Goal: Task Accomplishment & Management: Use online tool/utility

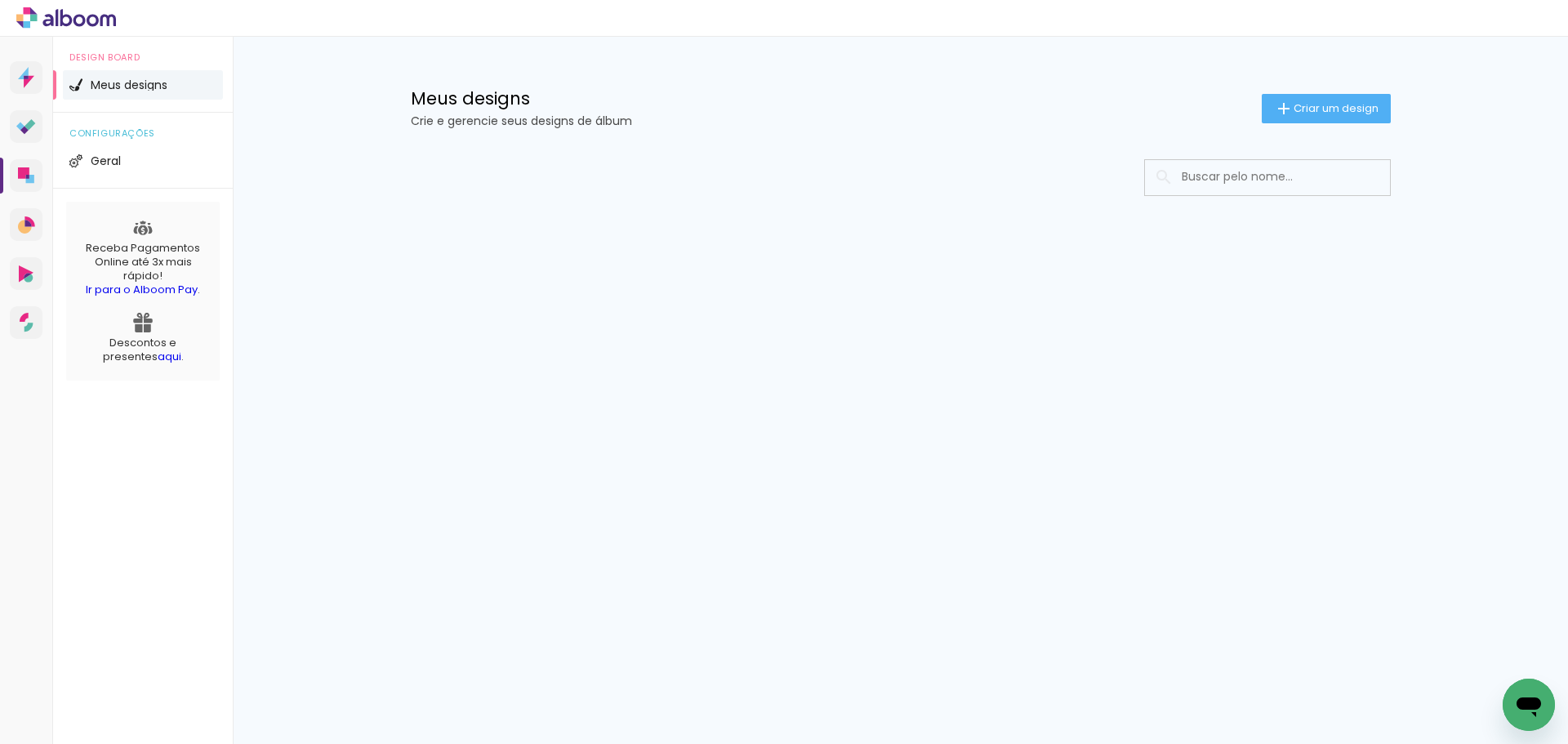
click at [1260, 183] on input at bounding box center [1290, 177] width 232 height 33
click at [1303, 119] on paper-button "Criar um design" at bounding box center [1326, 109] width 129 height 30
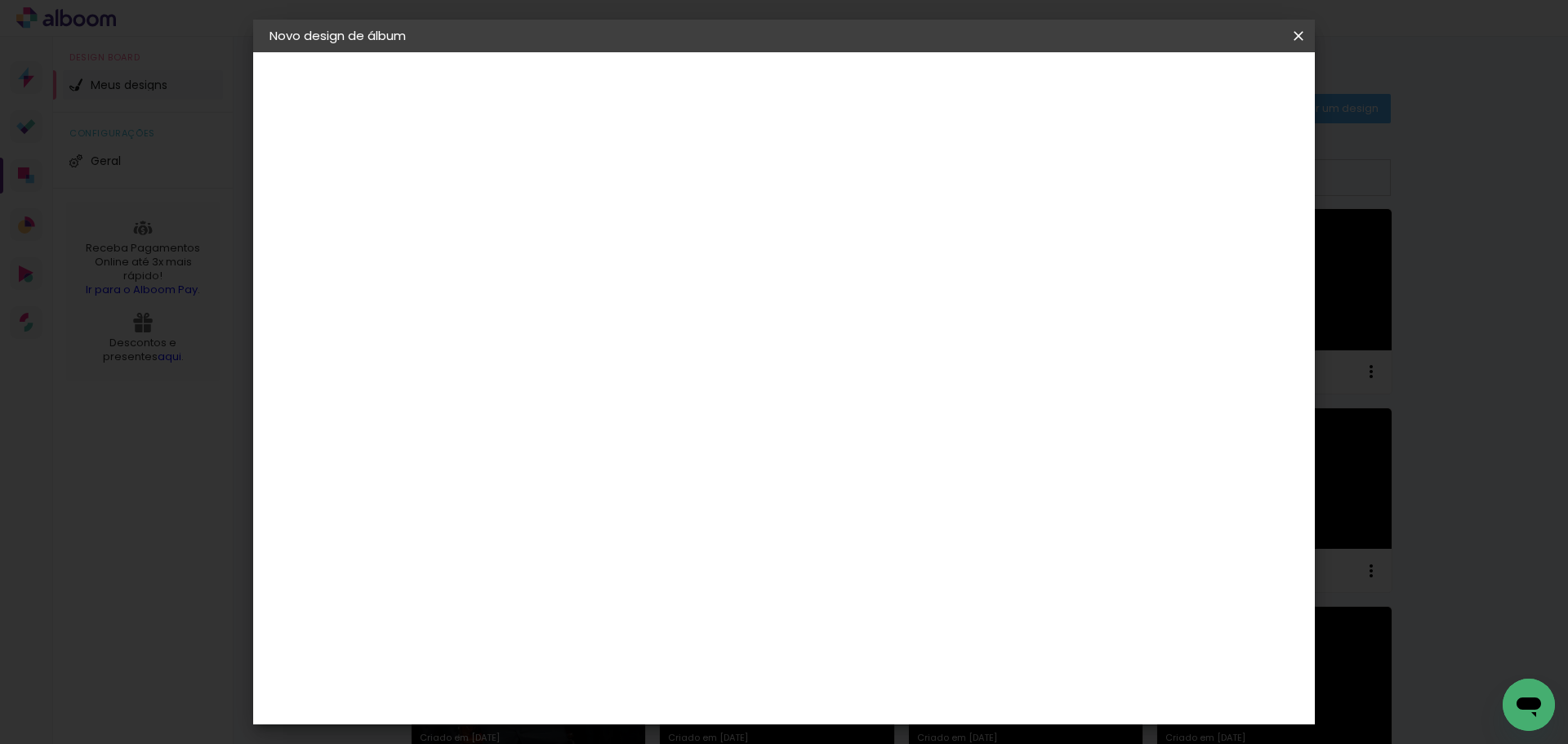
click at [536, 210] on input at bounding box center [536, 218] width 0 height 25
type input "[PERSON_NAME]"
type paper-input "[PERSON_NAME]"
click at [704, 76] on paper-button "Avançar" at bounding box center [664, 87] width 80 height 28
click at [843, 237] on paper-item "Tamanho Livre" at bounding box center [764, 248] width 157 height 36
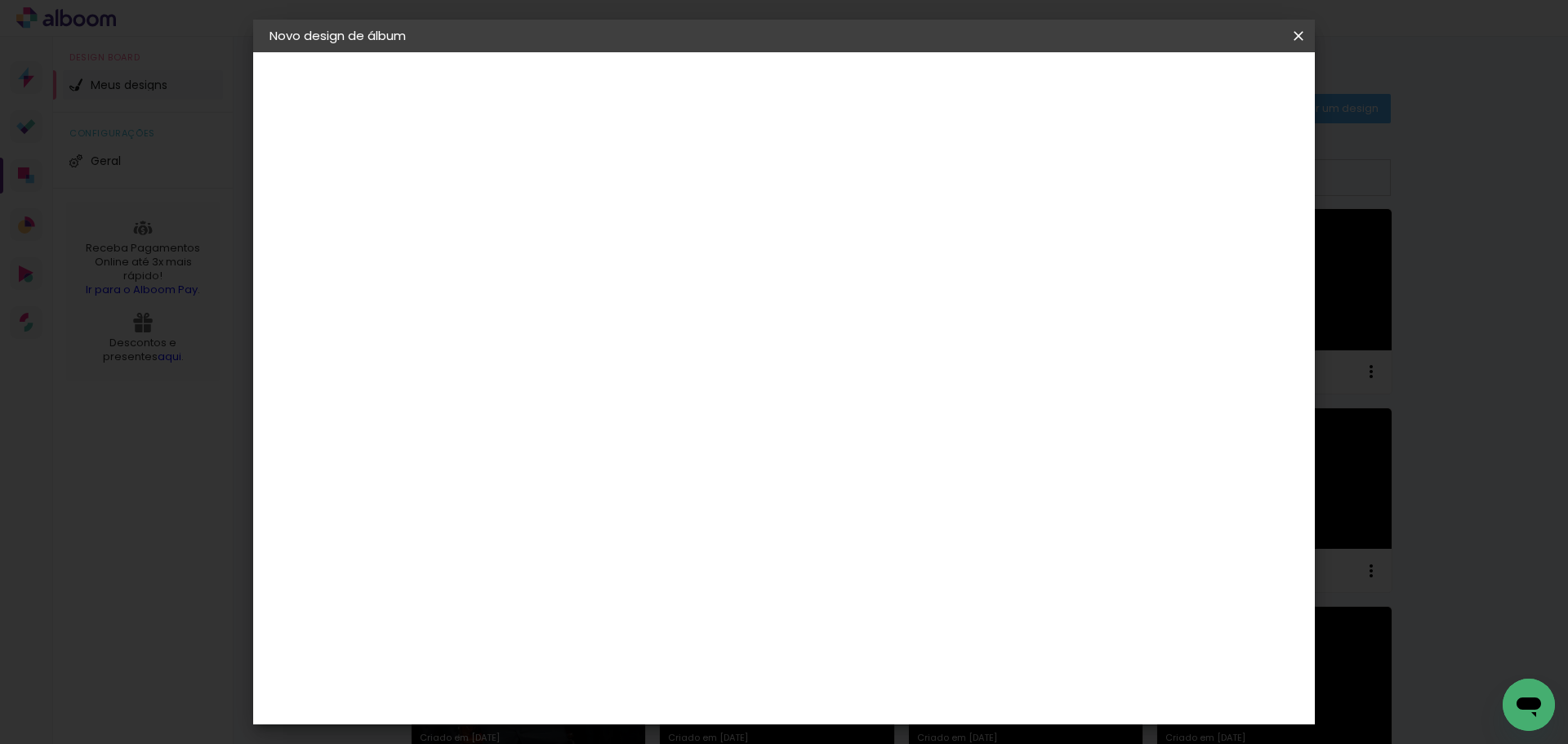
click at [842, 84] on paper-button "Avançar" at bounding box center [802, 87] width 80 height 28
drag, startPoint x: 895, startPoint y: 681, endPoint x: 866, endPoint y: 677, distance: 29.3
click at [832, 679] on div "cm" at bounding box center [883, 682] width 641 height 57
drag, startPoint x: 894, startPoint y: 681, endPoint x: 866, endPoint y: 676, distance: 28.4
click at [866, 676] on input "60" at bounding box center [875, 681] width 42 height 25
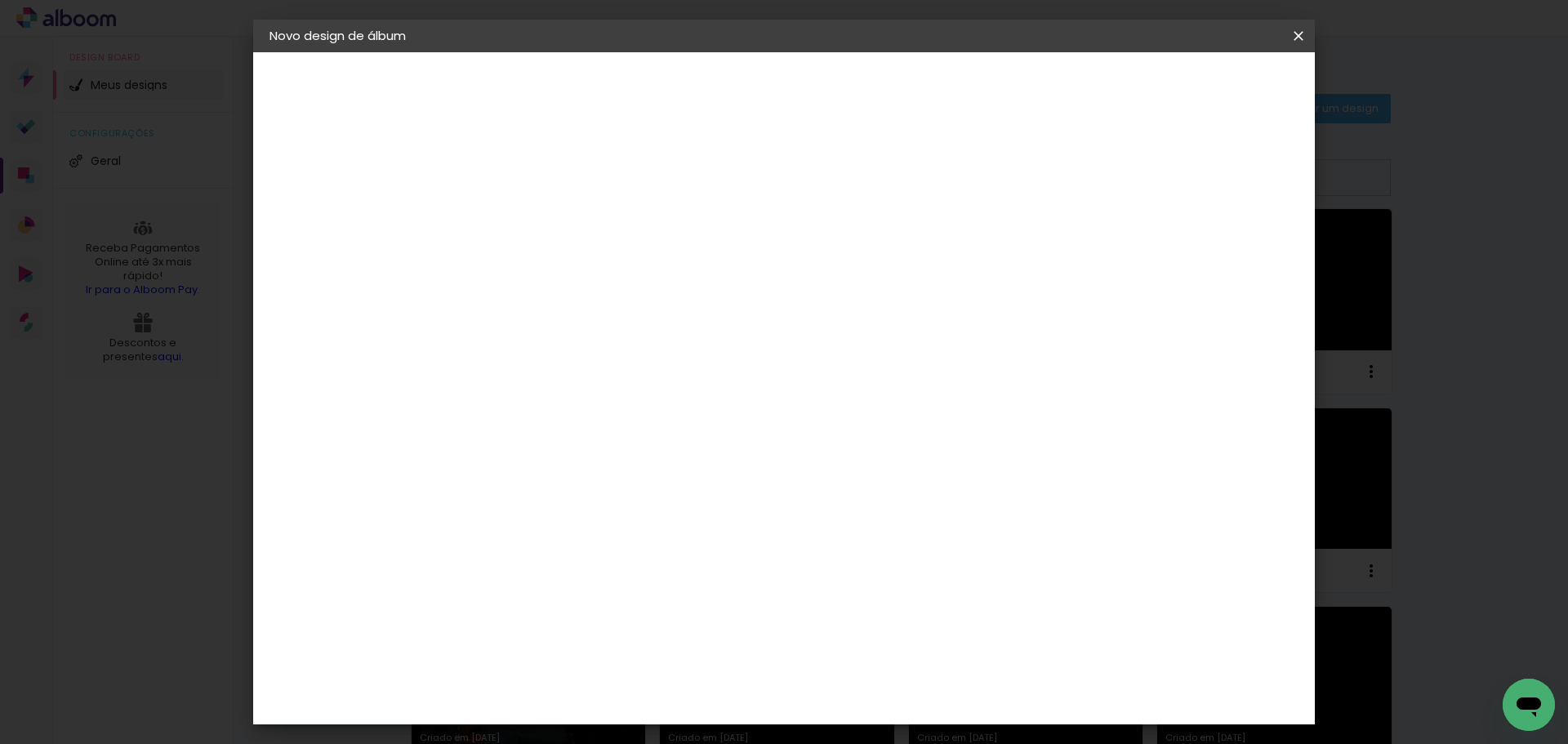
scroll to position [247, 0]
type input "42"
type paper-input "42"
click at [1197, 81] on span "Iniciar design" at bounding box center [1159, 87] width 75 height 11
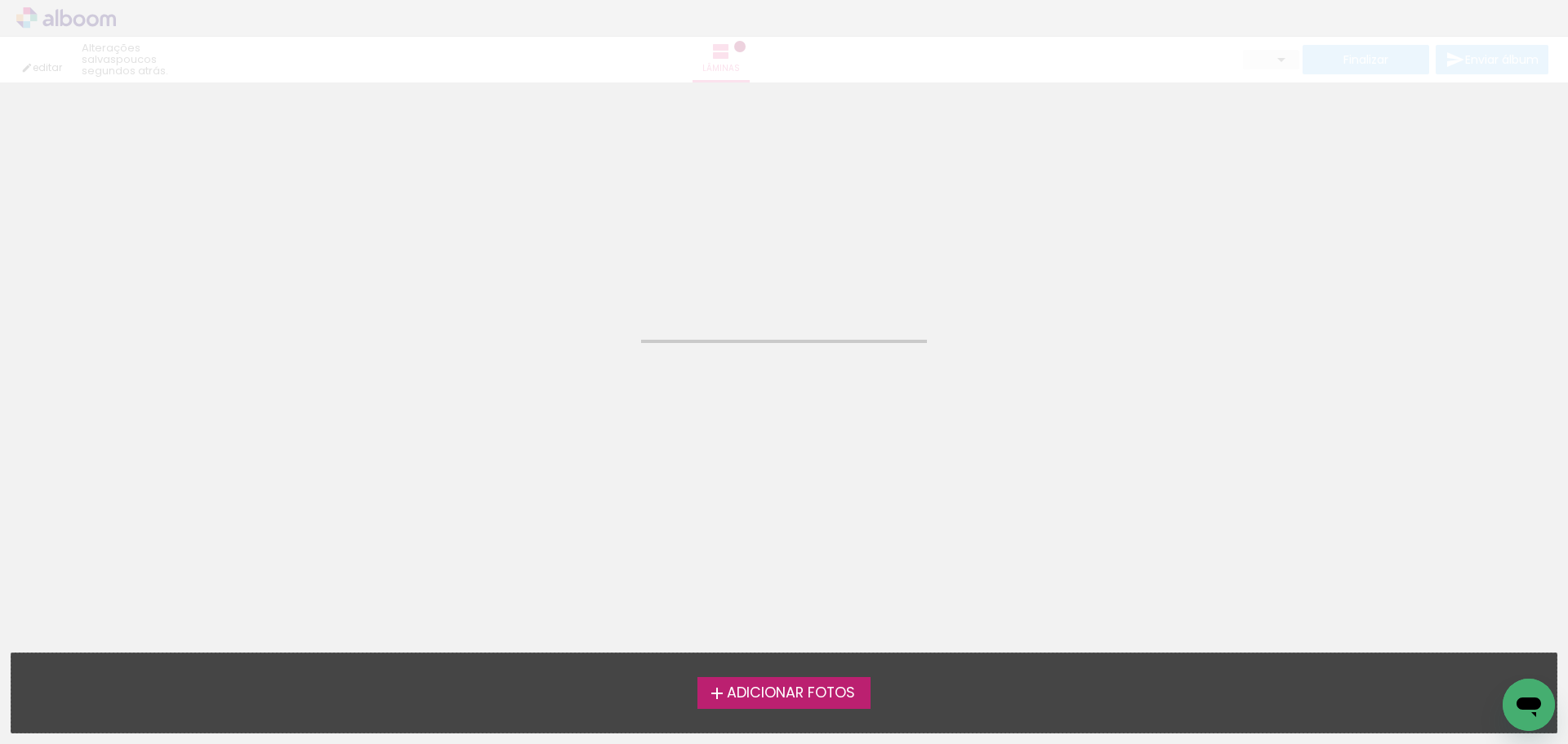
click at [768, 692] on span "Adicionar Fotos" at bounding box center [790, 693] width 128 height 15
click at [0, 0] on input "file" at bounding box center [0, 0] width 0 height 0
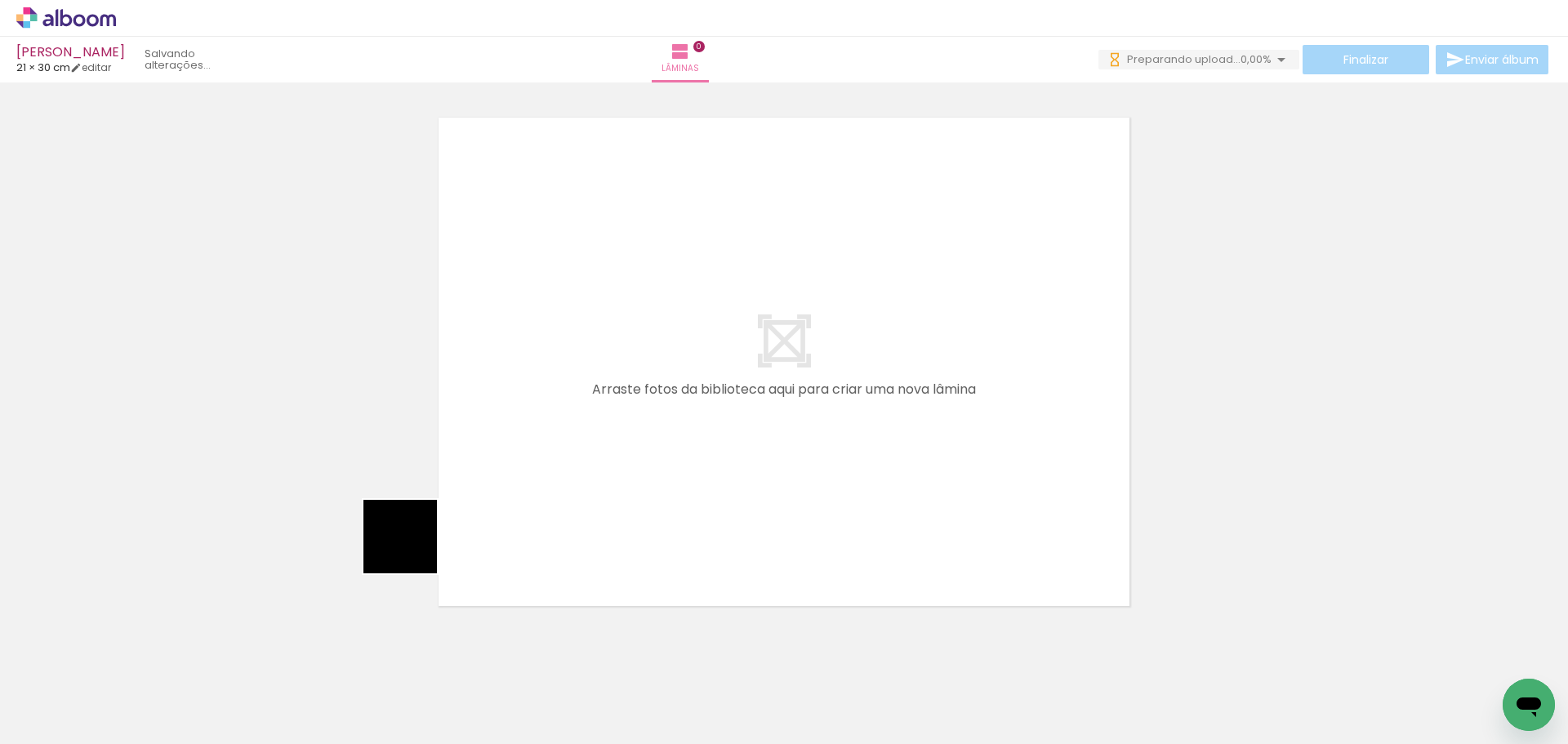
drag, startPoint x: 163, startPoint y: 692, endPoint x: 620, endPoint y: 419, distance: 532.3
click at [632, 410] on quentale-workspace at bounding box center [784, 372] width 1568 height 744
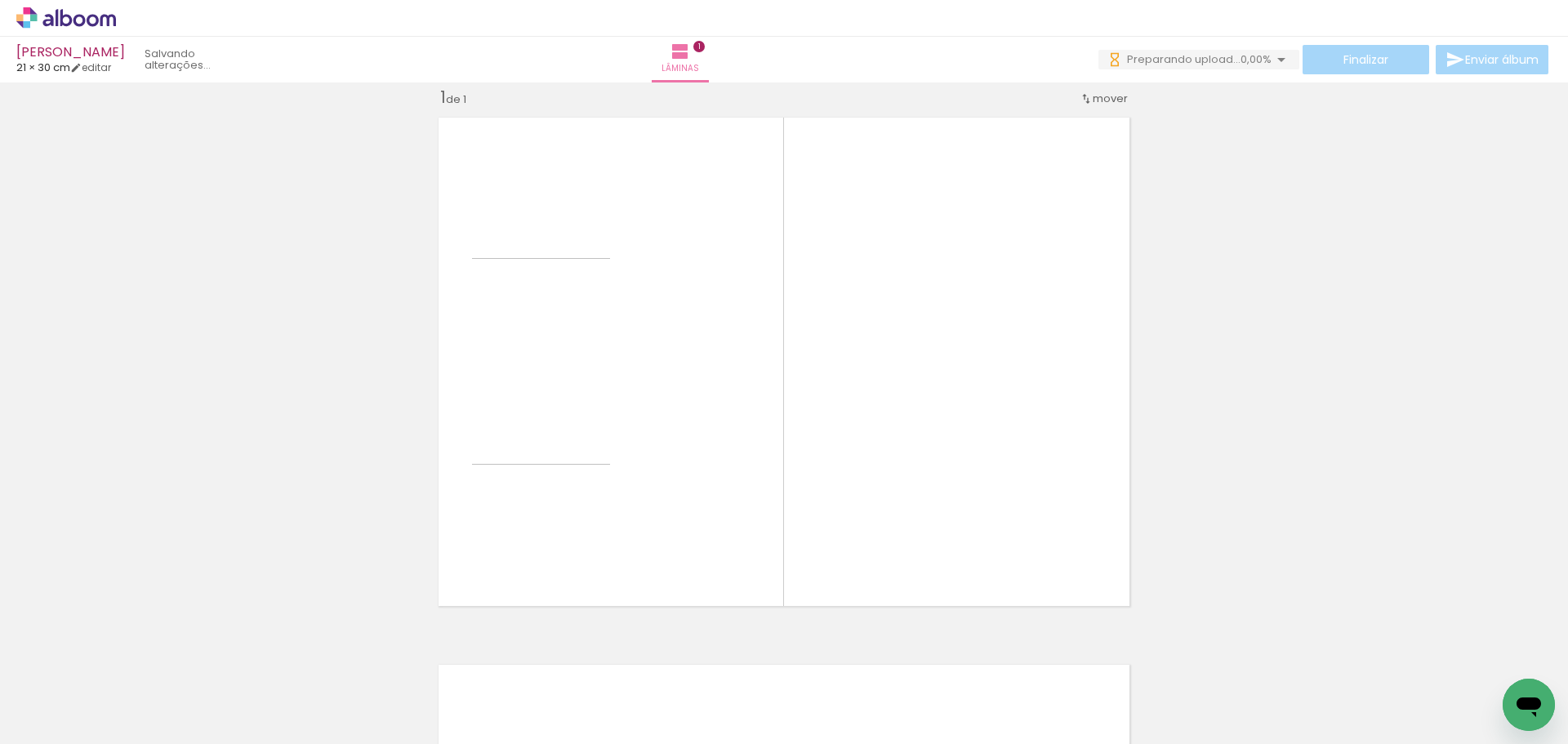
scroll to position [21, 0]
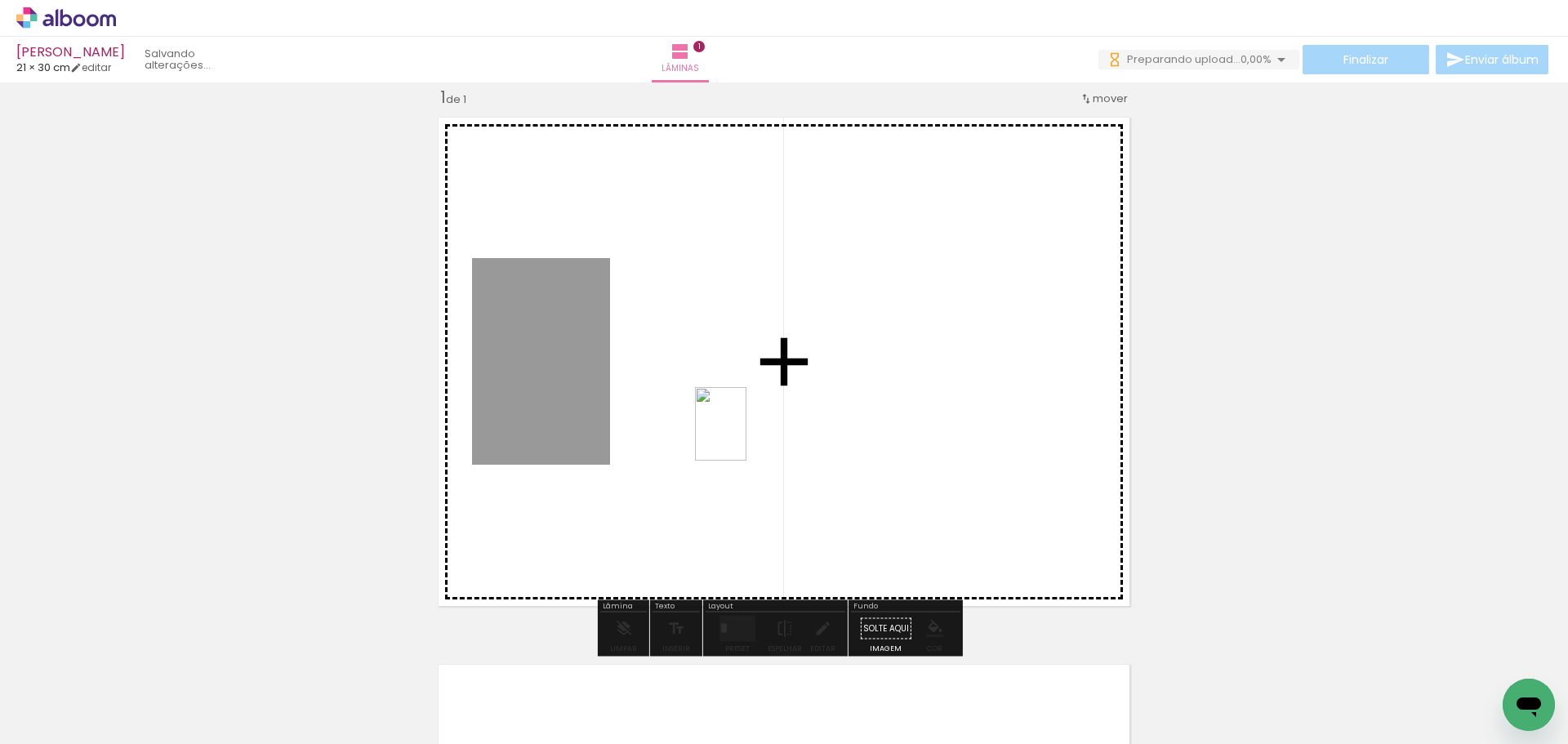
drag, startPoint x: 280, startPoint y: 709, endPoint x: 806, endPoint y: 411, distance: 604.5
click at [804, 411] on quentale-workspace at bounding box center [784, 372] width 1568 height 744
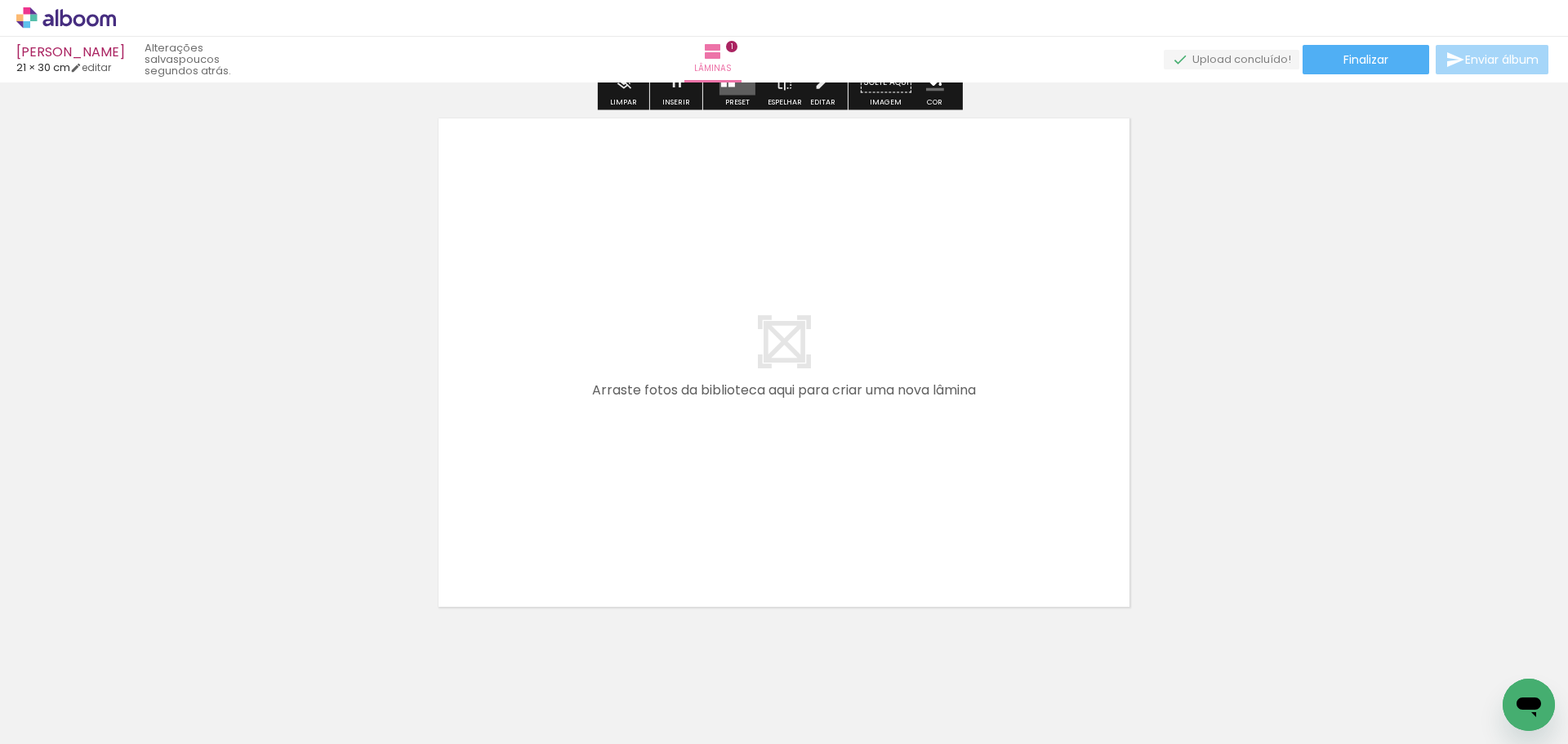
scroll to position [598, 0]
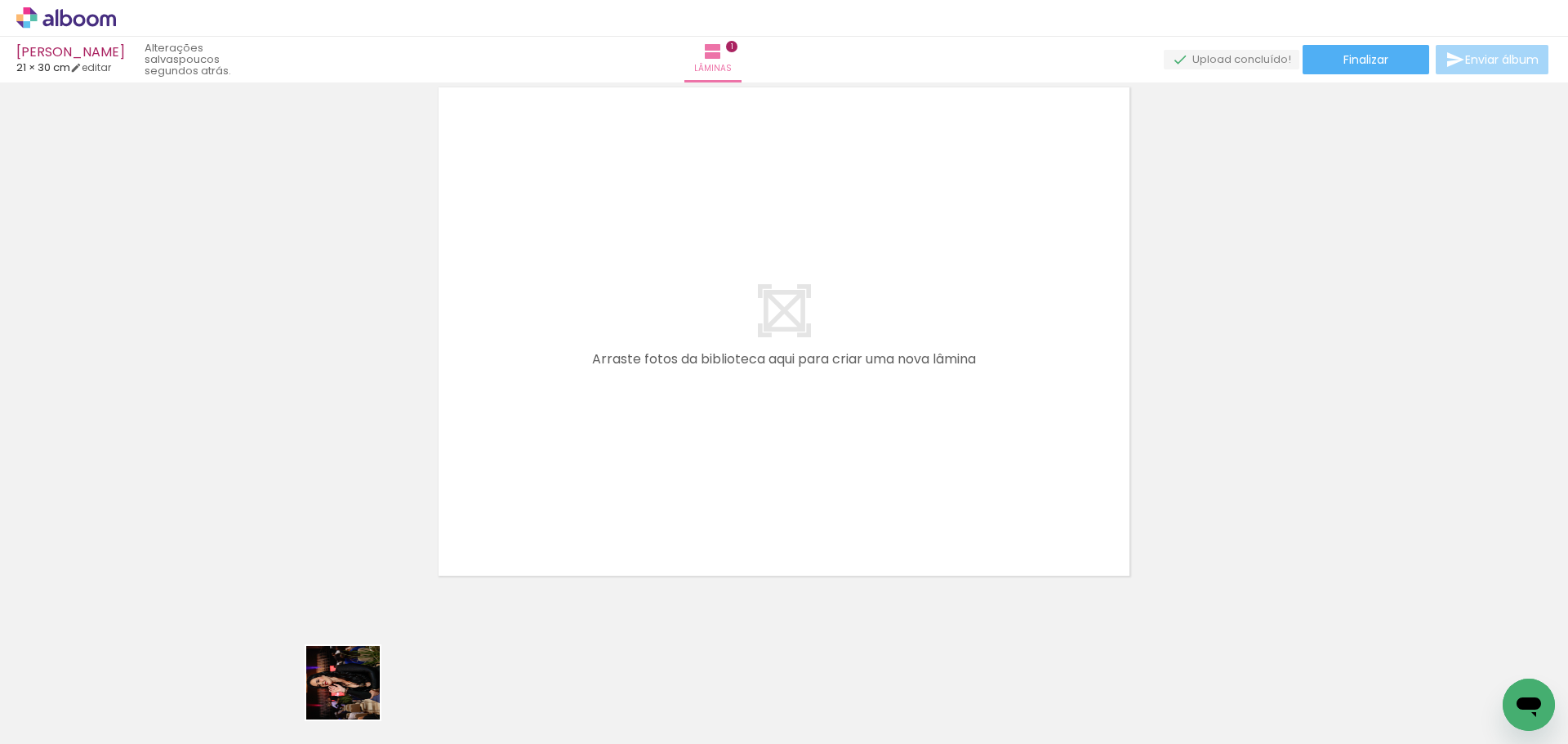
drag, startPoint x: 344, startPoint y: 710, endPoint x: 523, endPoint y: 548, distance: 241.4
click at [552, 415] on quentale-workspace at bounding box center [784, 372] width 1568 height 744
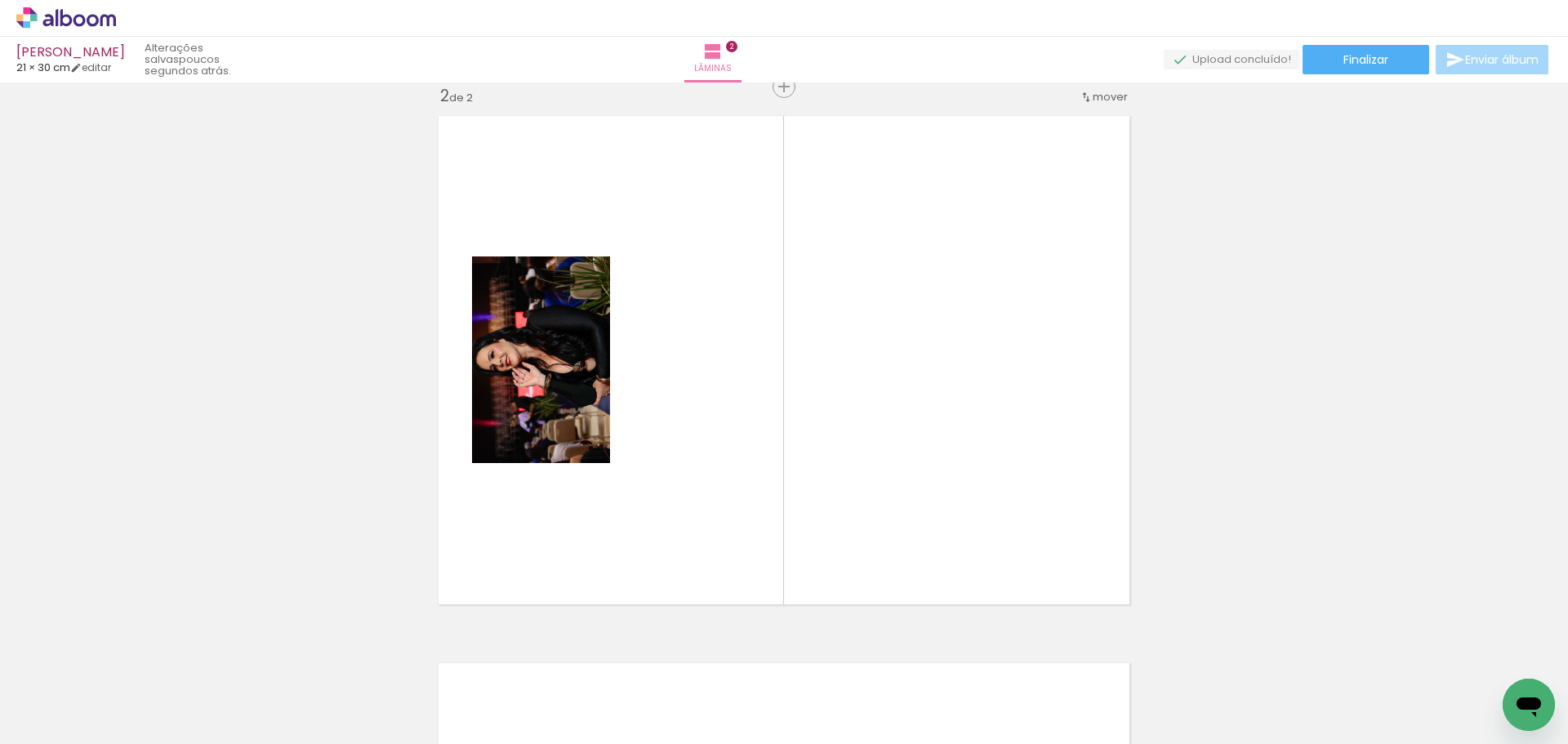
scroll to position [569, 0]
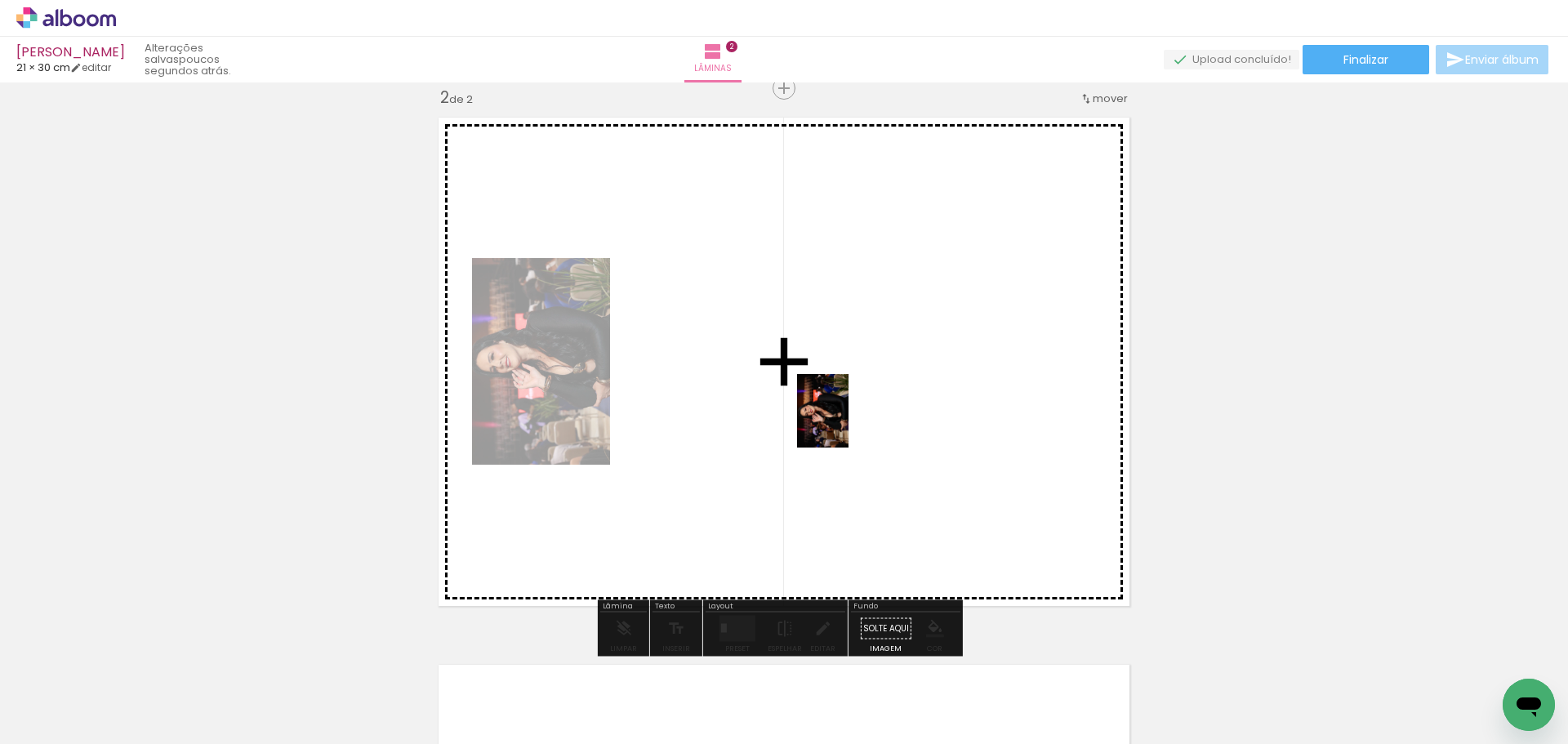
drag, startPoint x: 501, startPoint y: 654, endPoint x: 846, endPoint y: 423, distance: 415.2
click at [846, 423] on quentale-workspace at bounding box center [784, 372] width 1568 height 744
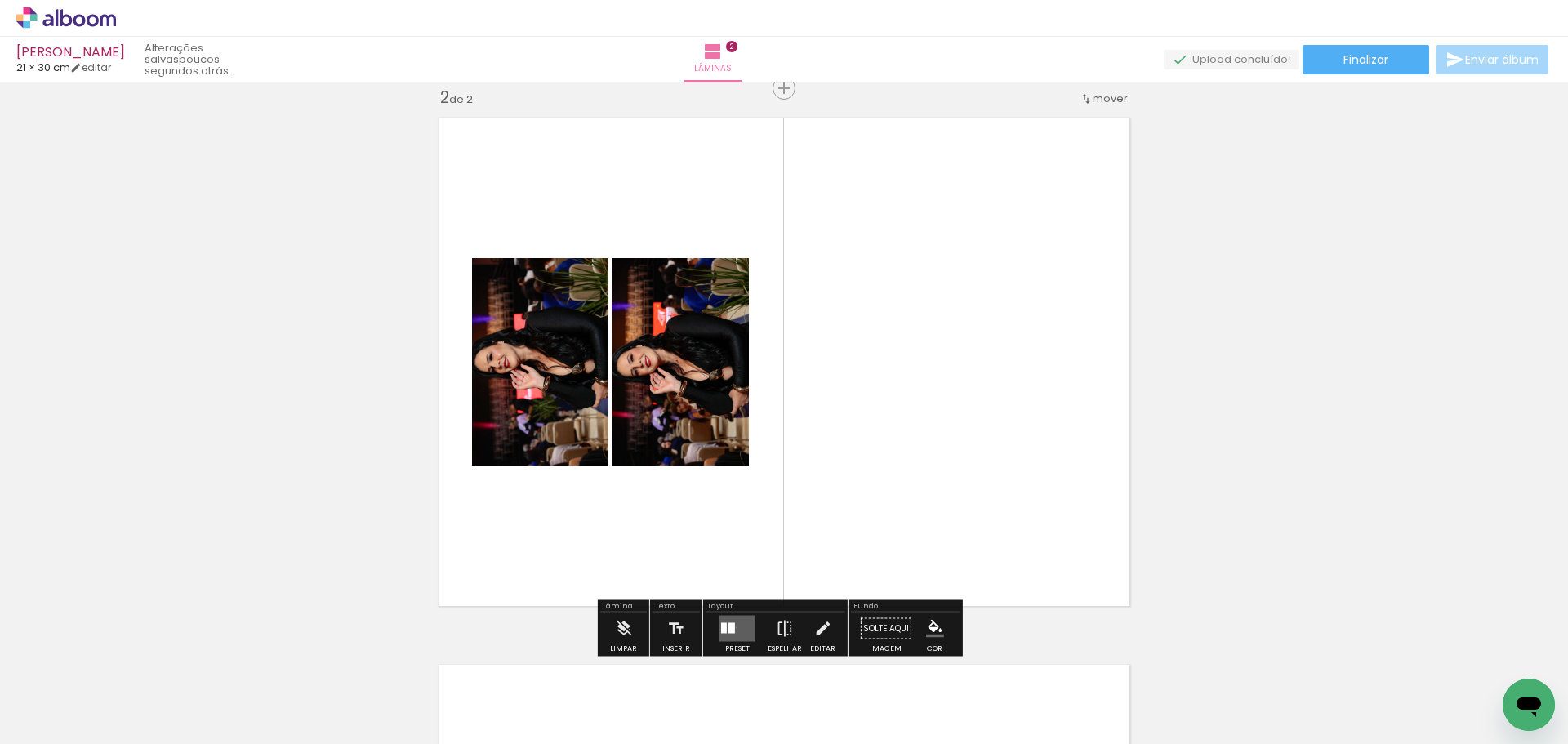
click at [733, 627] on quentale-layouter at bounding box center [737, 629] width 36 height 26
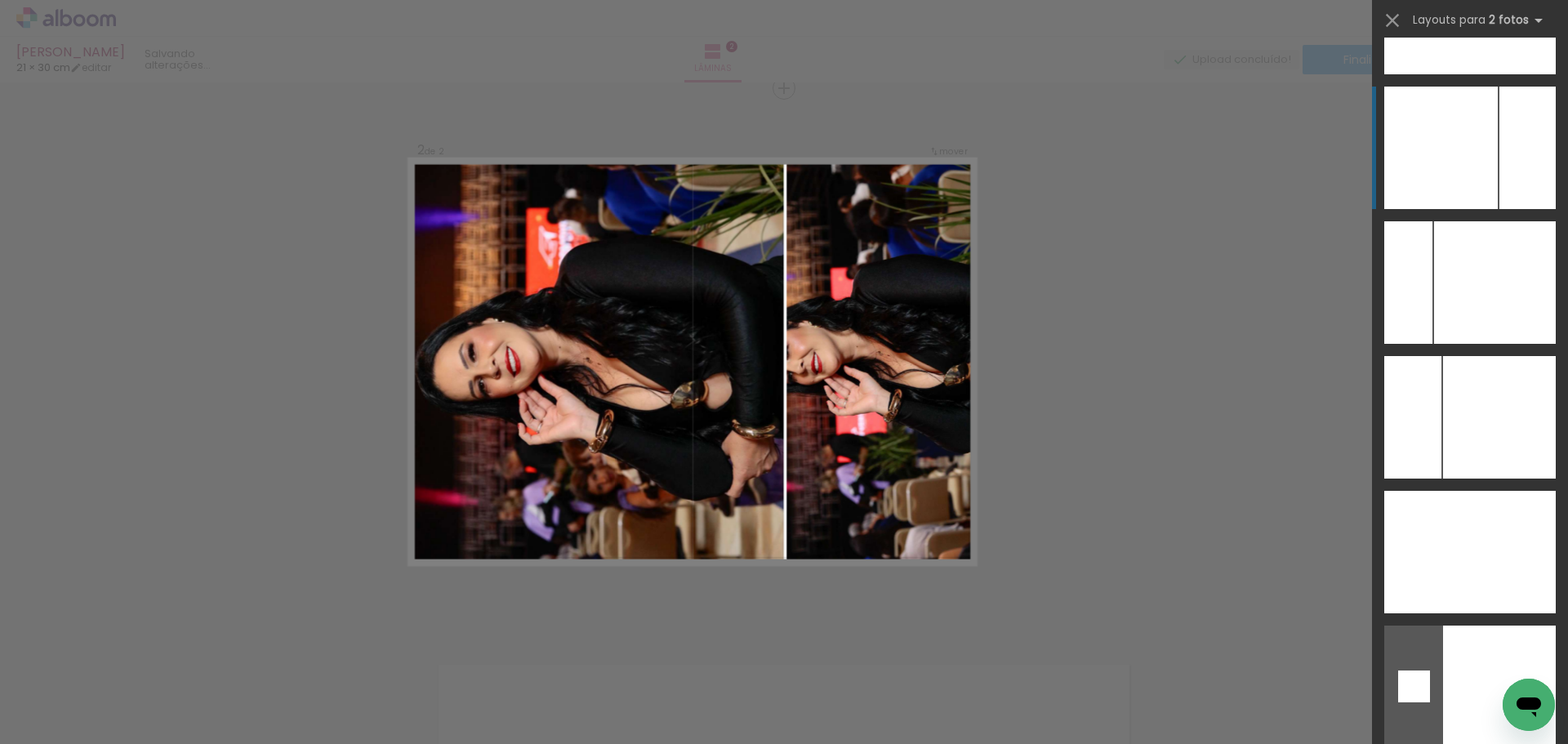
scroll to position [6537, 0]
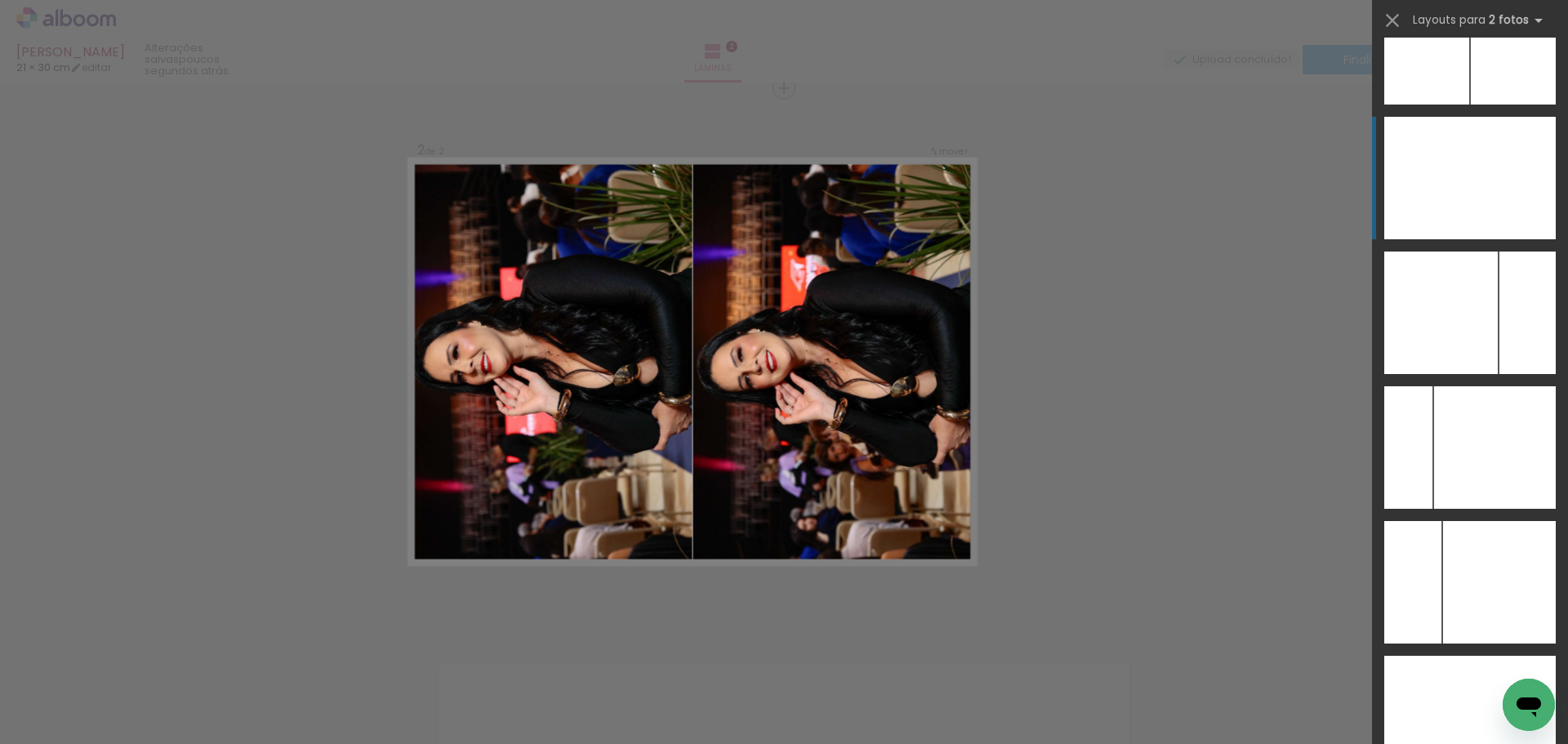
click at [1501, 197] on div at bounding box center [1513, 178] width 86 height 123
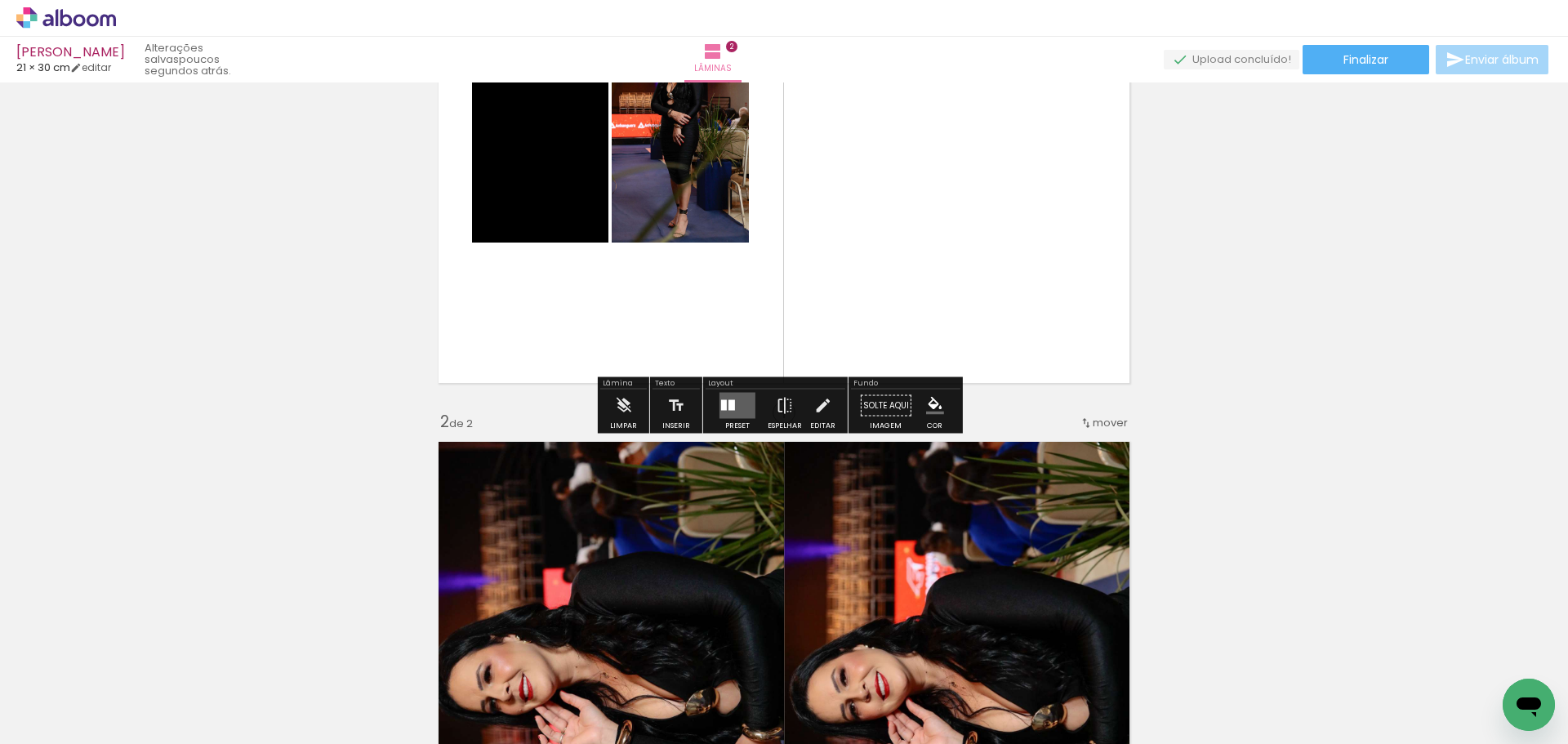
scroll to position [245, 0]
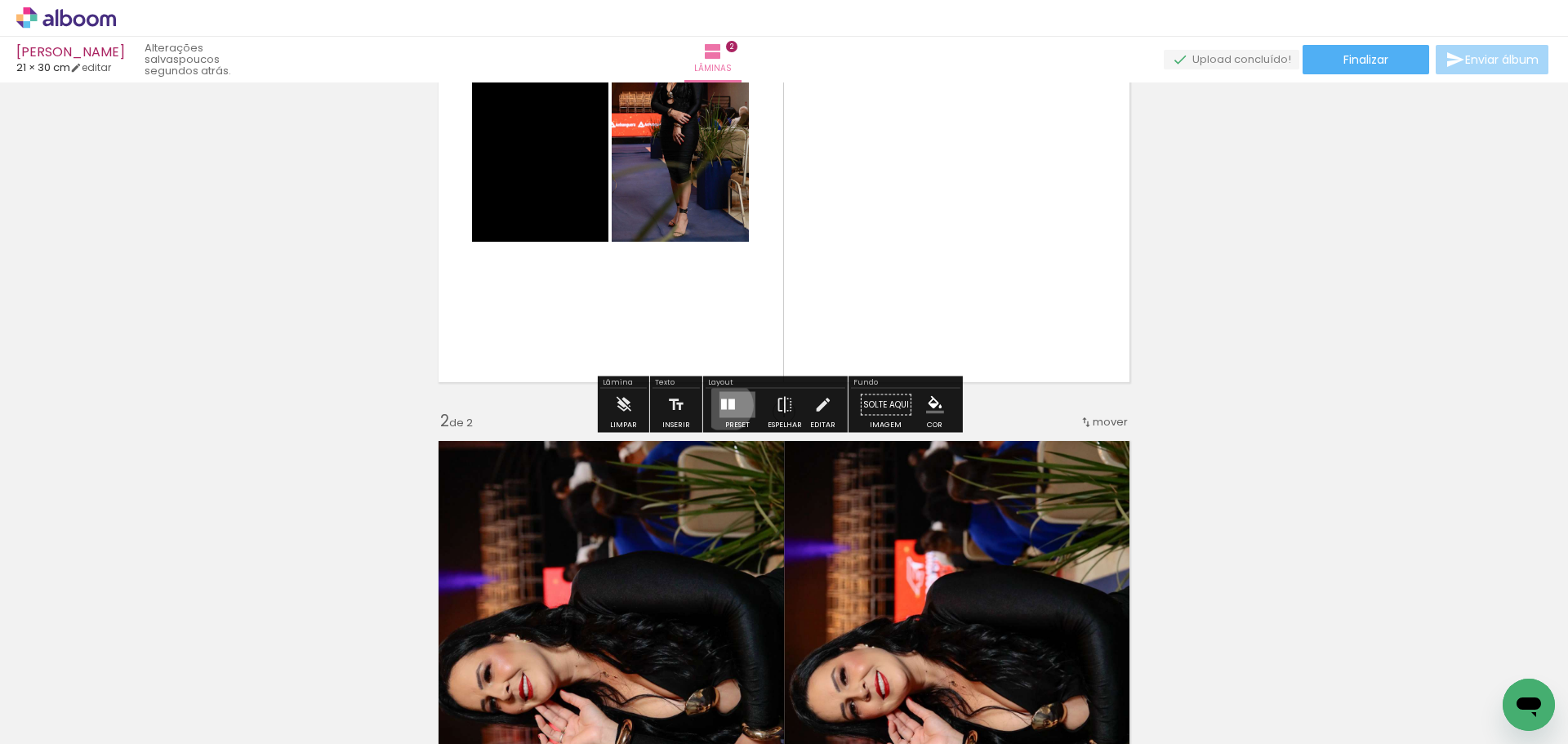
click at [723, 405] on div at bounding box center [724, 405] width 6 height 11
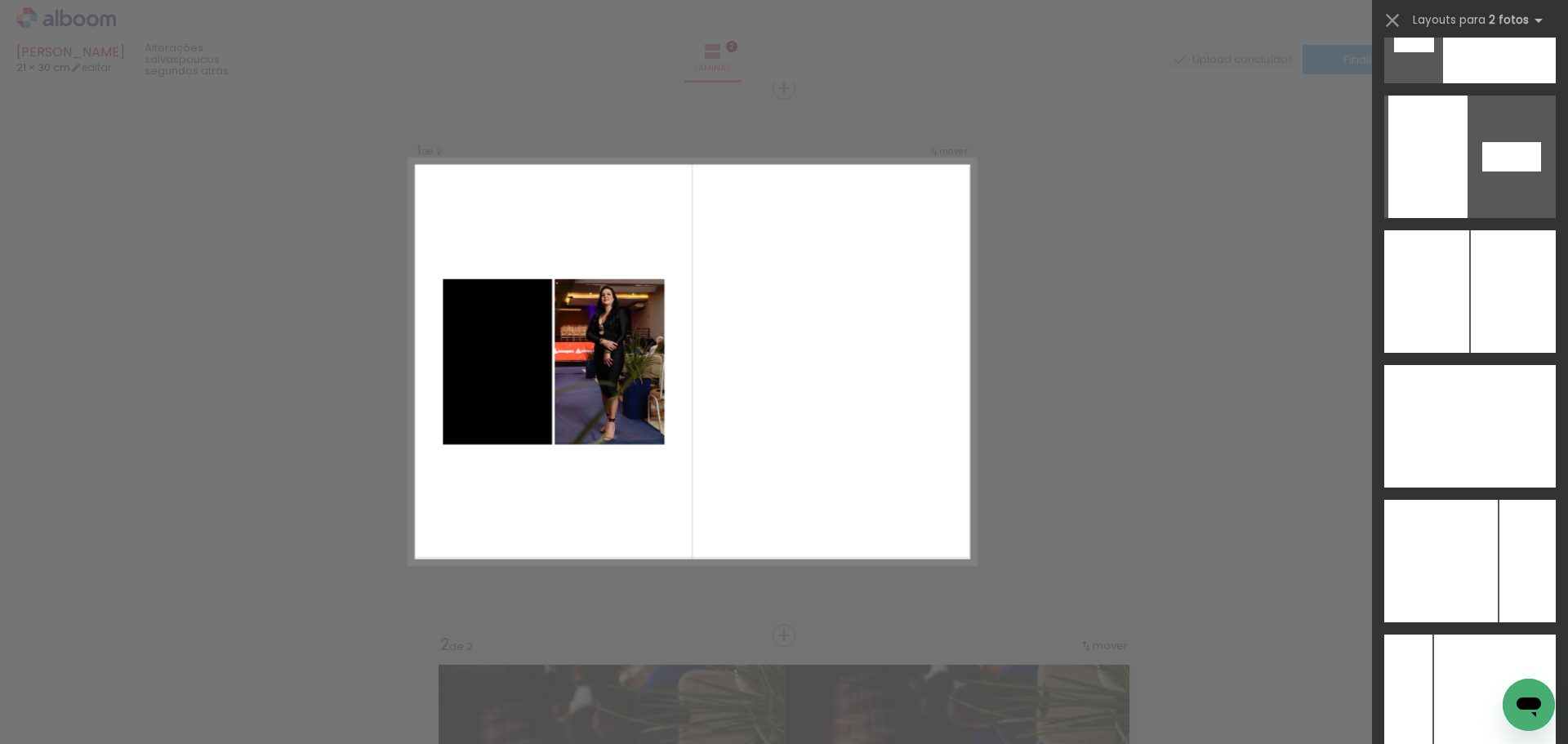
scroll to position [6535, 0]
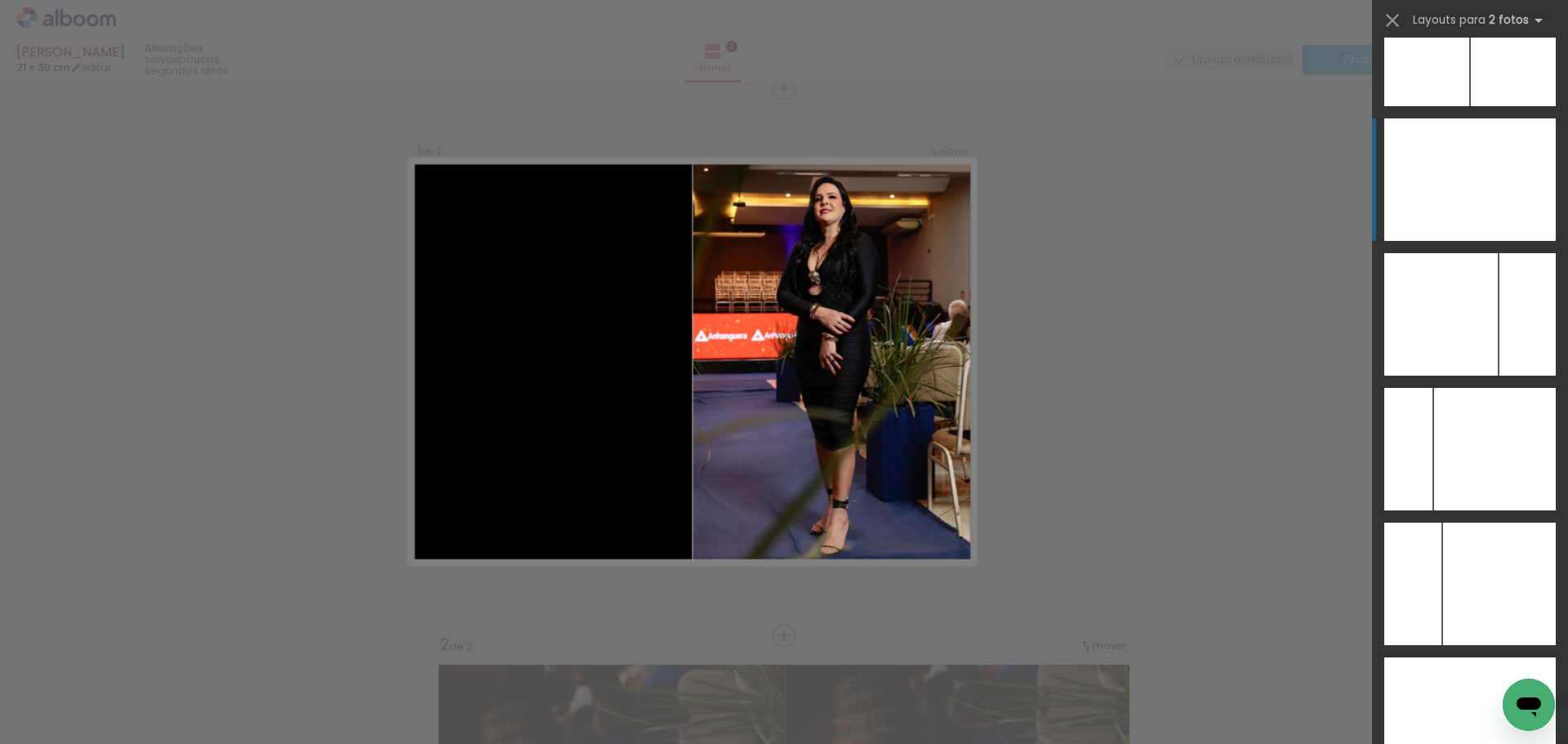
click at [1498, 523] on div at bounding box center [1499, 584] width 112 height 123
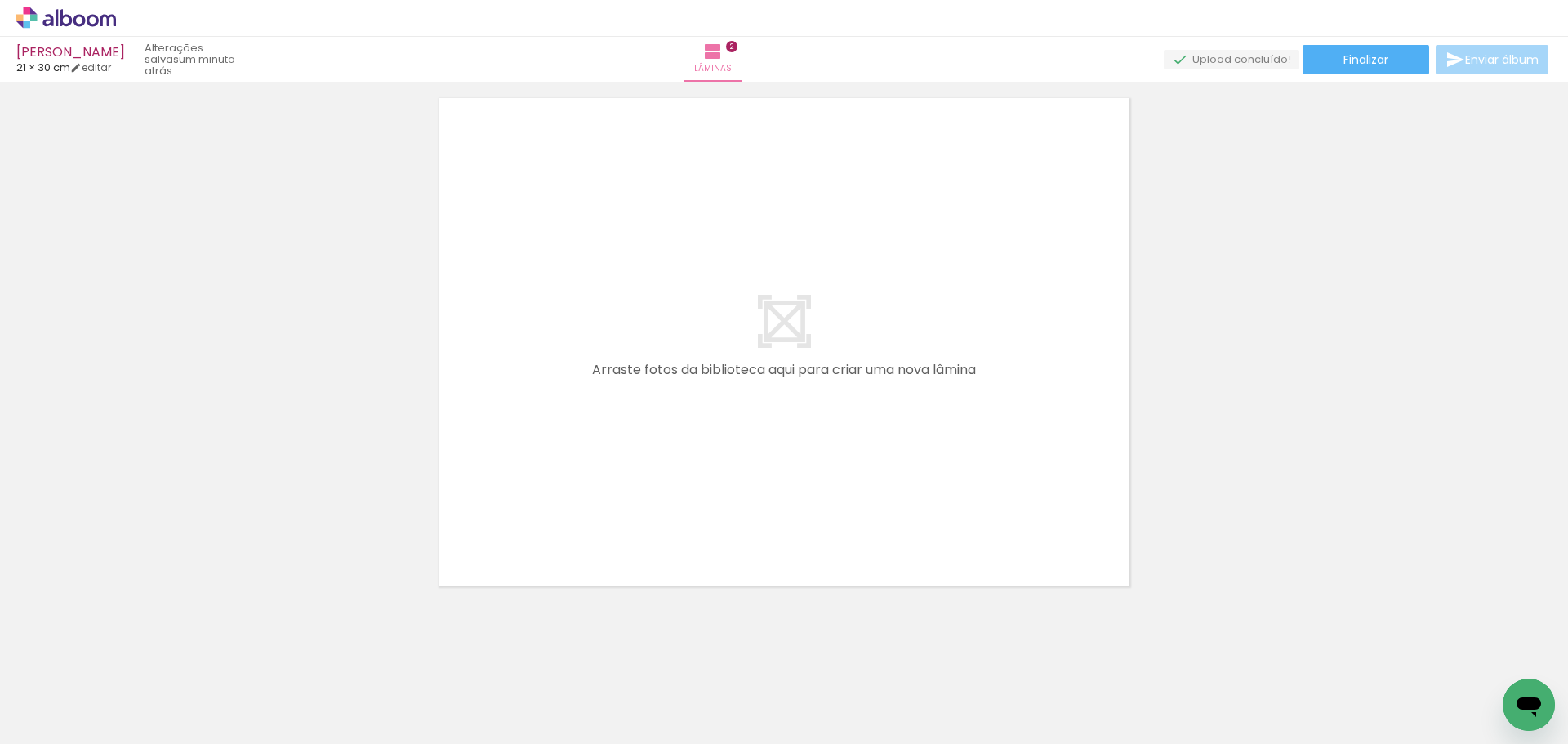
scroll to position [1146, 0]
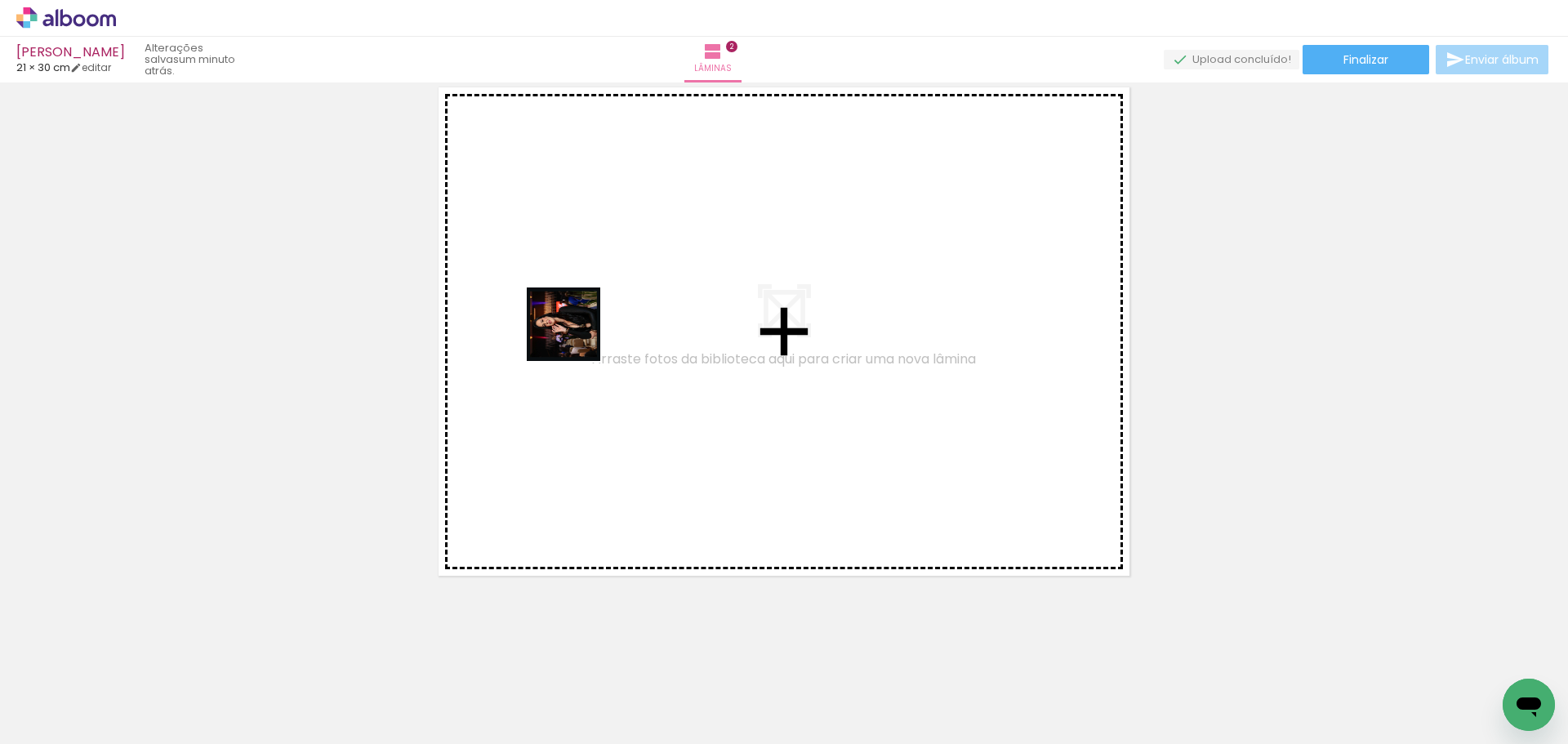
drag, startPoint x: 542, startPoint y: 694, endPoint x: 647, endPoint y: 508, distance: 213.6
click at [579, 327] on quentale-workspace at bounding box center [784, 372] width 1568 height 744
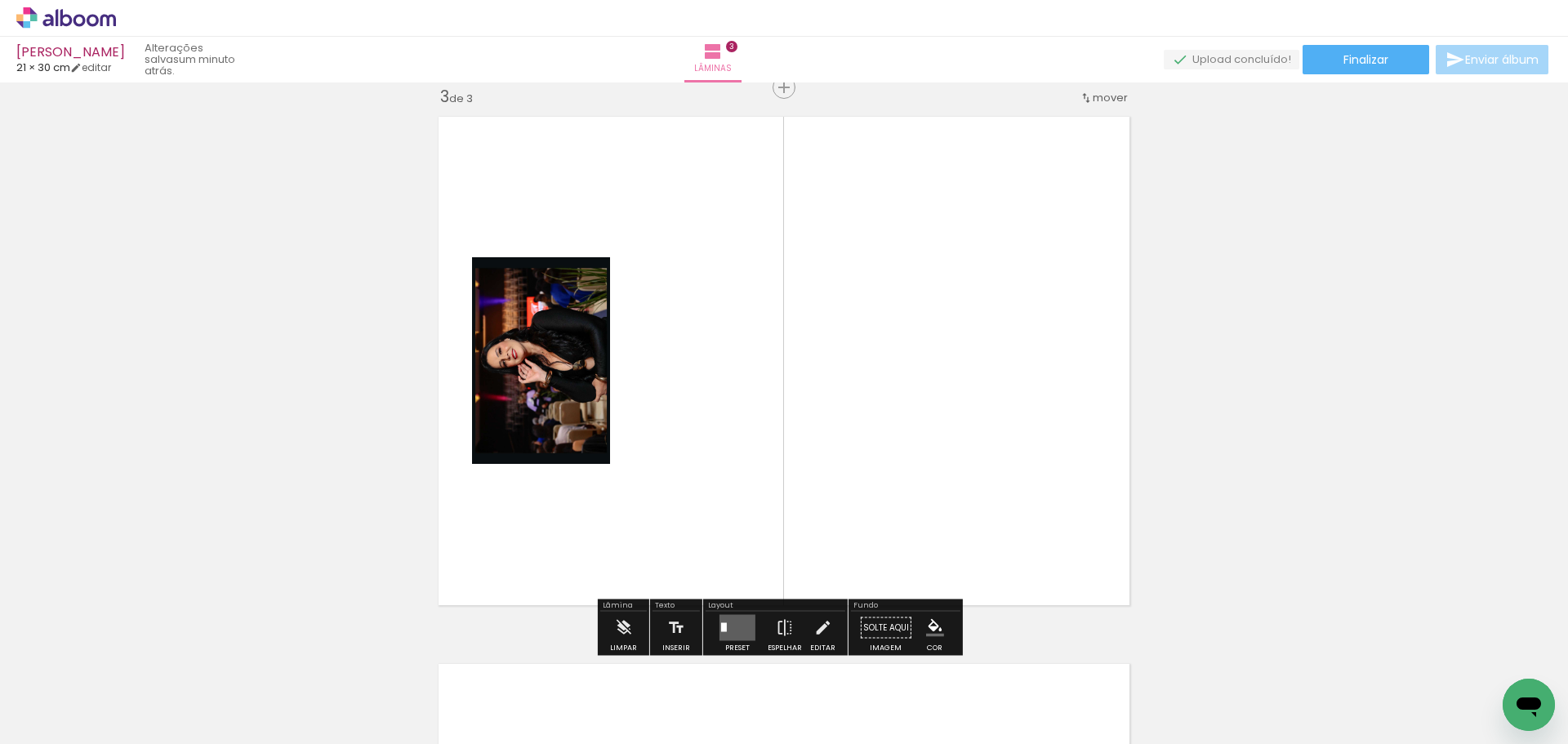
scroll to position [1116, 0]
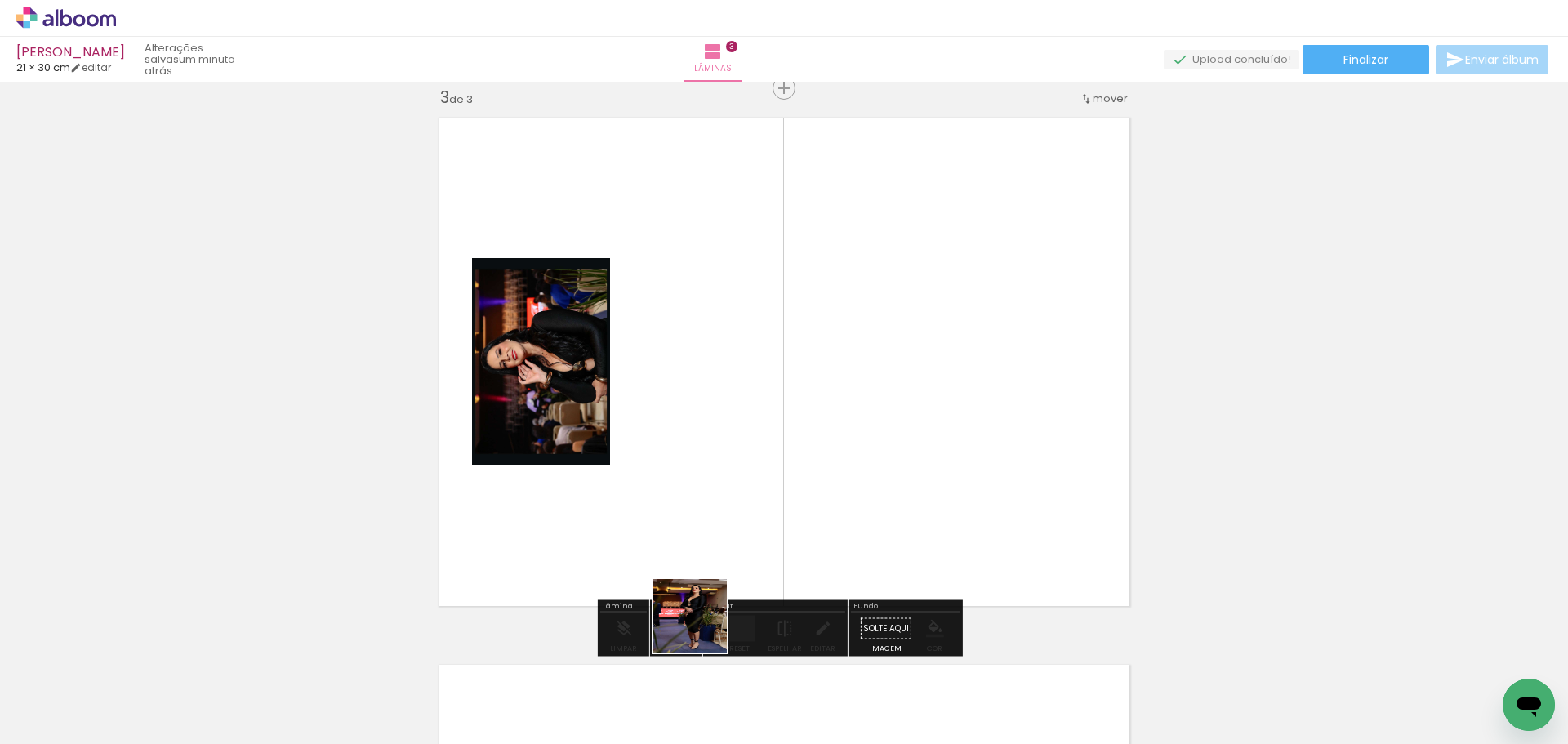
drag, startPoint x: 641, startPoint y: 695, endPoint x: 909, endPoint y: 400, distance: 398.6
click at [1004, 338] on quentale-workspace at bounding box center [784, 372] width 1568 height 744
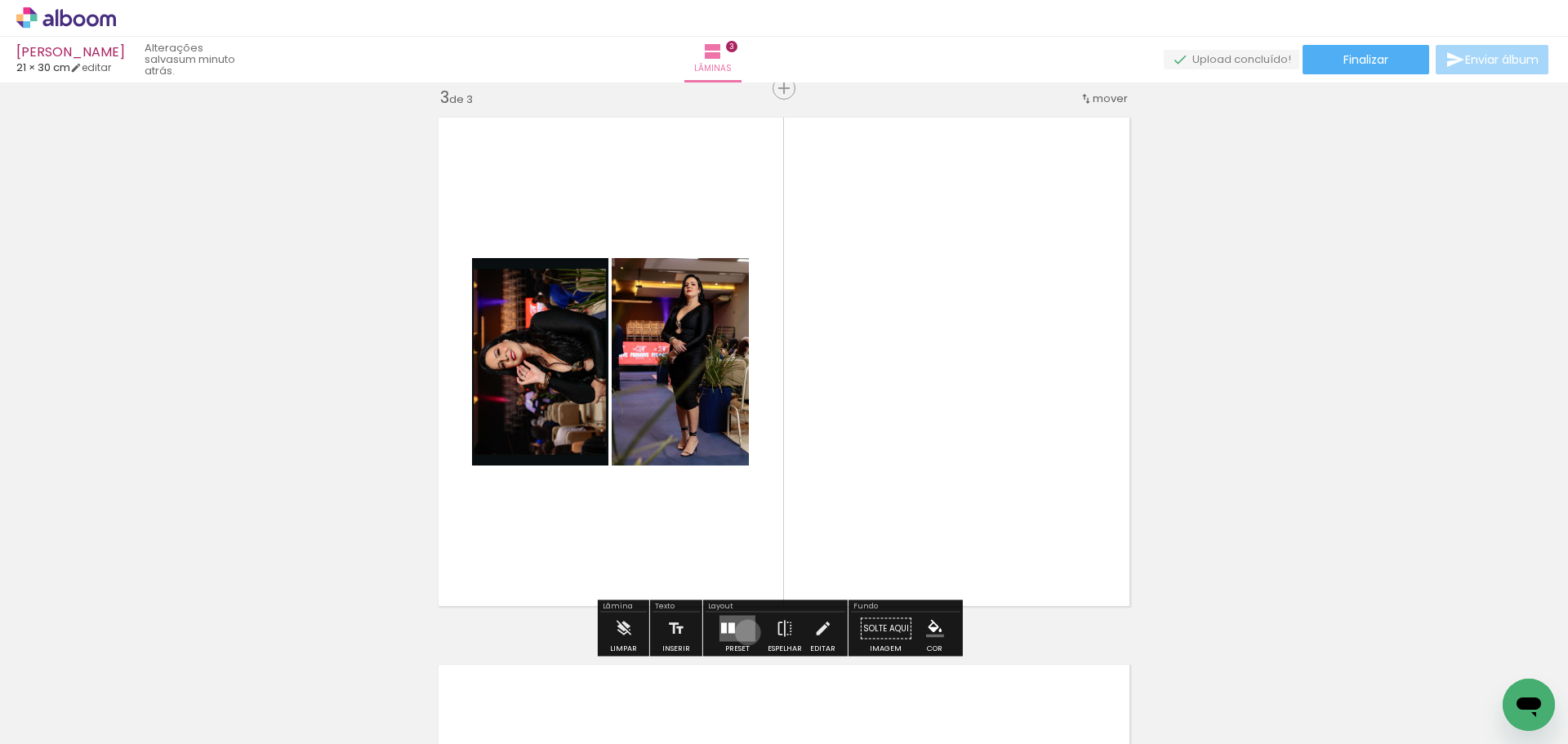
click at [745, 632] on quentale-layouter at bounding box center [737, 629] width 36 height 26
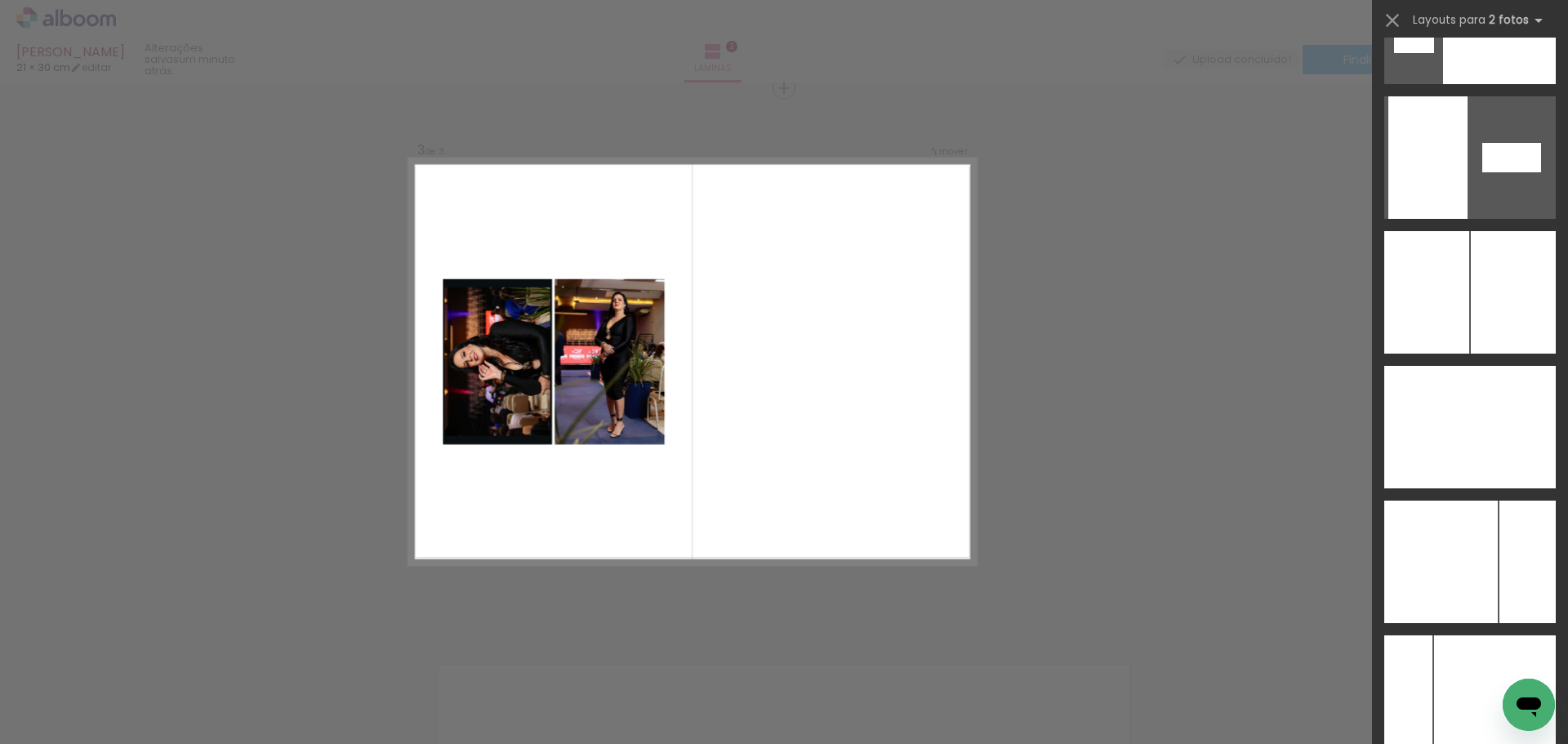
scroll to position [6381, 0]
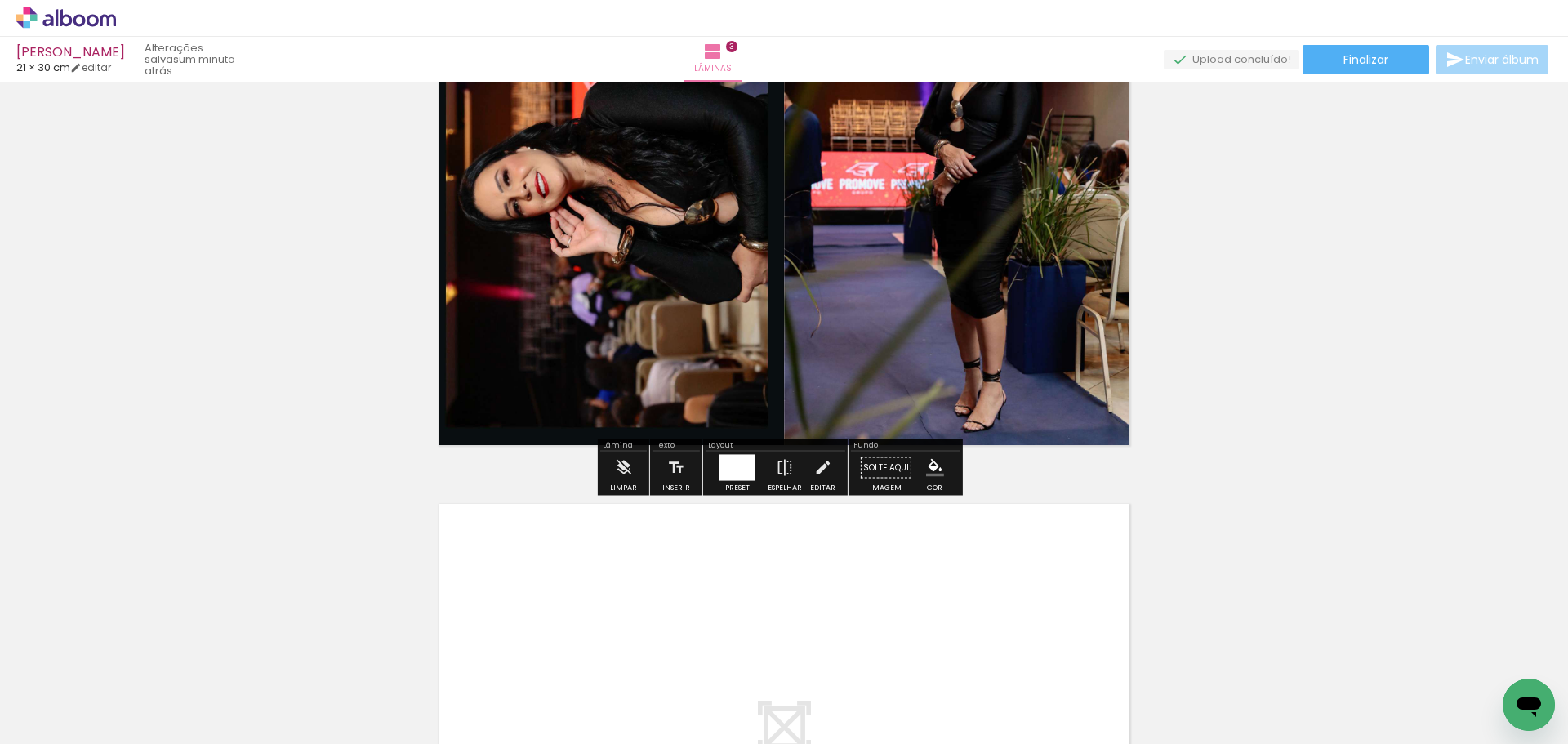
scroll to position [1687, 0]
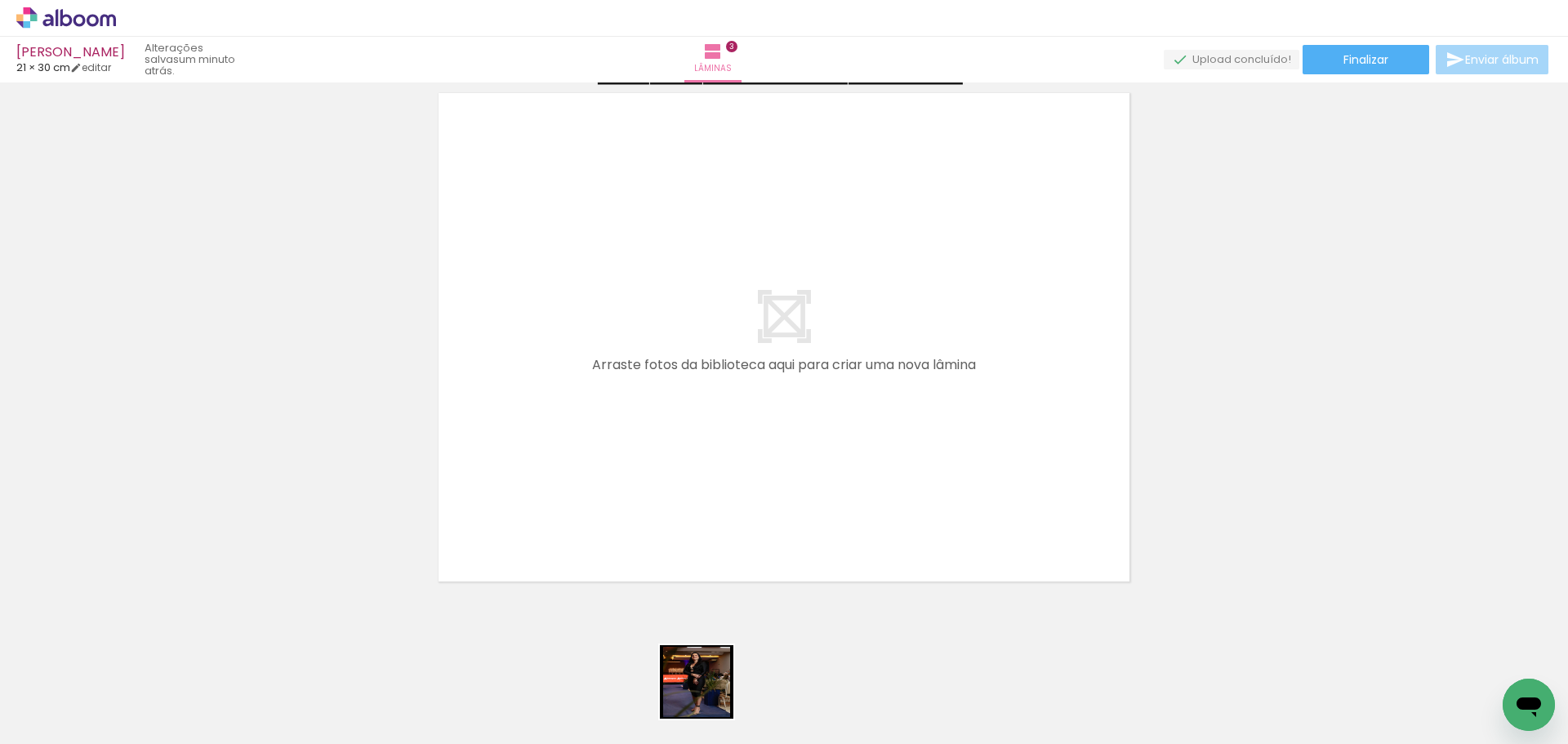
drag, startPoint x: 718, startPoint y: 715, endPoint x: 701, endPoint y: 594, distance: 122.2
click at [631, 519] on quentale-workspace at bounding box center [784, 372] width 1568 height 744
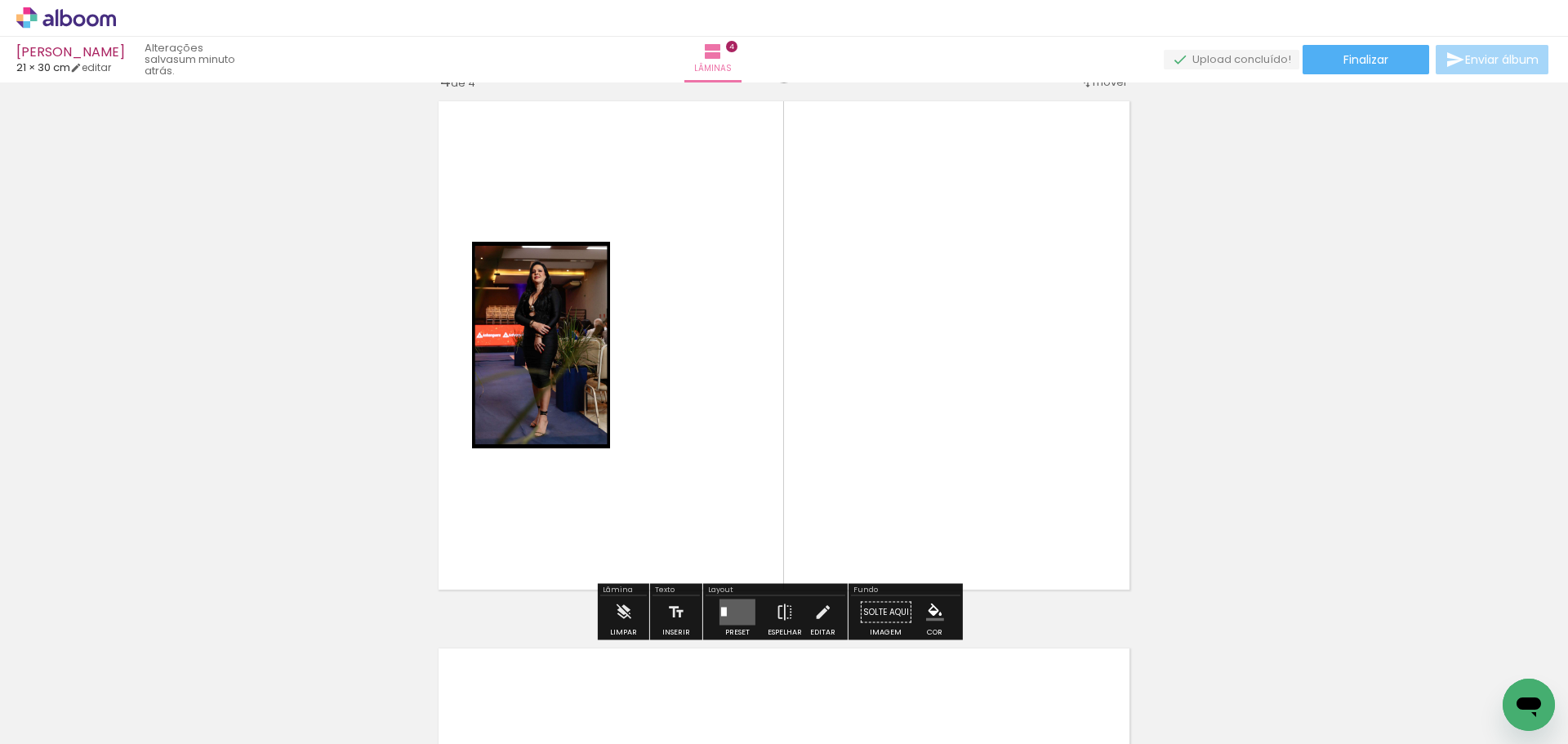
scroll to position [1663, 0]
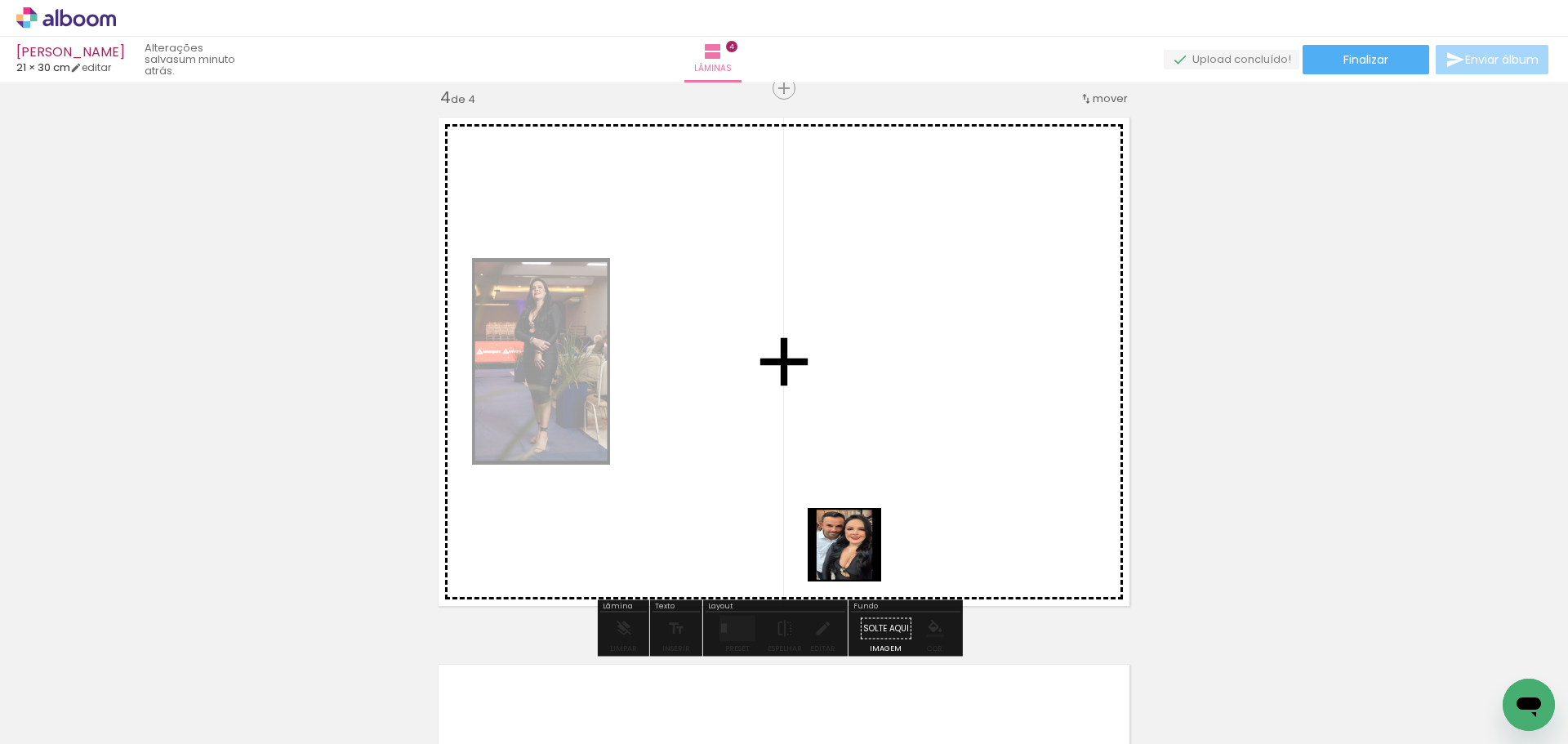
drag, startPoint x: 825, startPoint y: 704, endPoint x: 890, endPoint y: 457, distance: 255.4
click at [907, 443] on quentale-workspace at bounding box center [784, 372] width 1568 height 744
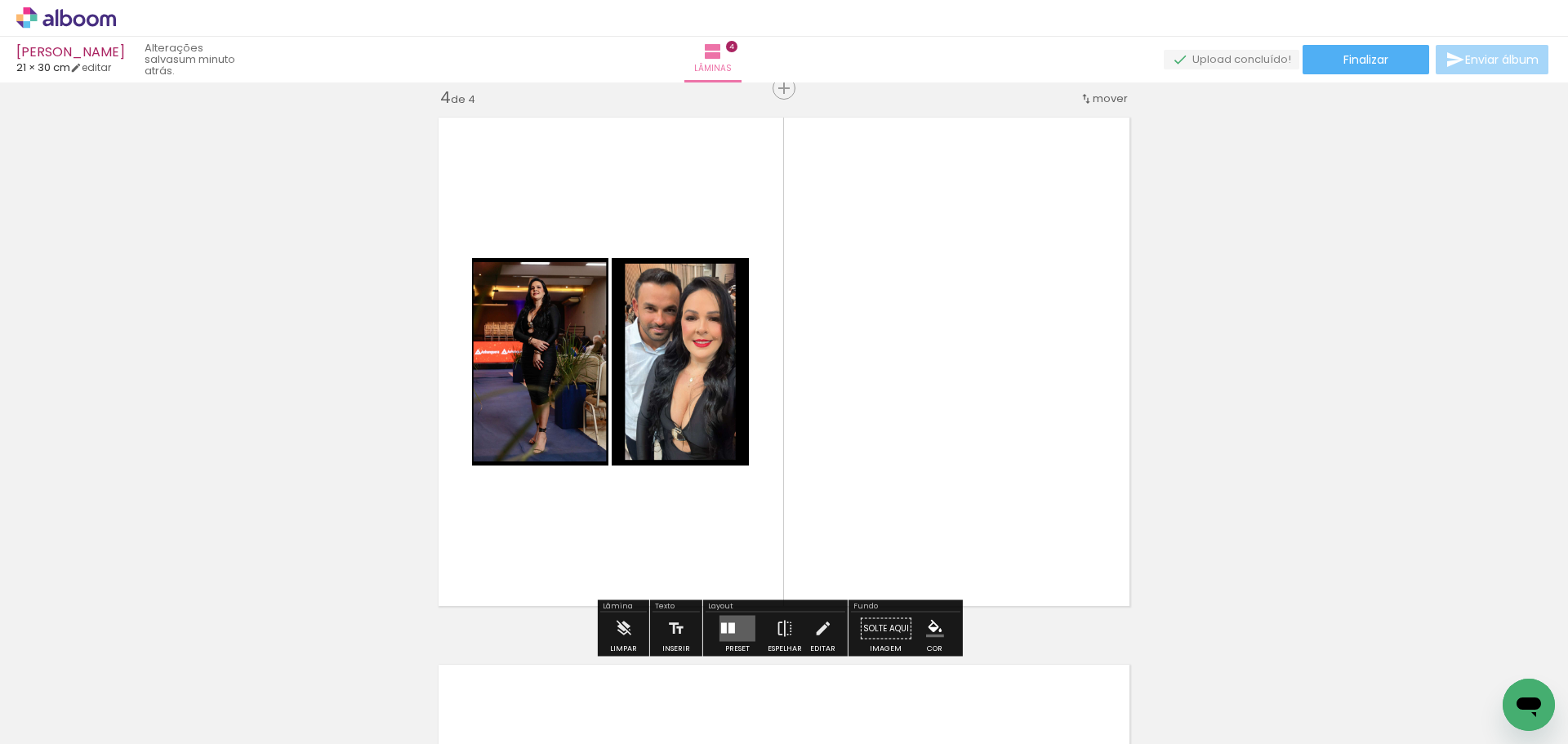
click at [729, 631] on div at bounding box center [731, 629] width 6 height 11
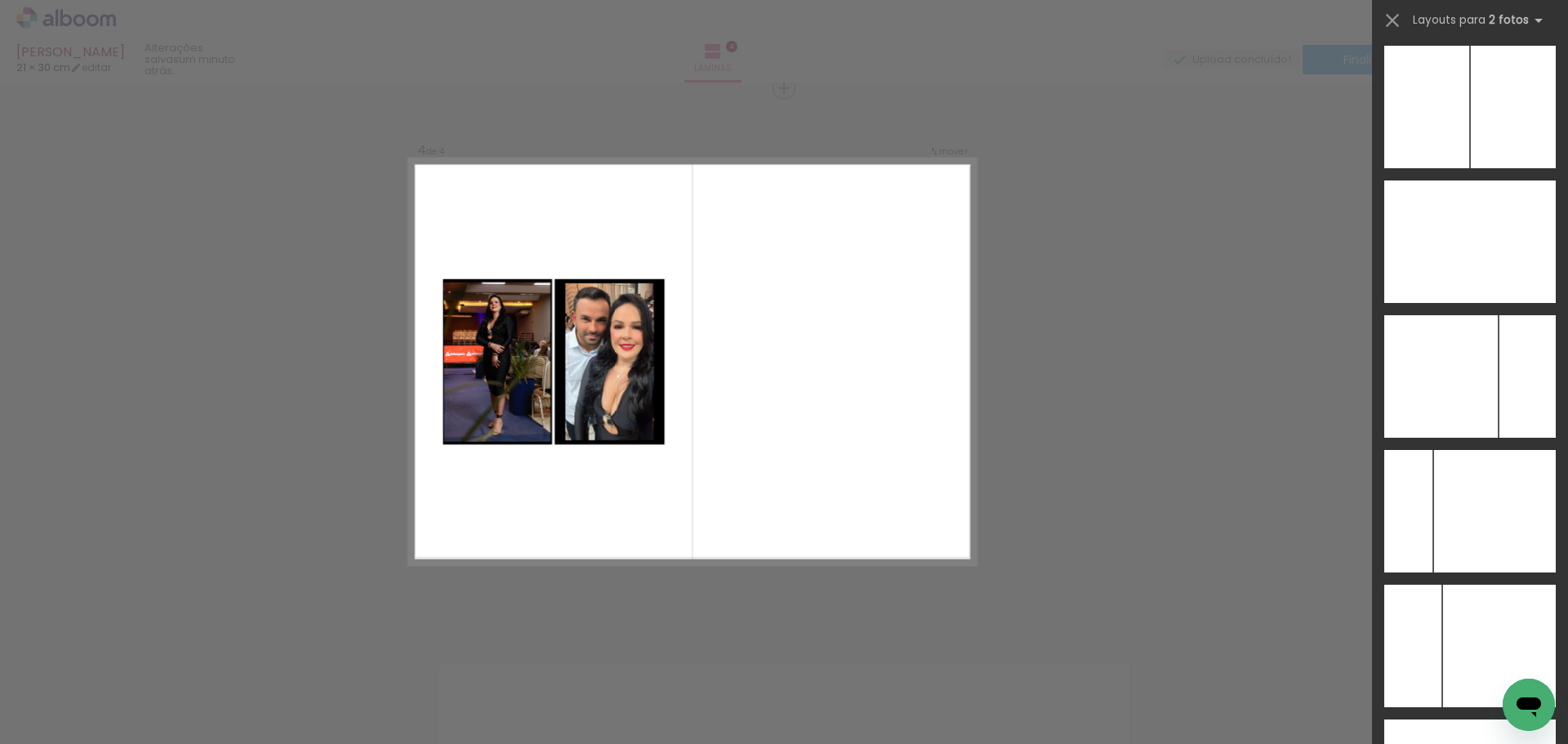
scroll to position [6426, 0]
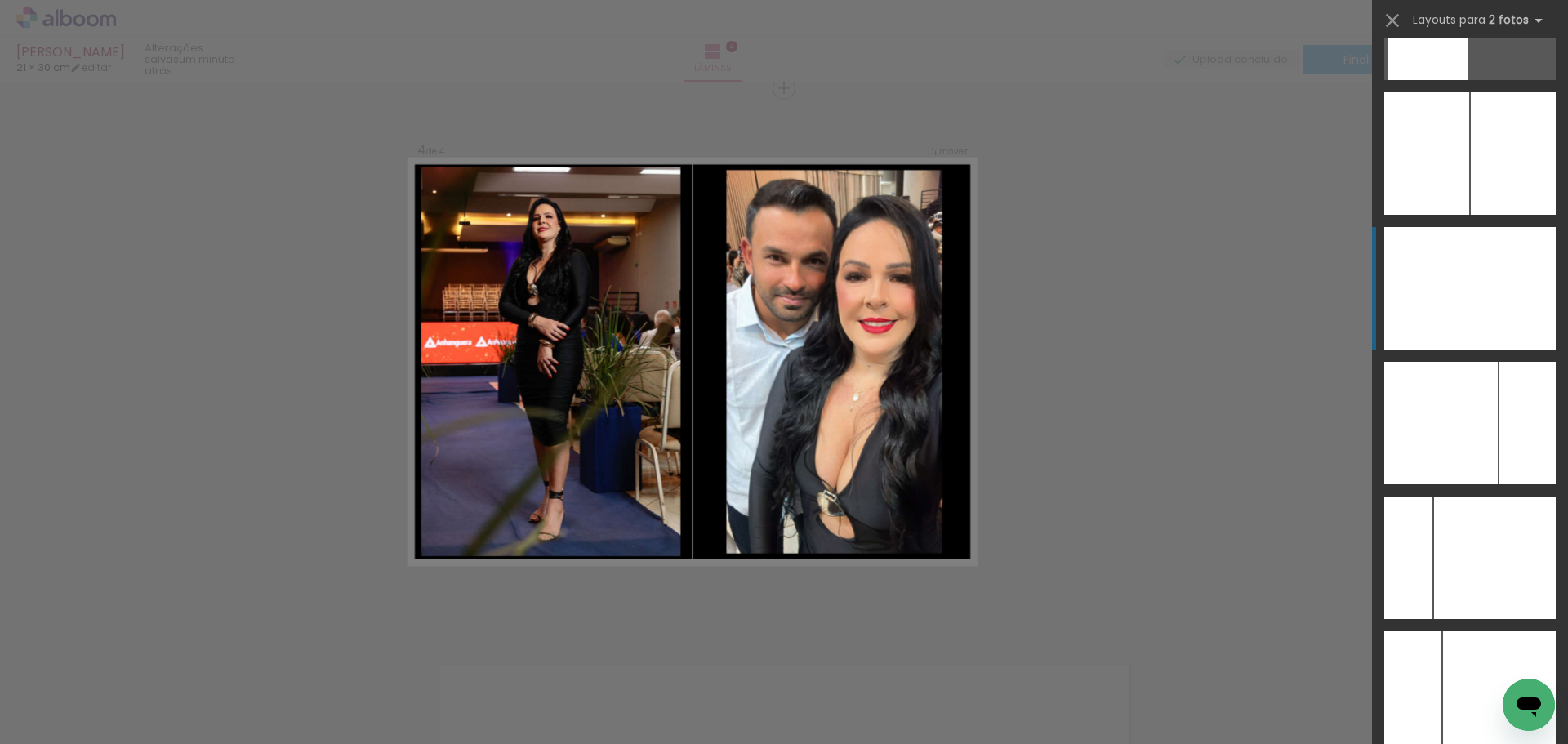
click at [1520, 301] on div at bounding box center [1513, 288] width 86 height 123
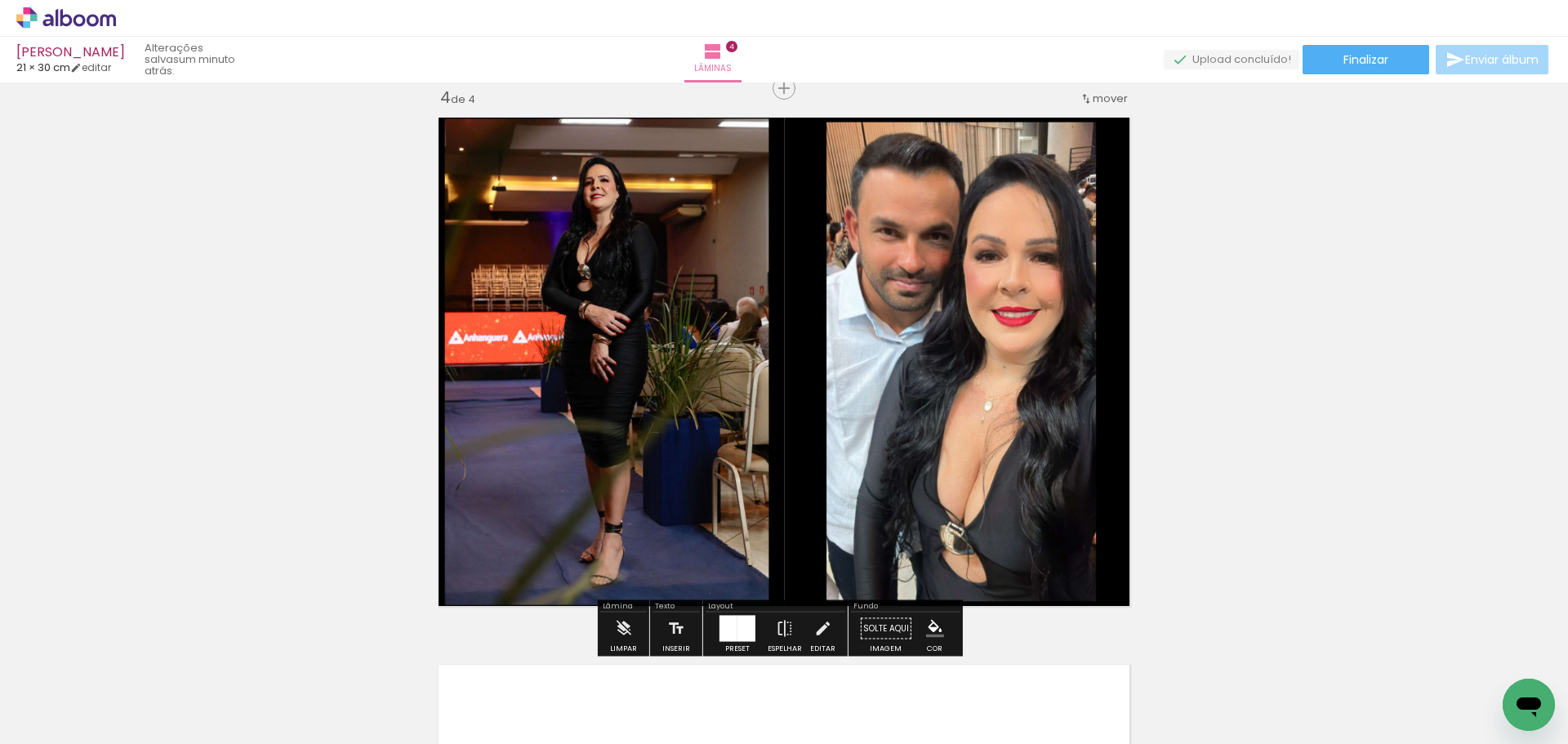
scroll to position [2153, 0]
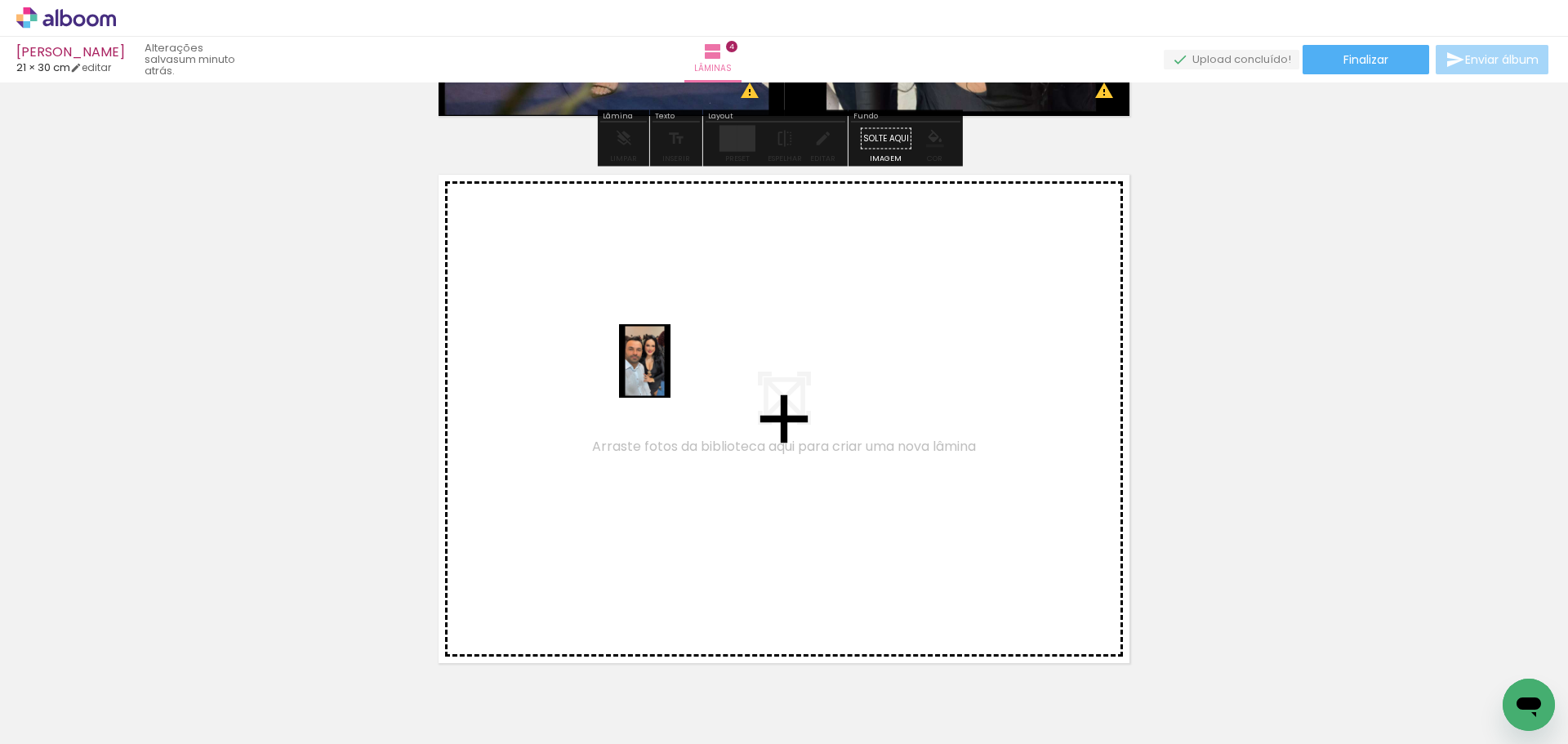
drag, startPoint x: 897, startPoint y: 692, endPoint x: 678, endPoint y: 381, distance: 380.4
click at [678, 381] on quentale-workspace at bounding box center [784, 372] width 1568 height 744
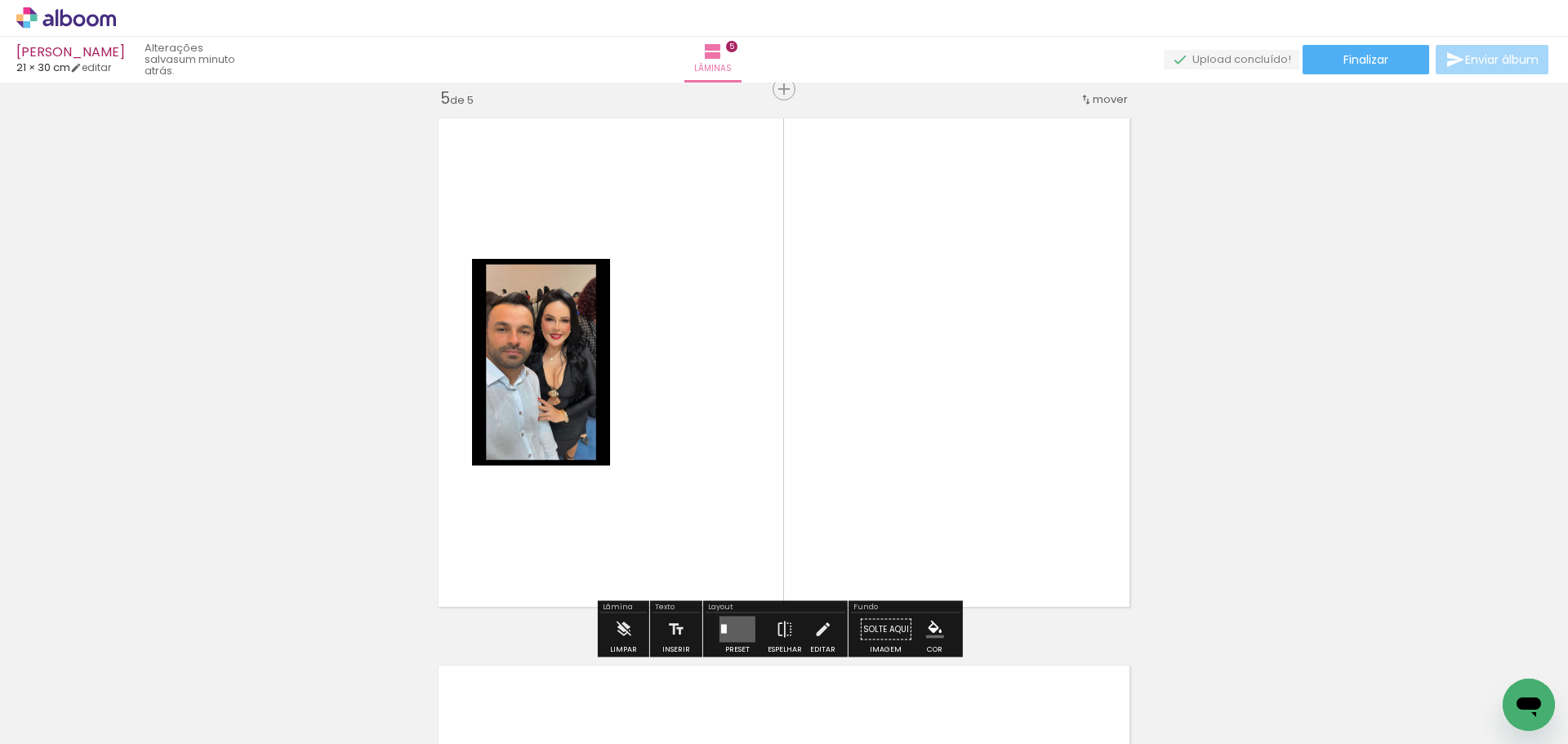
scroll to position [2210, 0]
drag, startPoint x: 984, startPoint y: 706, endPoint x: 894, endPoint y: 412, distance: 307.5
click at [912, 373] on quentale-workspace at bounding box center [784, 372] width 1568 height 744
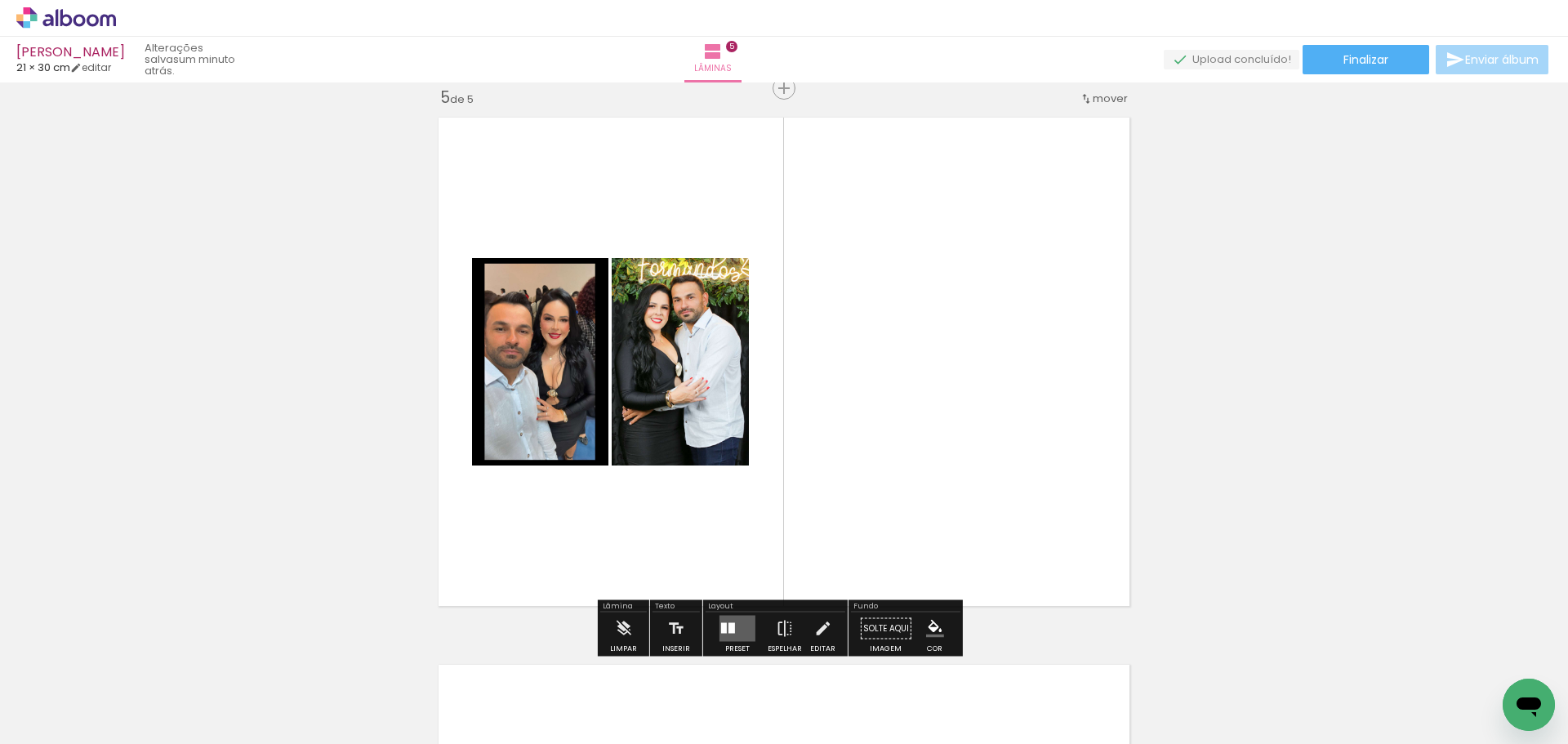
drag, startPoint x: 724, startPoint y: 633, endPoint x: 733, endPoint y: 633, distance: 9.0
click at [725, 633] on quentale-layouter at bounding box center [737, 629] width 36 height 26
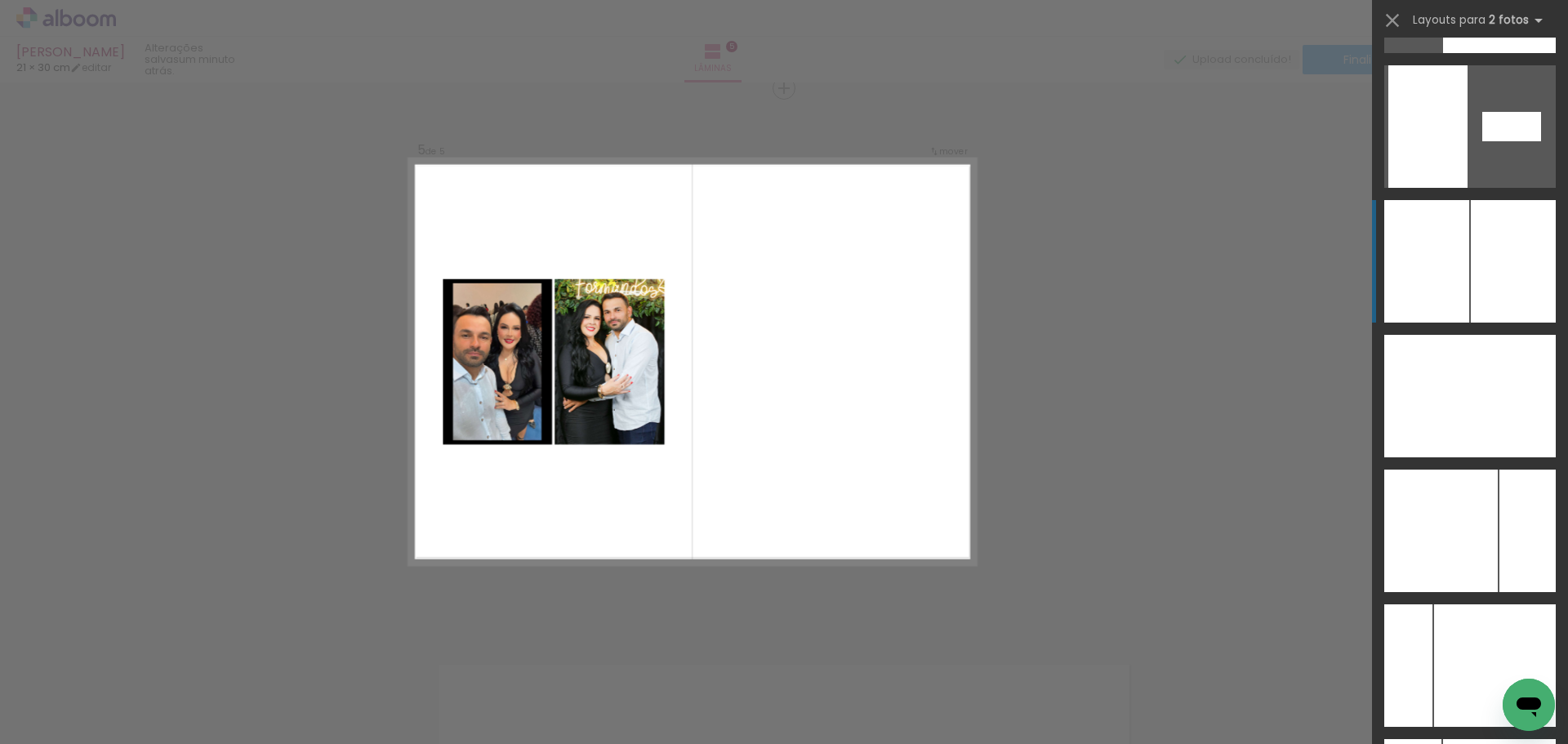
scroll to position [6226, 0]
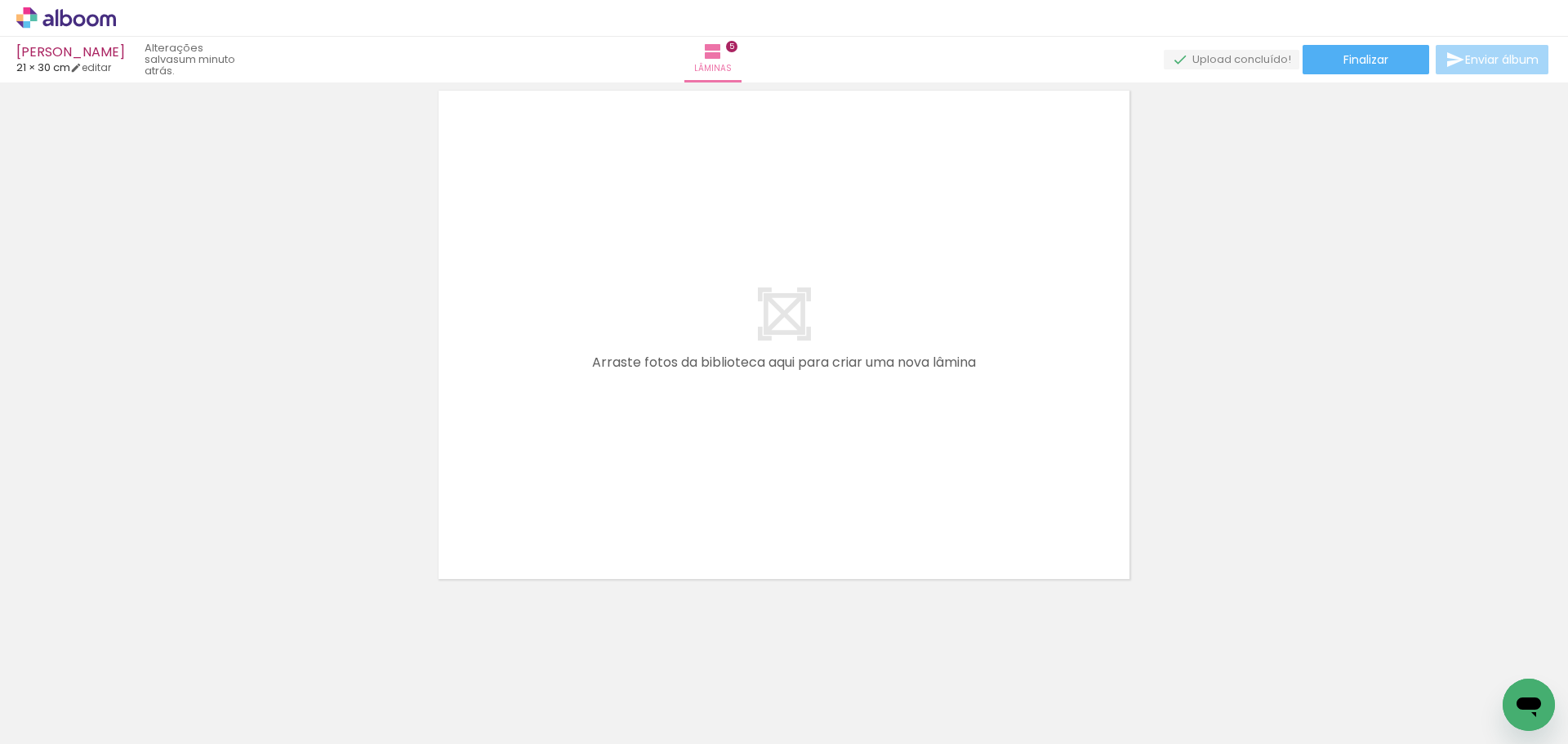
scroll to position [2788, 0]
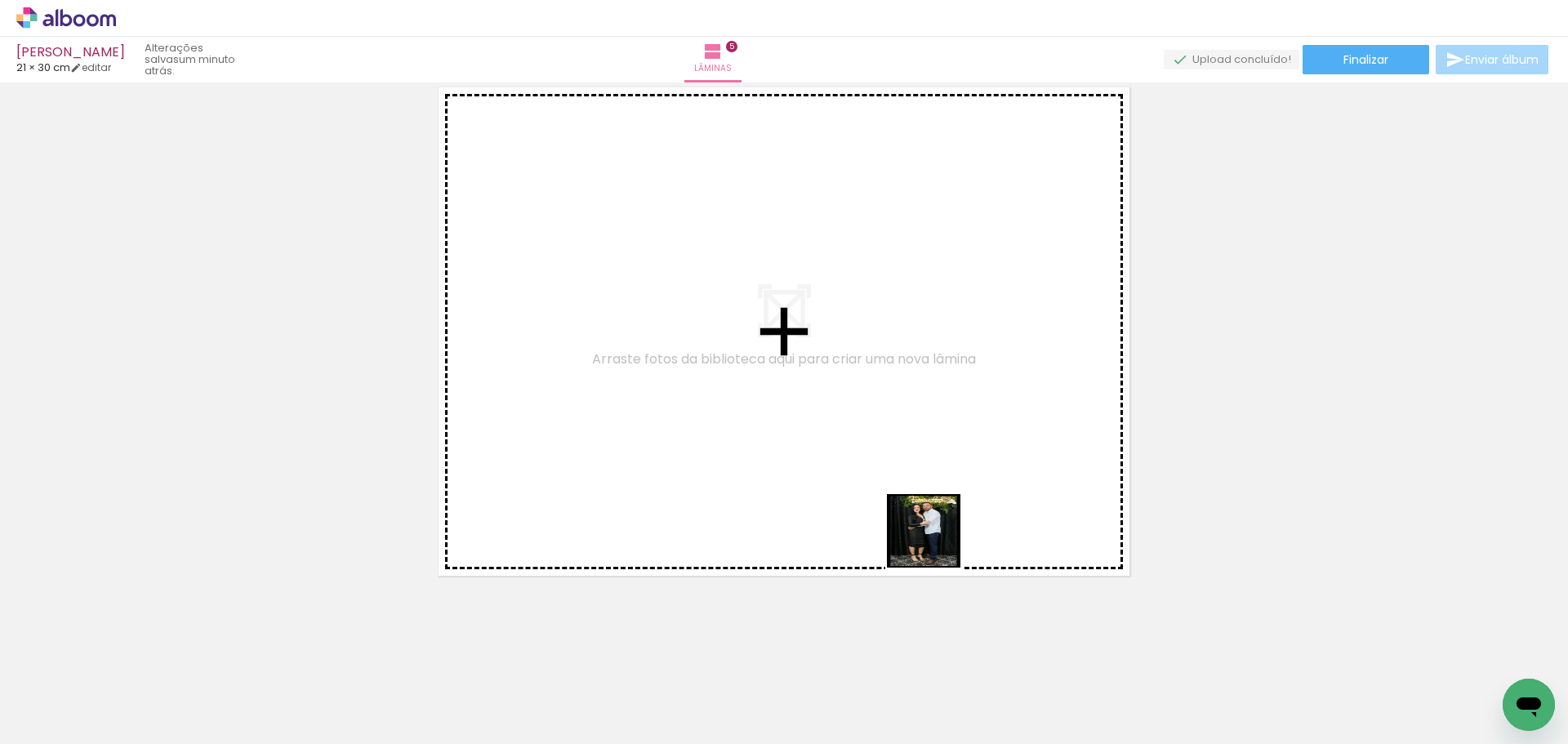
drag, startPoint x: 1101, startPoint y: 689, endPoint x: 819, endPoint y: 523, distance: 327.2
click at [703, 433] on quentale-workspace at bounding box center [784, 372] width 1568 height 744
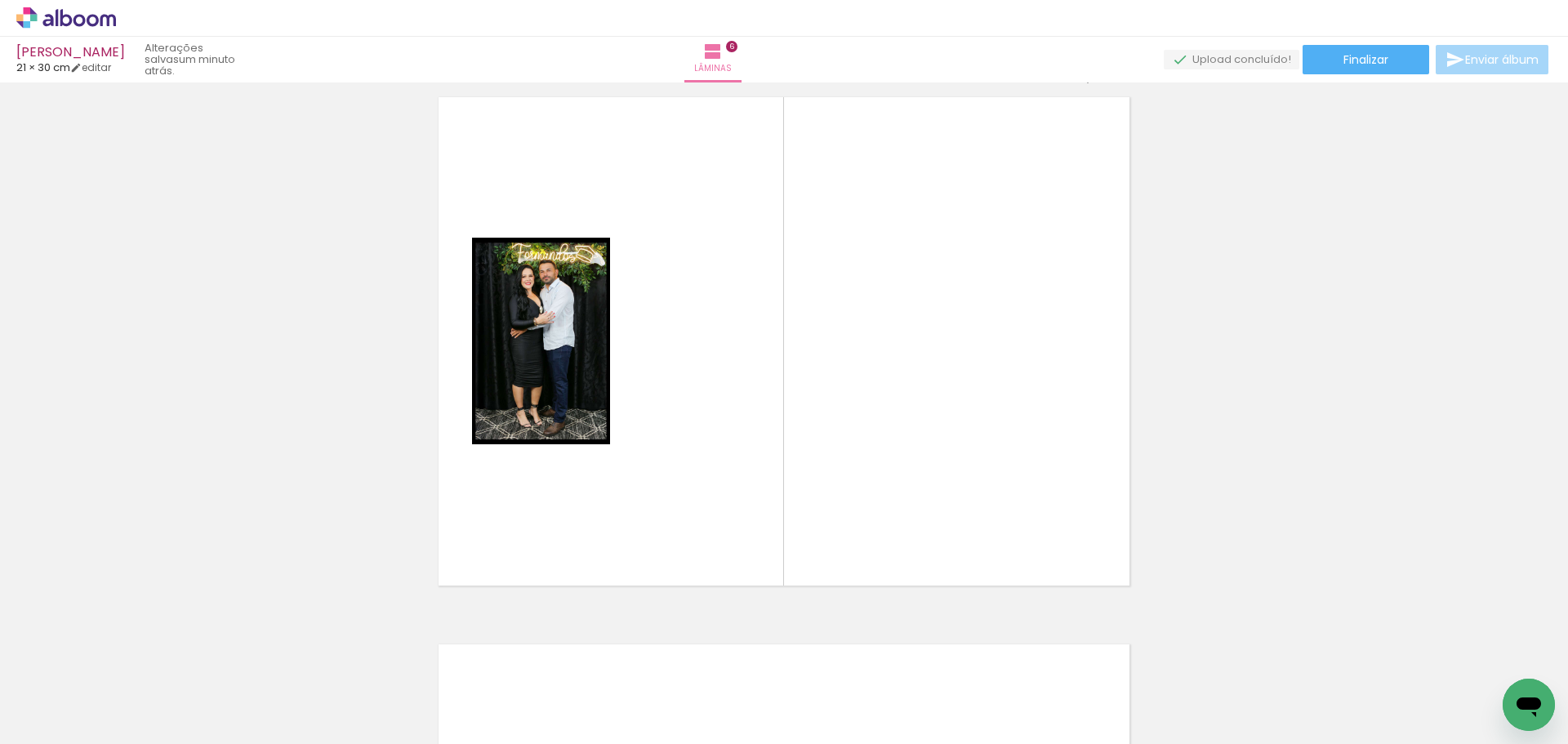
scroll to position [2758, 0]
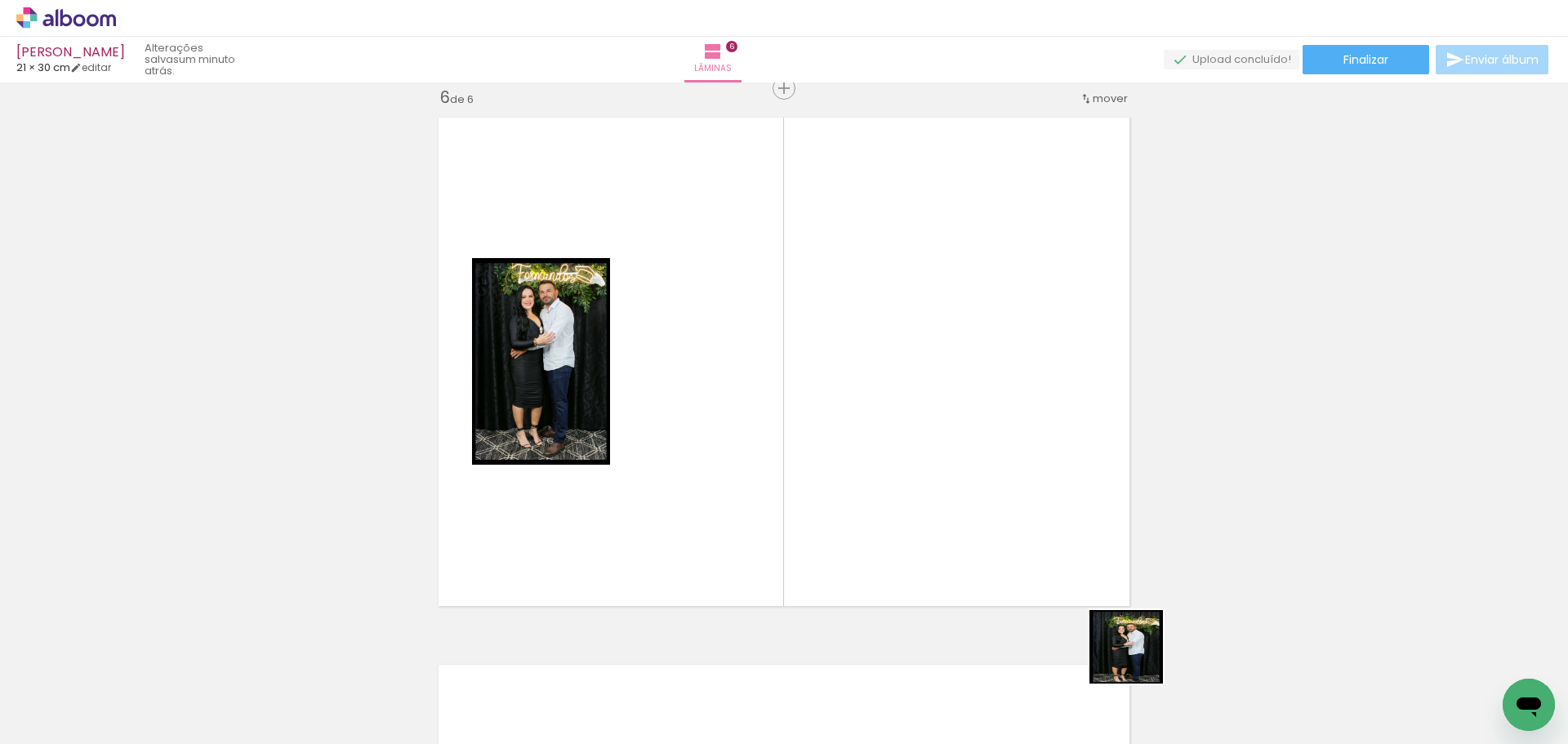
drag, startPoint x: 1177, startPoint y: 692, endPoint x: 868, endPoint y: 475, distance: 377.6
click at [874, 455] on quentale-workspace at bounding box center [784, 372] width 1568 height 744
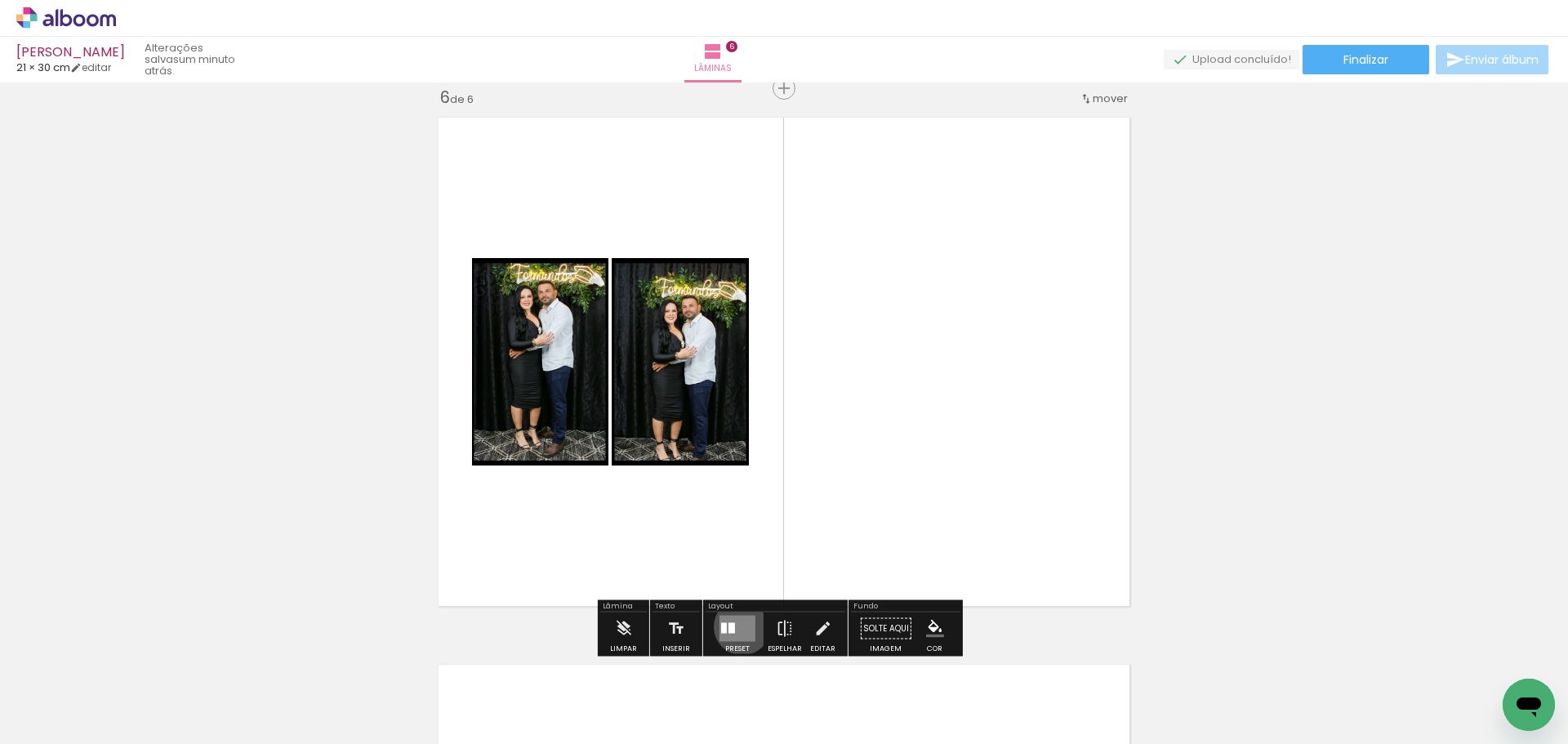
click at [738, 626] on quentale-layouter at bounding box center [737, 629] width 36 height 26
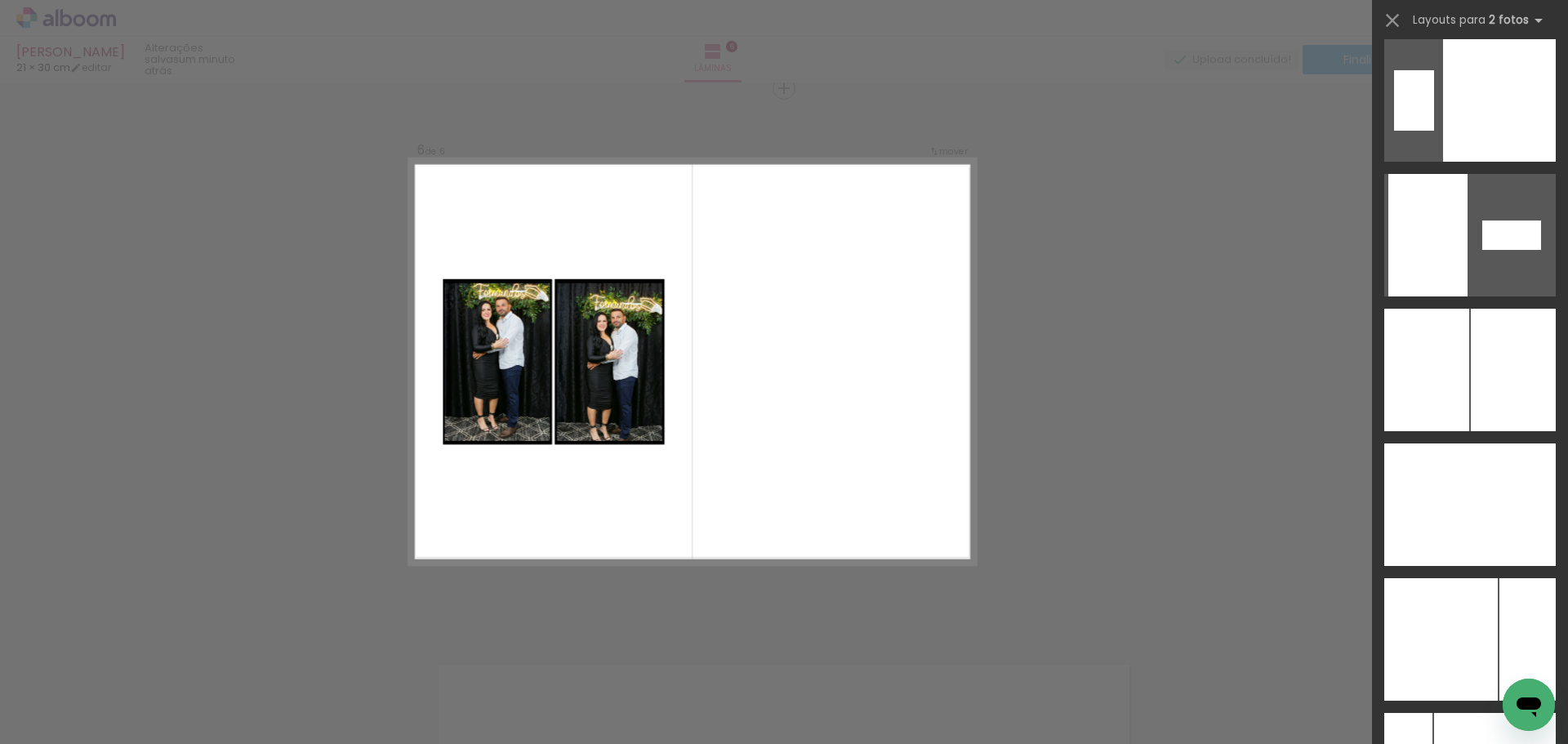
scroll to position [6442, 0]
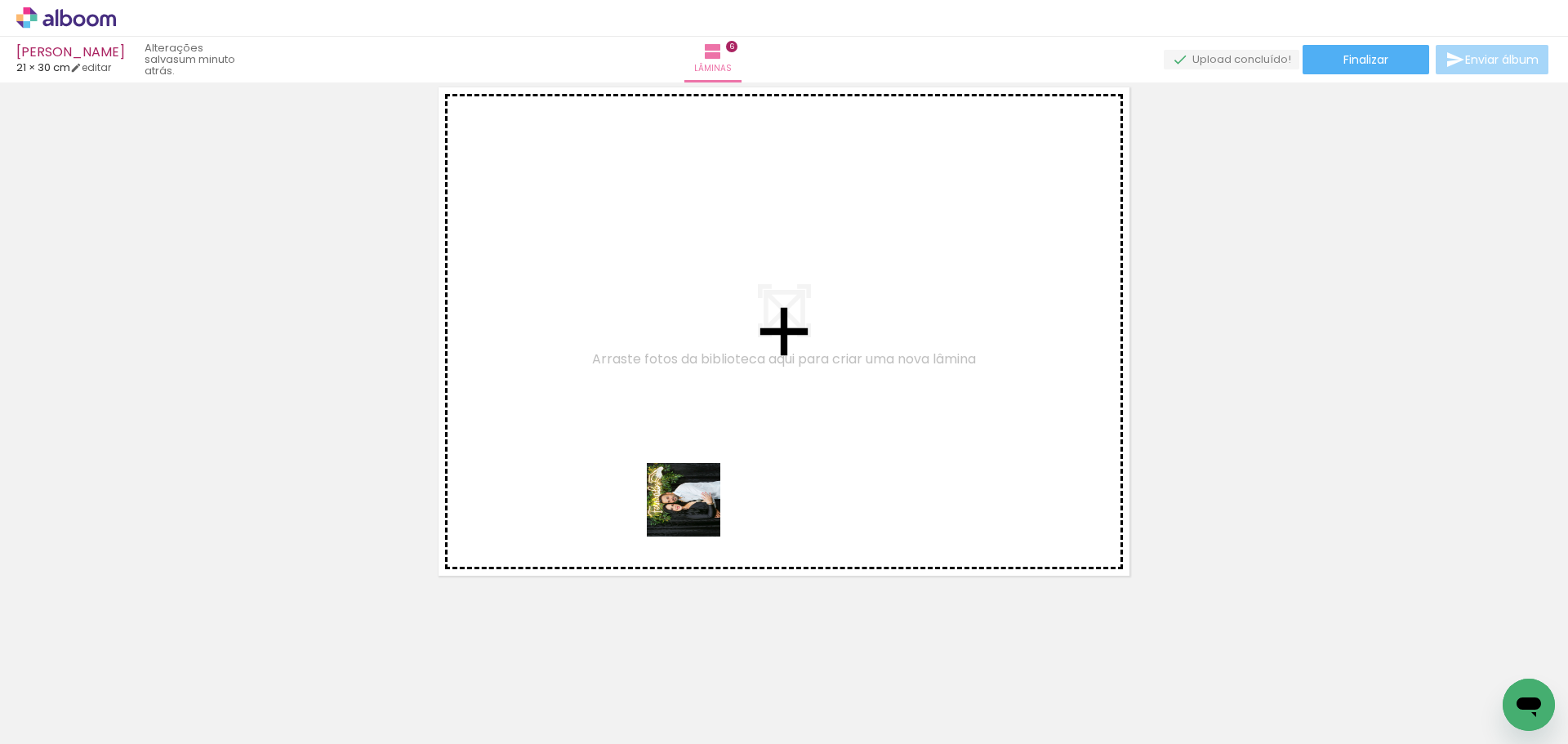
drag, startPoint x: 917, startPoint y: 605, endPoint x: 902, endPoint y: 531, distance: 75.5
click at [673, 484] on quentale-workspace at bounding box center [784, 372] width 1568 height 744
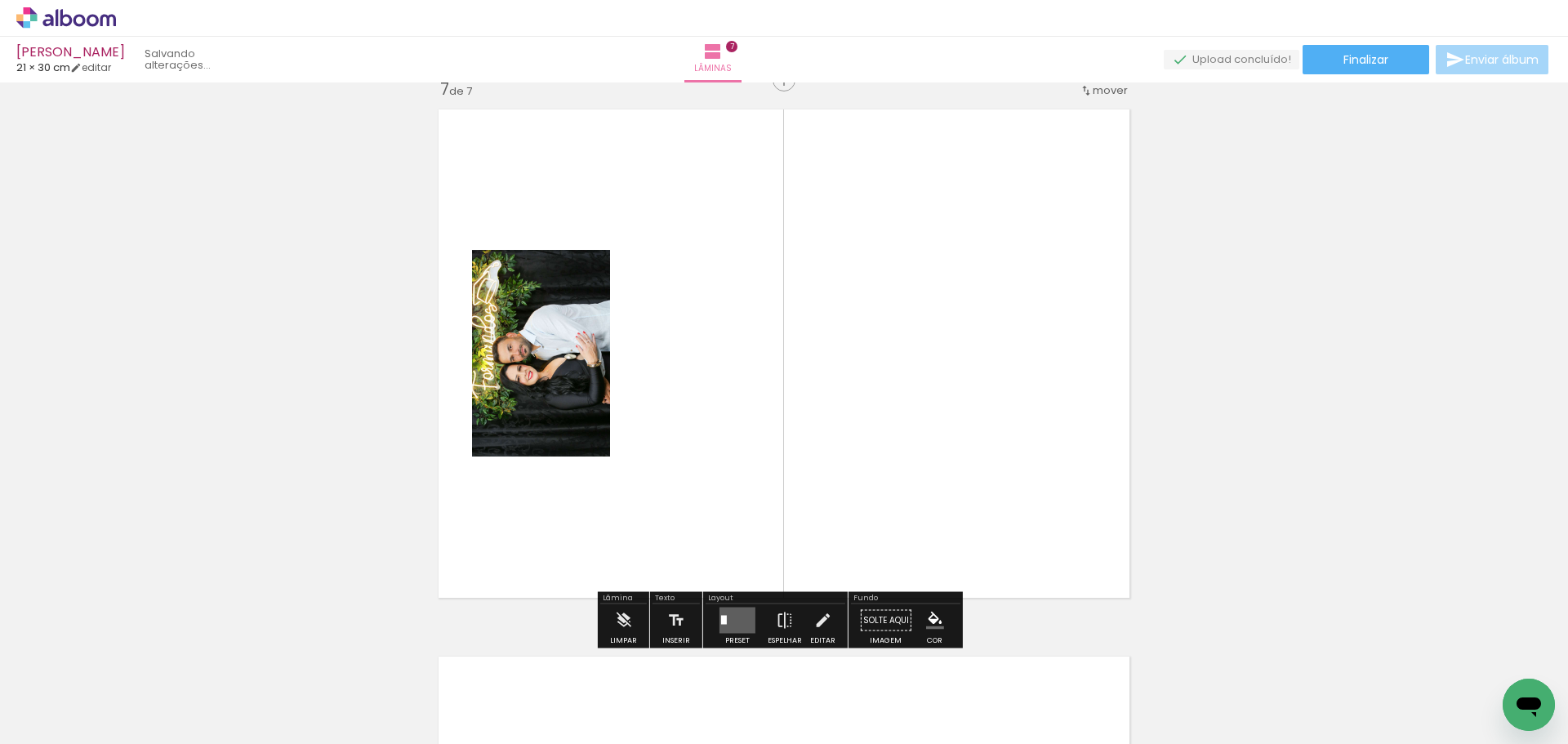
scroll to position [3304, 0]
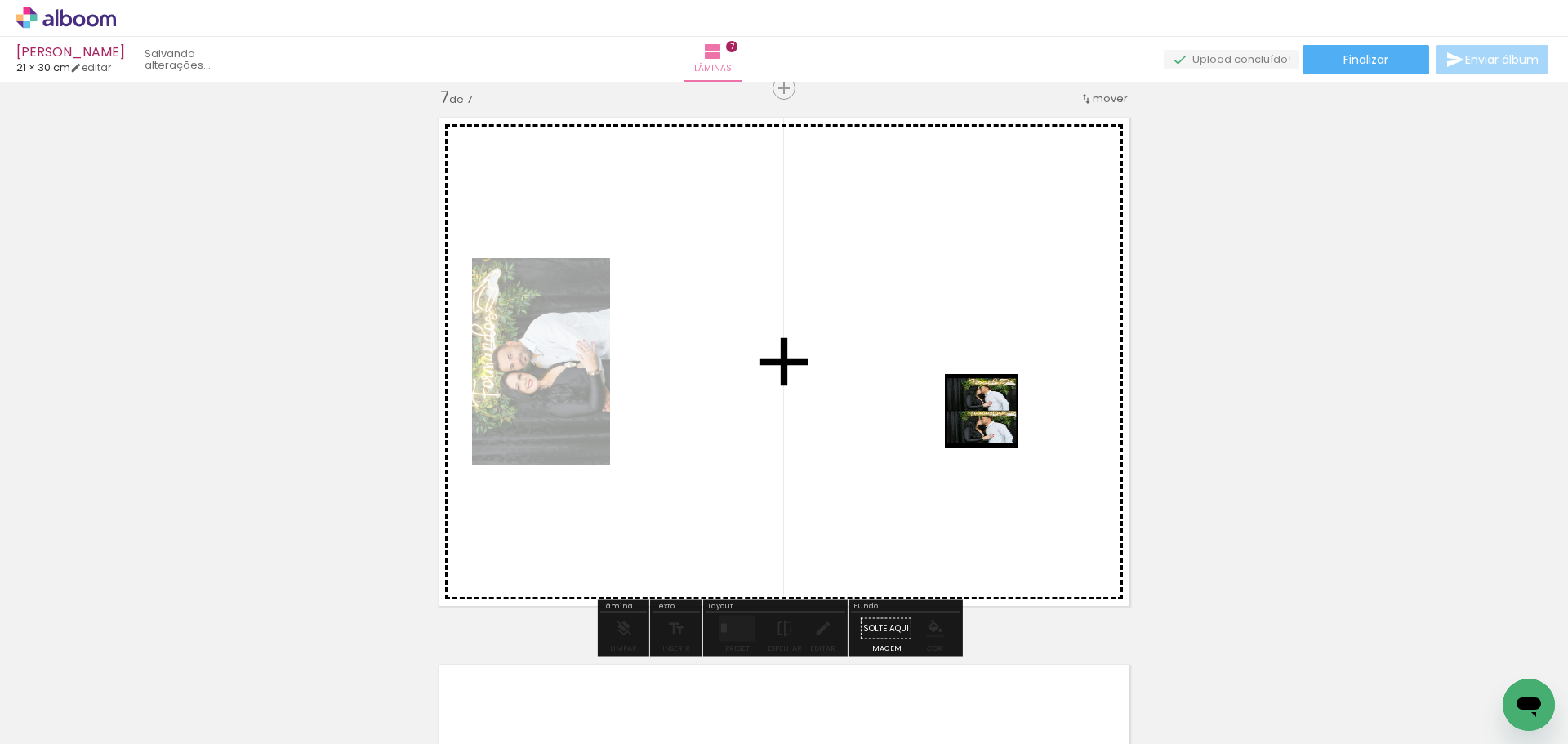
drag, startPoint x: 1311, startPoint y: 633, endPoint x: 956, endPoint y: 407, distance: 420.8
click at [956, 407] on quentale-workspace at bounding box center [784, 372] width 1568 height 744
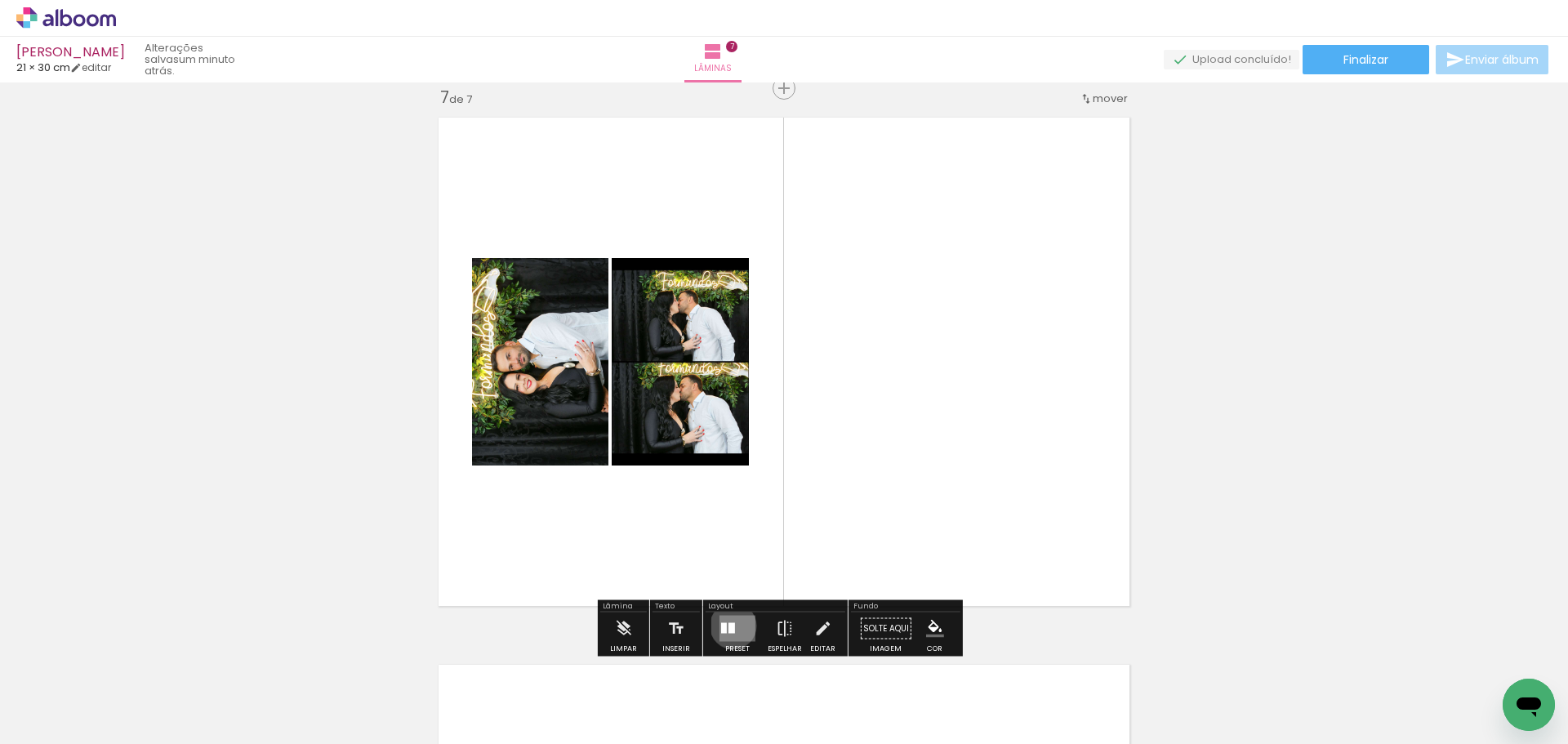
drag, startPoint x: 729, startPoint y: 626, endPoint x: 769, endPoint y: 618, distance: 40.8
click at [730, 627] on div at bounding box center [731, 629] width 6 height 11
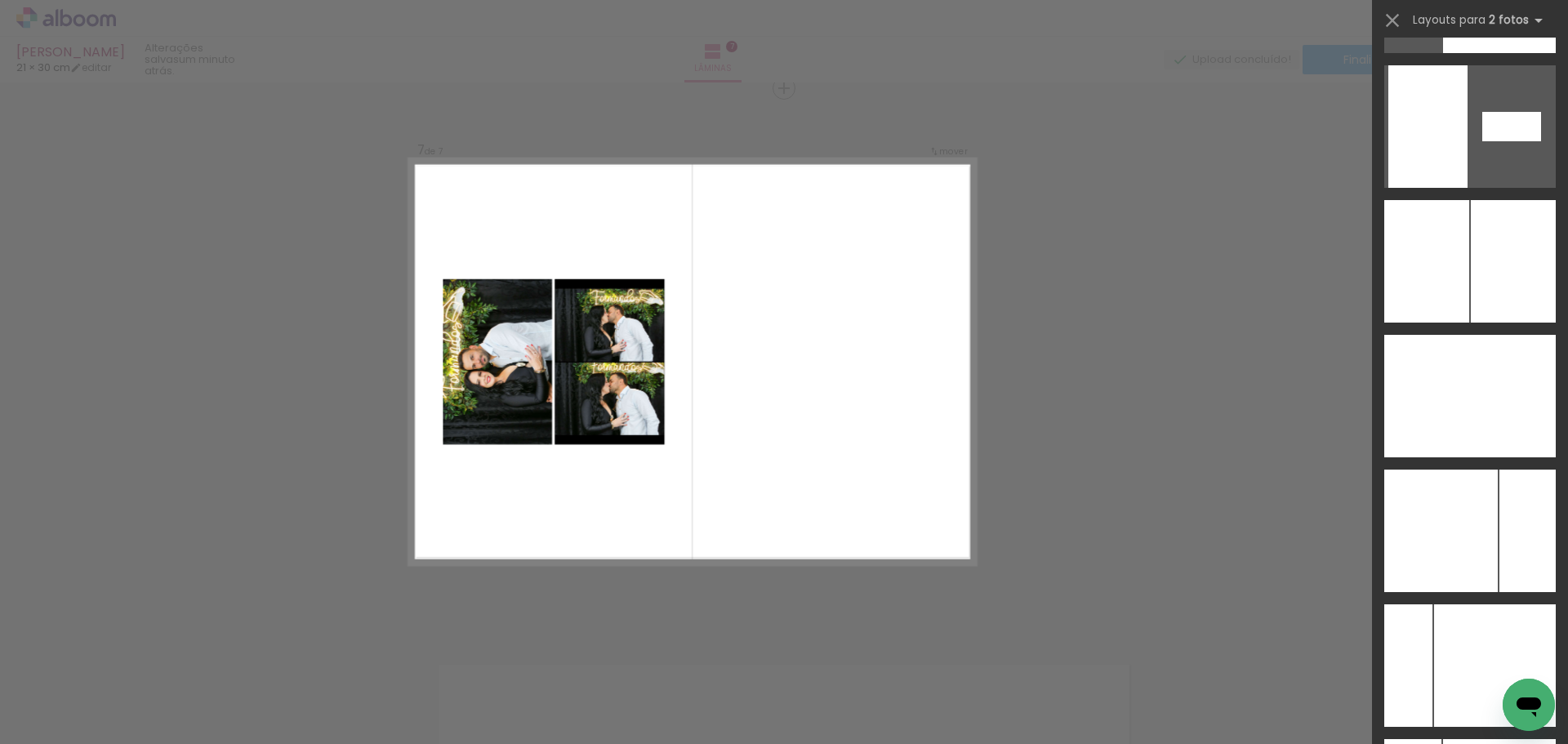
scroll to position [6349, 0]
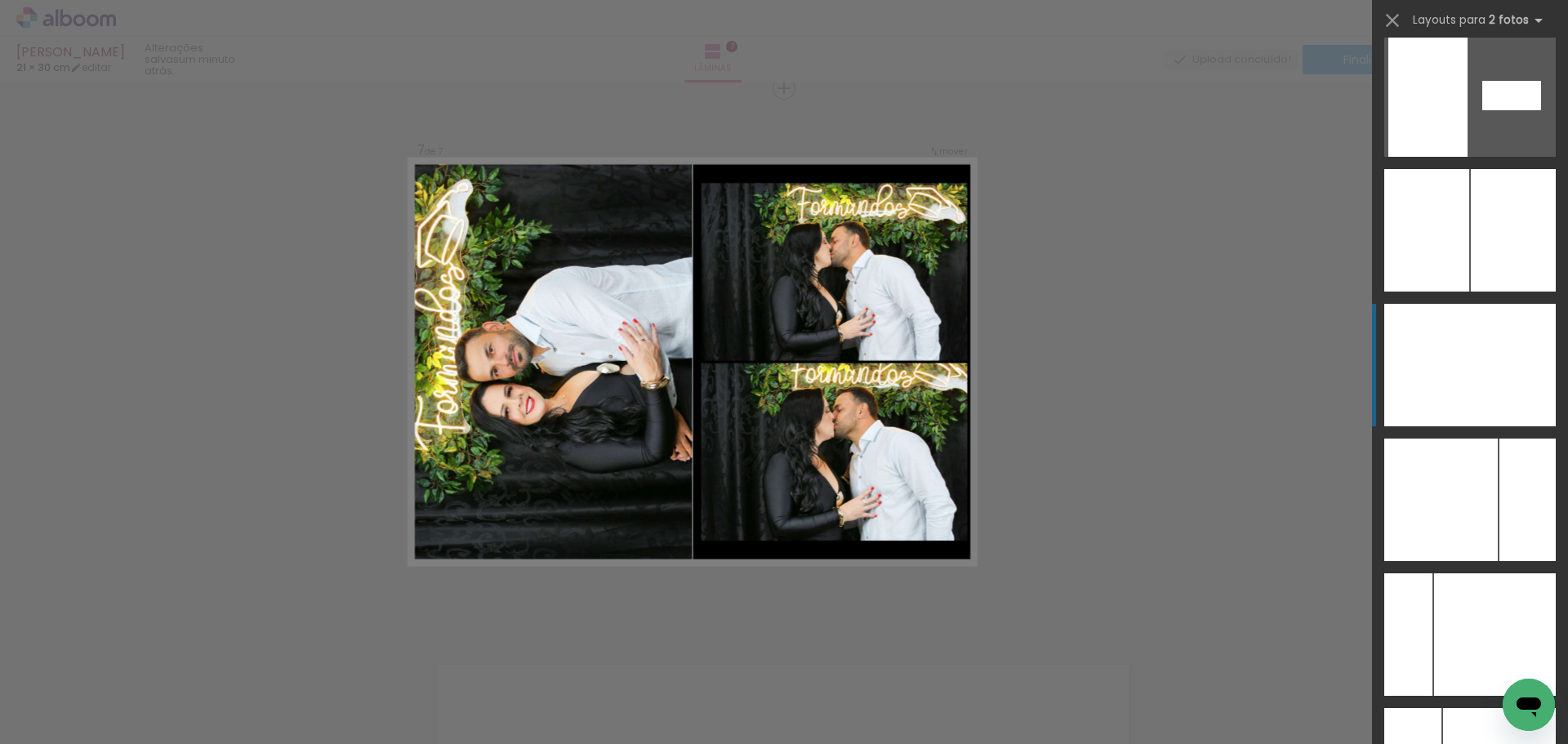
click at [1539, 439] on div at bounding box center [1527, 500] width 56 height 123
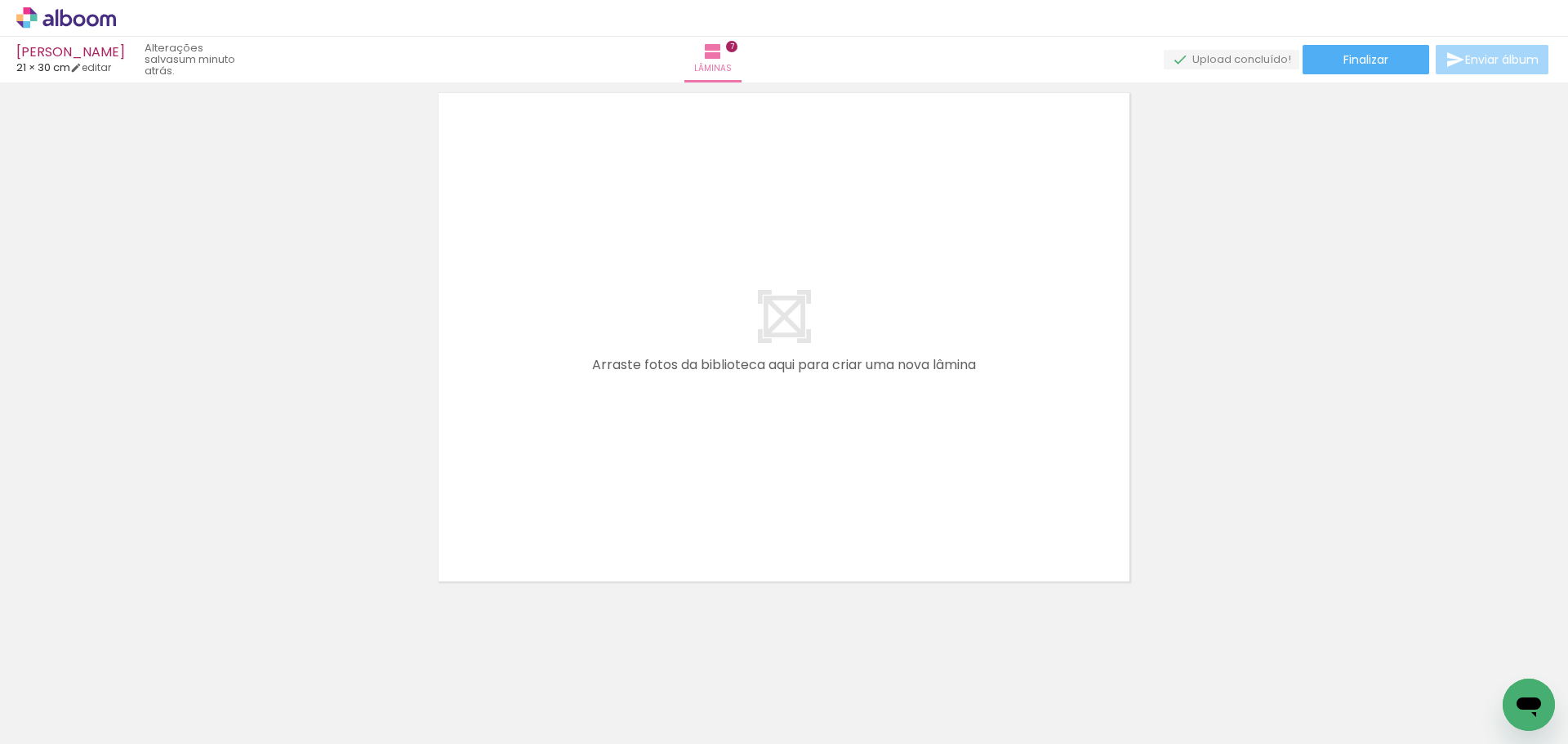
scroll to position [0, 892]
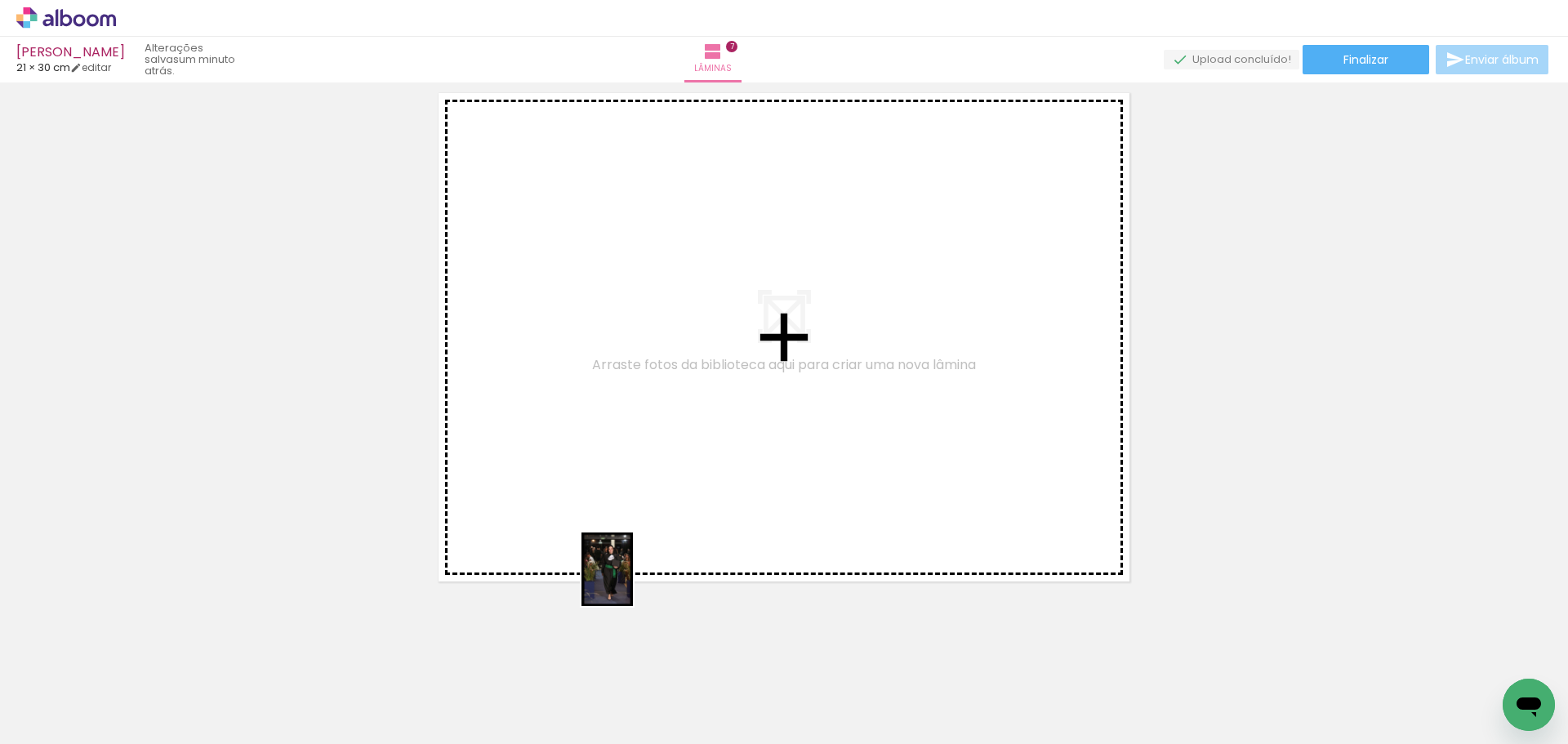
drag, startPoint x: 585, startPoint y: 709, endPoint x: 664, endPoint y: 473, distance: 248.9
click at [664, 473] on quentale-workspace at bounding box center [784, 372] width 1568 height 744
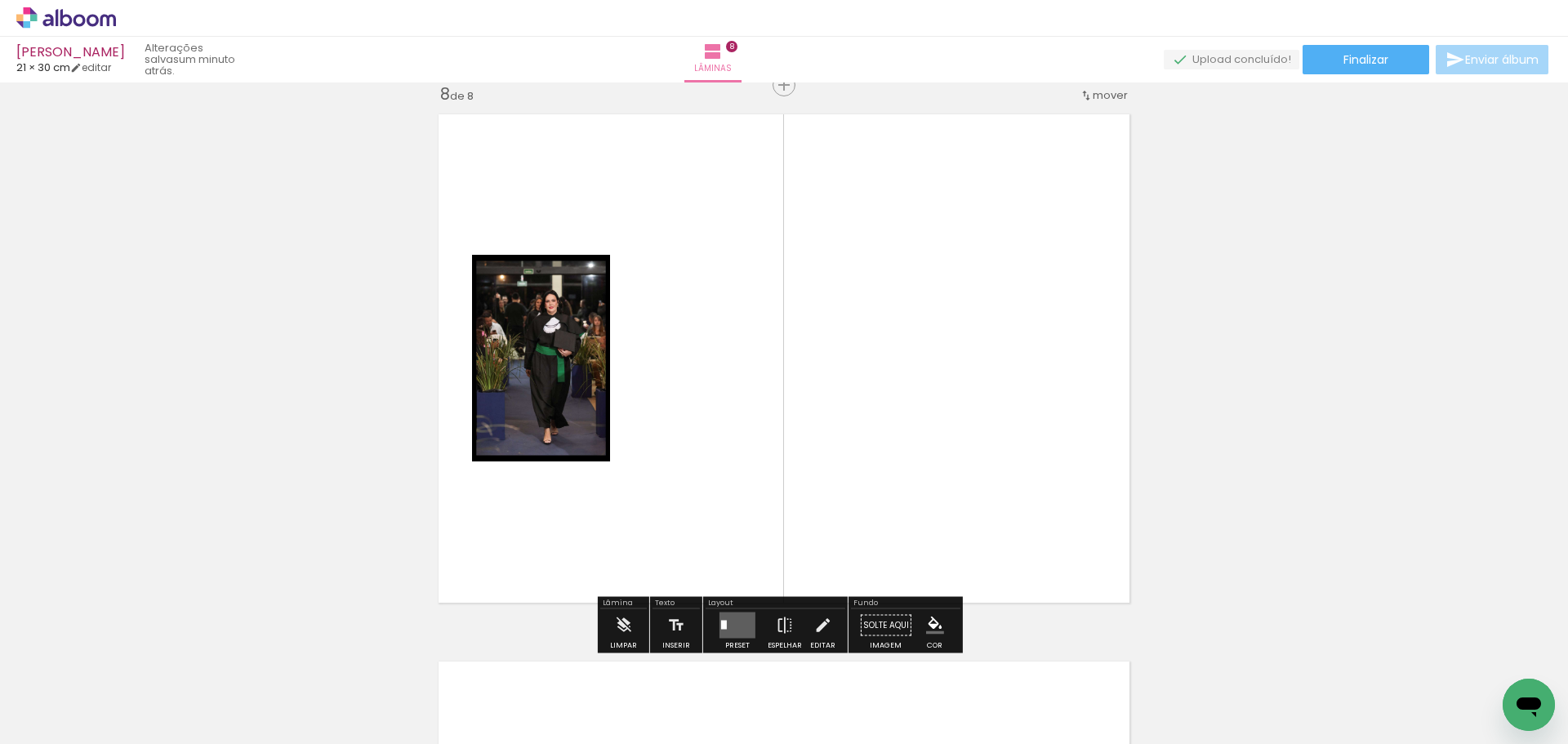
scroll to position [3852, 0]
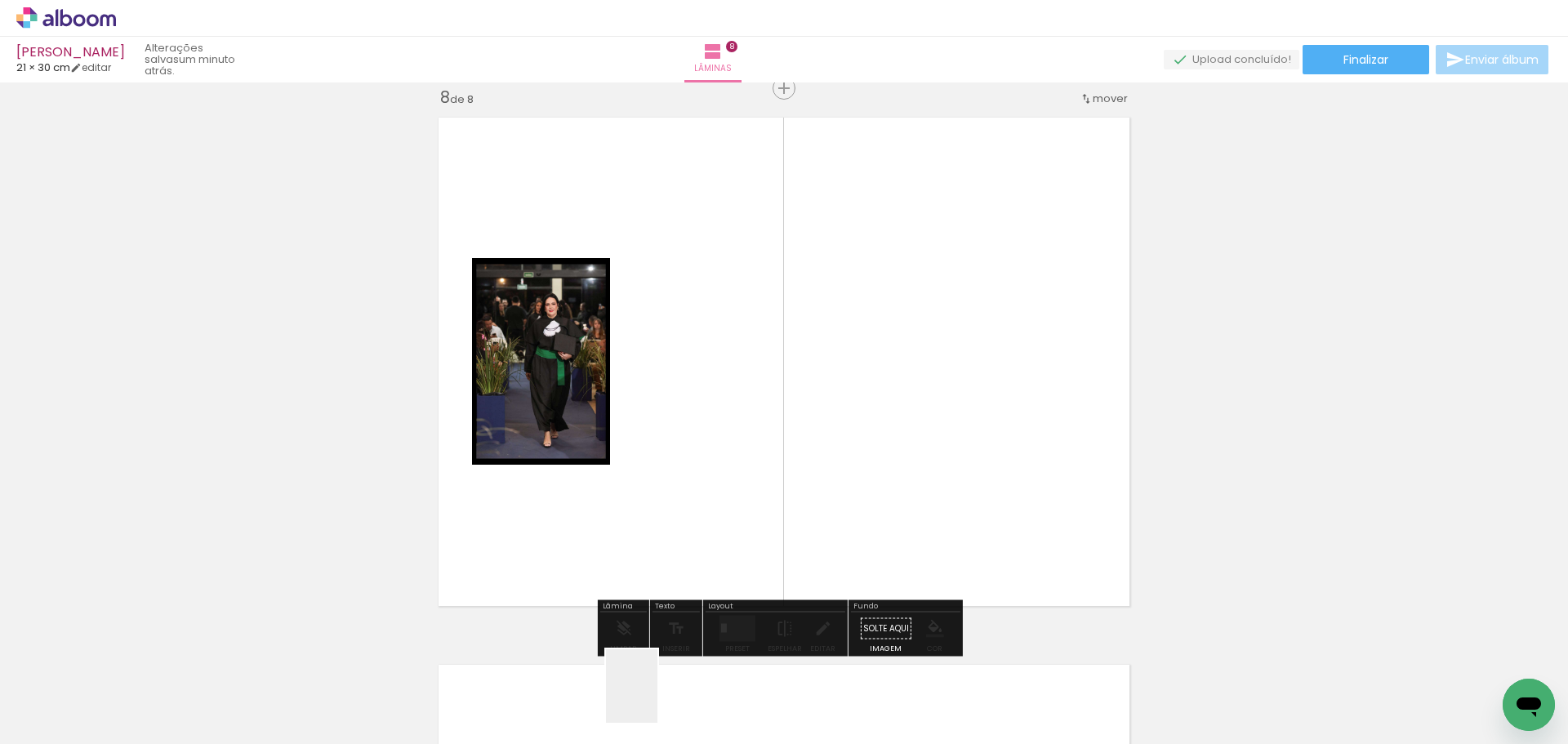
drag, startPoint x: 645, startPoint y: 708, endPoint x: 770, endPoint y: 532, distance: 215.9
click at [837, 450] on quentale-workspace at bounding box center [784, 372] width 1568 height 744
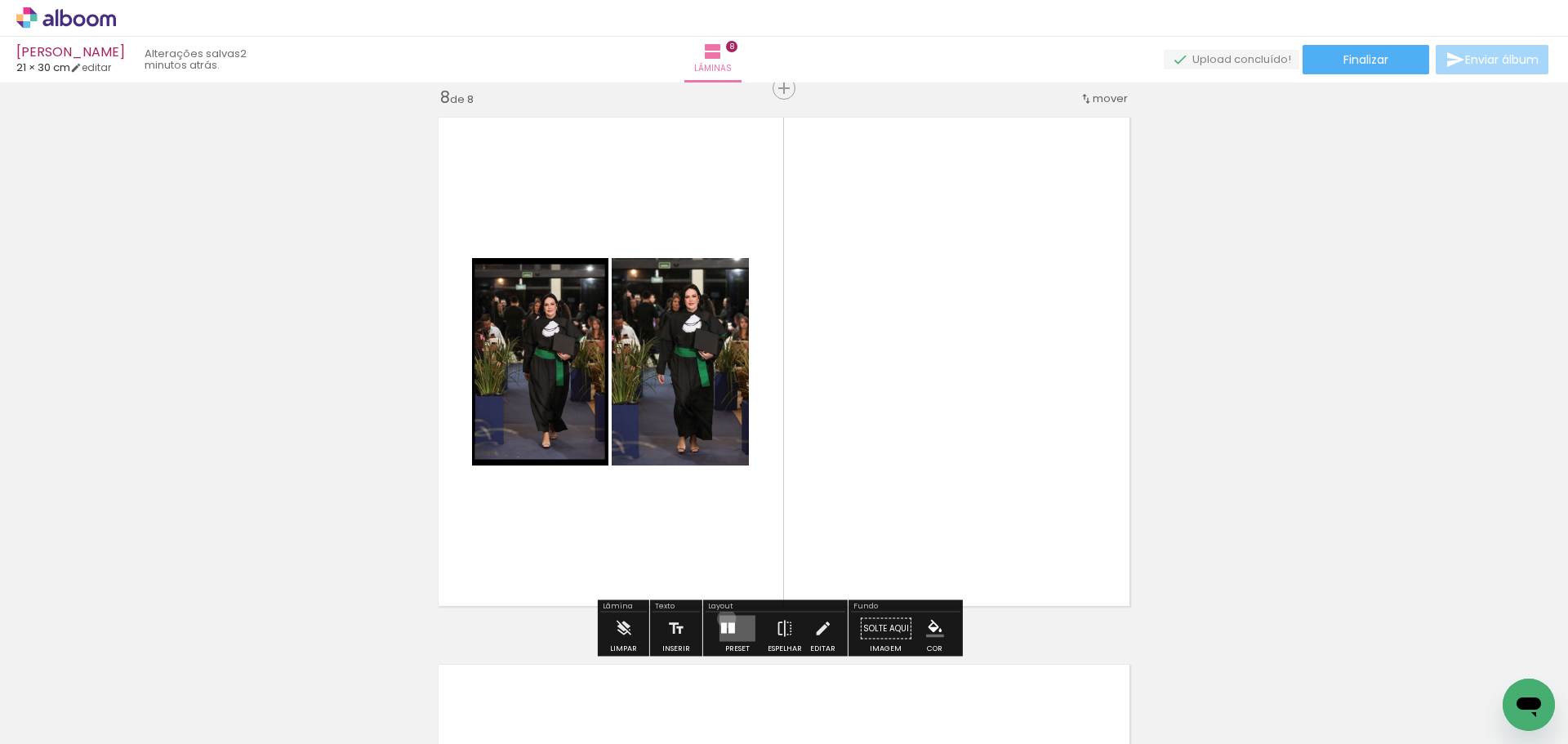
click at [723, 619] on quentale-layouter at bounding box center [737, 629] width 36 height 26
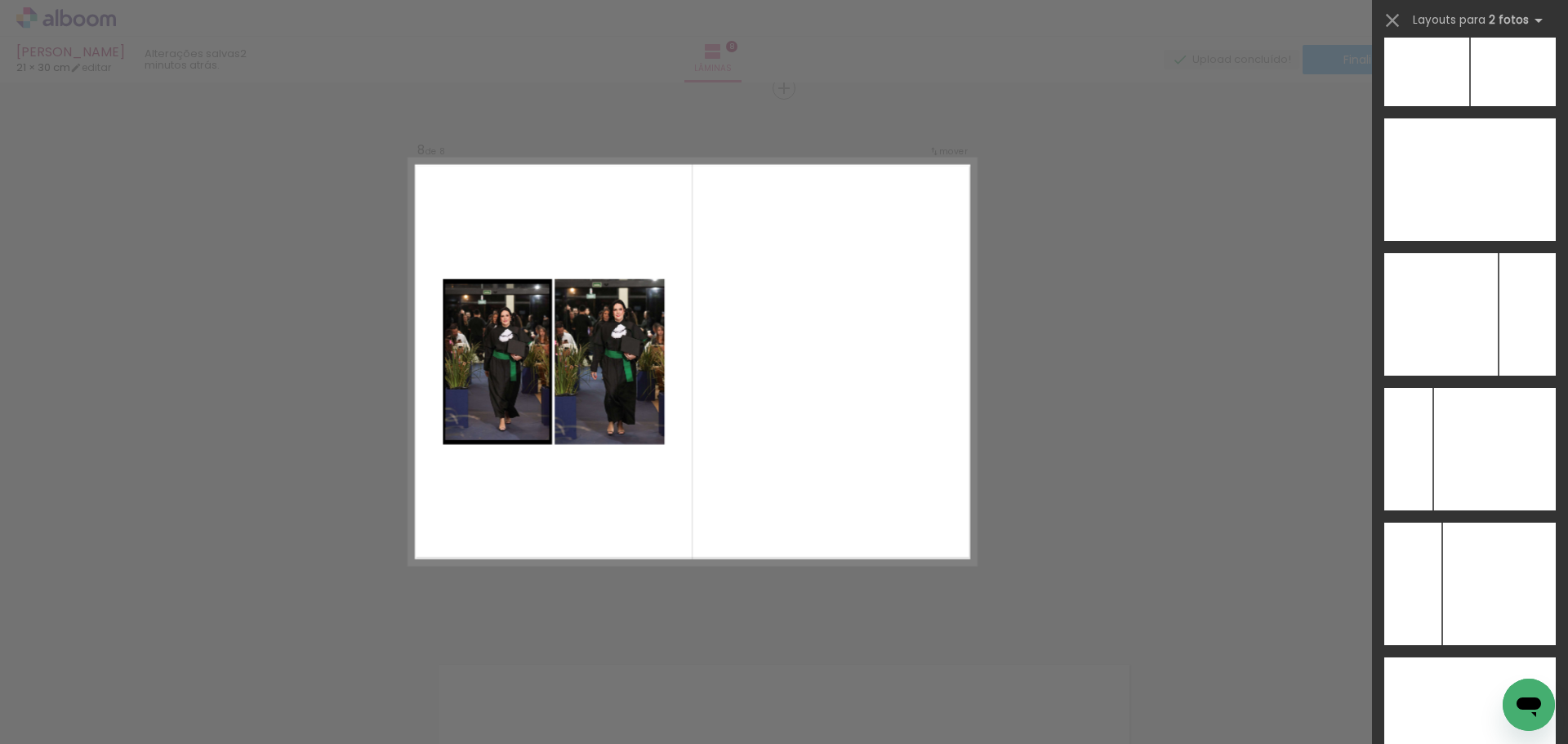
scroll to position [6395, 0]
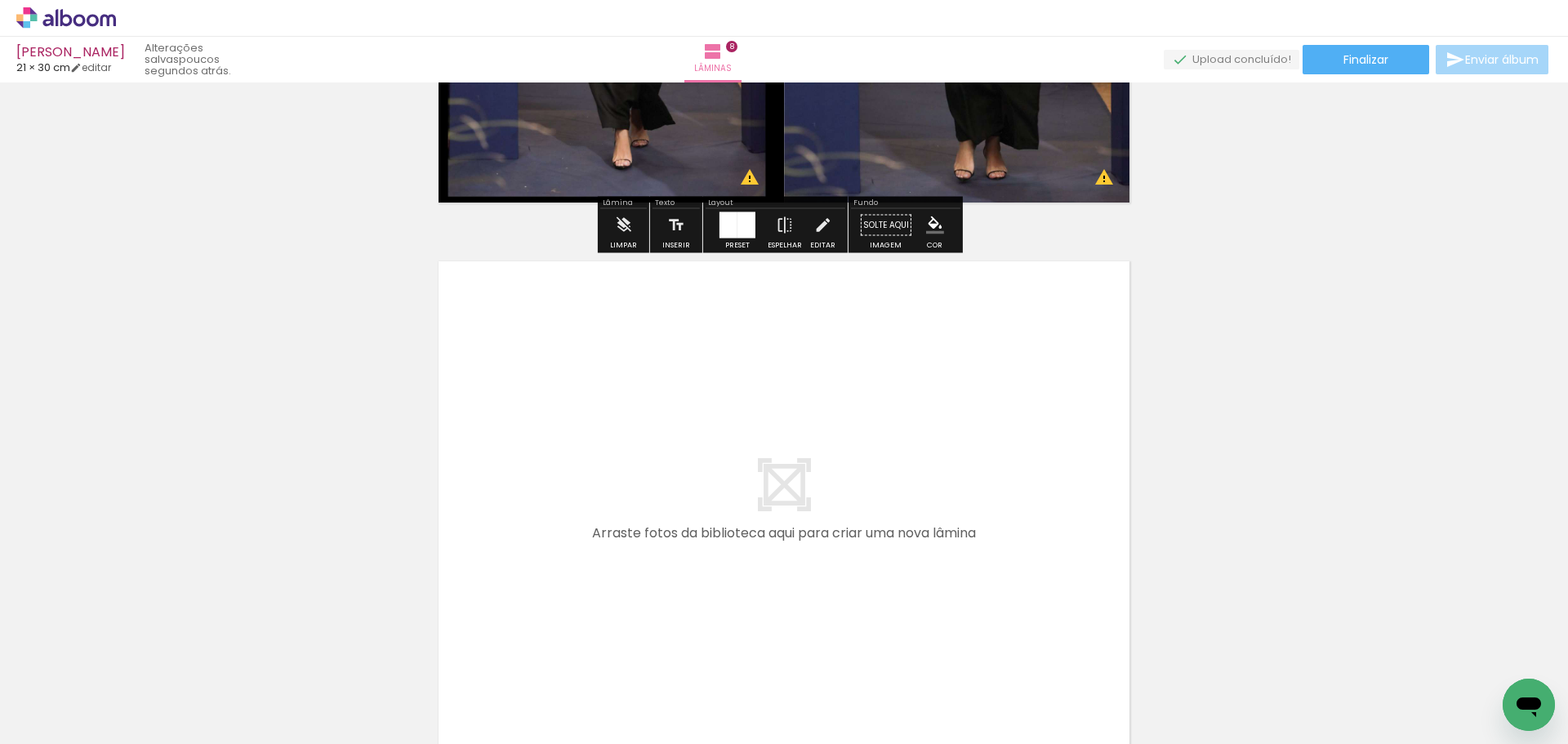
scroll to position [4429, 0]
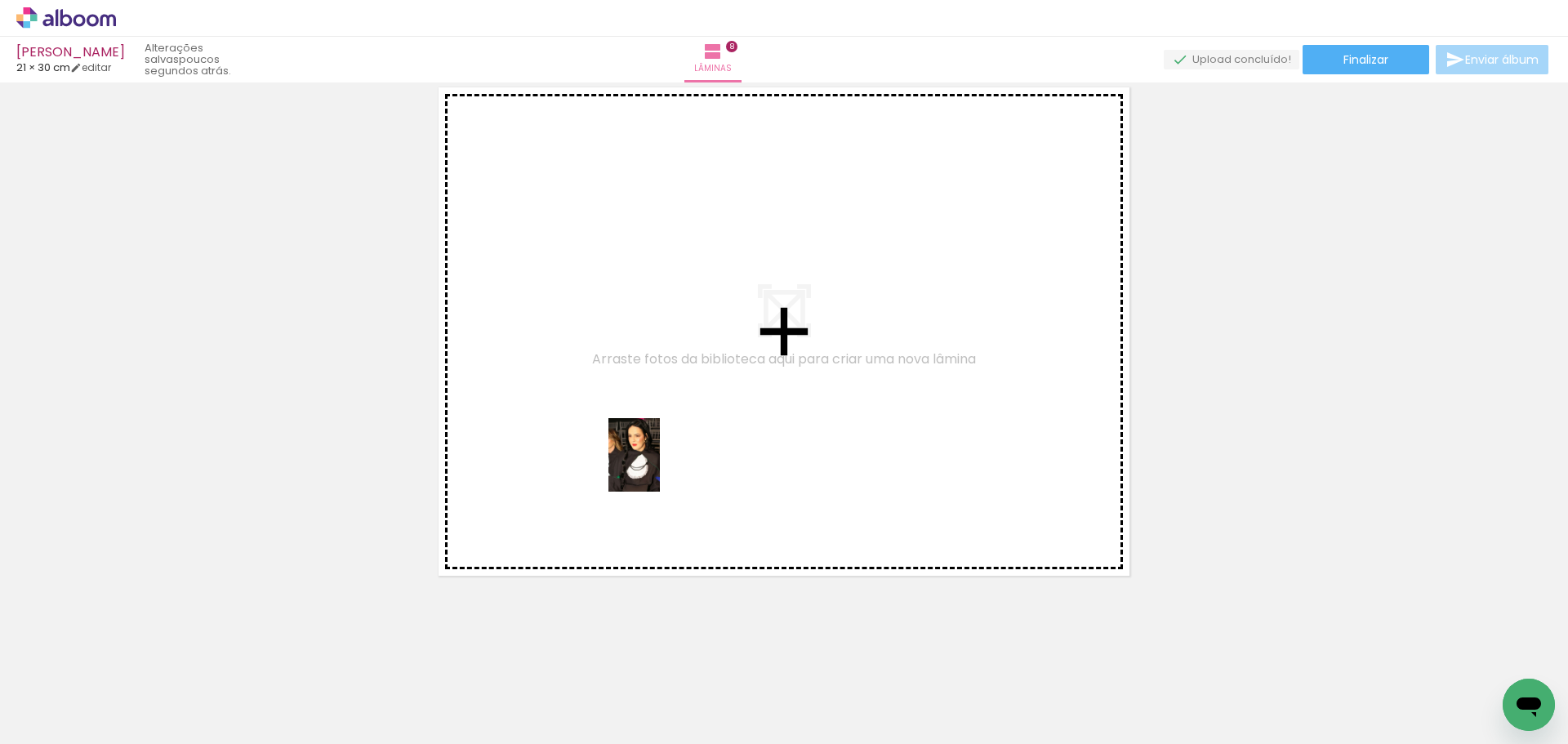
drag, startPoint x: 745, startPoint y: 700, endPoint x: 657, endPoint y: 467, distance: 249.1
click at [657, 467] on quentale-workspace at bounding box center [784, 372] width 1568 height 744
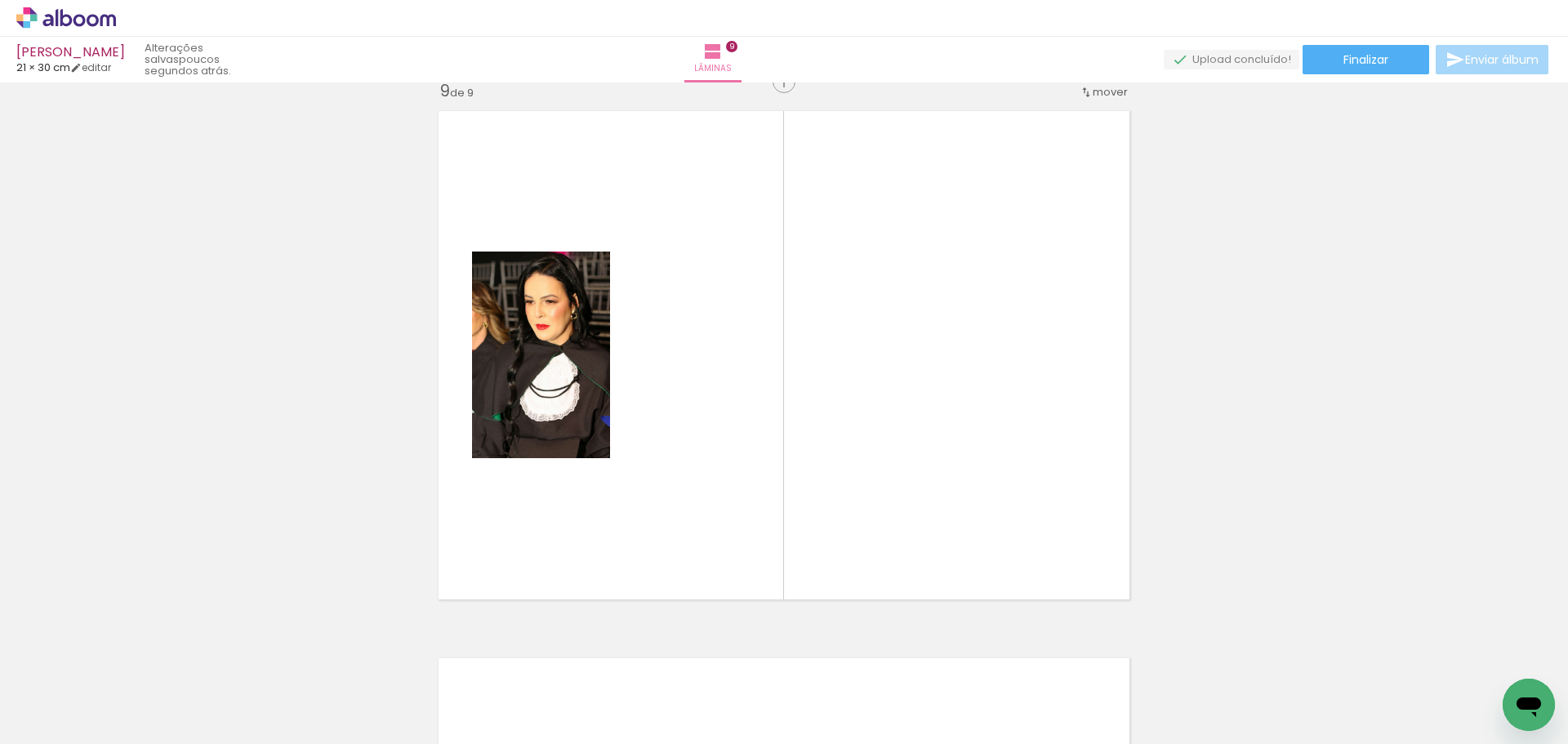
scroll to position [4399, 0]
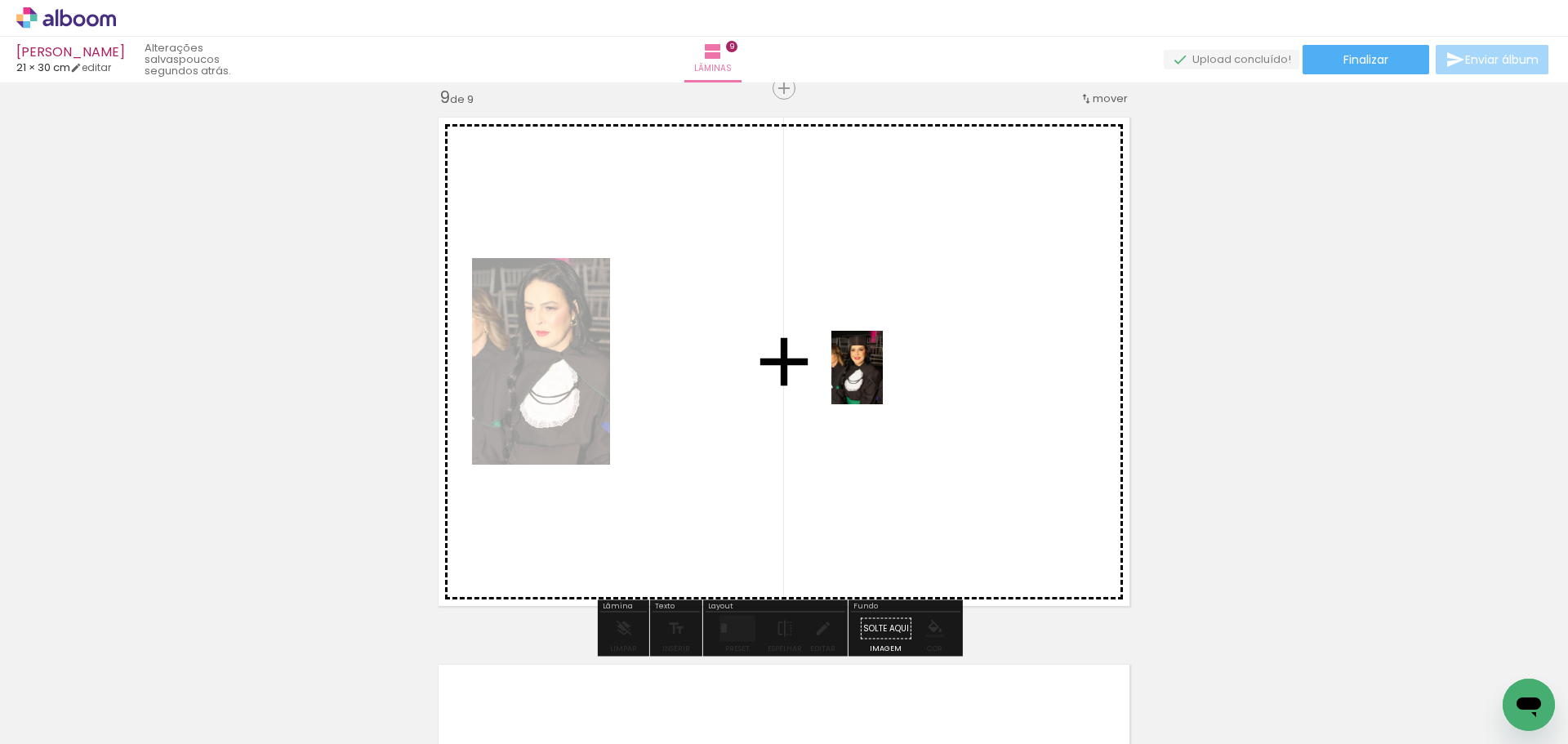
drag, startPoint x: 824, startPoint y: 699, endPoint x: 880, endPoint y: 380, distance: 323.9
click at [880, 380] on quentale-workspace at bounding box center [784, 372] width 1568 height 744
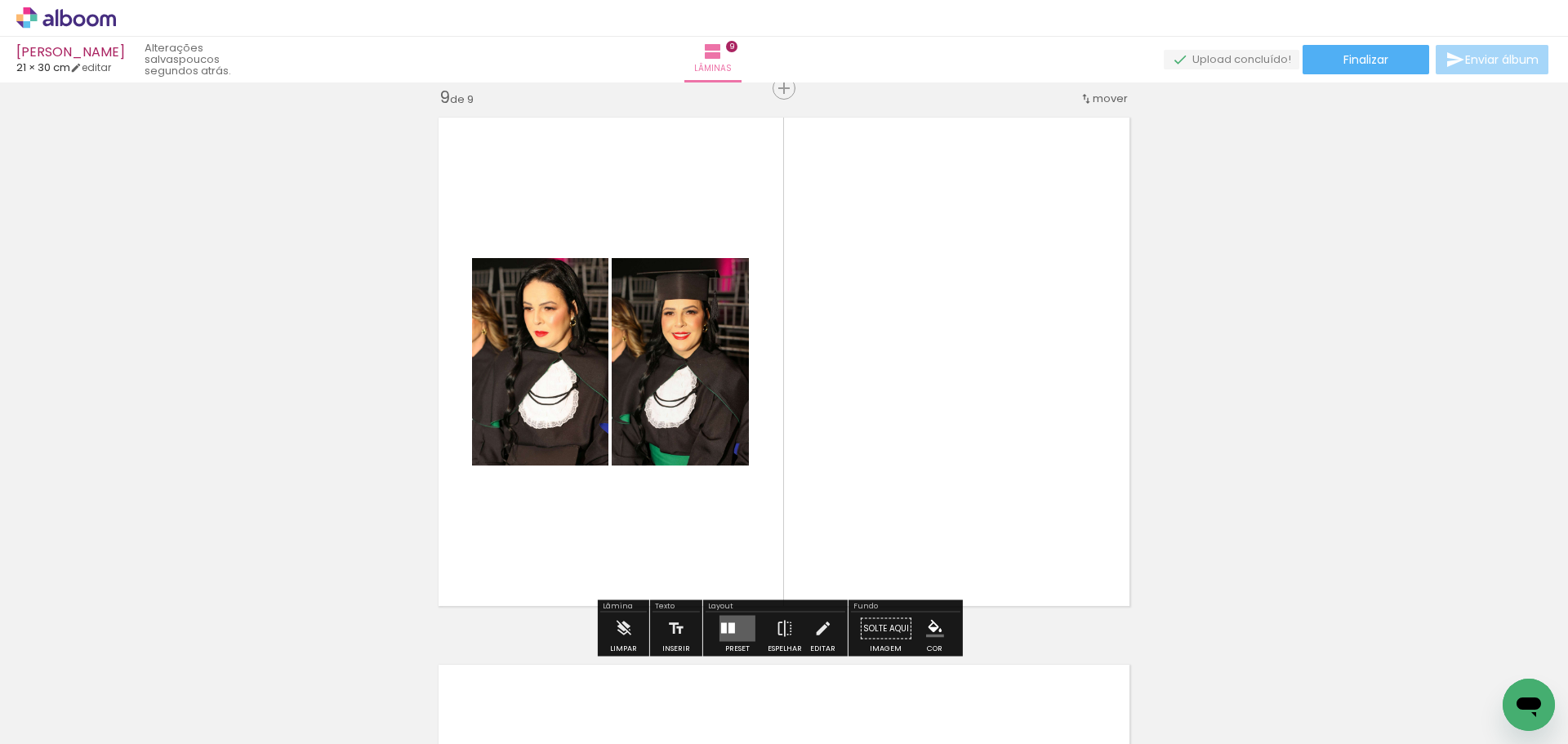
click at [741, 631] on quentale-layouter at bounding box center [737, 629] width 36 height 26
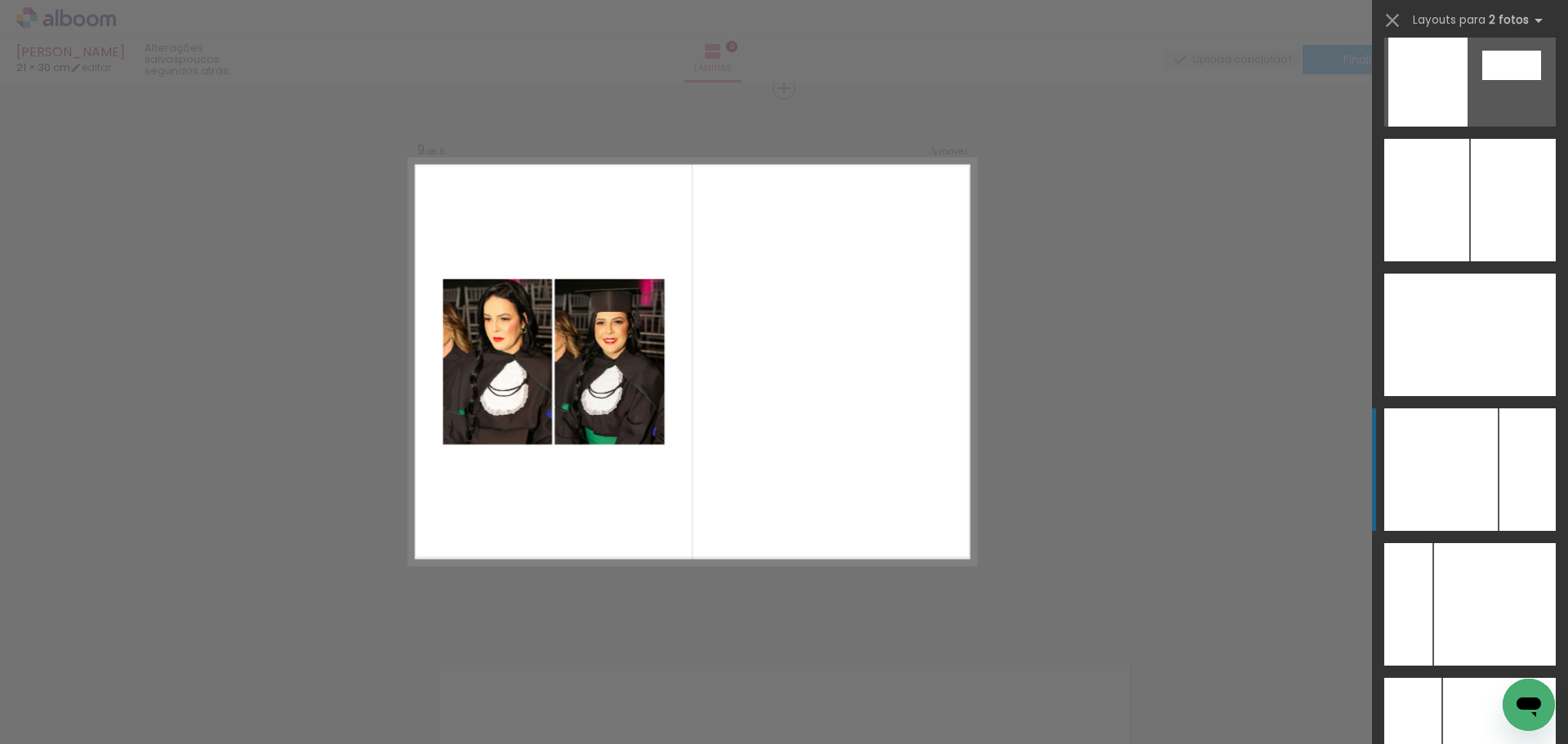
scroll to position [6410, 0]
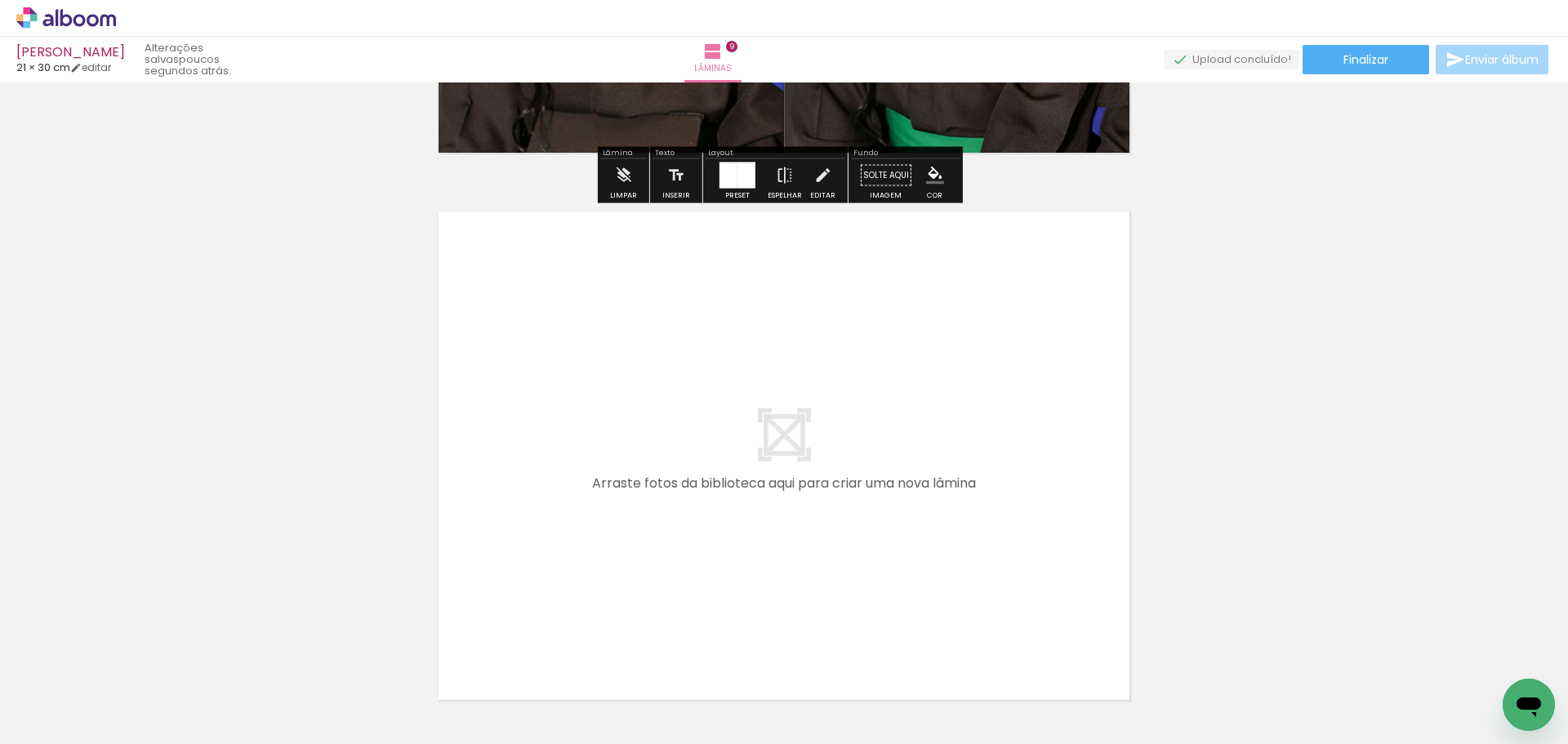
scroll to position [4889, 0]
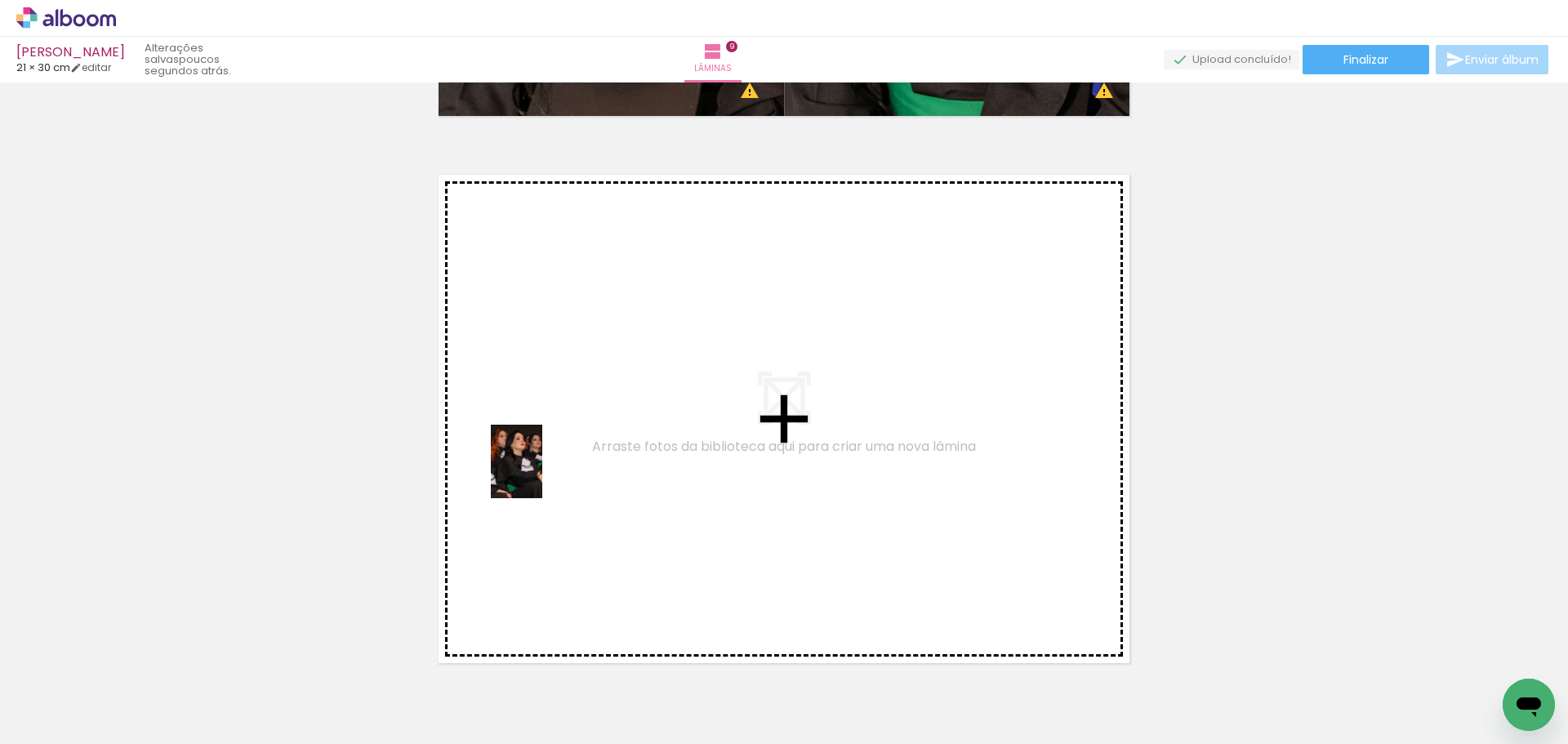
drag, startPoint x: 927, startPoint y: 712, endPoint x: 540, endPoint y: 474, distance: 454.3
click at [540, 474] on quentale-workspace at bounding box center [784, 372] width 1568 height 744
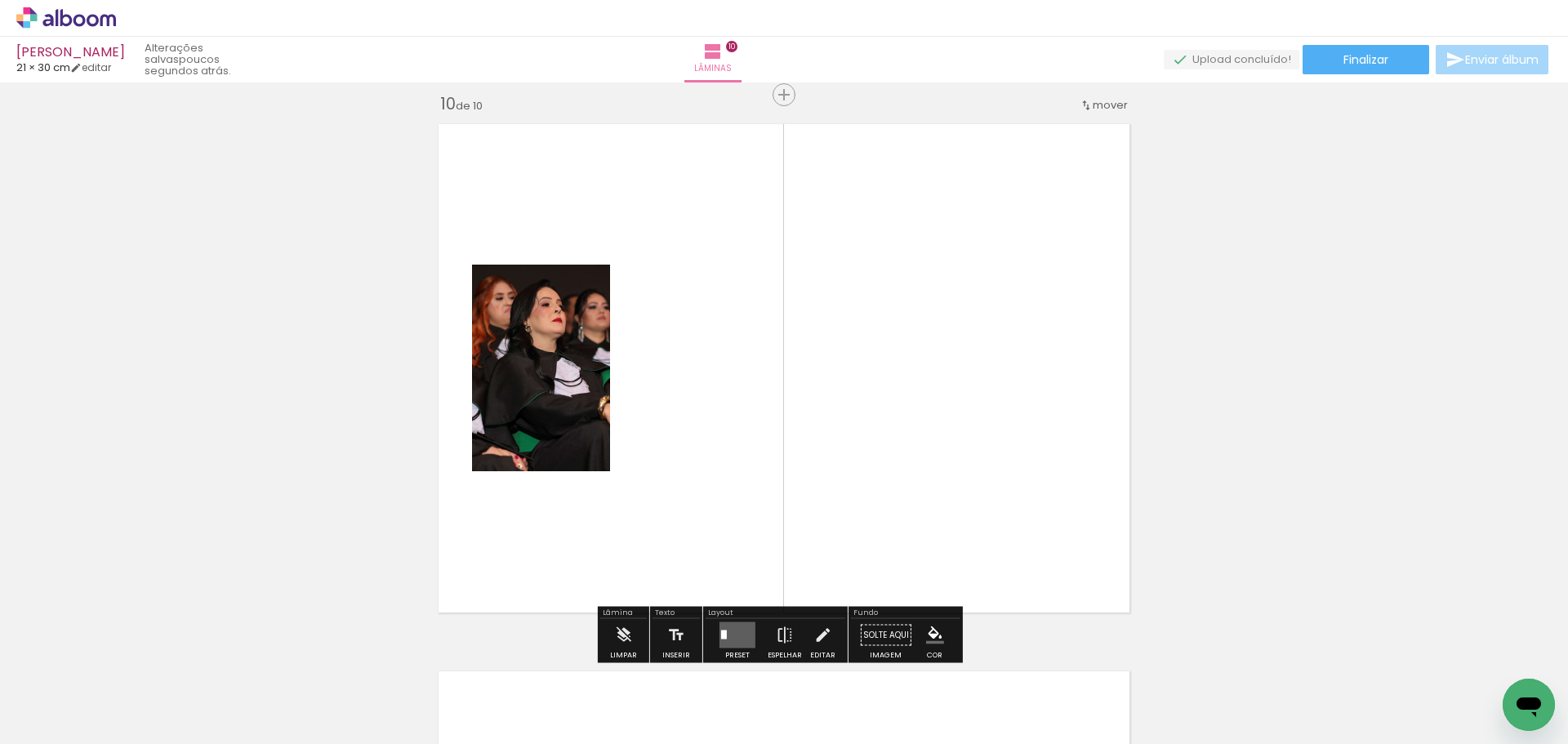
scroll to position [4946, 0]
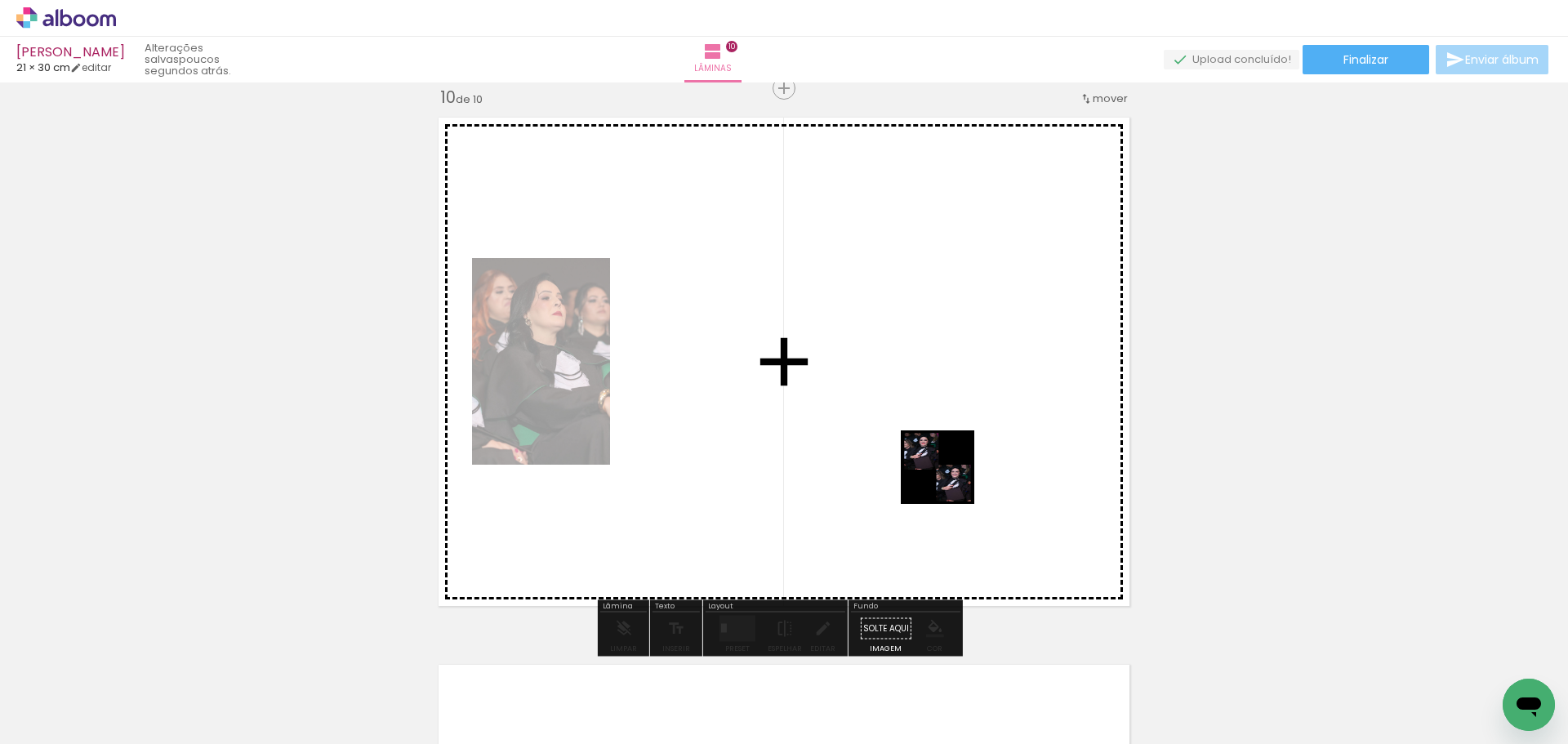
drag, startPoint x: 1001, startPoint y: 691, endPoint x: 949, endPoint y: 464, distance: 232.9
click at [949, 464] on quentale-workspace at bounding box center [784, 372] width 1568 height 744
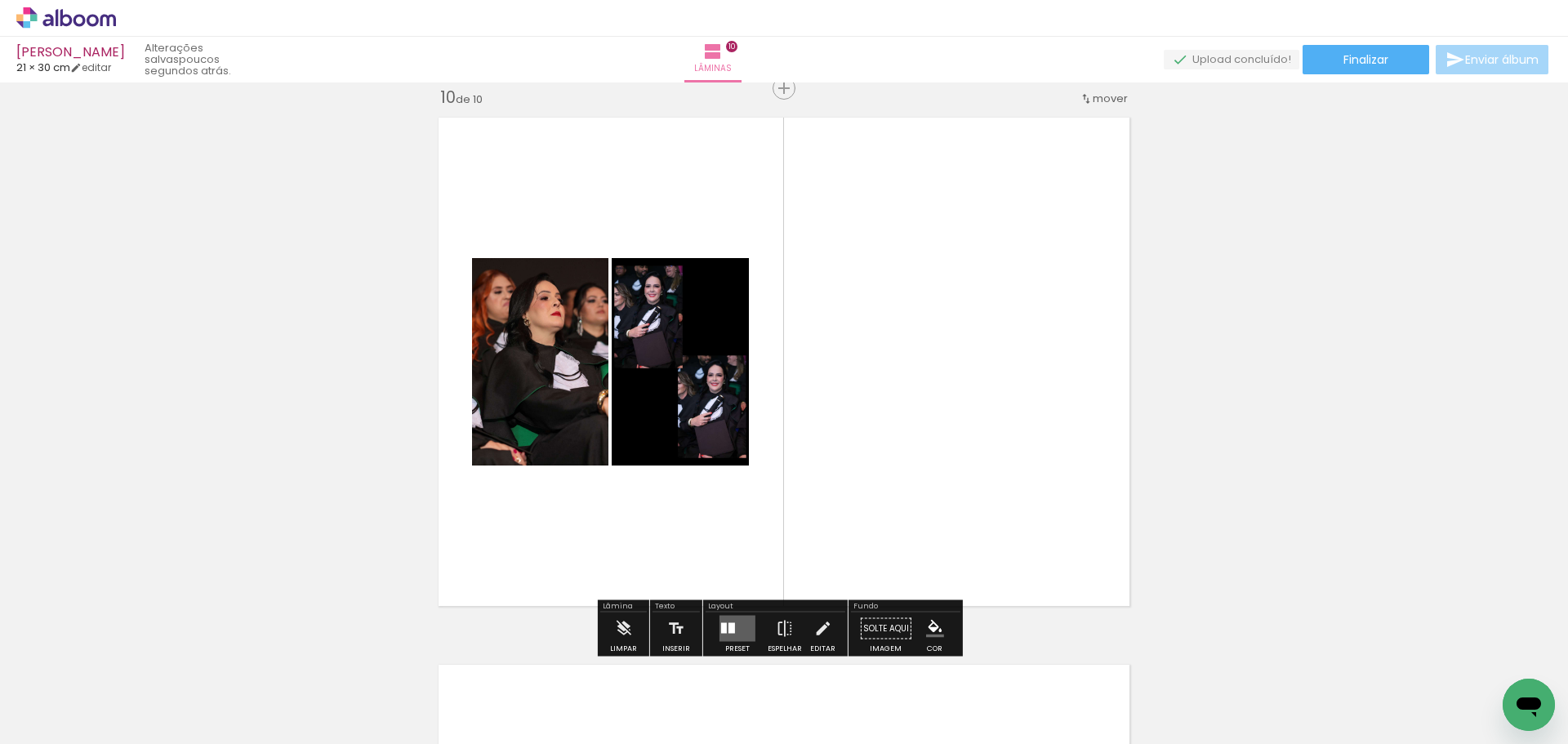
click at [733, 621] on quentale-layouter at bounding box center [737, 629] width 36 height 26
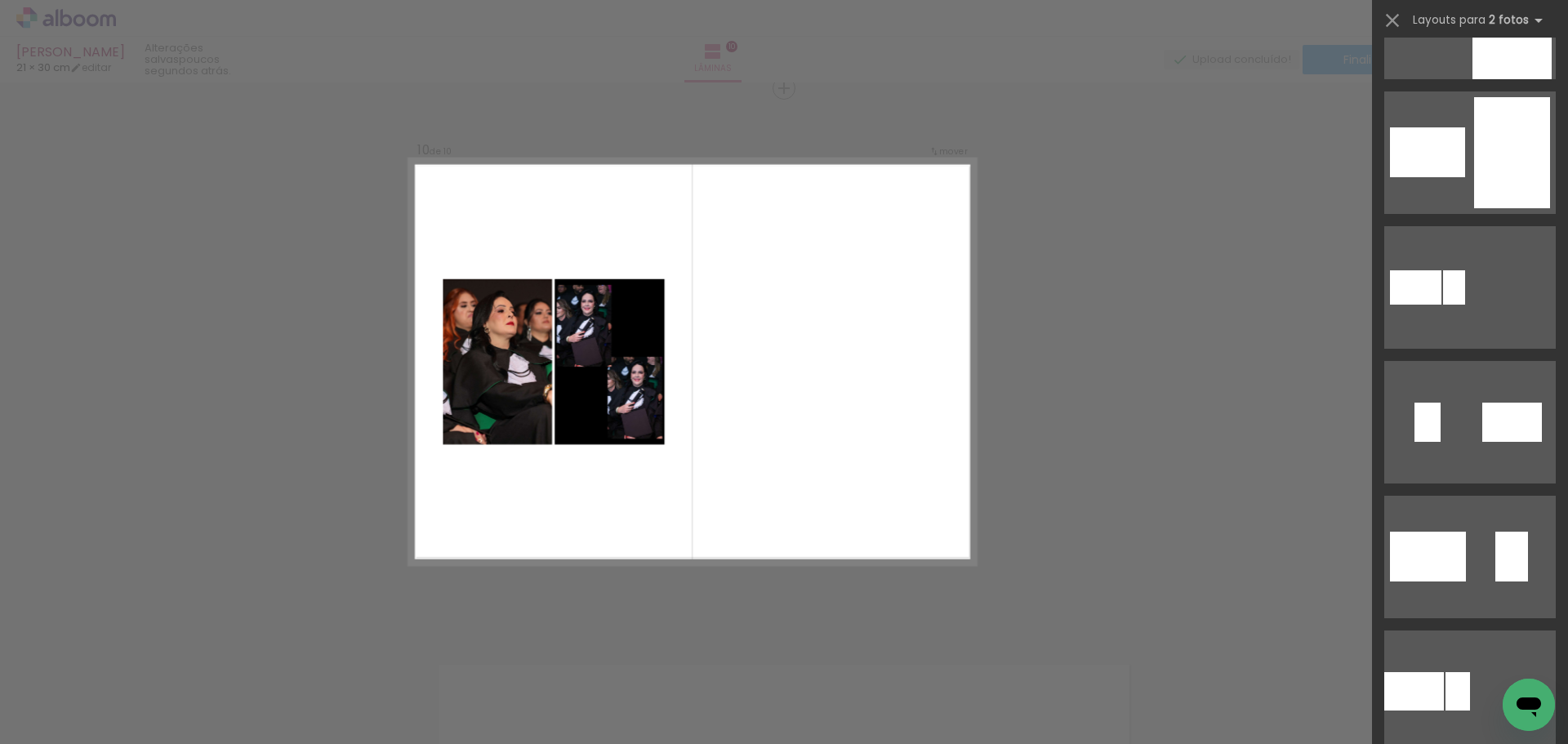
scroll to position [4649, 0]
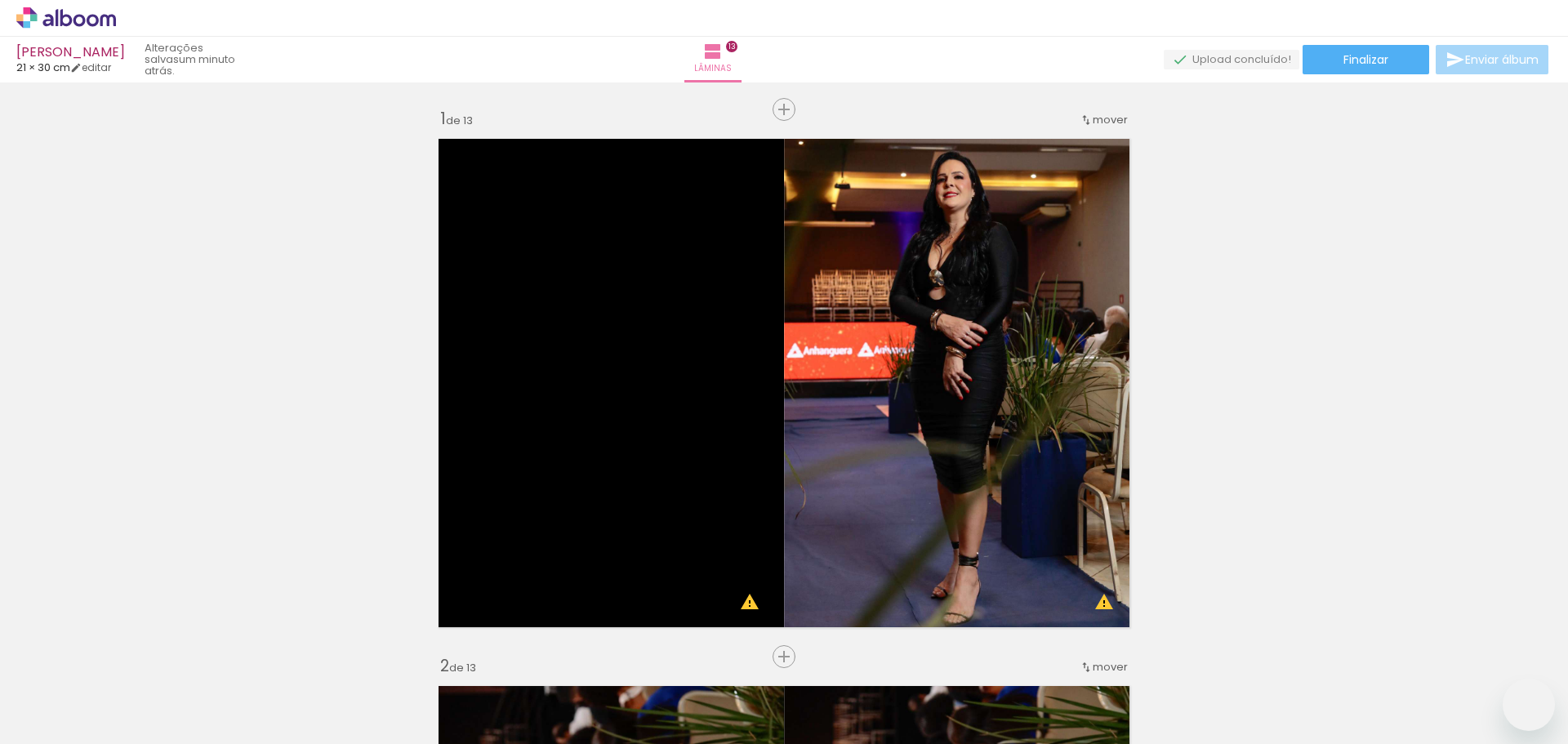
click at [968, 282] on quentale-workspace at bounding box center [784, 372] width 1568 height 744
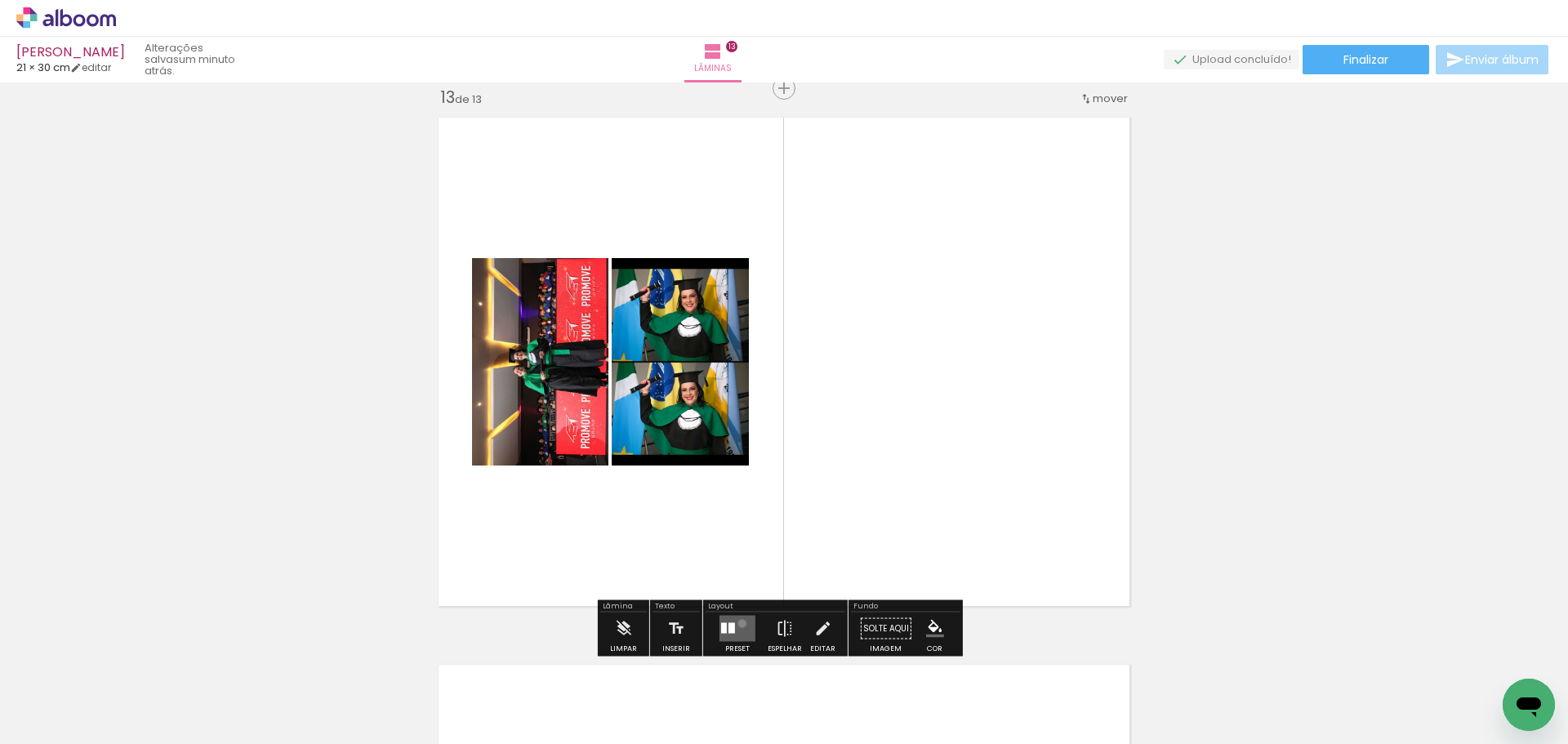
click at [738, 623] on quentale-layouter at bounding box center [737, 629] width 36 height 26
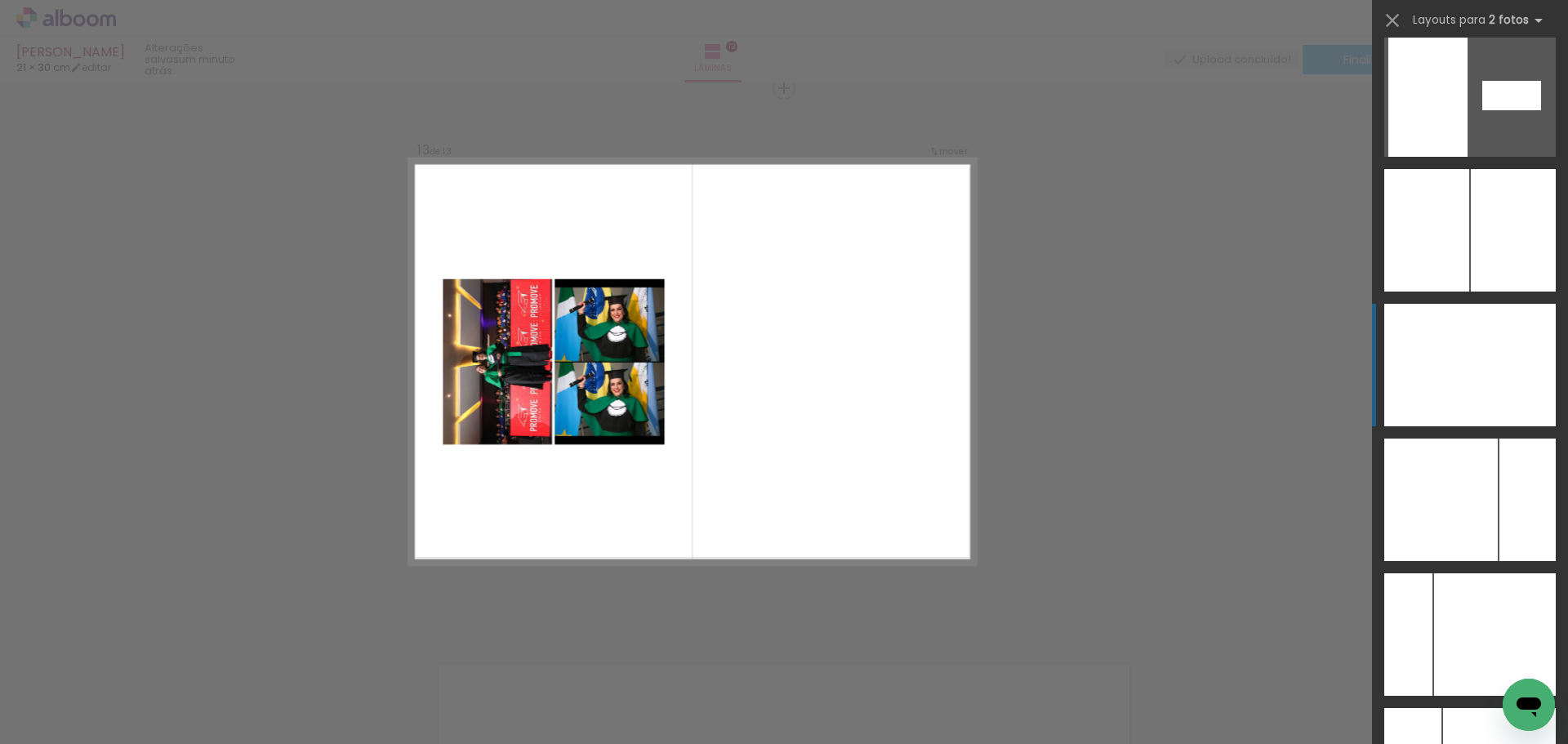
scroll to position [6365, 0]
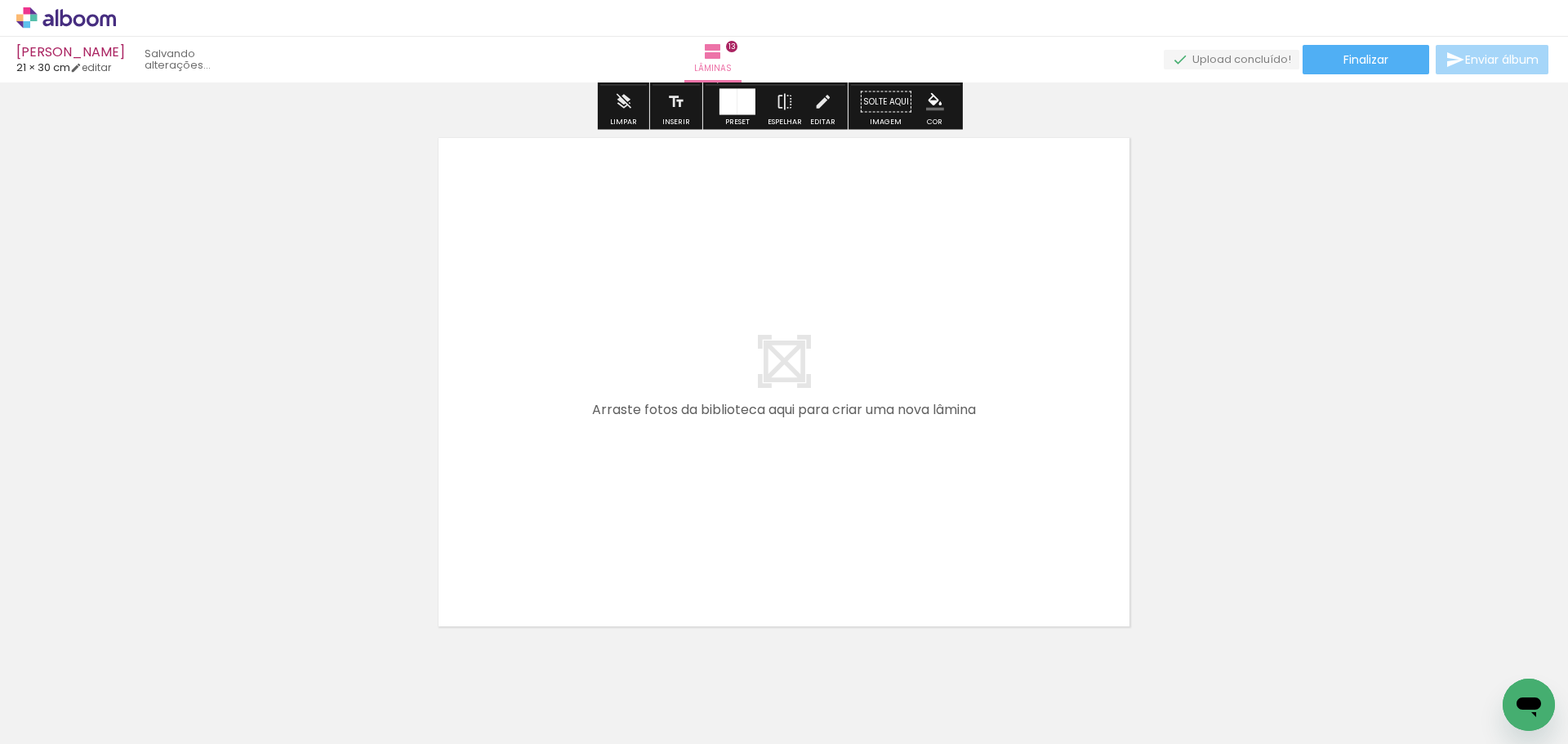
scroll to position [7160, 0]
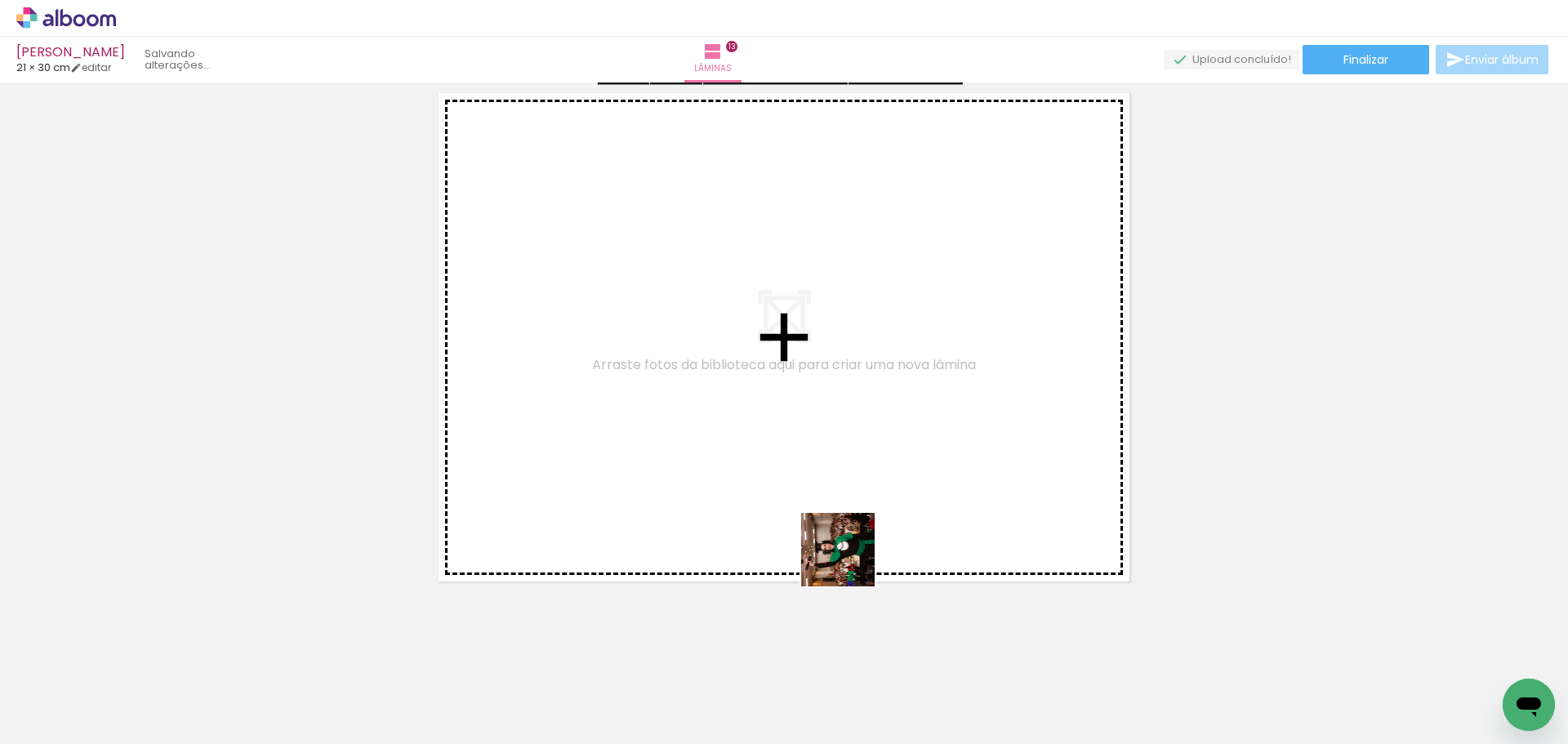
drag, startPoint x: 960, startPoint y: 658, endPoint x: 581, endPoint y: 385, distance: 467.1
click at [581, 385] on quentale-workspace at bounding box center [784, 372] width 1568 height 744
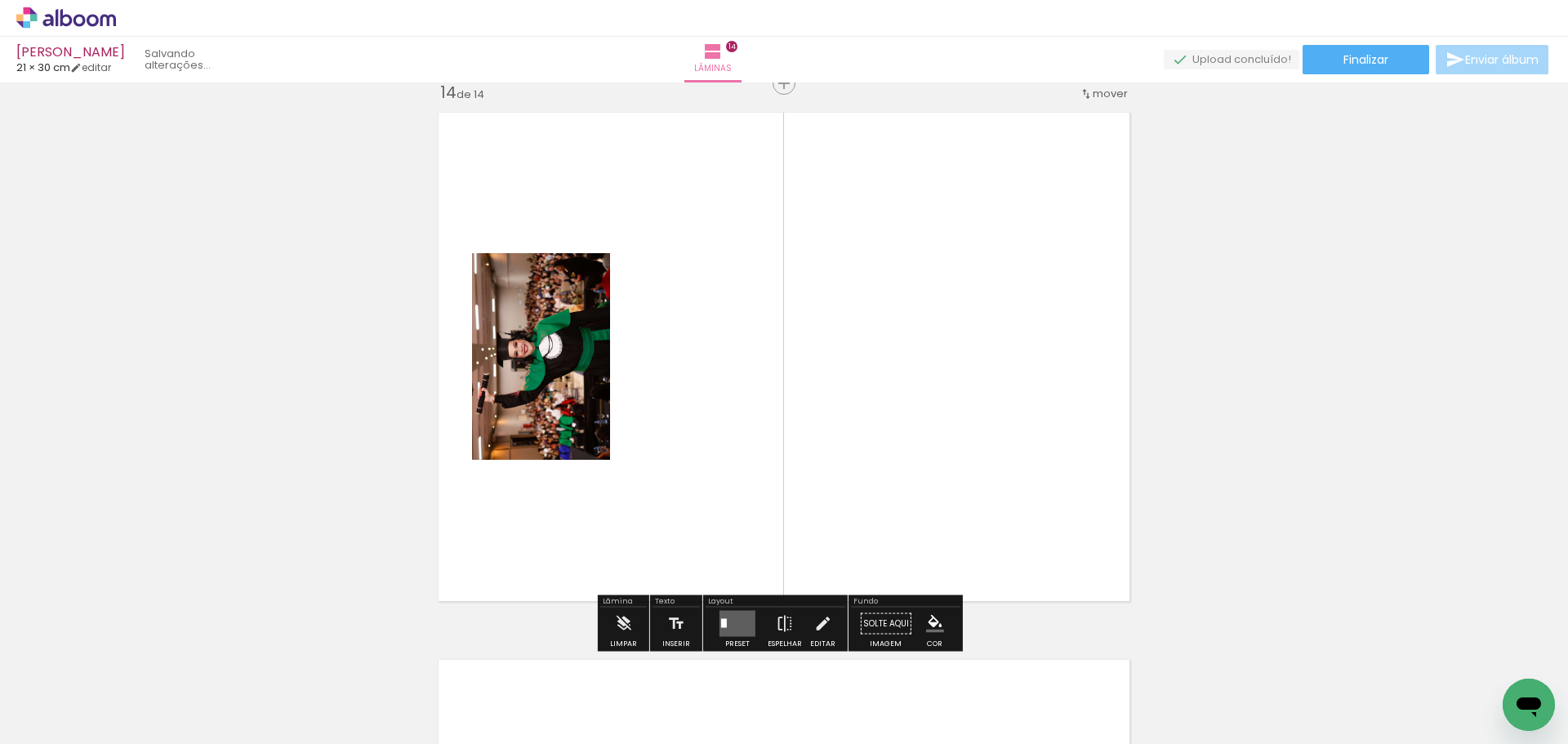
scroll to position [7135, 0]
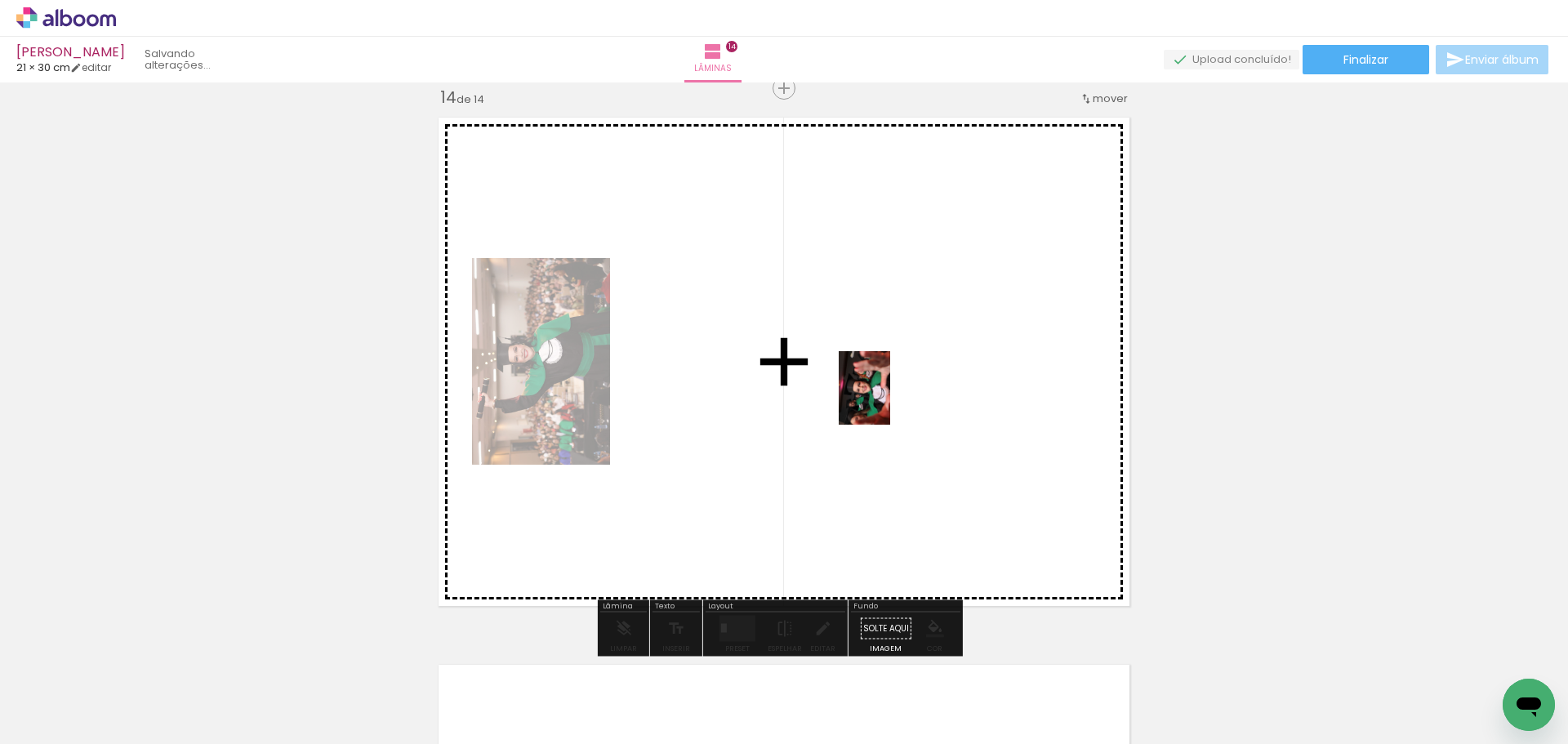
drag, startPoint x: 1132, startPoint y: 698, endPoint x: 791, endPoint y: 548, distance: 372.5
click at [888, 398] on quentale-workspace at bounding box center [784, 372] width 1568 height 744
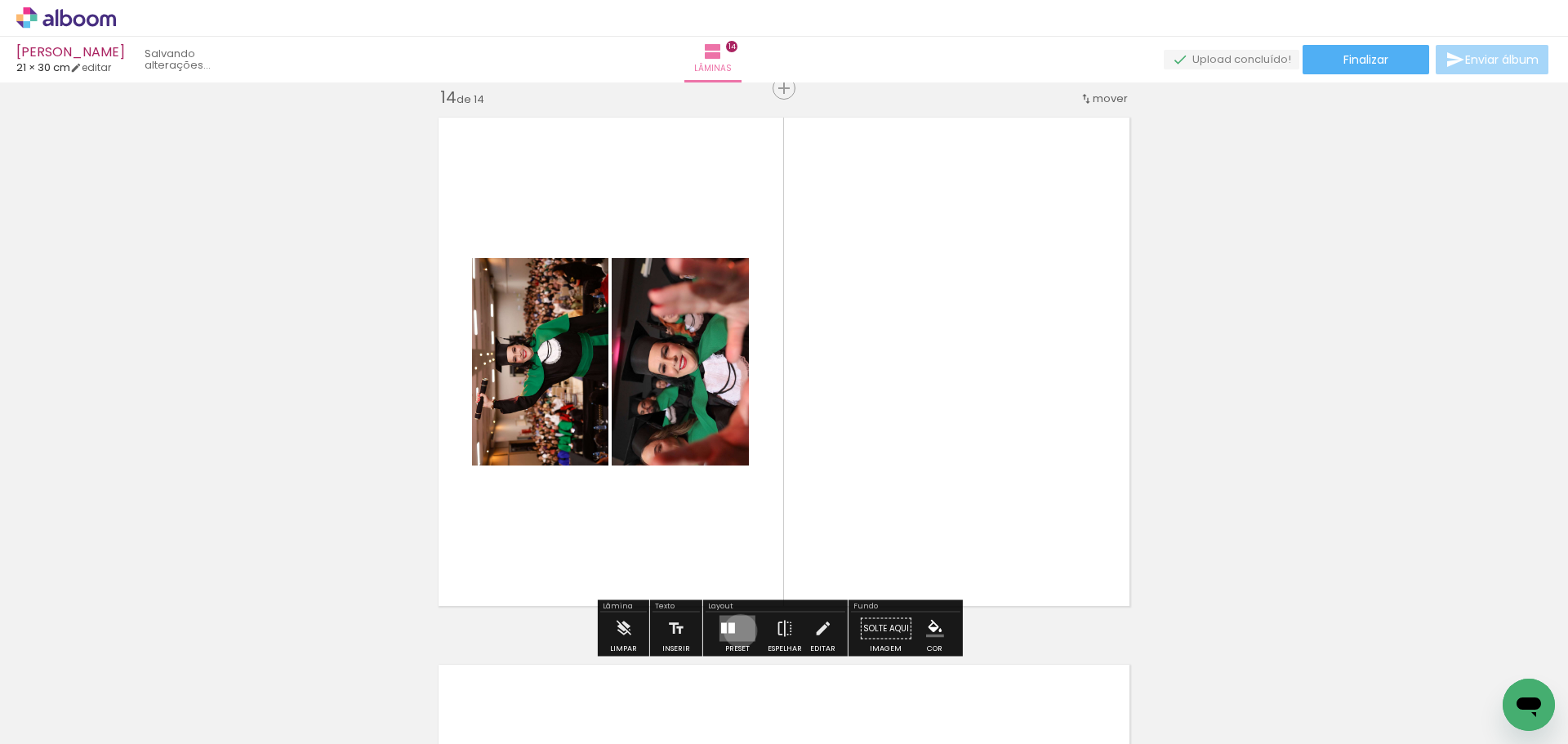
click at [737, 631] on quentale-layouter at bounding box center [737, 629] width 36 height 26
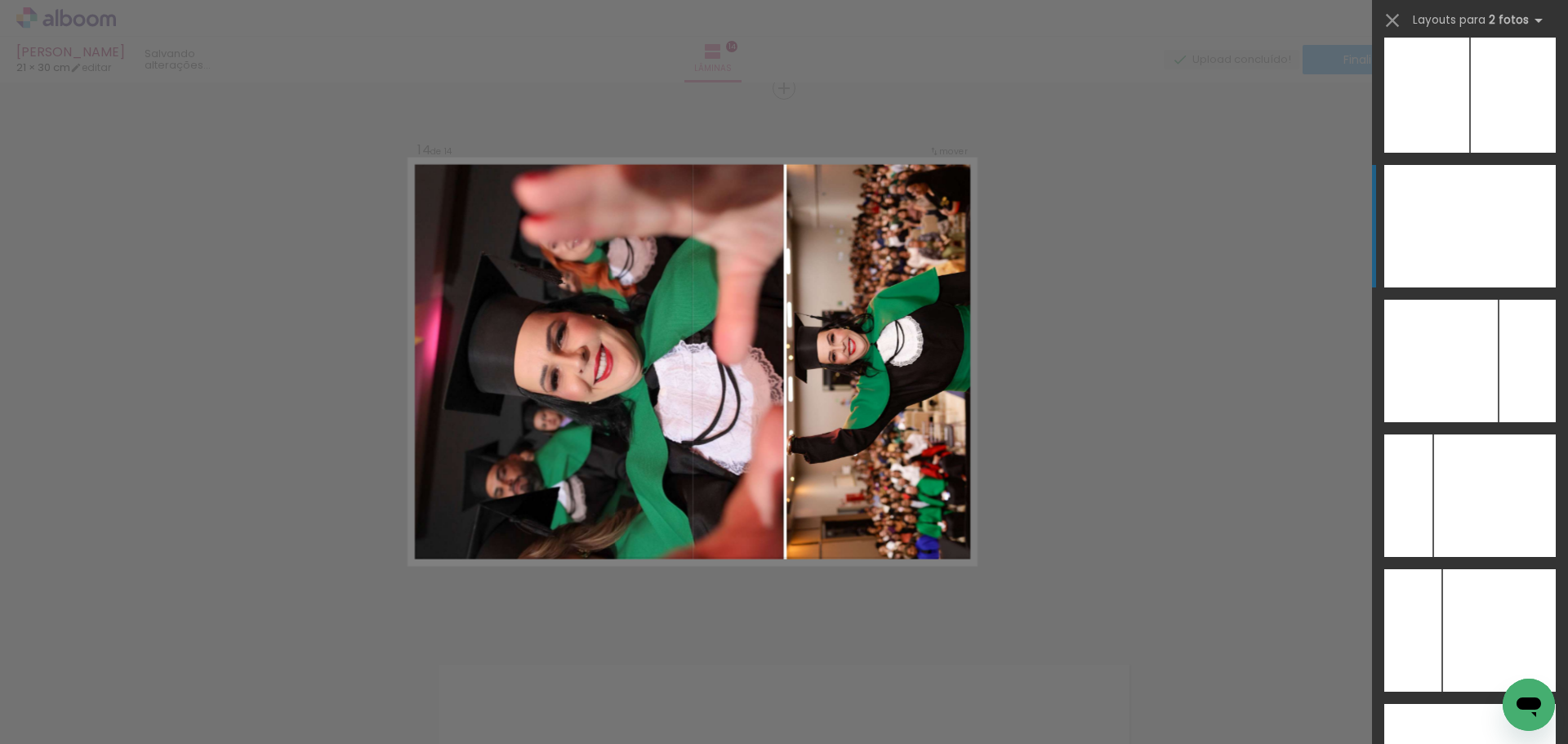
scroll to position [6427, 0]
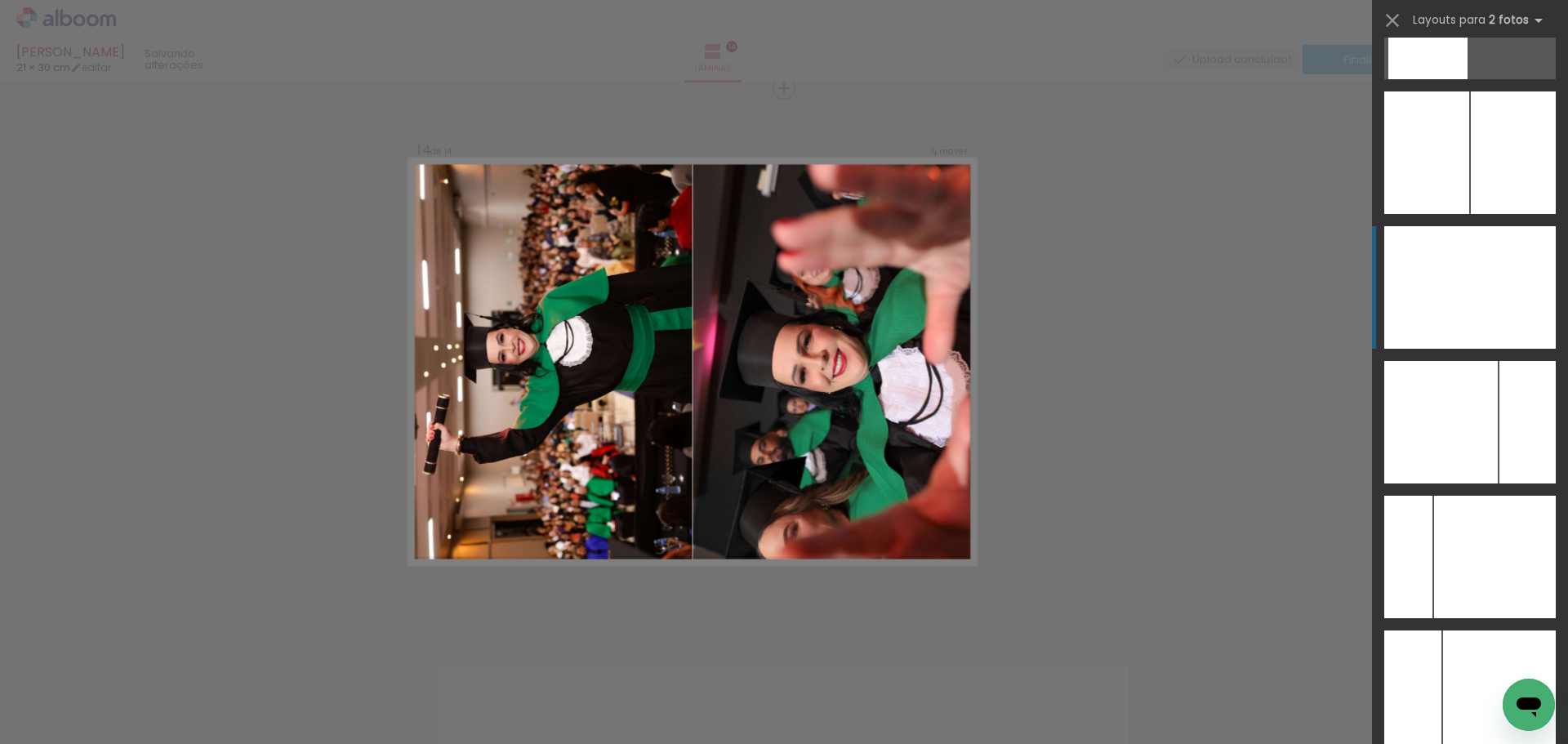
click at [1469, 496] on div at bounding box center [1495, 557] width 122 height 123
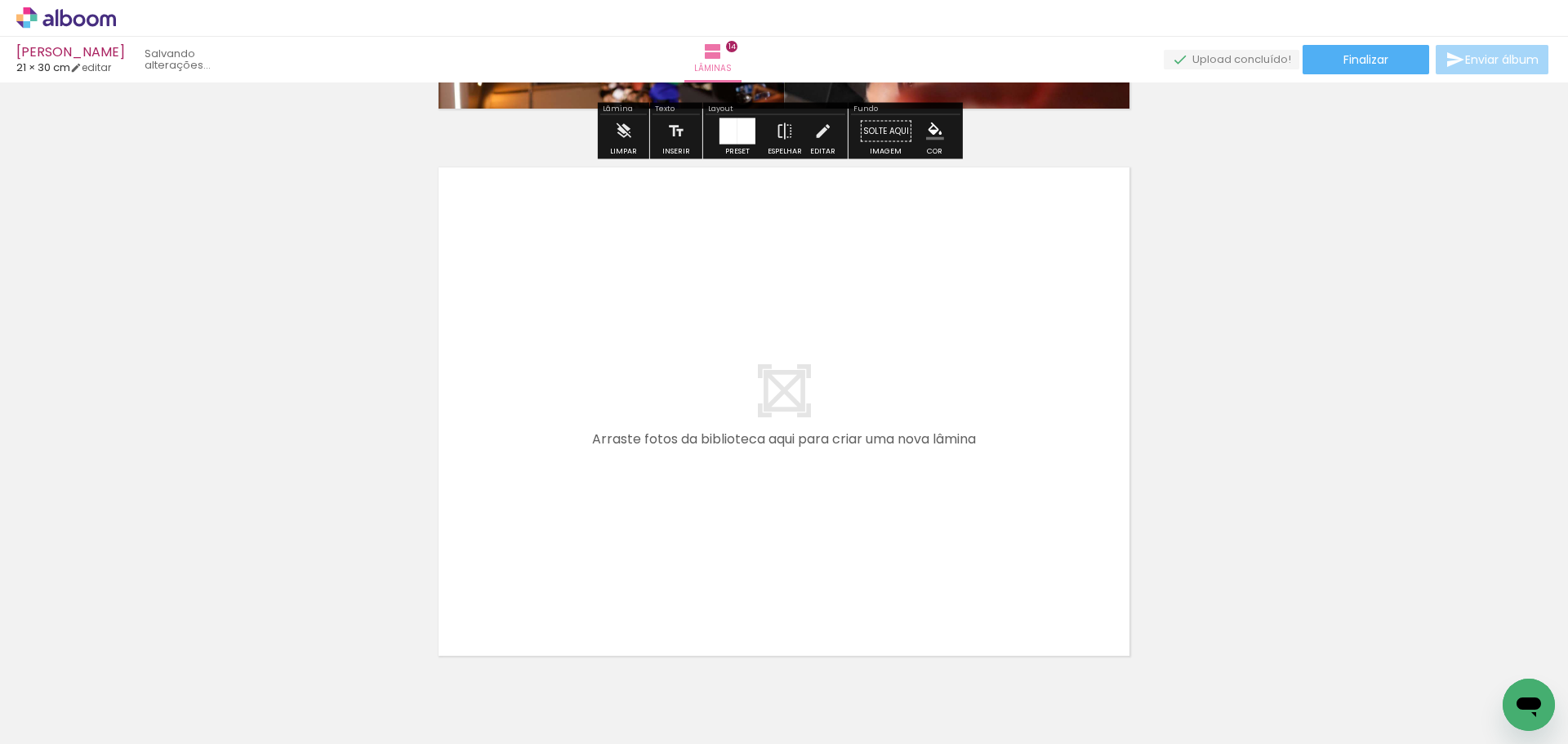
scroll to position [7706, 0]
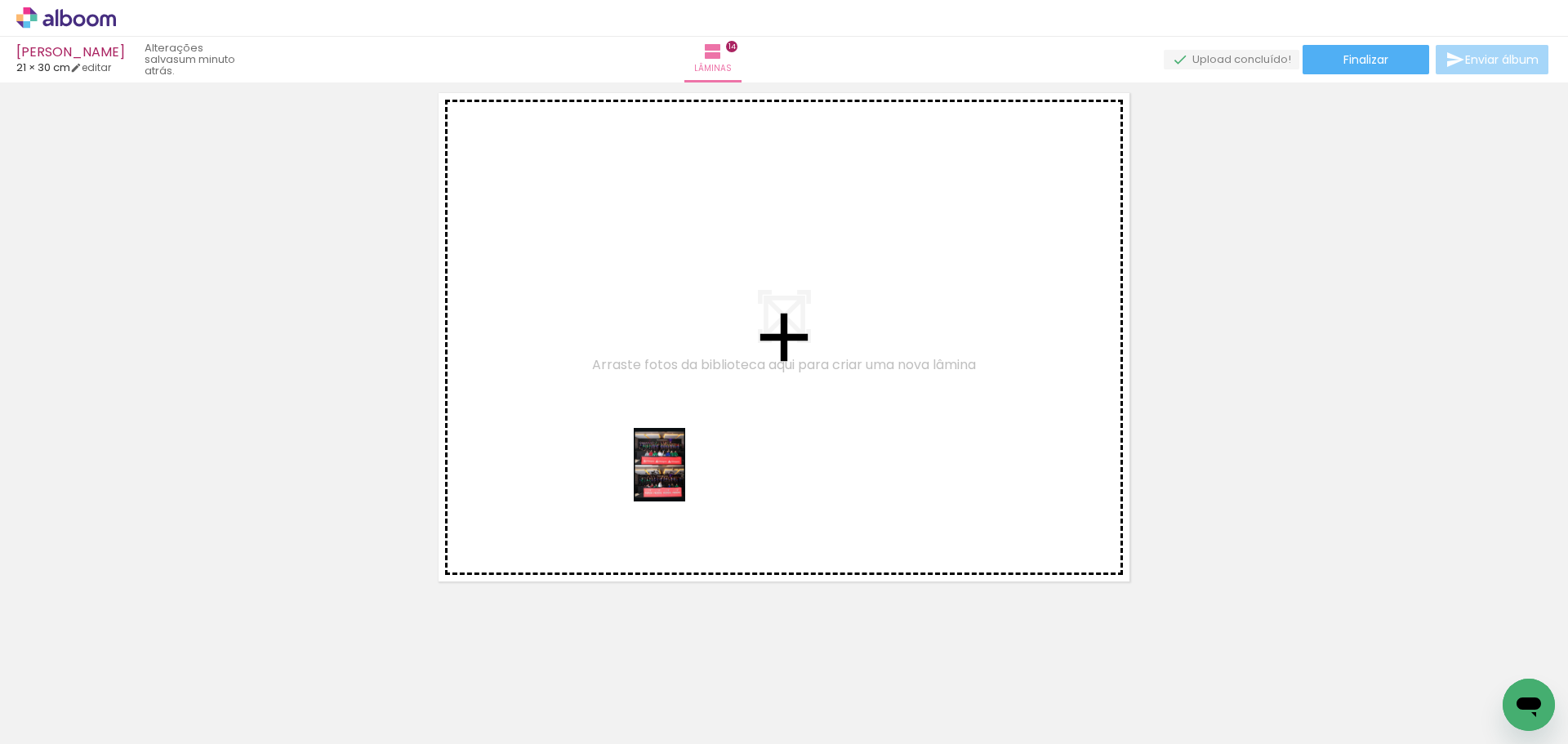
drag, startPoint x: 1219, startPoint y: 705, endPoint x: 683, endPoint y: 477, distance: 582.5
click at [683, 477] on quentale-workspace at bounding box center [784, 372] width 1568 height 744
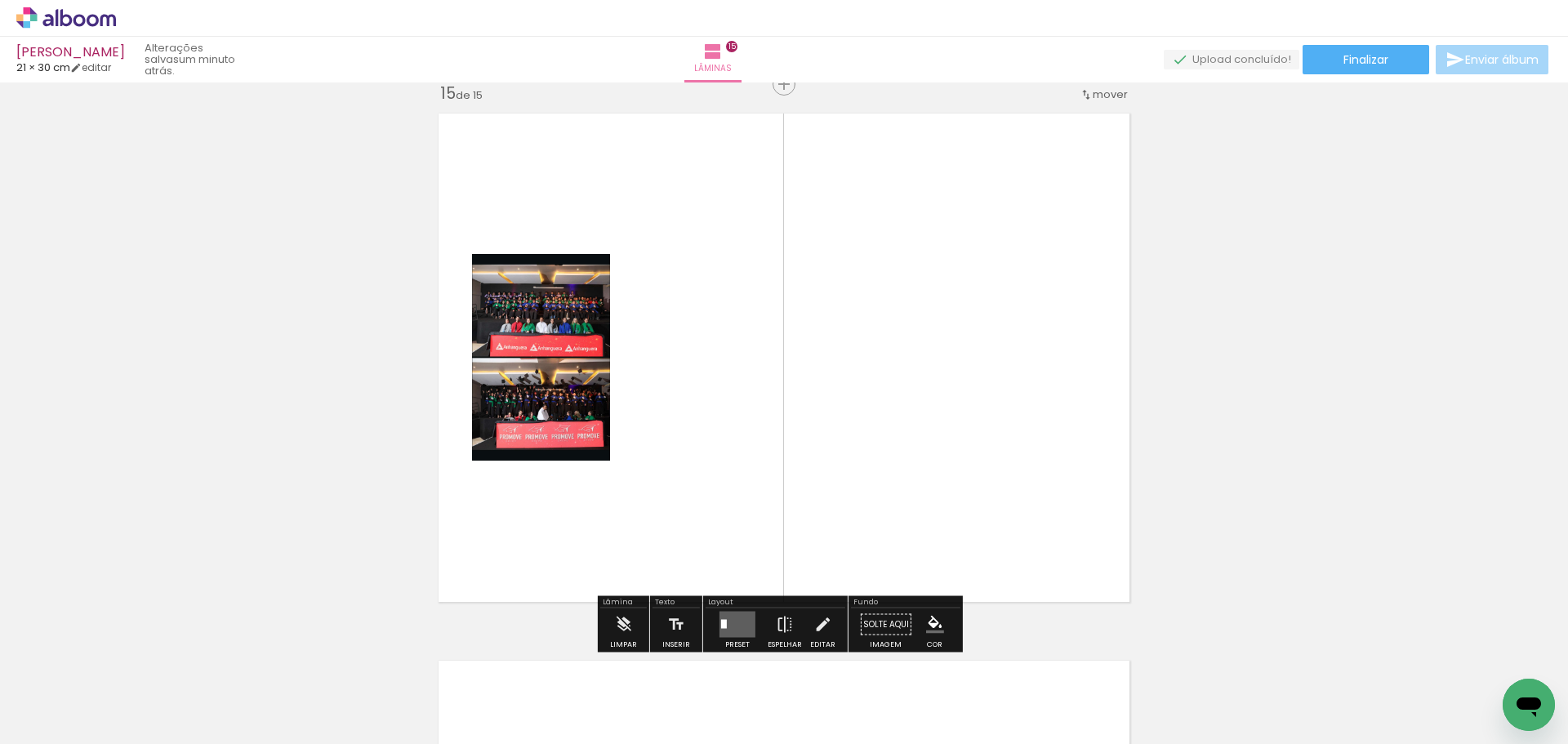
scroll to position [7682, 0]
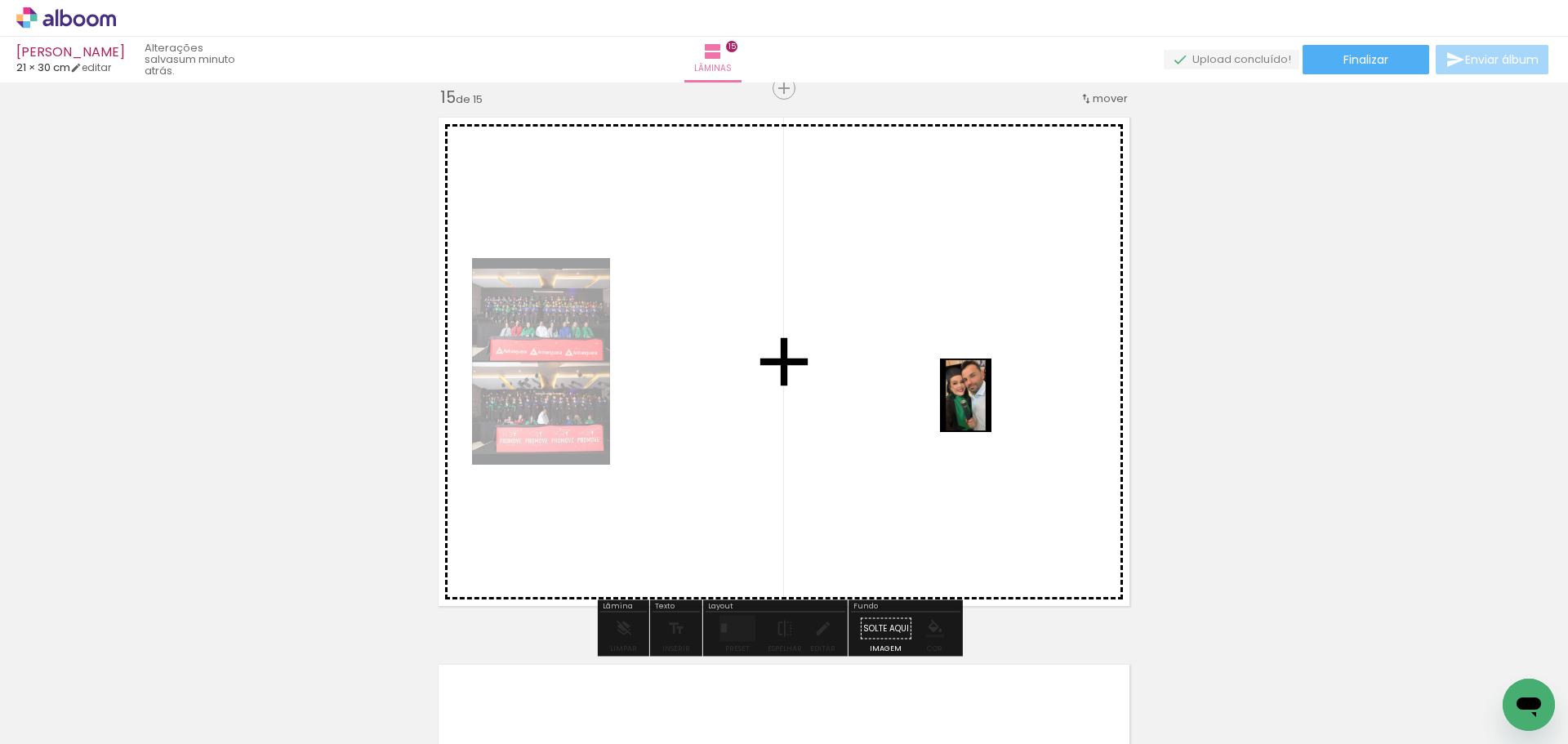
drag, startPoint x: 1318, startPoint y: 703, endPoint x: 978, endPoint y: 407, distance: 450.8
click at [978, 407] on quentale-workspace at bounding box center [784, 372] width 1568 height 744
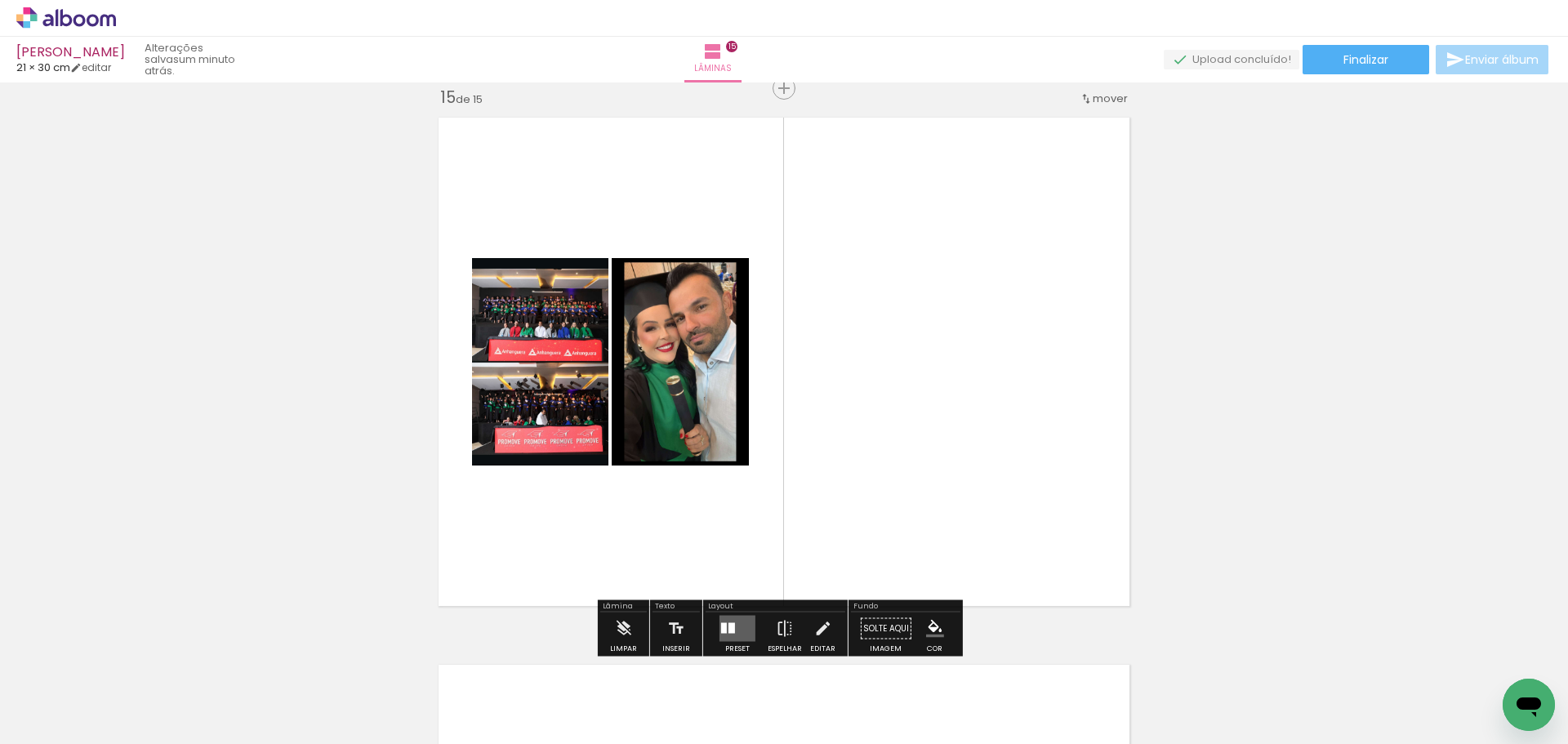
click at [721, 625] on div at bounding box center [724, 629] width 6 height 11
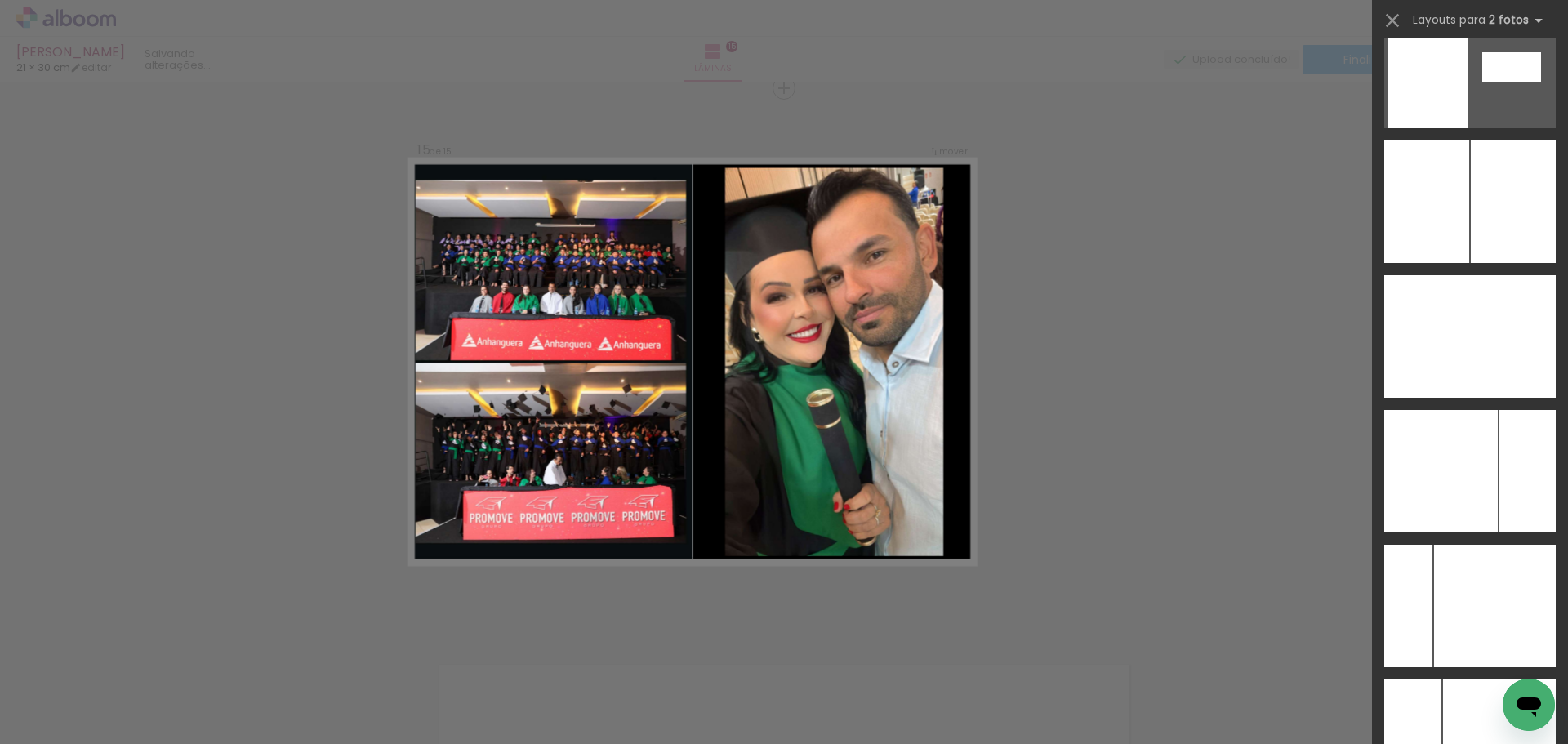
scroll to position [6380, 0]
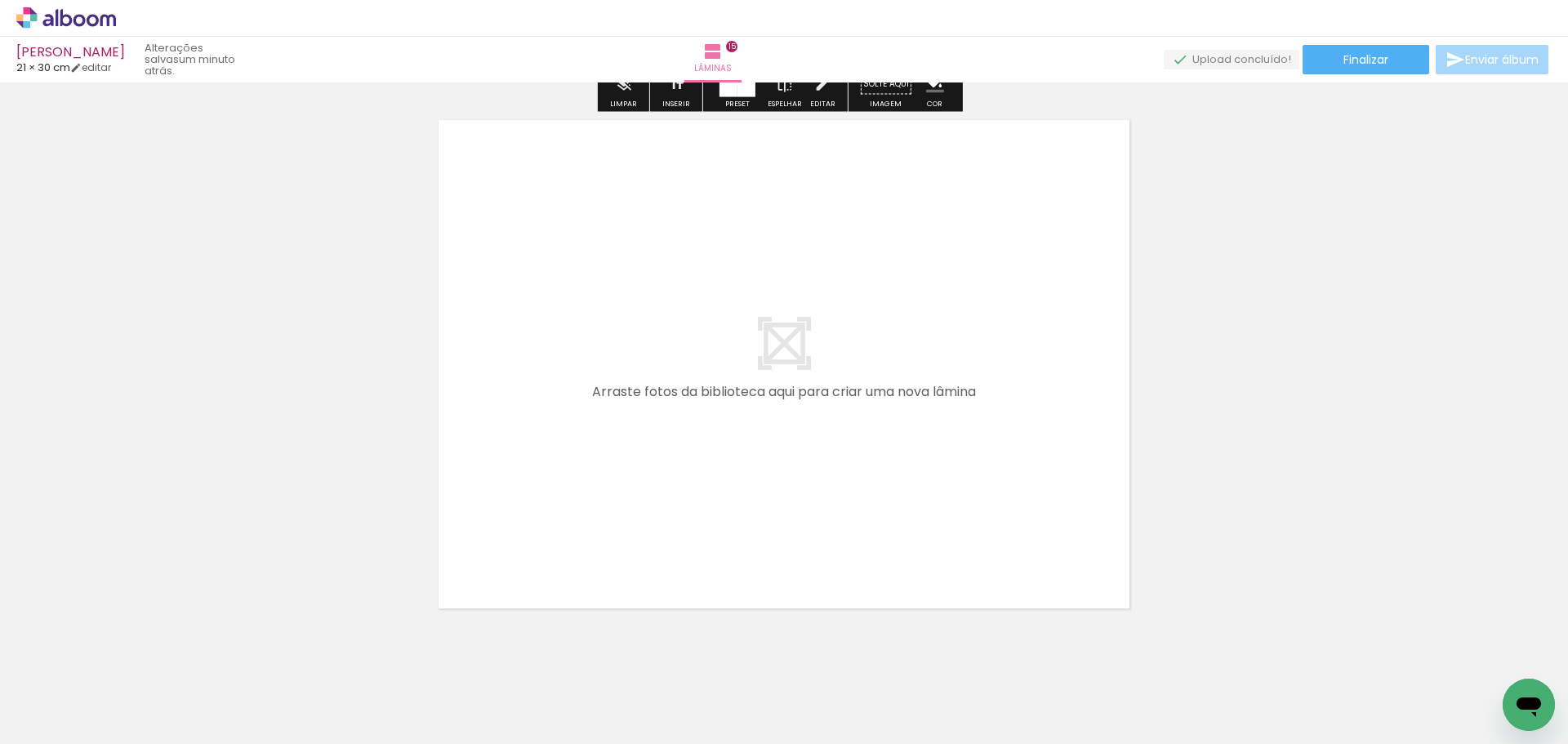
scroll to position [8254, 0]
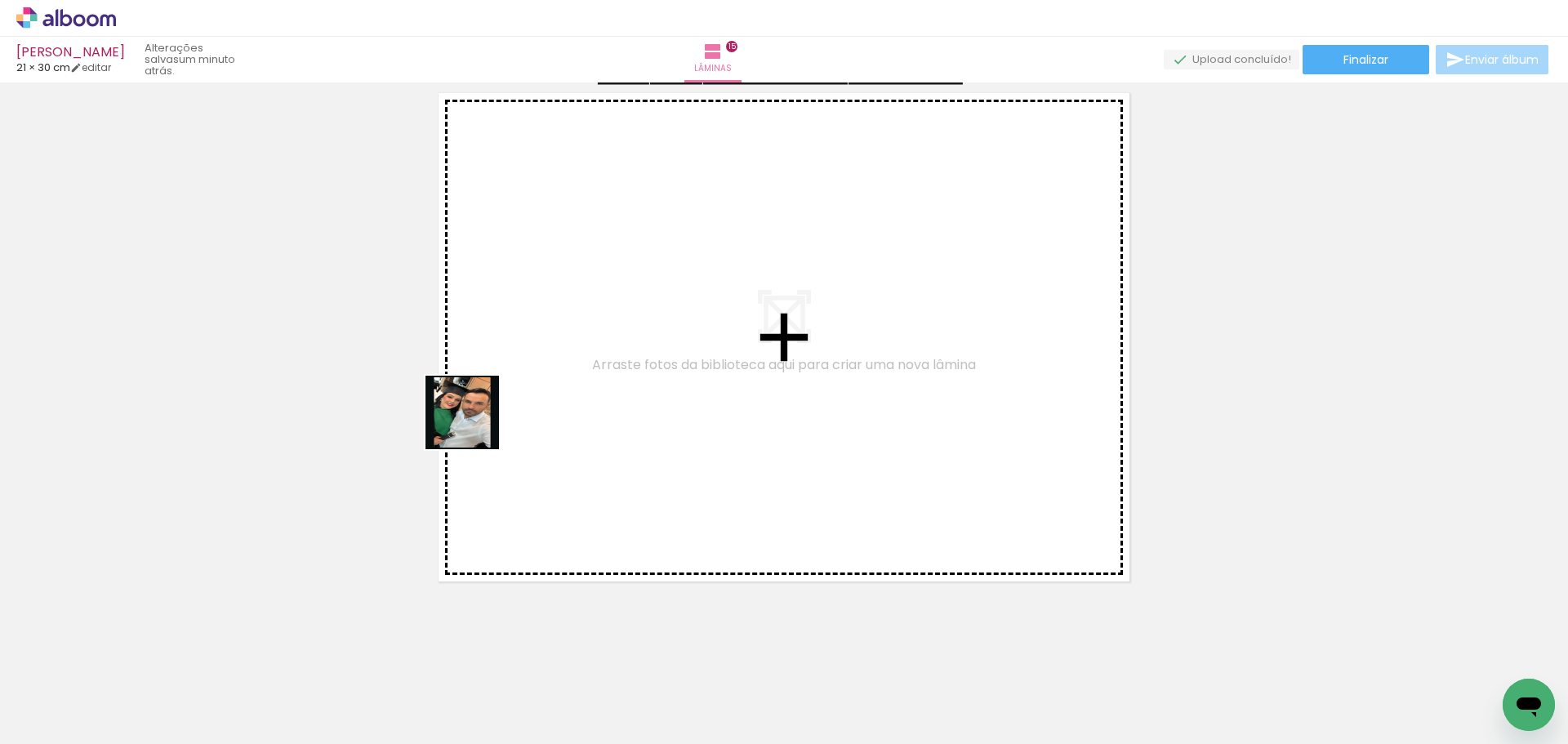
drag, startPoint x: 1399, startPoint y: 701, endPoint x: 999, endPoint y: 691, distance: 400.1
click at [454, 408] on quentale-workspace at bounding box center [784, 372] width 1568 height 744
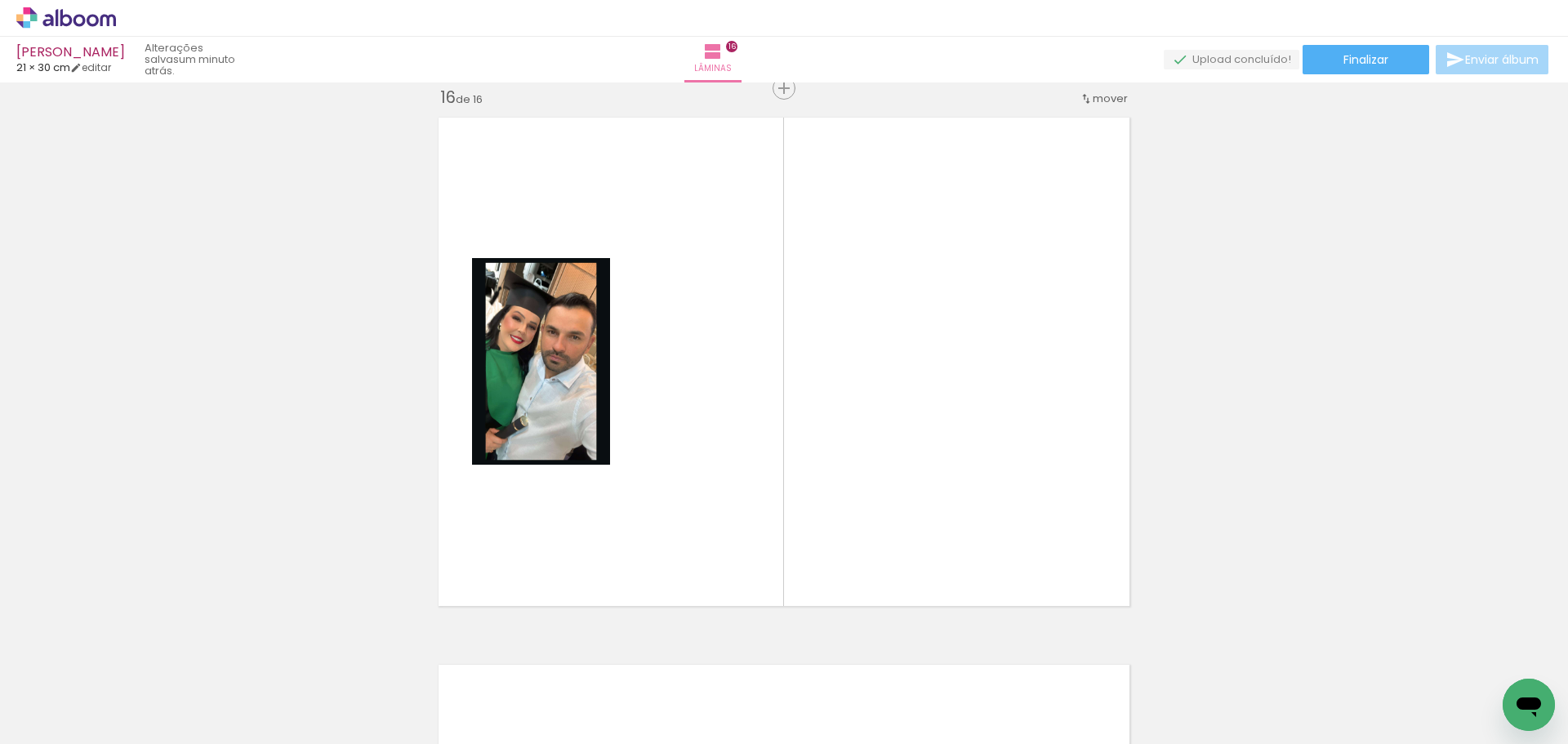
scroll to position [0, 1723]
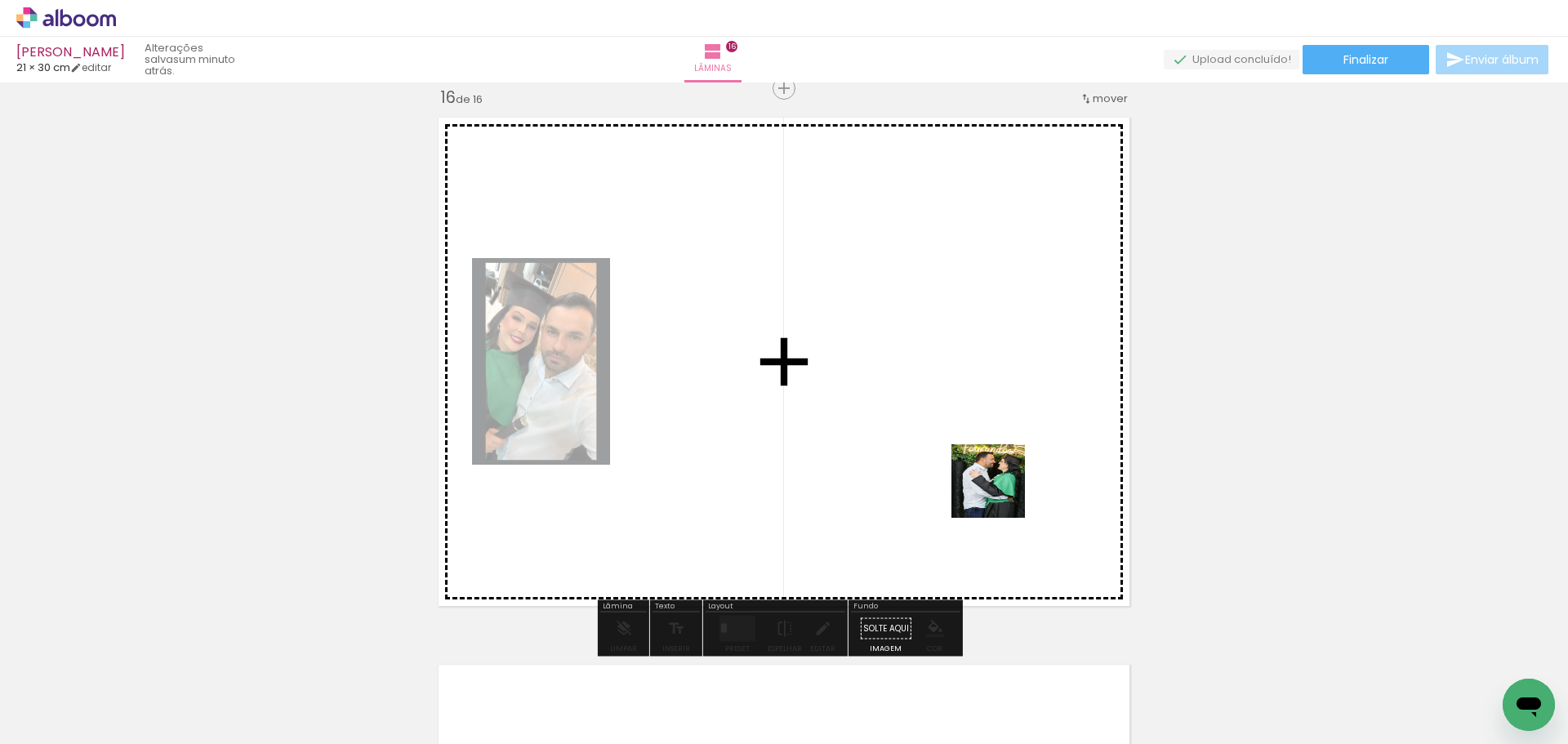
drag, startPoint x: 1266, startPoint y: 705, endPoint x: 934, endPoint y: 421, distance: 436.9
click at [934, 421] on quentale-workspace at bounding box center [784, 372] width 1568 height 744
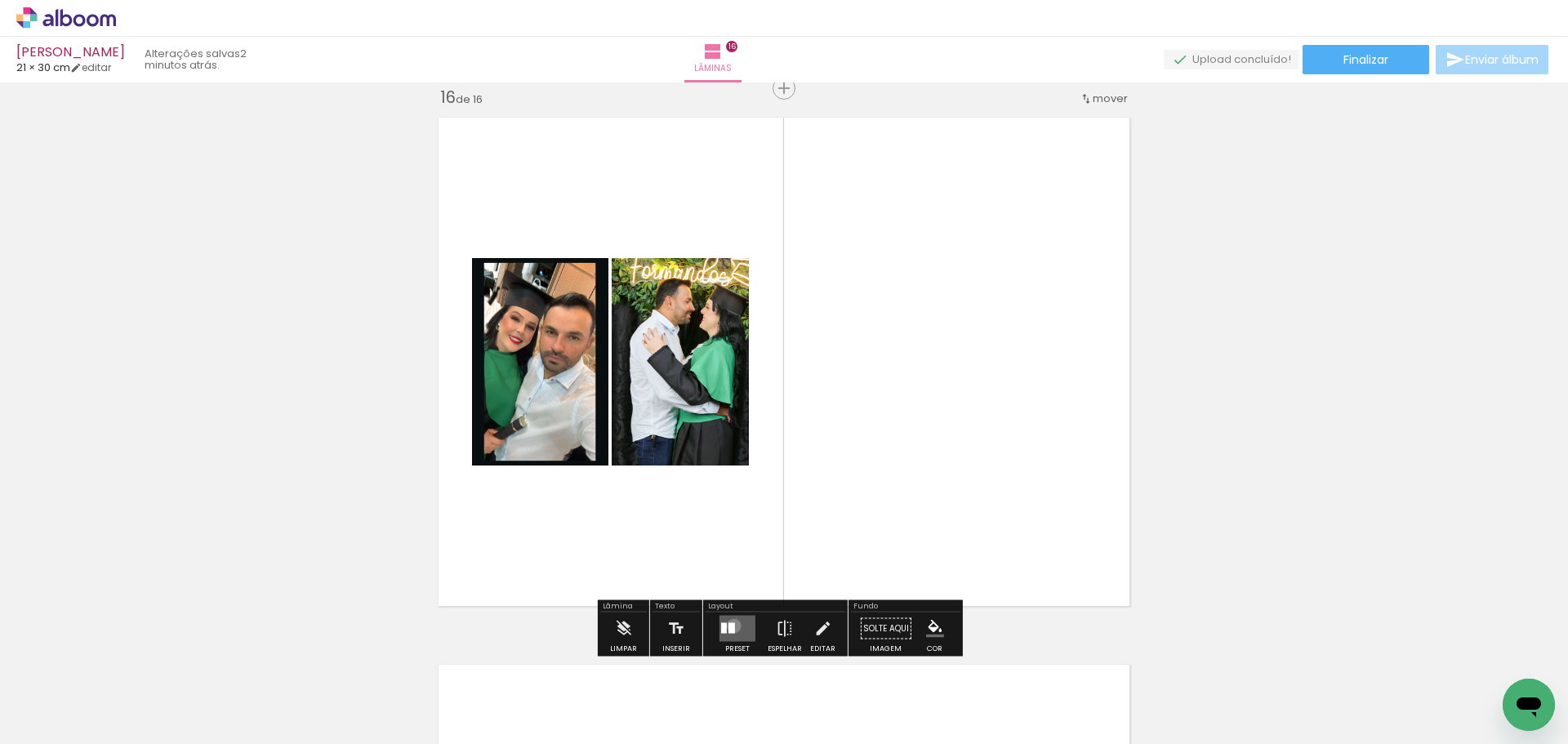
click at [730, 626] on div at bounding box center [731, 629] width 6 height 11
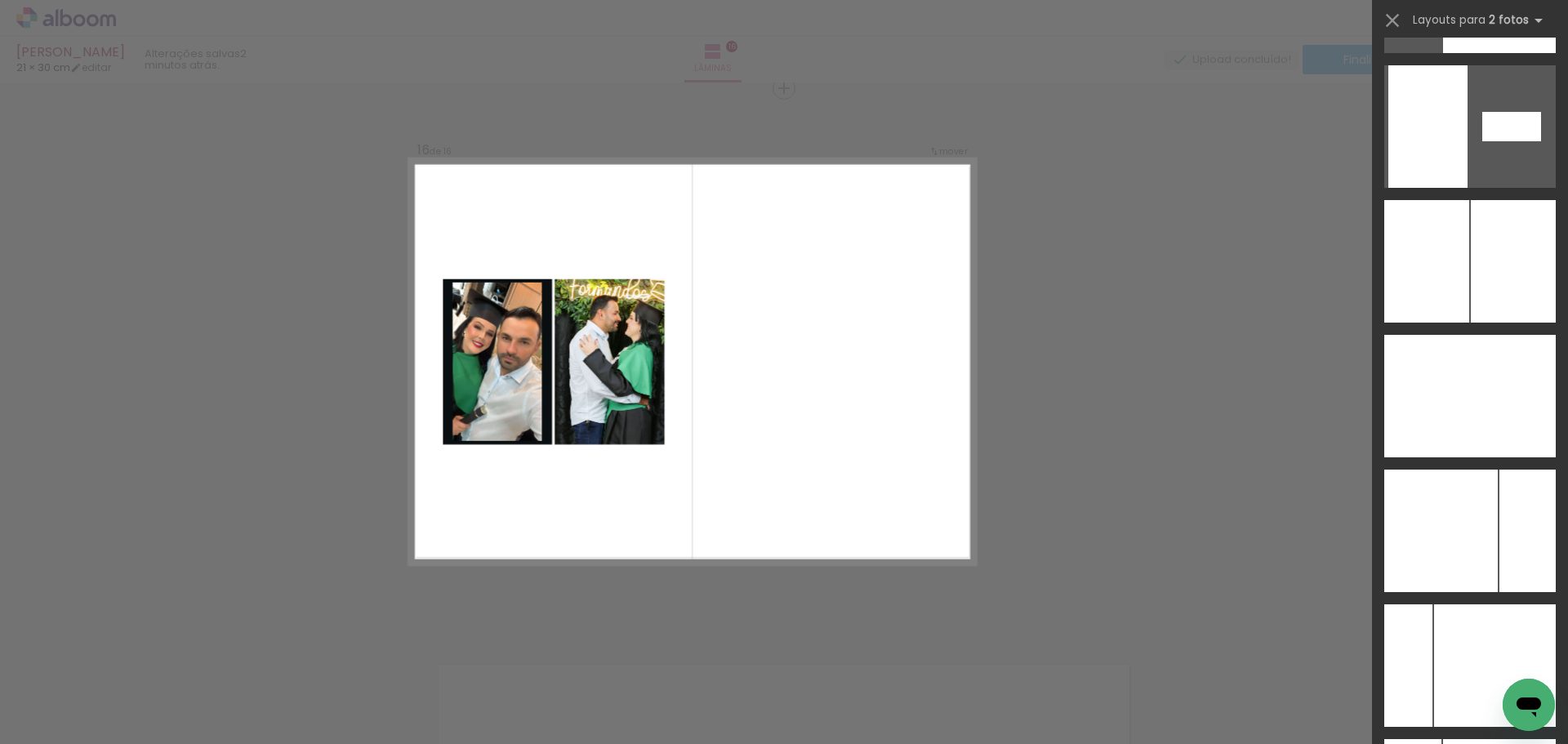
scroll to position [6395, 0]
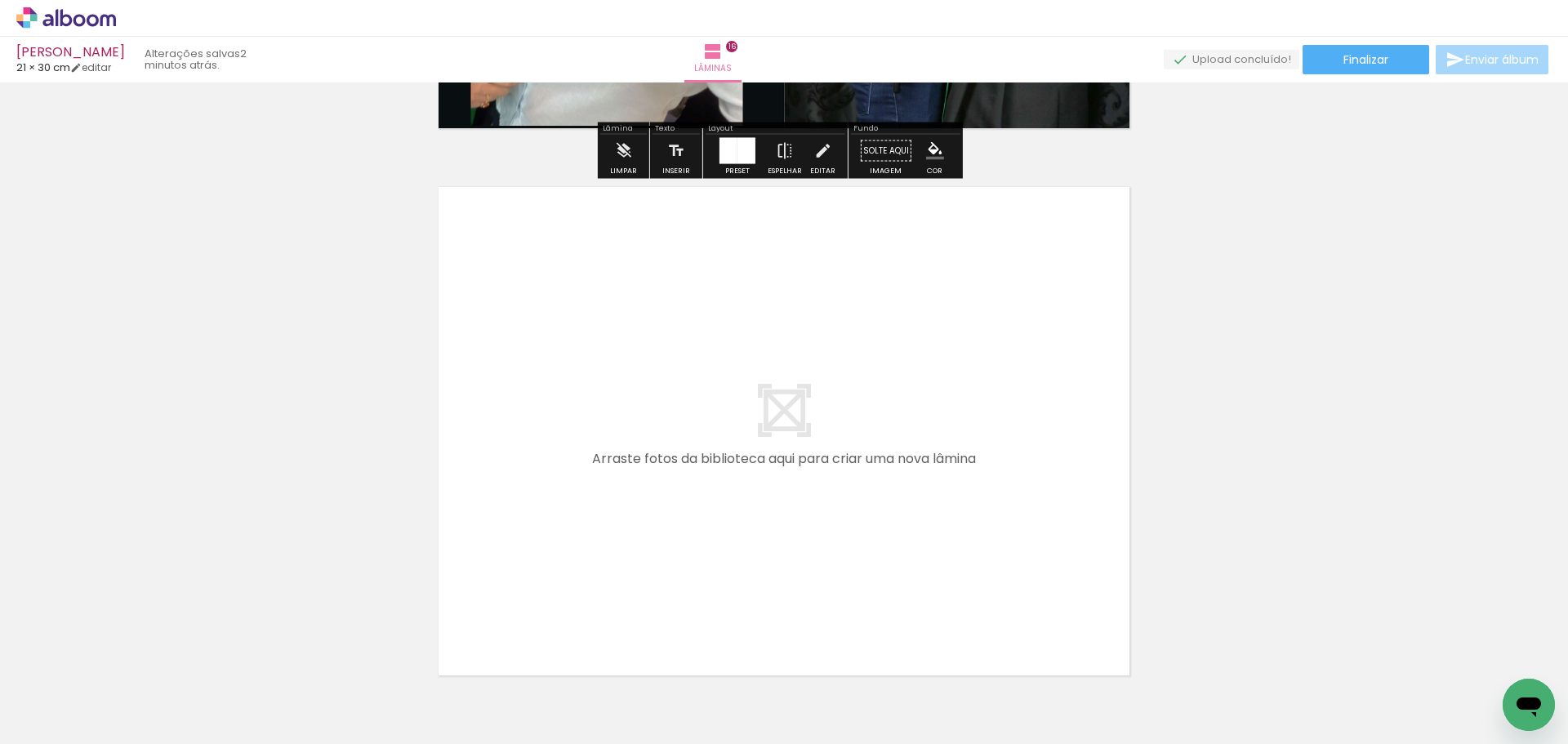
scroll to position [8807, 0]
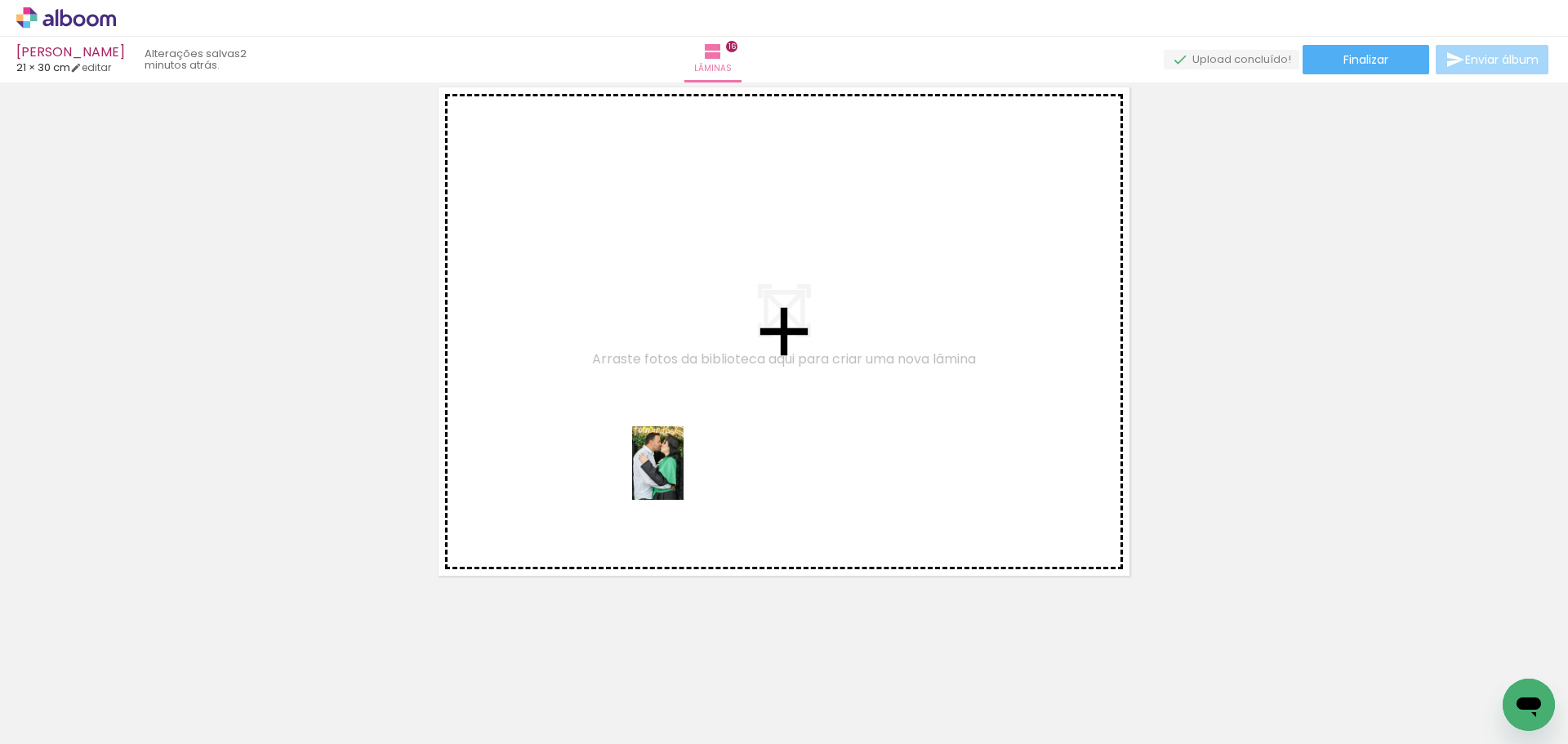
drag, startPoint x: 1345, startPoint y: 702, endPoint x: 921, endPoint y: 526, distance: 459.1
click at [662, 459] on quentale-workspace at bounding box center [784, 372] width 1568 height 744
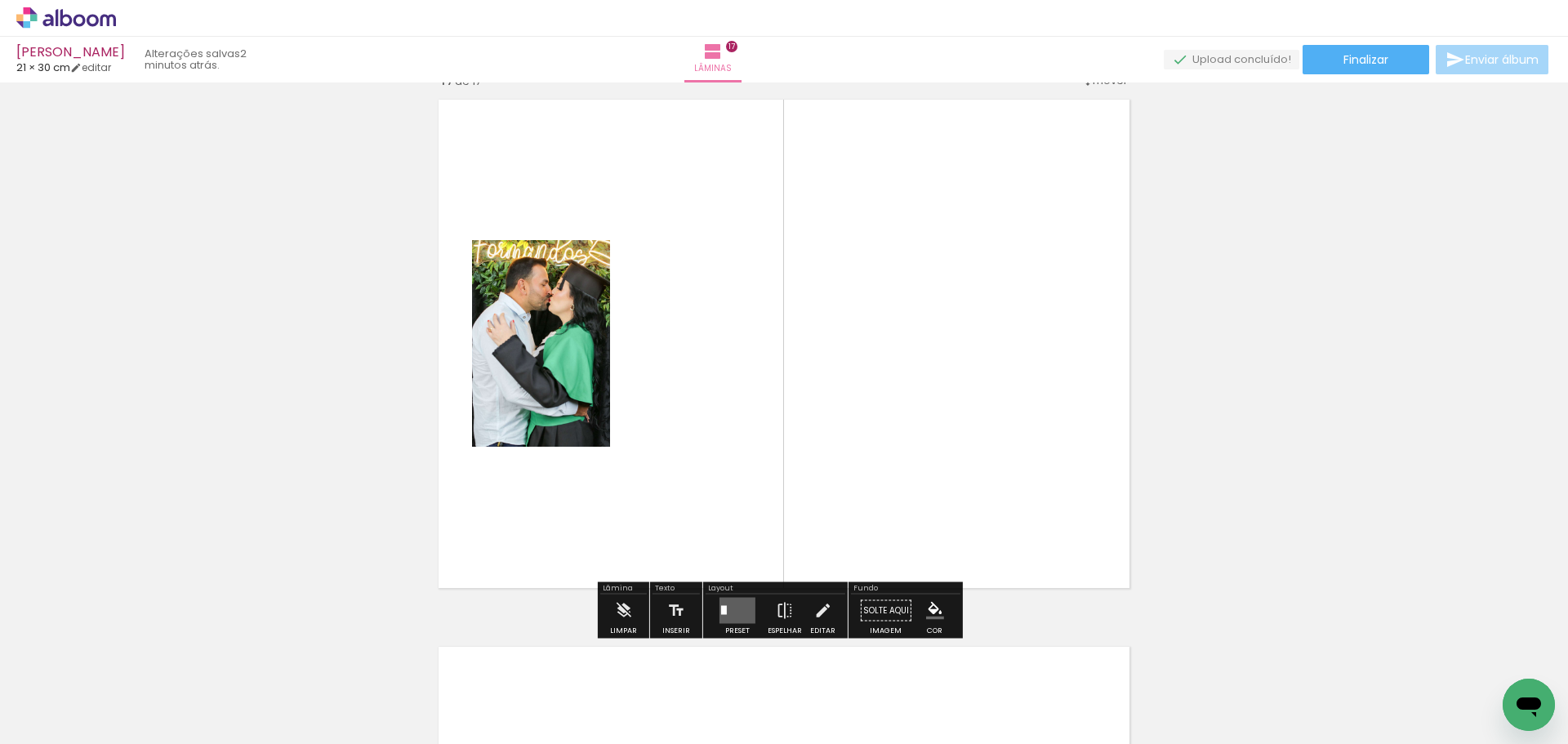
scroll to position [8777, 0]
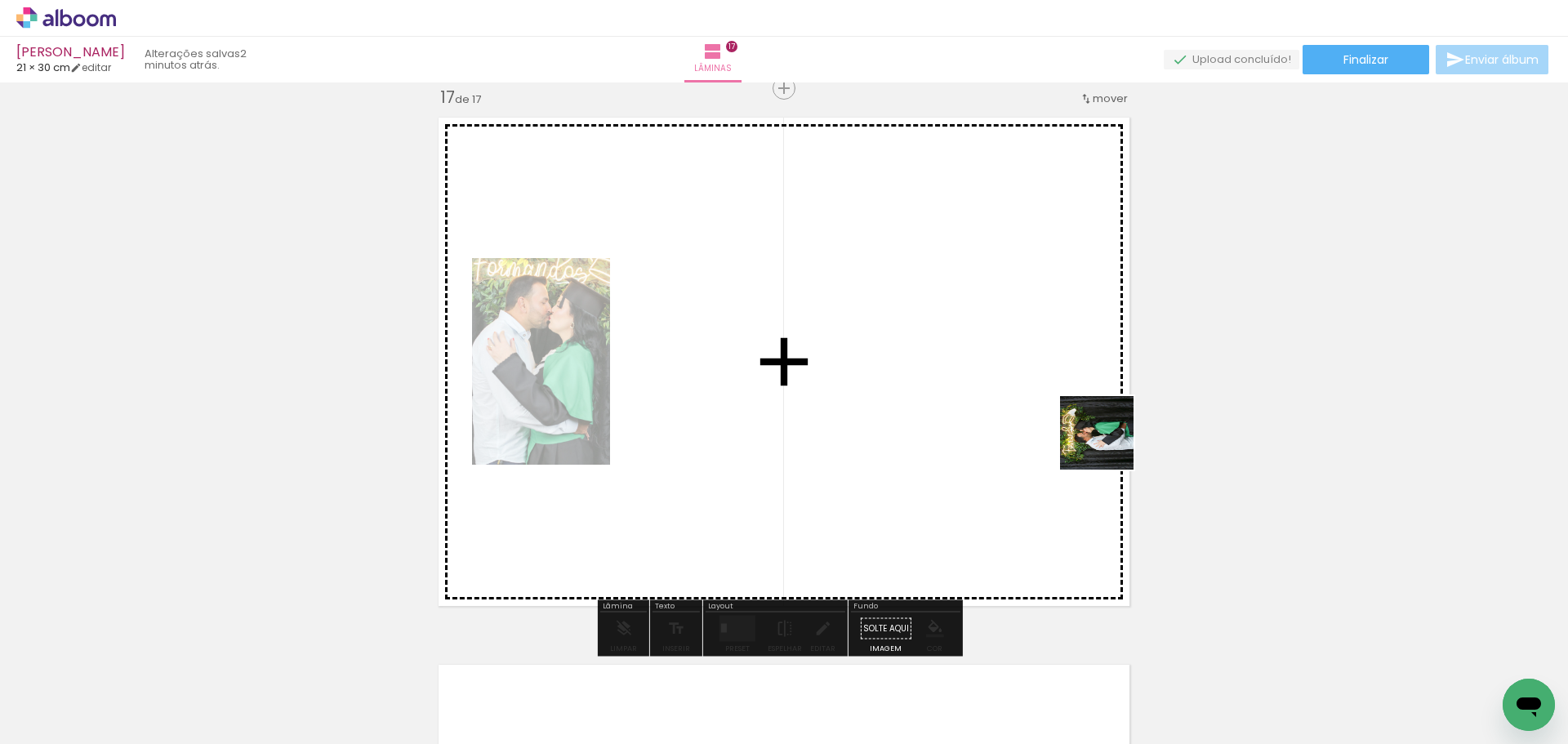
drag, startPoint x: 1471, startPoint y: 691, endPoint x: 932, endPoint y: 341, distance: 642.7
click at [932, 341] on quentale-workspace at bounding box center [784, 372] width 1568 height 744
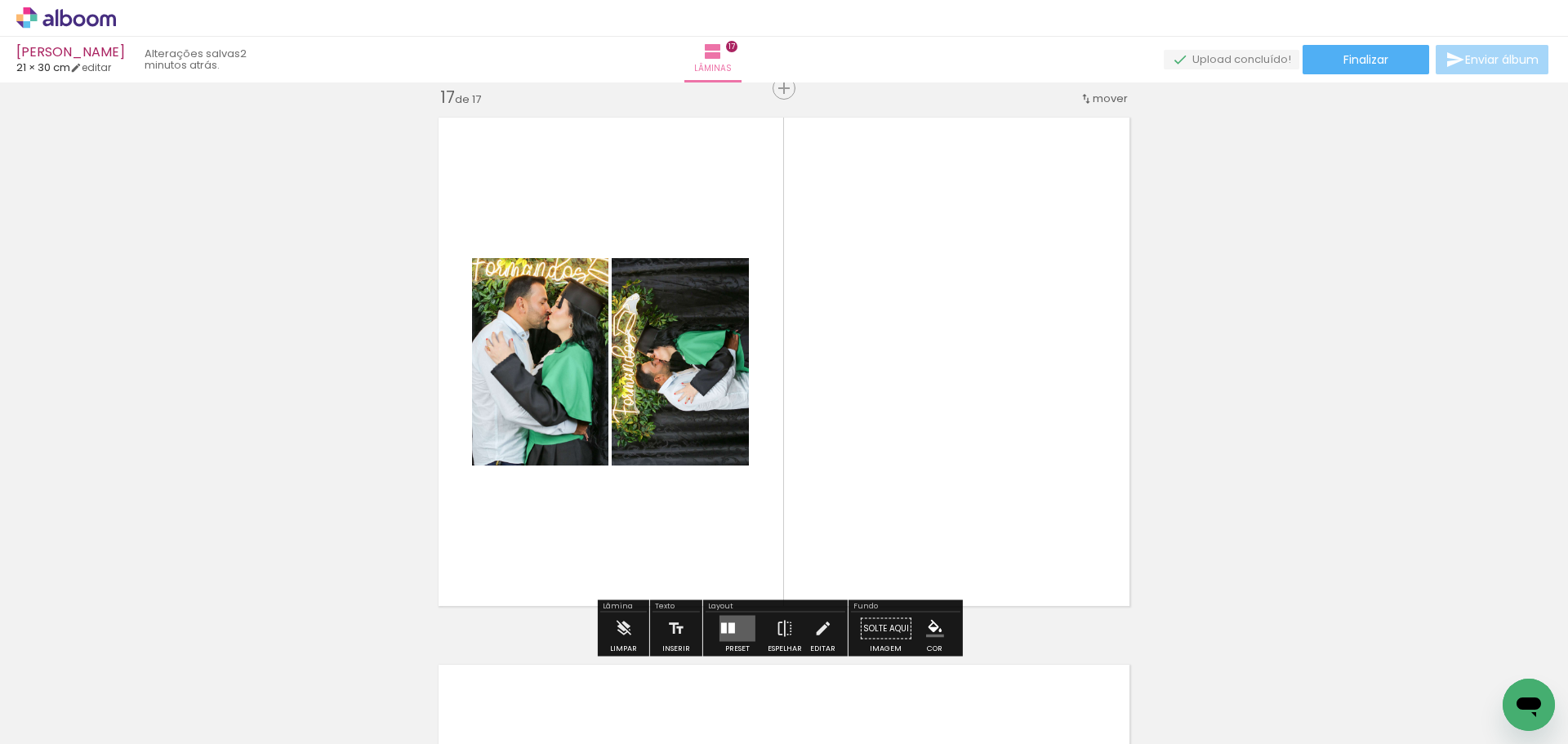
click at [728, 624] on div at bounding box center [731, 629] width 6 height 11
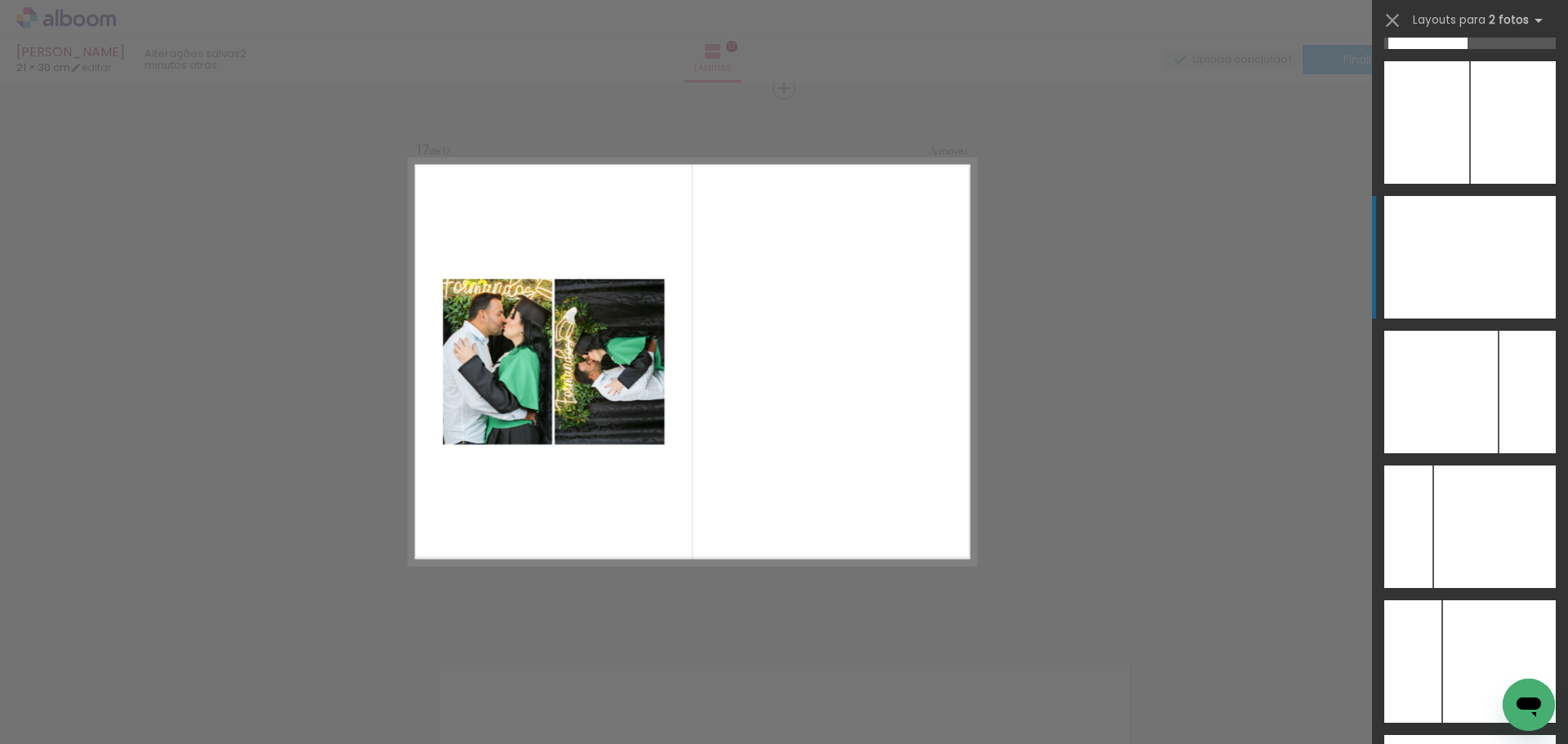
scroll to position [6473, 0]
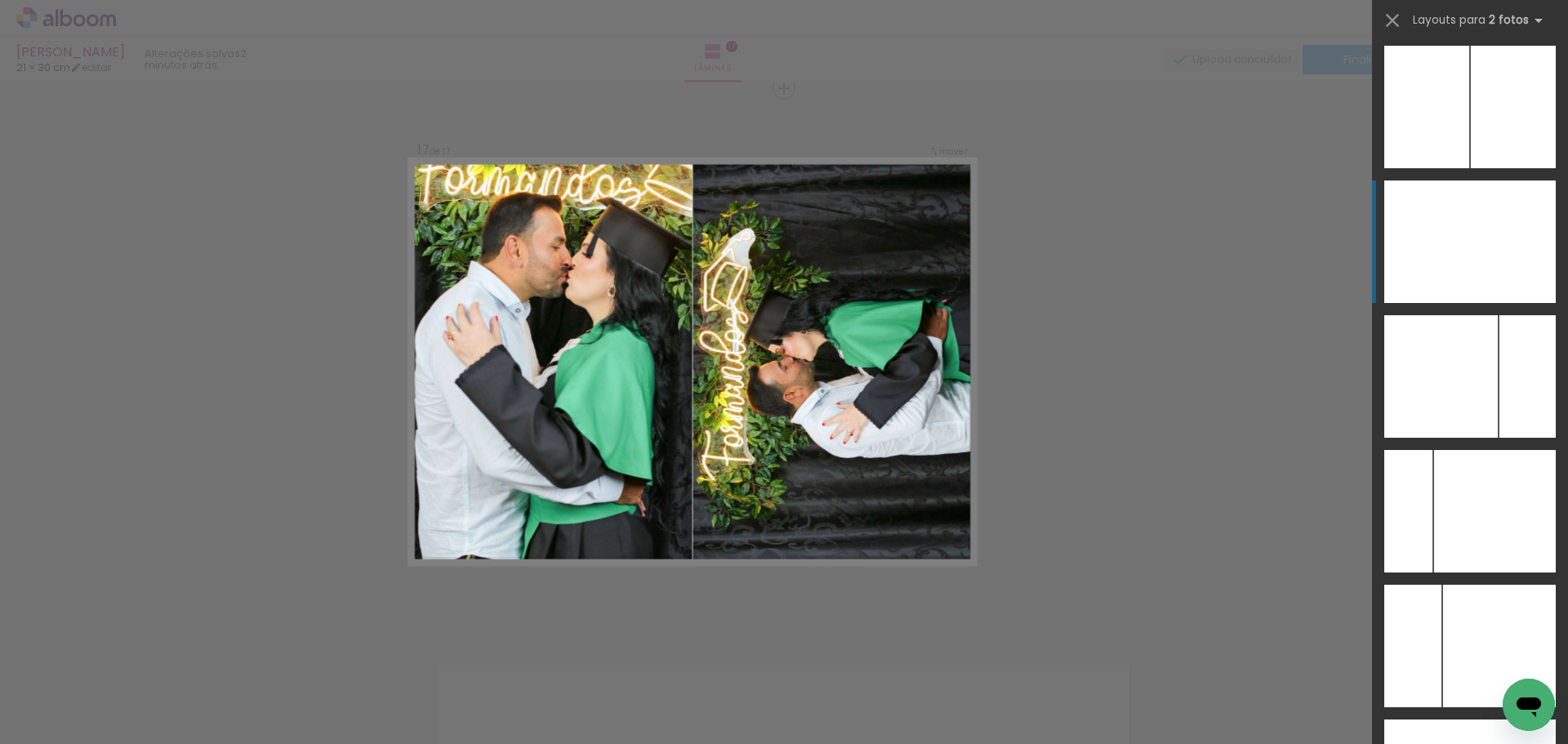
click at [1480, 450] on div at bounding box center [1495, 511] width 122 height 123
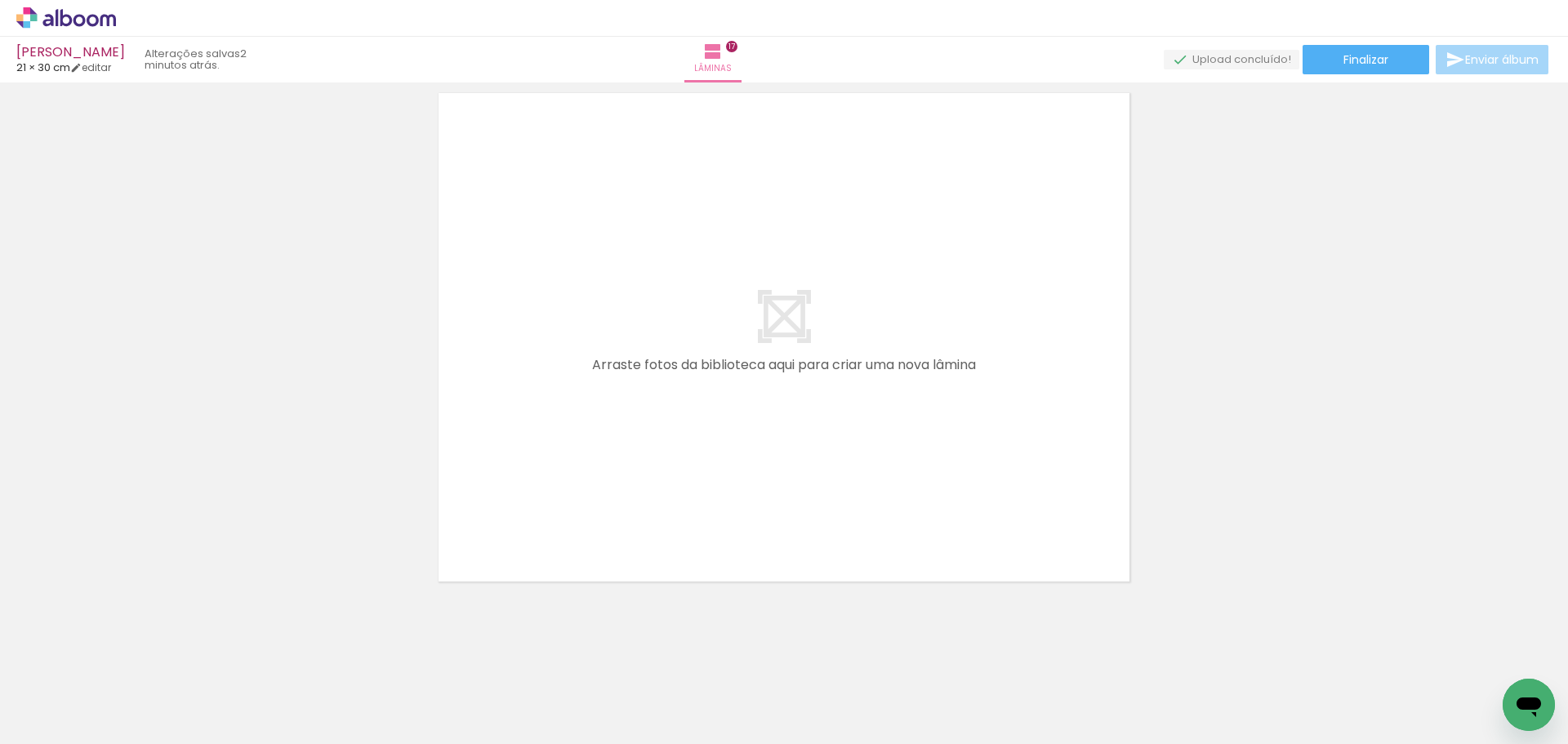
scroll to position [0, 2412]
drag, startPoint x: 1238, startPoint y: 734, endPoint x: 17, endPoint y: 49, distance: 1400.0
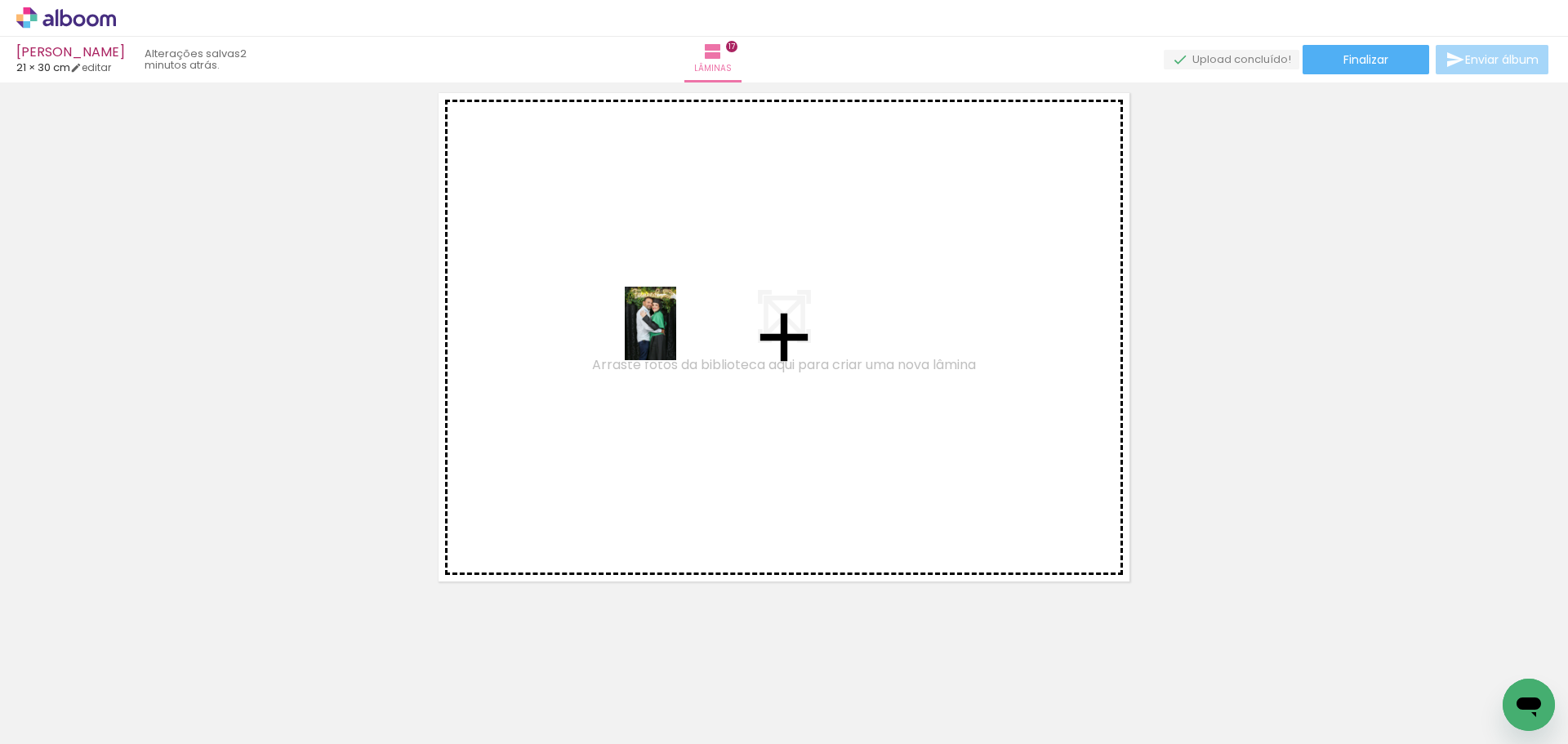
drag, startPoint x: 871, startPoint y: 697, endPoint x: 669, endPoint y: 327, distance: 421.5
click at [669, 327] on quentale-workspace at bounding box center [784, 372] width 1568 height 744
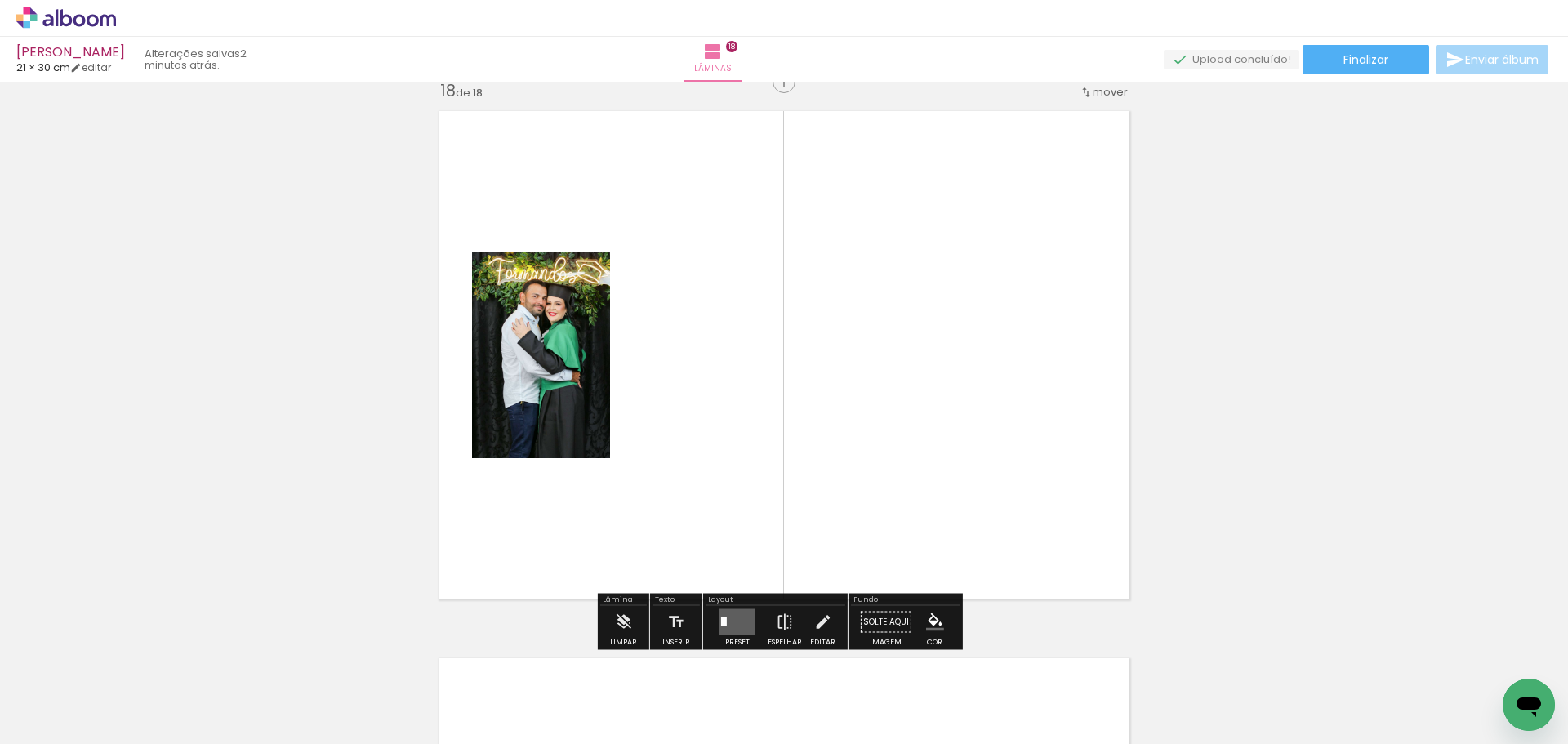
scroll to position [9324, 0]
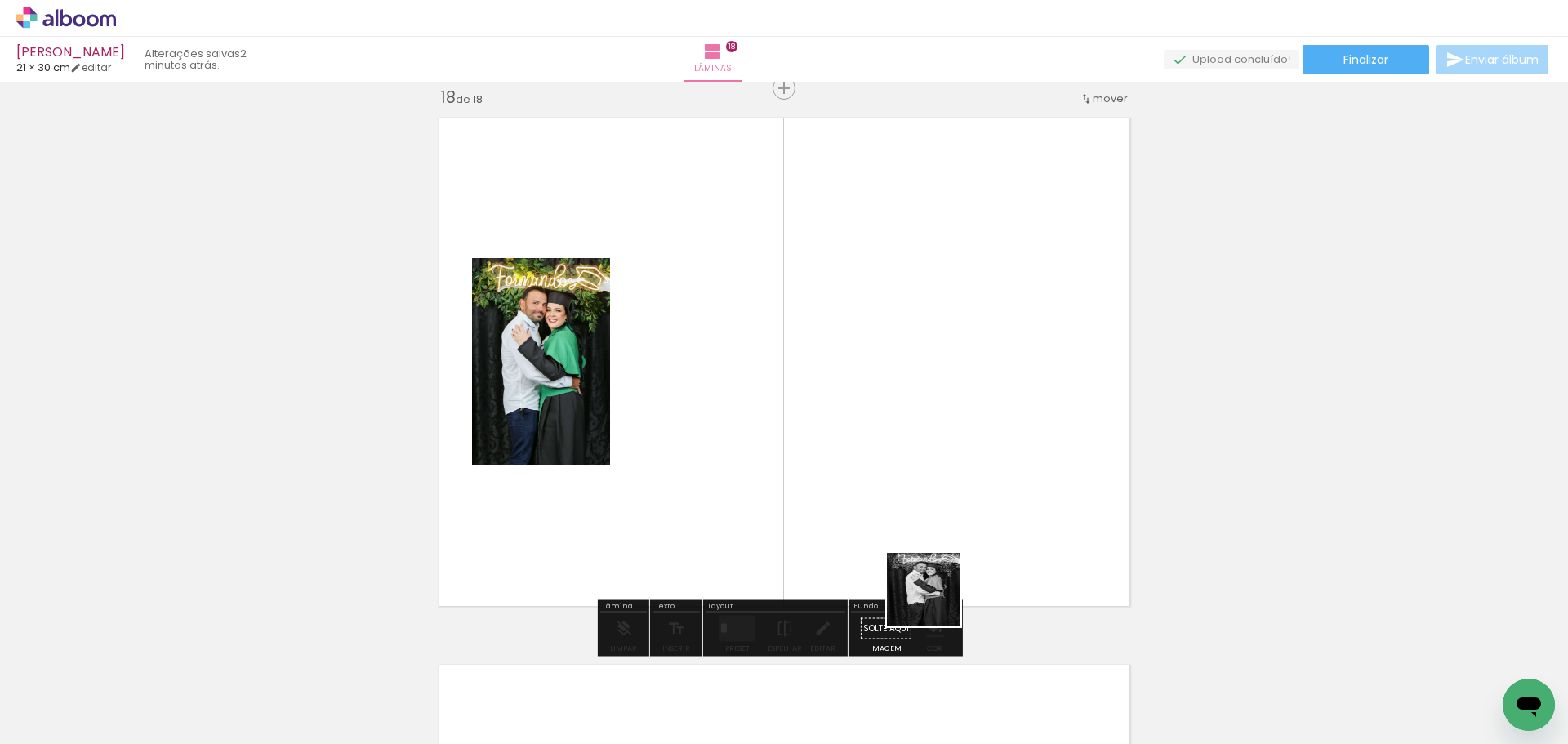
drag, startPoint x: 935, startPoint y: 687, endPoint x: 897, endPoint y: 390, distance: 299.4
click at [897, 390] on quentale-workspace at bounding box center [784, 372] width 1568 height 744
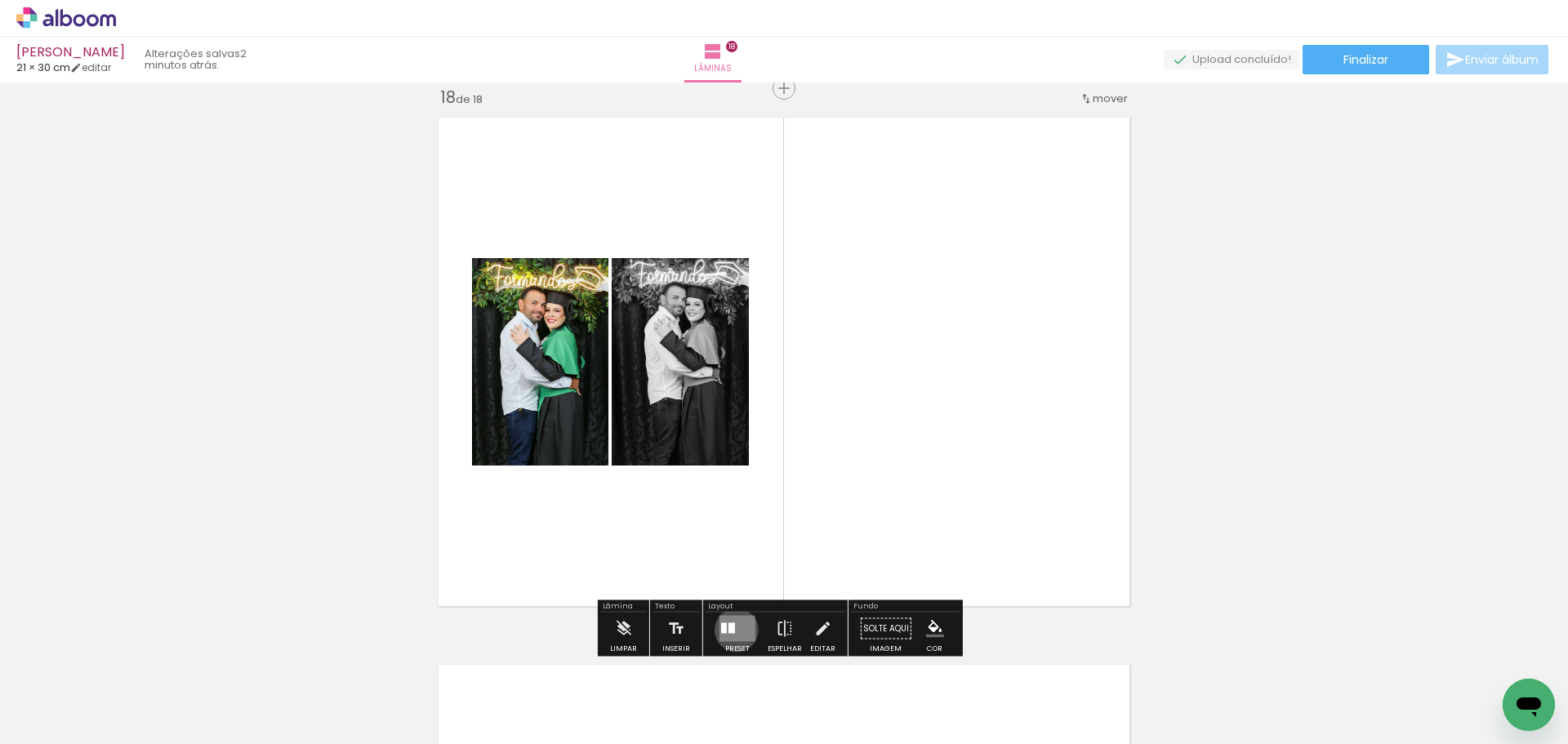
drag, startPoint x: 733, startPoint y: 630, endPoint x: 900, endPoint y: 549, distance: 185.6
click at [734, 629] on quentale-layouter at bounding box center [737, 629] width 36 height 26
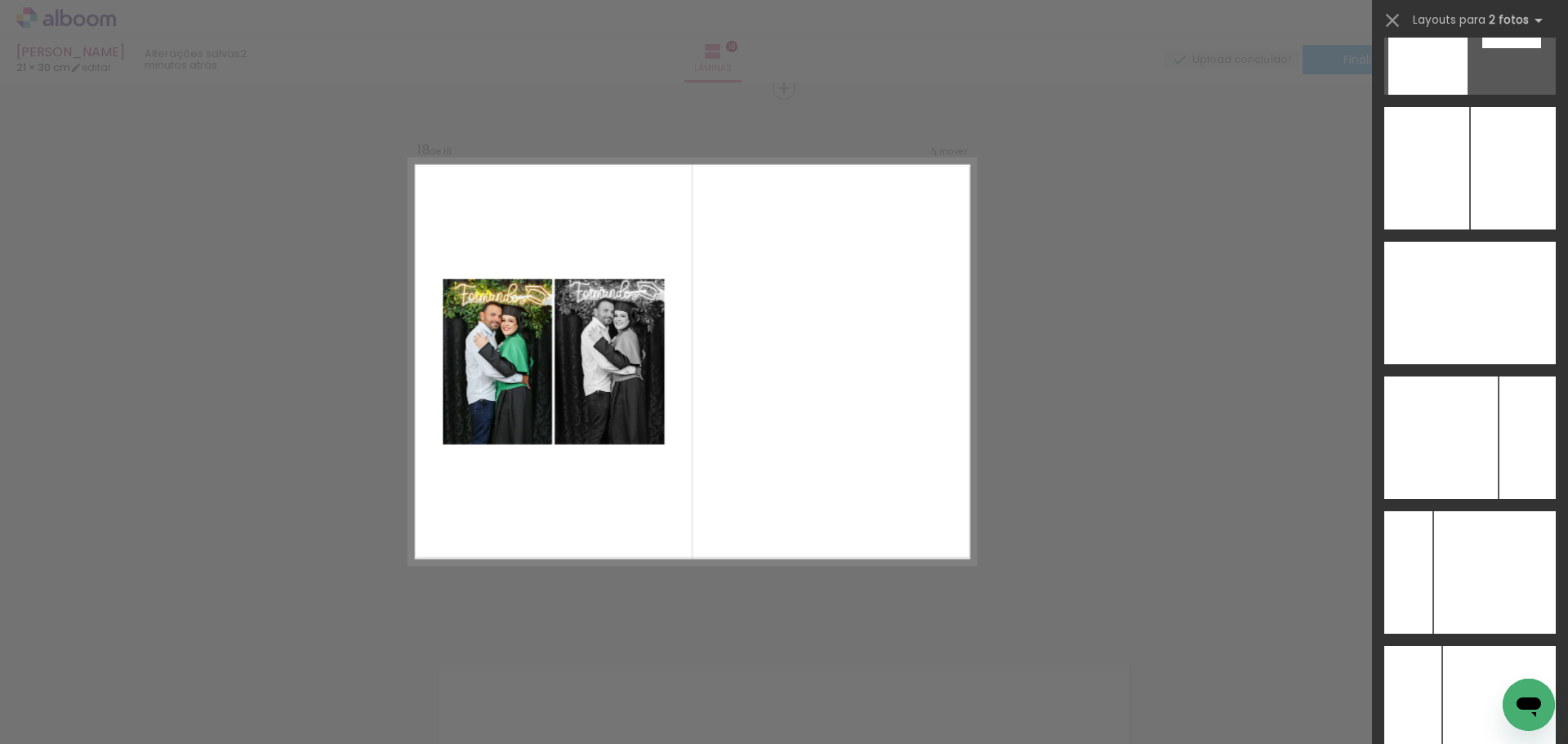
scroll to position [6473, 0]
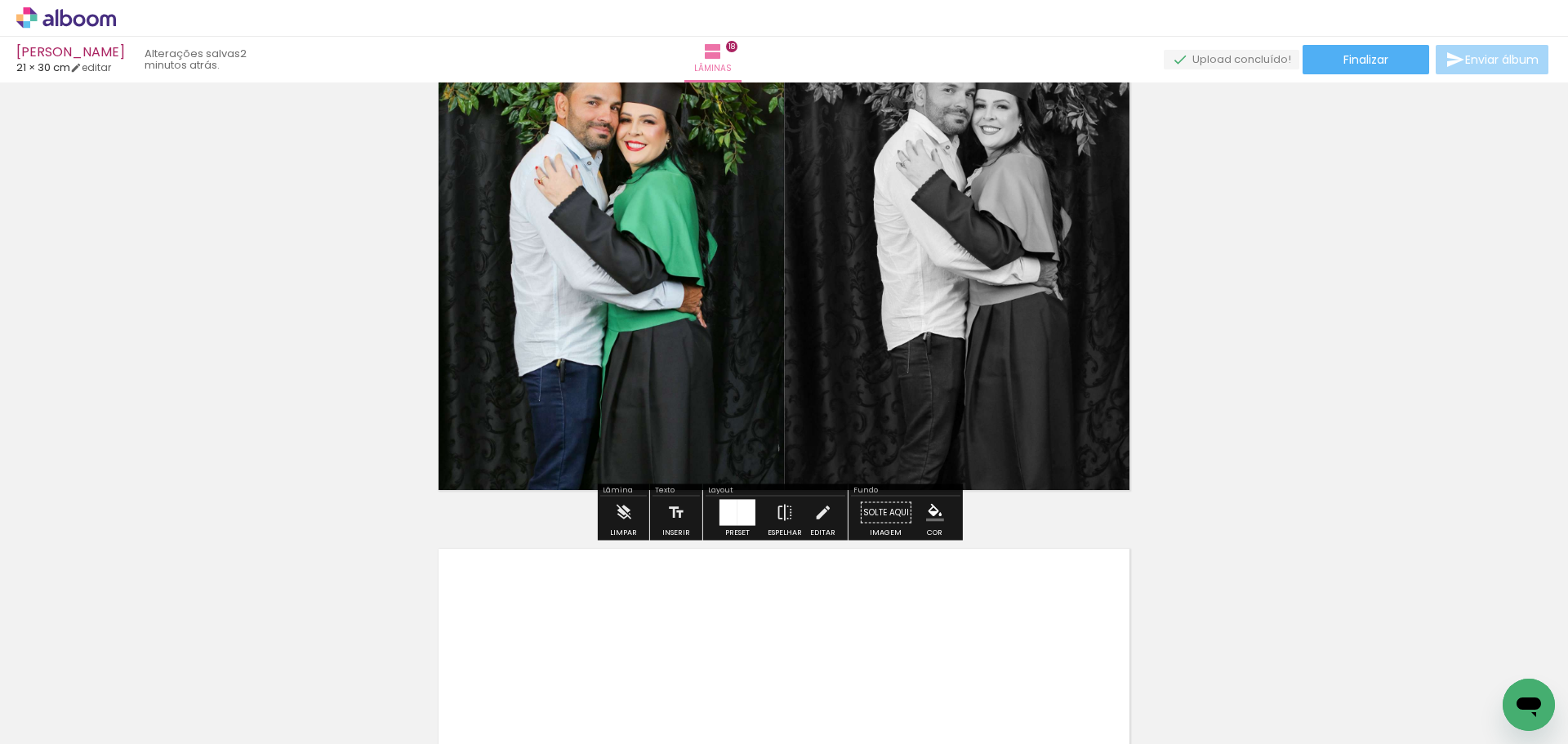
scroll to position [0, 0]
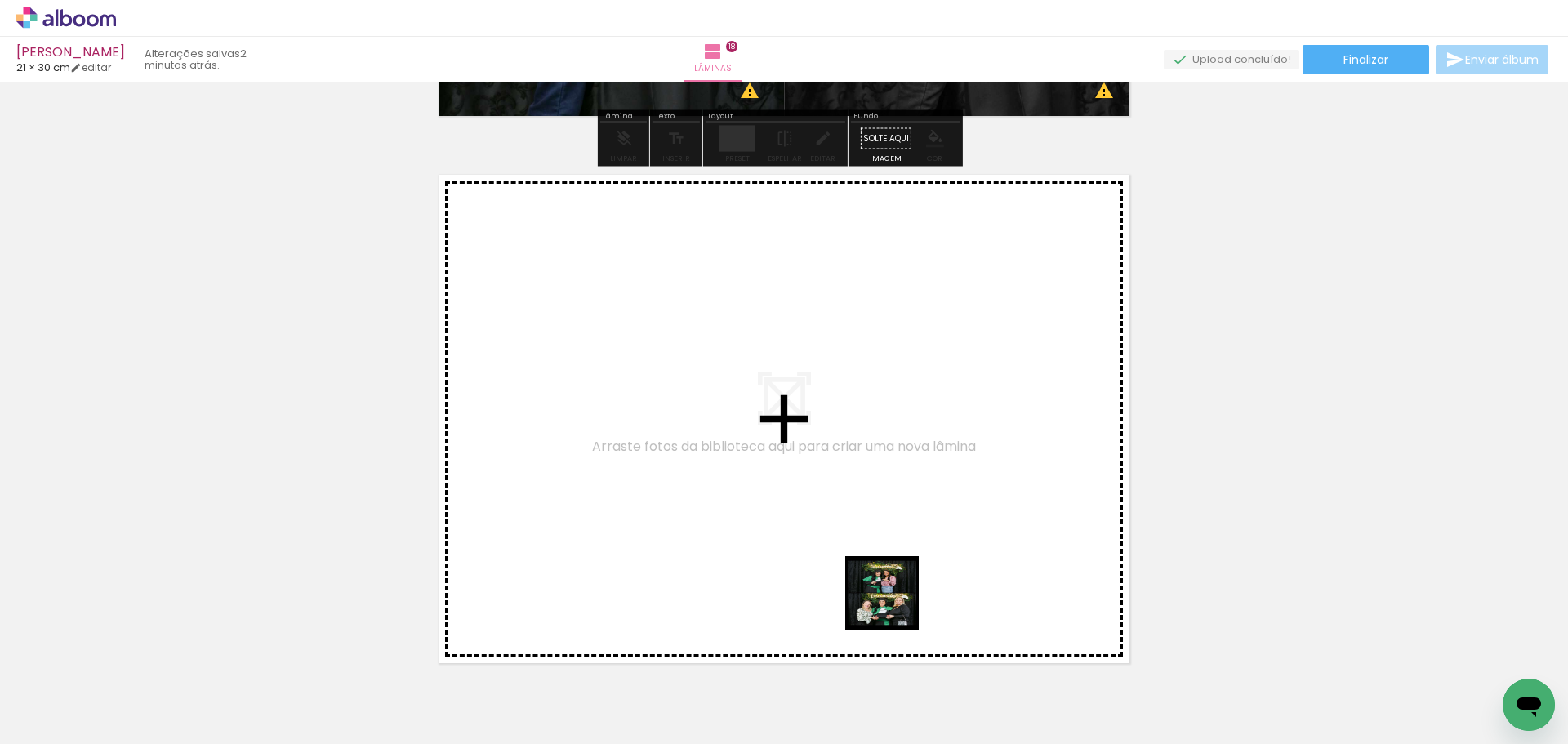
drag, startPoint x: 1034, startPoint y: 691, endPoint x: 658, endPoint y: 433, distance: 456.0
click at [658, 433] on quentale-workspace at bounding box center [784, 372] width 1568 height 744
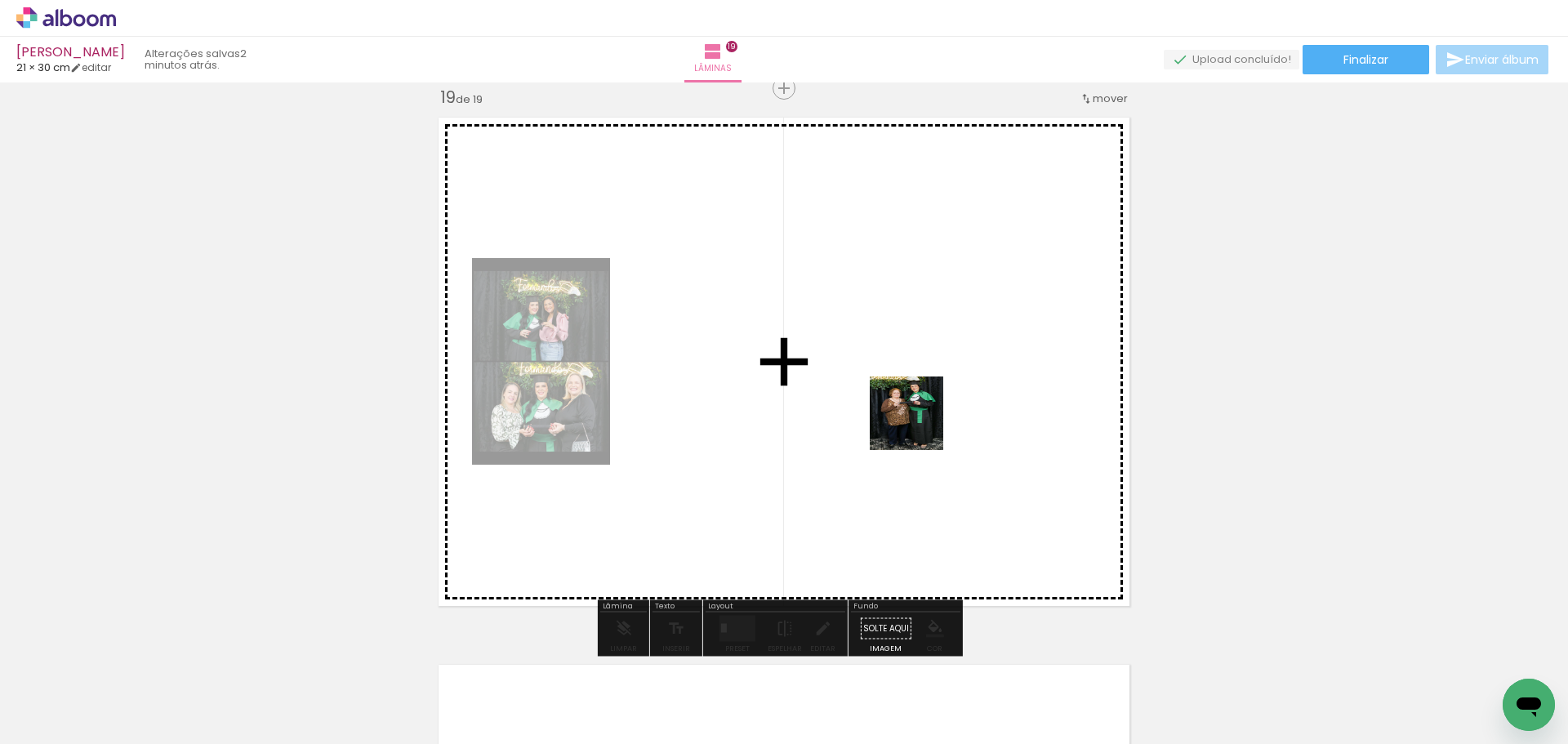
drag, startPoint x: 1138, startPoint y: 695, endPoint x: 791, endPoint y: 576, distance: 366.8
click at [917, 422] on quentale-workspace at bounding box center [784, 372] width 1568 height 744
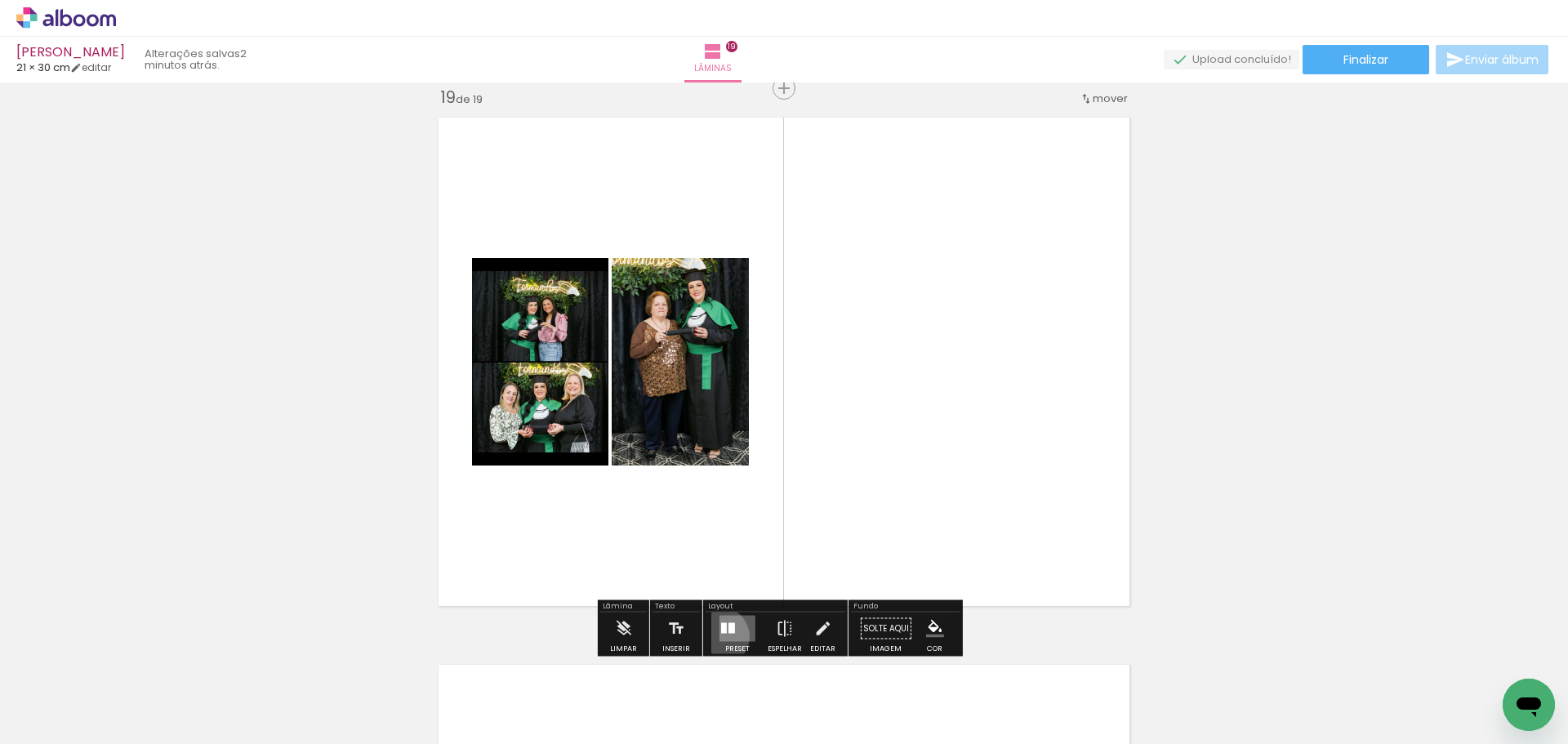
click at [719, 636] on quentale-layouter at bounding box center [737, 629] width 36 height 26
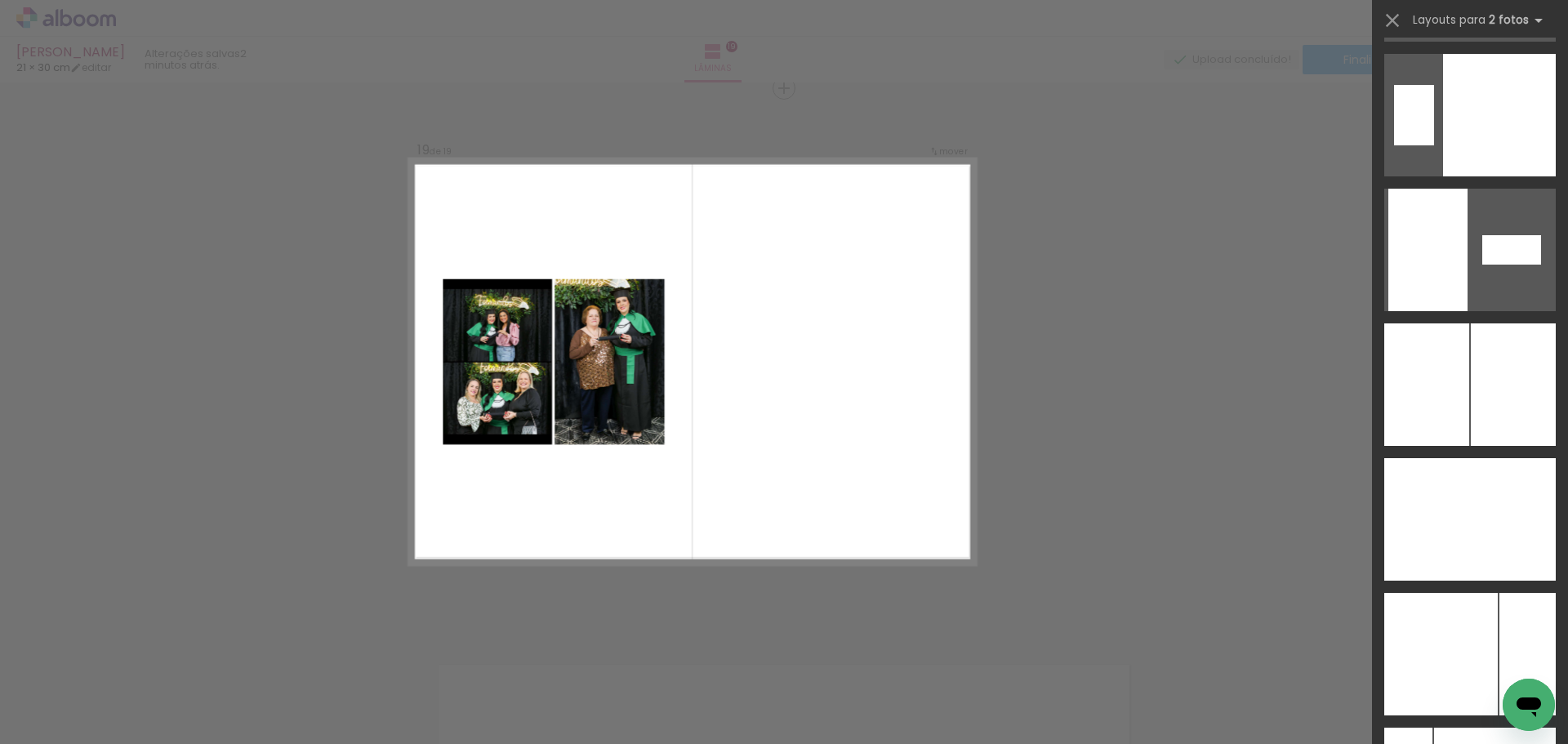
scroll to position [6349, 0]
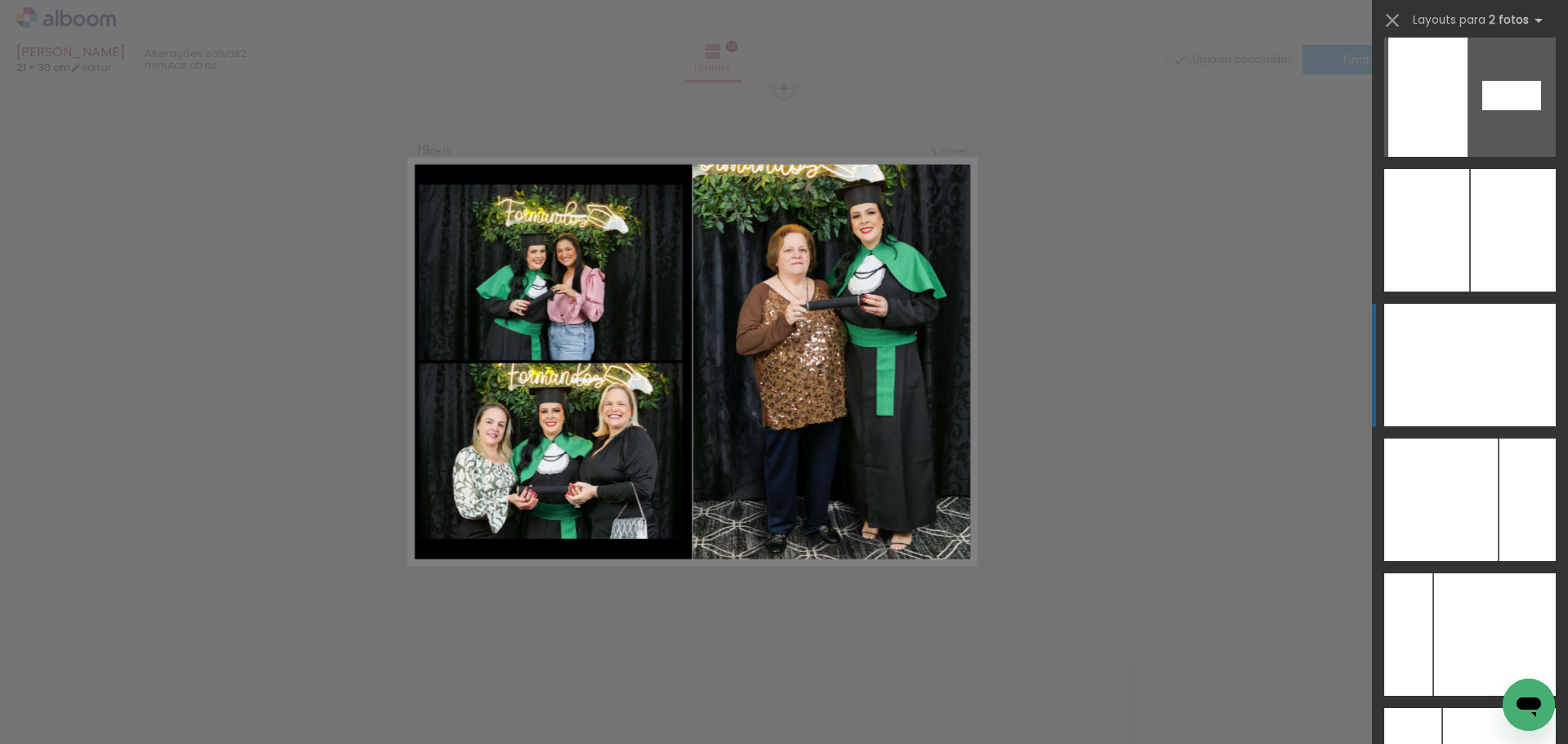
click at [1520, 573] on div at bounding box center [1495, 634] width 122 height 123
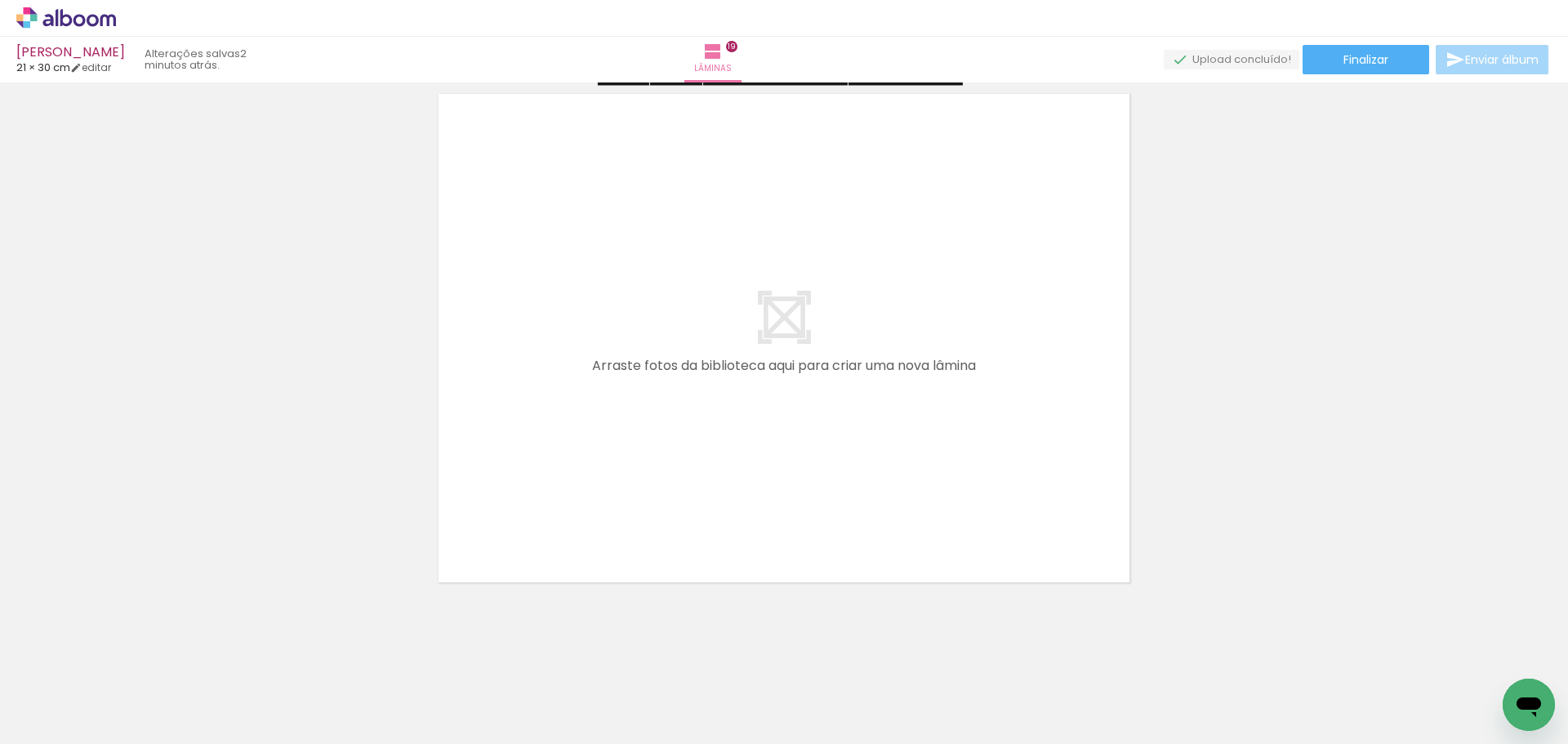
scroll to position [10448, 0]
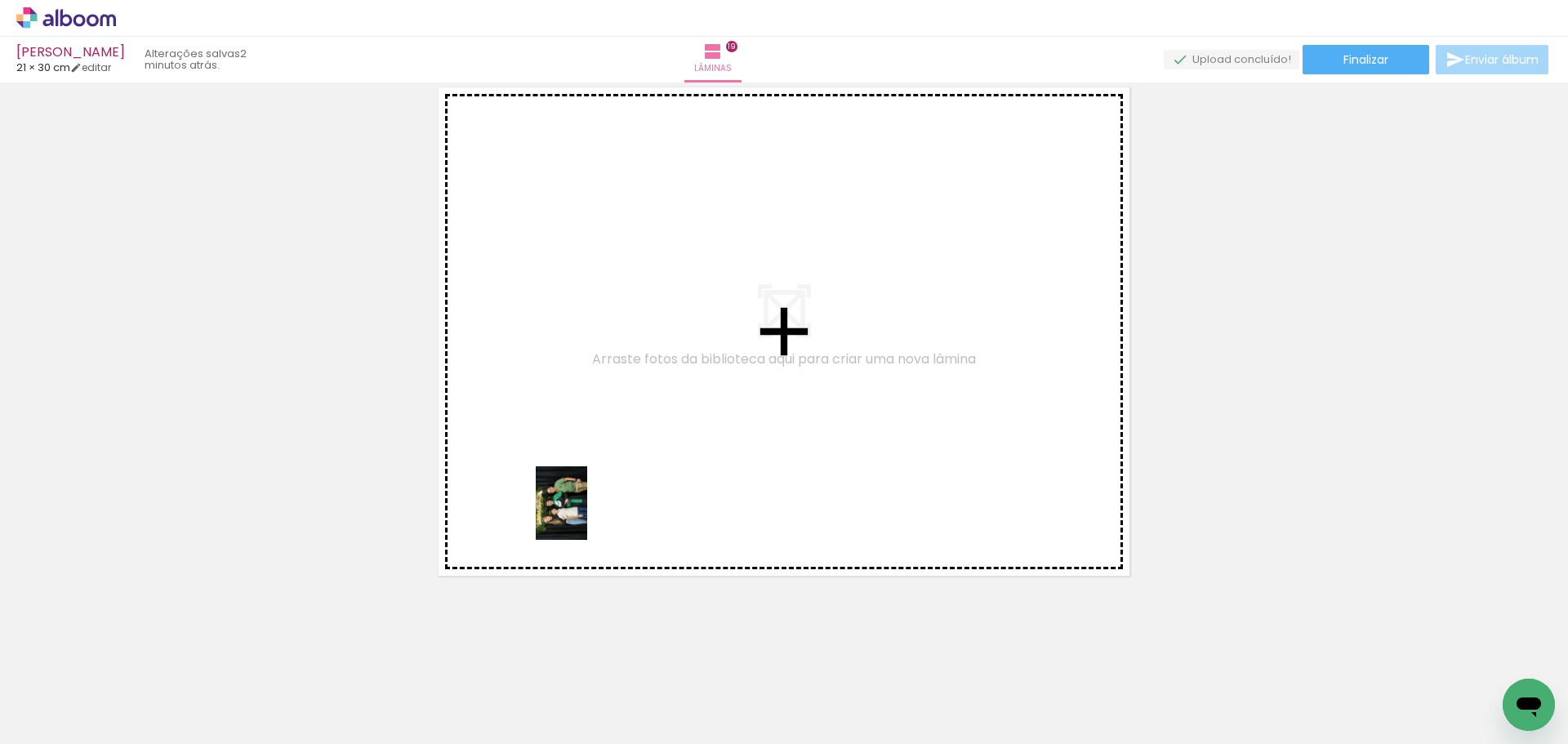
drag, startPoint x: 1216, startPoint y: 703, endPoint x: 863, endPoint y: 611, distance: 364.8
click at [590, 512] on quentale-workspace at bounding box center [784, 372] width 1568 height 744
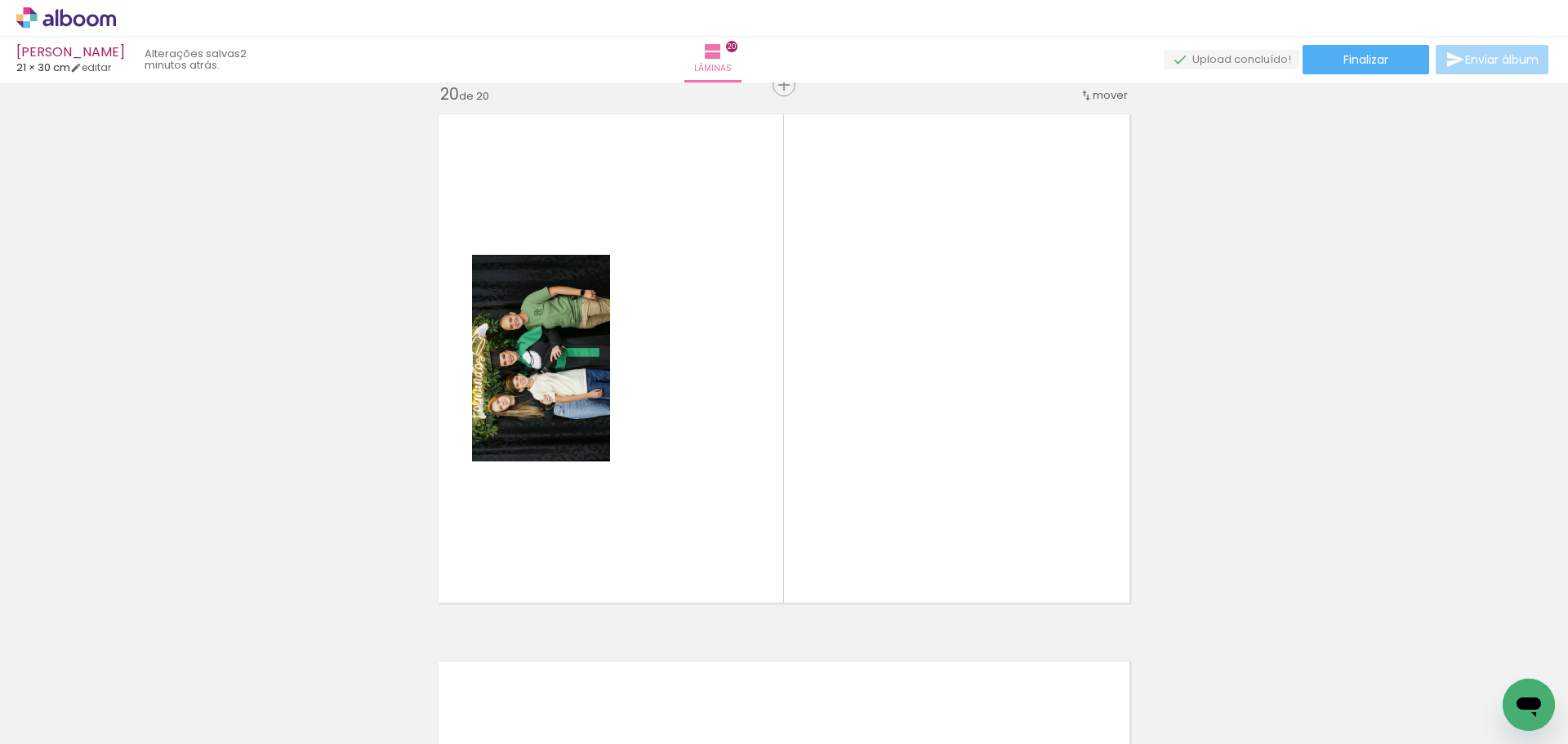
scroll to position [10419, 0]
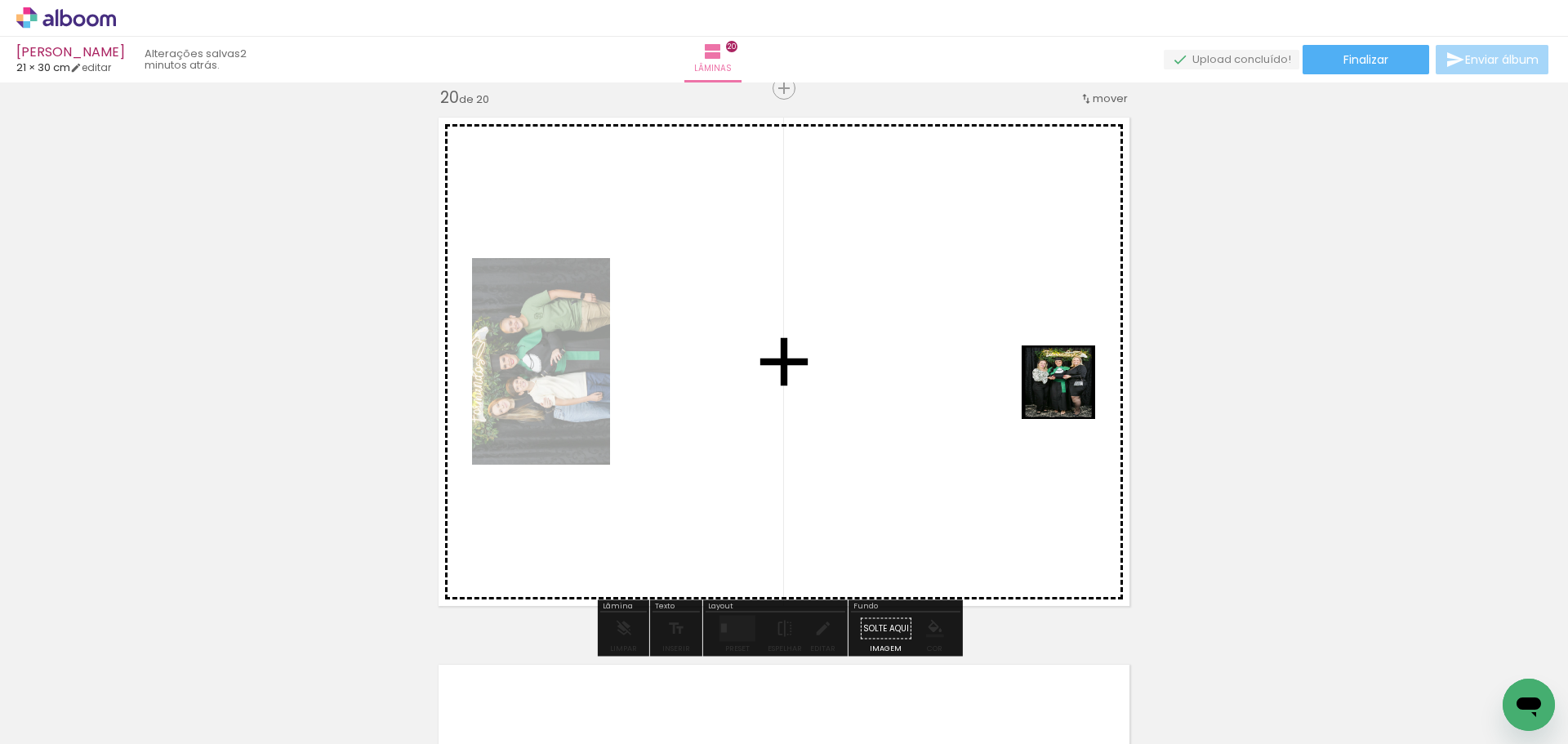
drag, startPoint x: 1314, startPoint y: 693, endPoint x: 855, endPoint y: 474, distance: 508.6
click at [1042, 383] on quentale-workspace at bounding box center [784, 372] width 1568 height 744
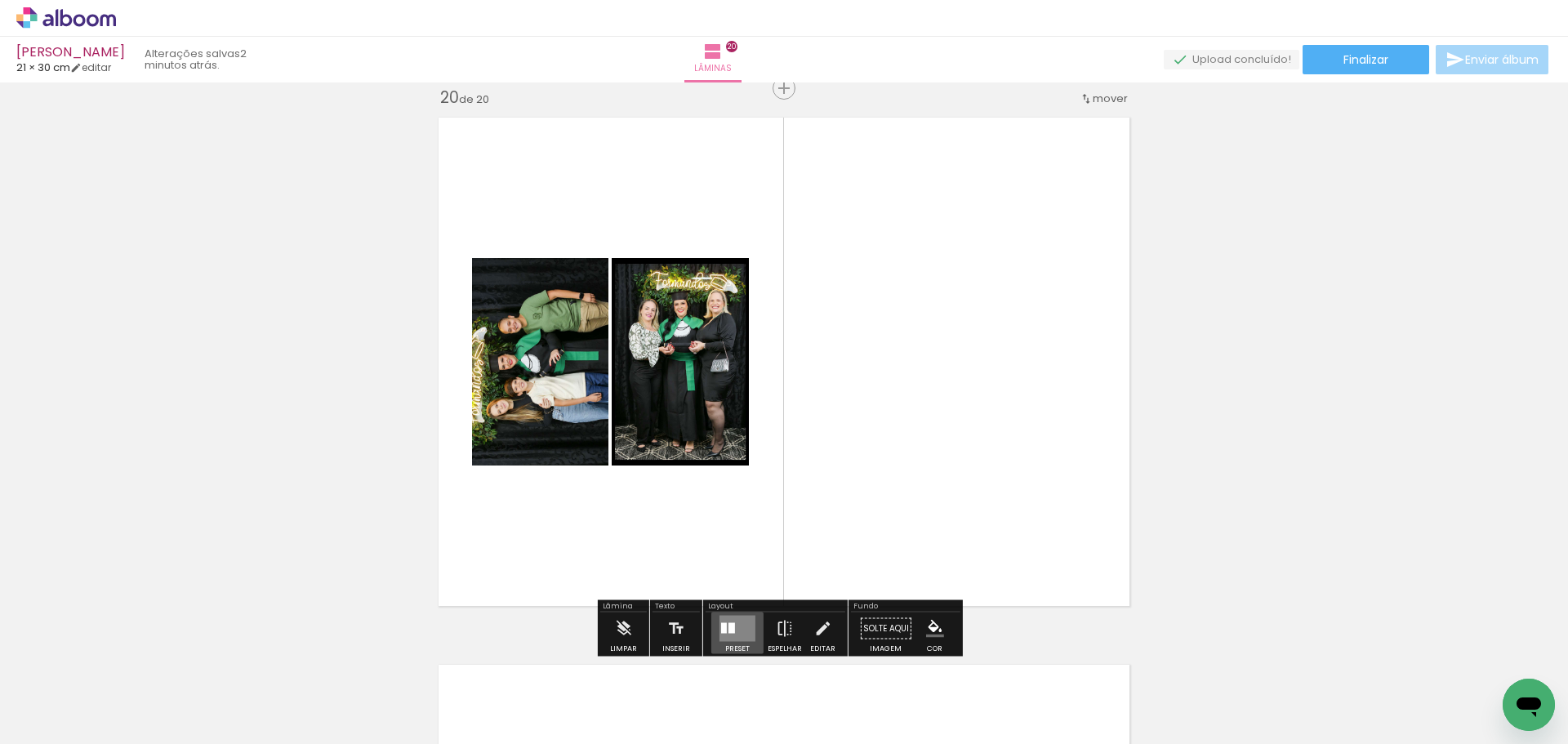
click at [730, 633] on quentale-layouter at bounding box center [737, 629] width 36 height 26
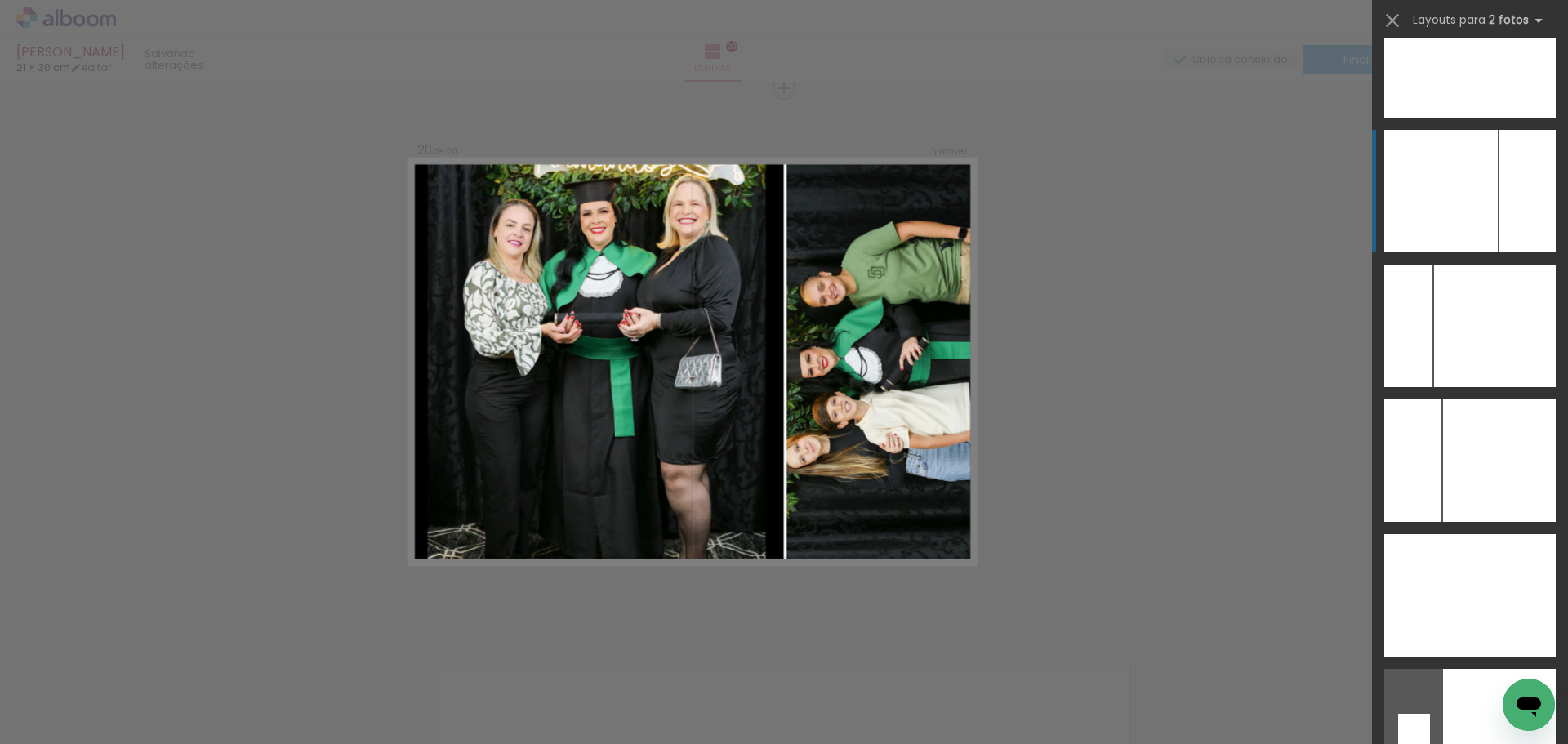
scroll to position [6576, 0]
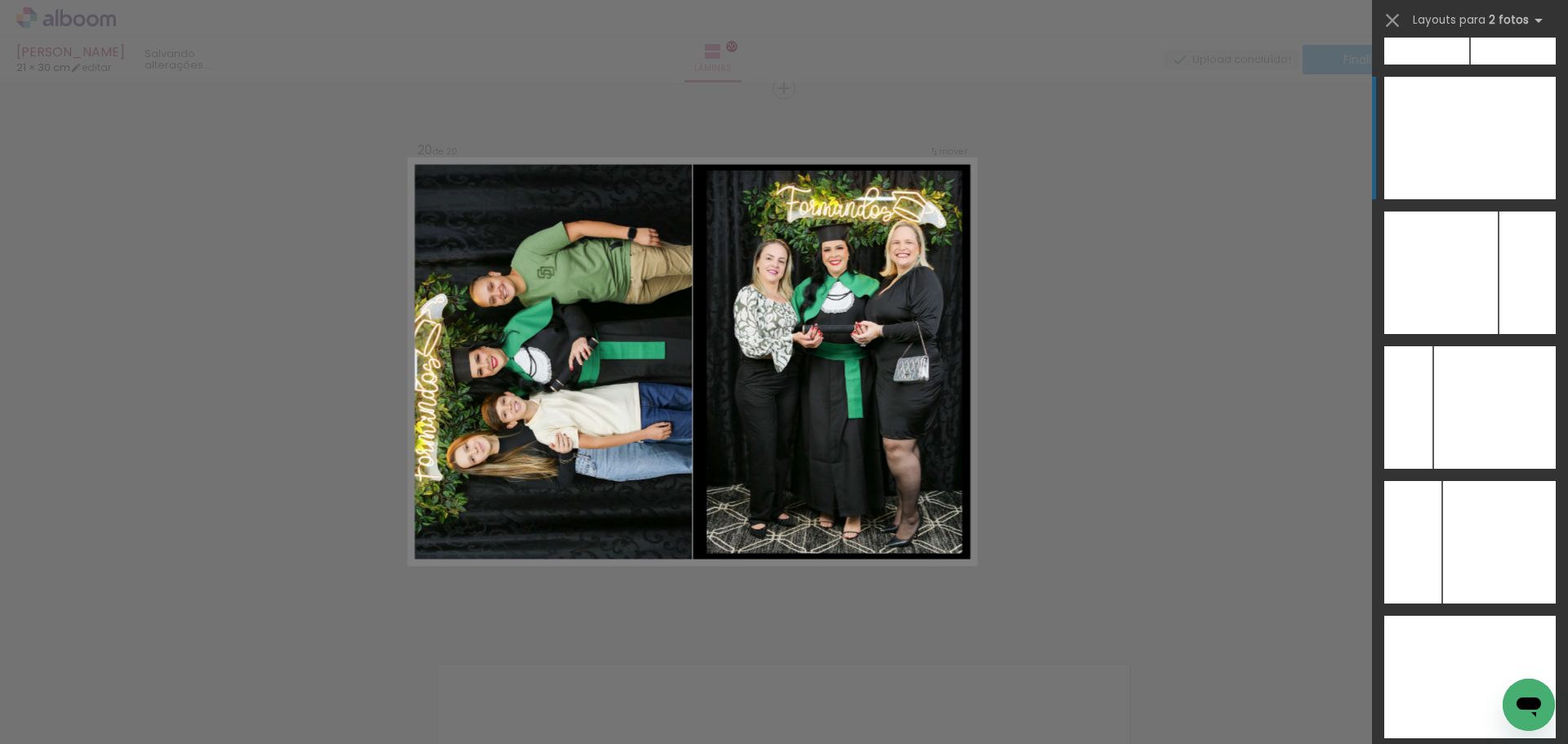
click at [1464, 481] on div at bounding box center [1499, 542] width 112 height 123
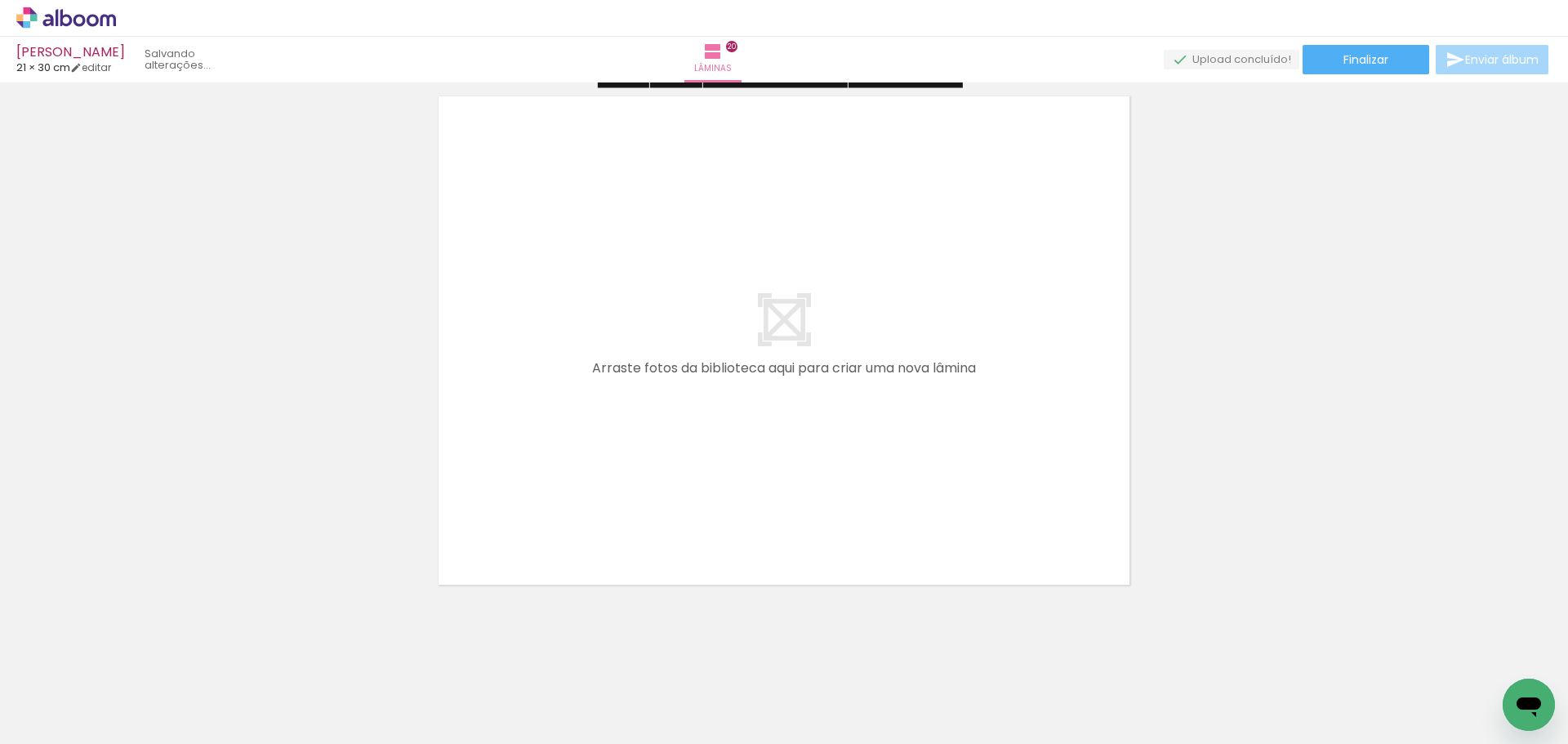
scroll to position [10996, 0]
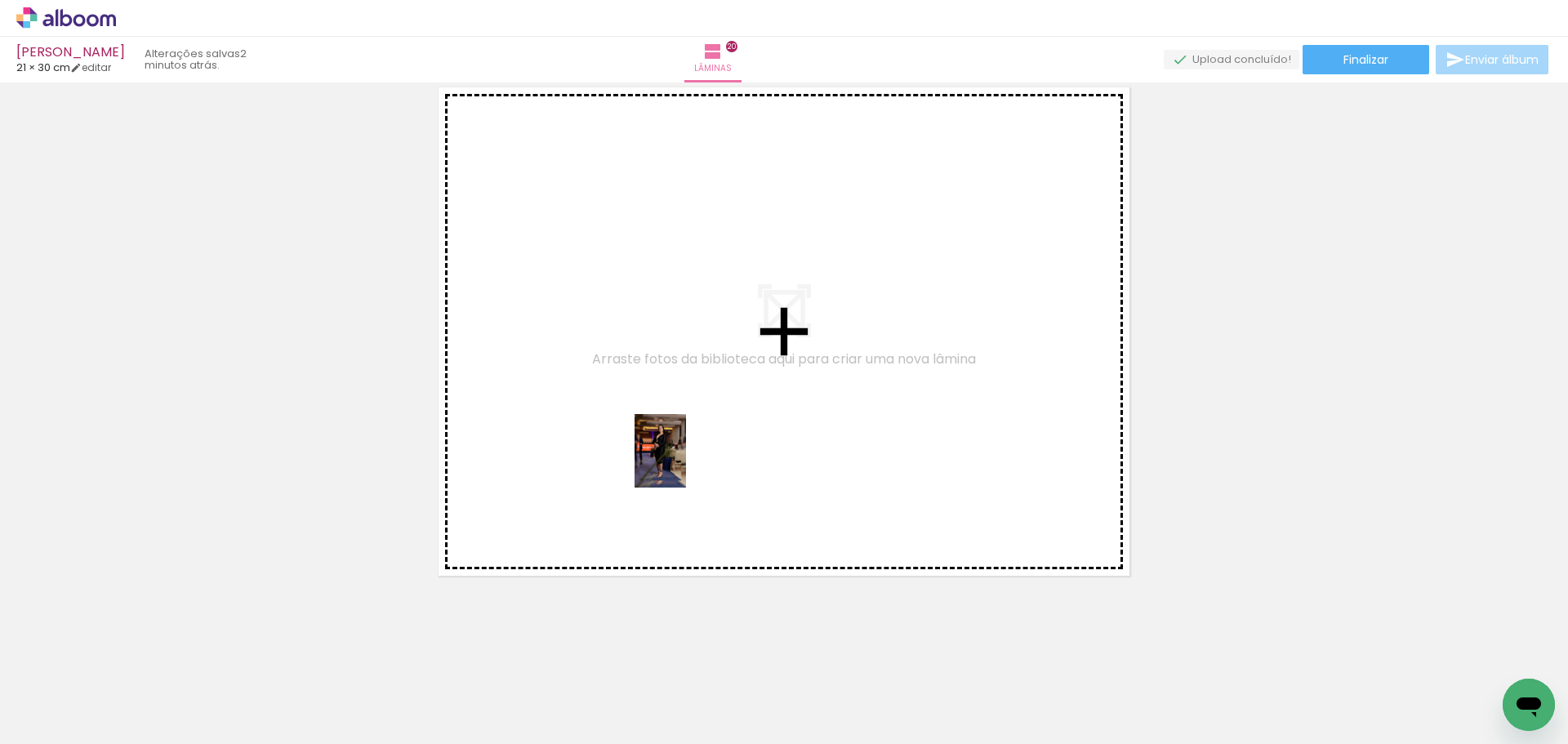
drag, startPoint x: 1409, startPoint y: 689, endPoint x: 903, endPoint y: 626, distance: 509.9
click at [675, 447] on quentale-workspace at bounding box center [784, 372] width 1568 height 744
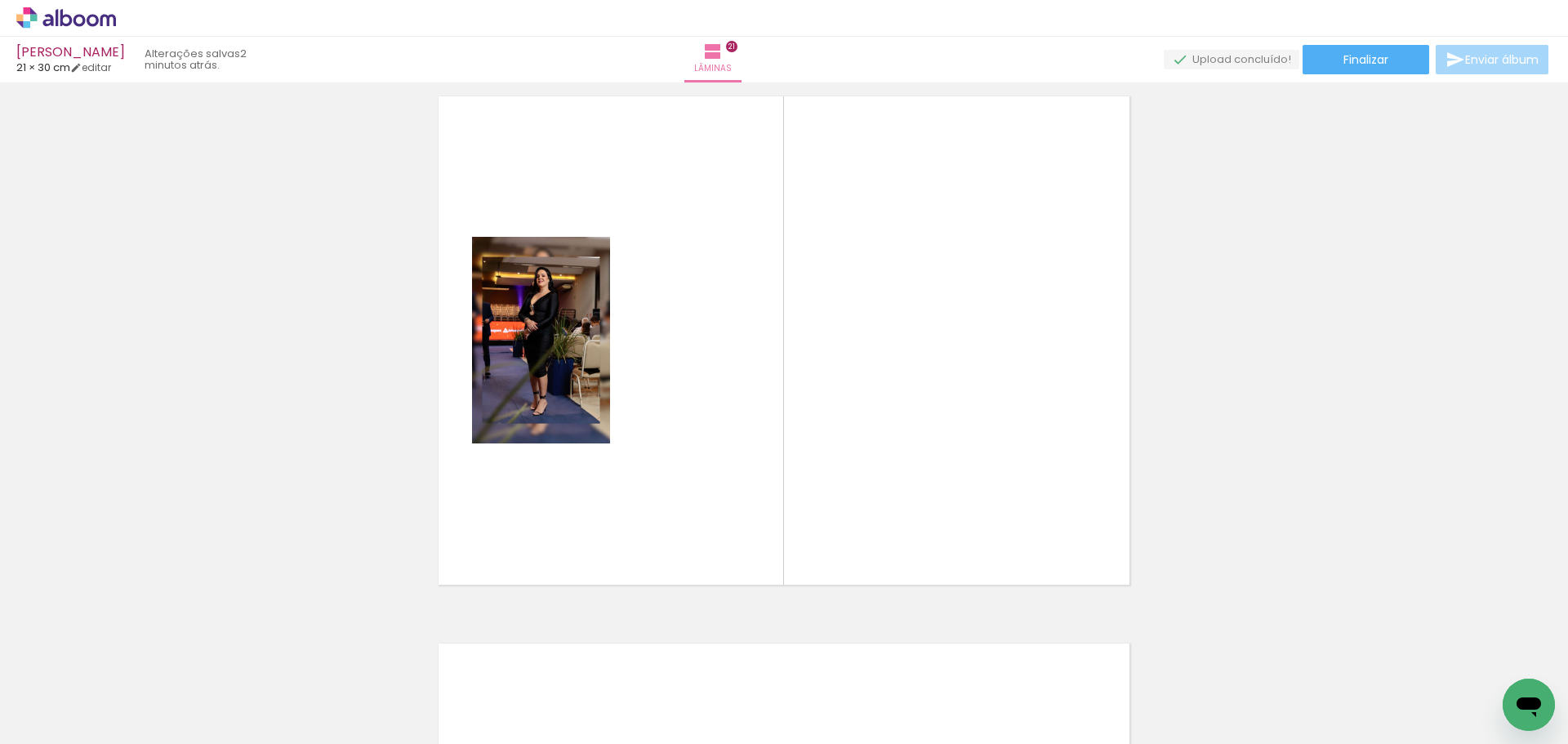
scroll to position [10965, 0]
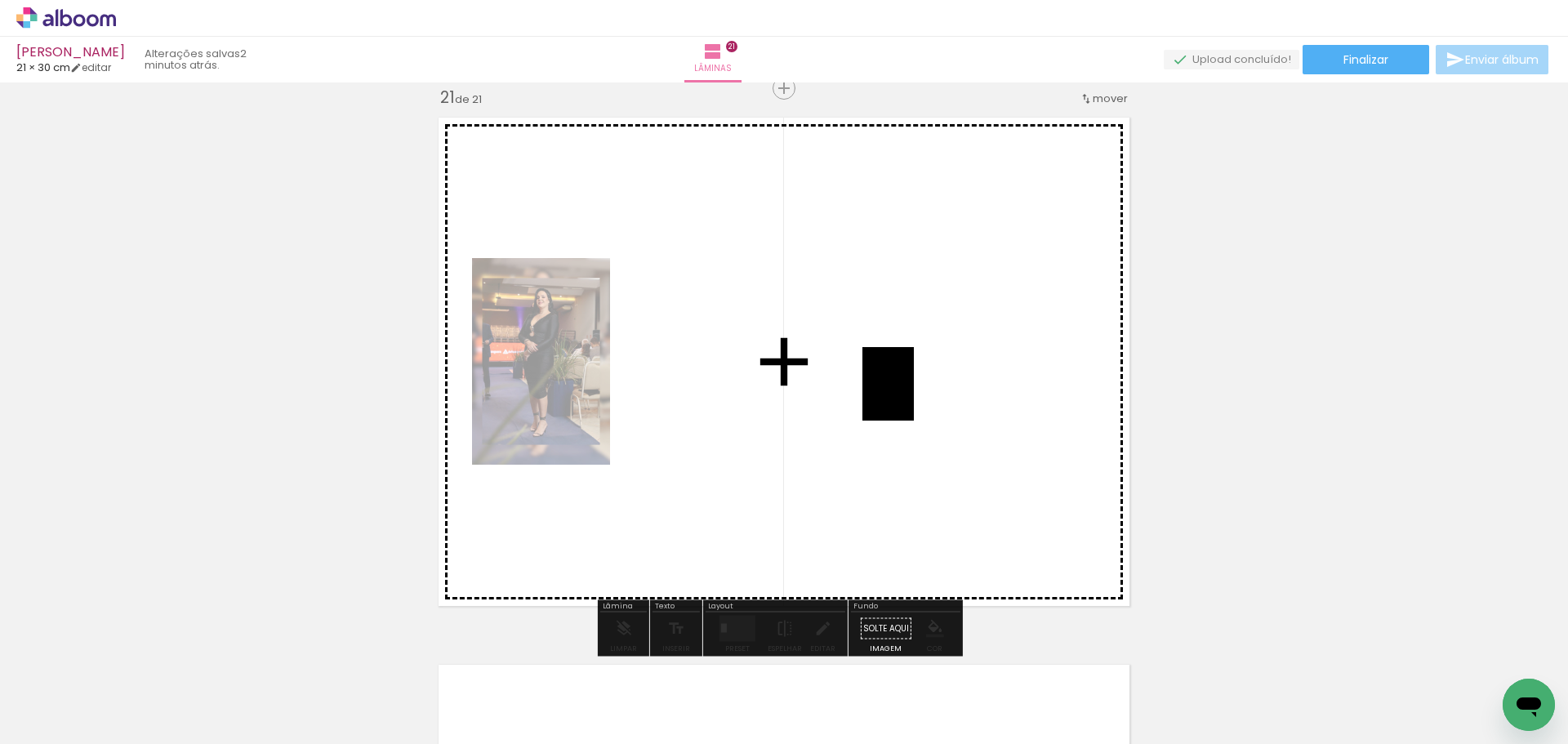
drag, startPoint x: 1497, startPoint y: 680, endPoint x: 810, endPoint y: 498, distance: 710.7
click at [906, 388] on quentale-workspace at bounding box center [784, 372] width 1568 height 744
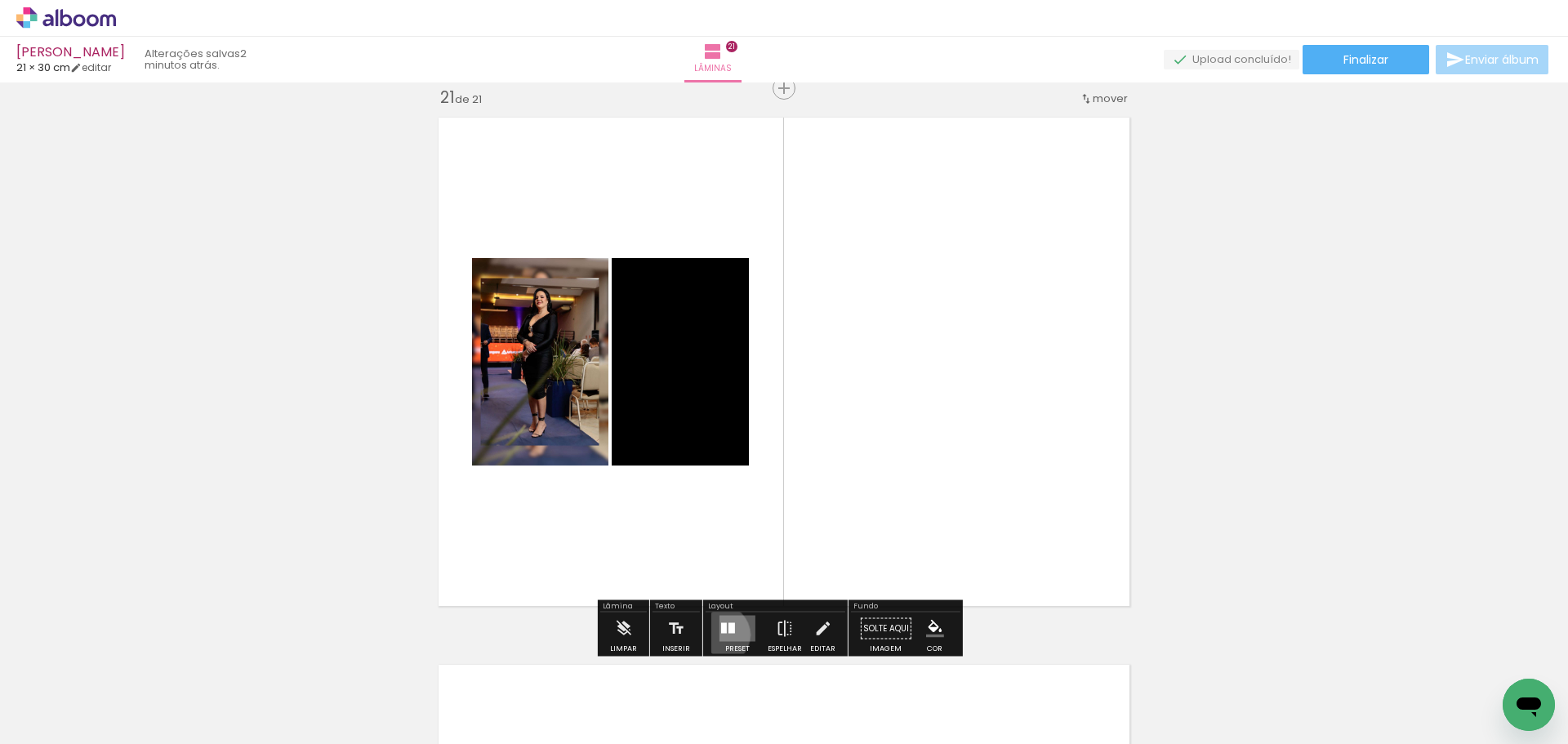
click at [719, 634] on quentale-layouter at bounding box center [737, 629] width 36 height 26
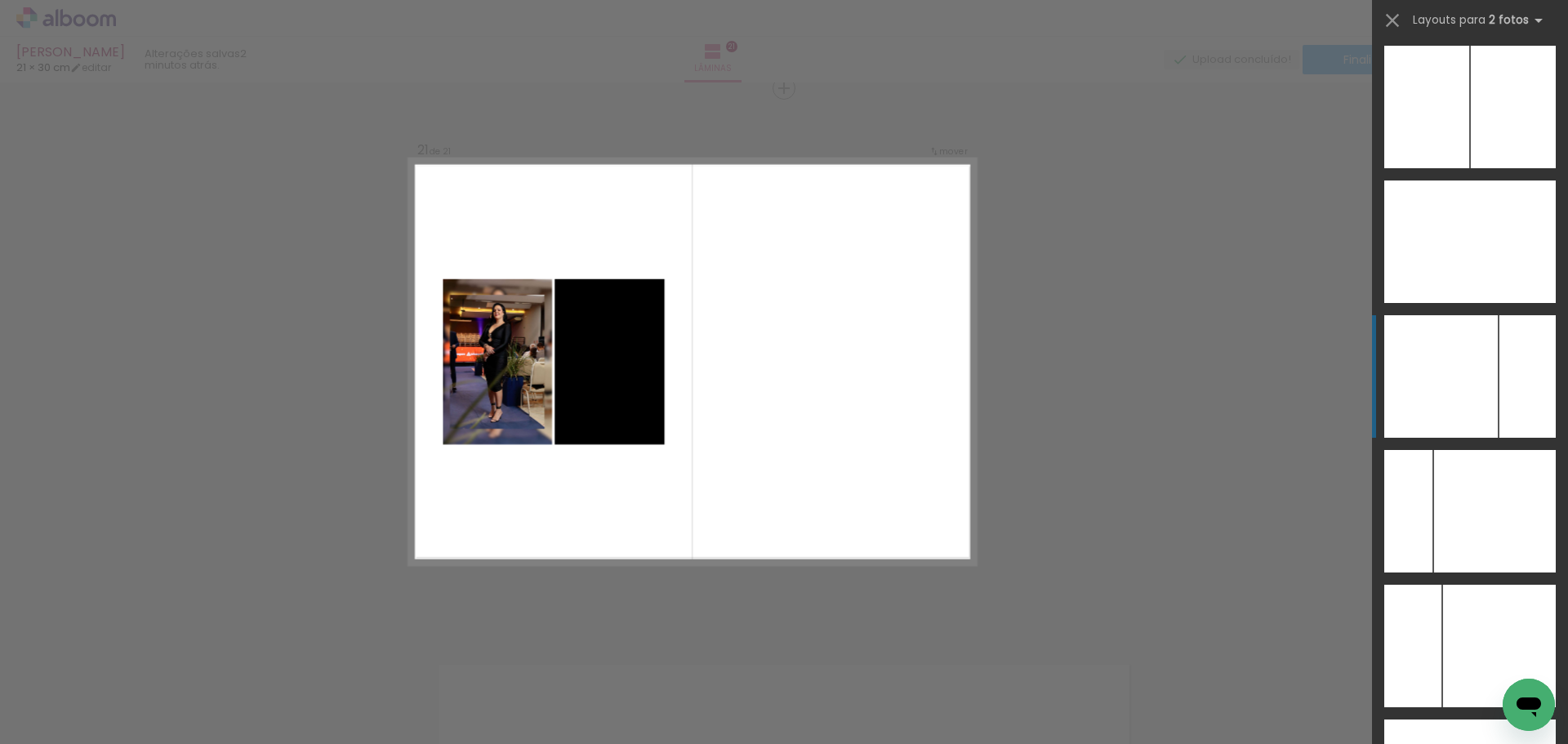
scroll to position [6457, 0]
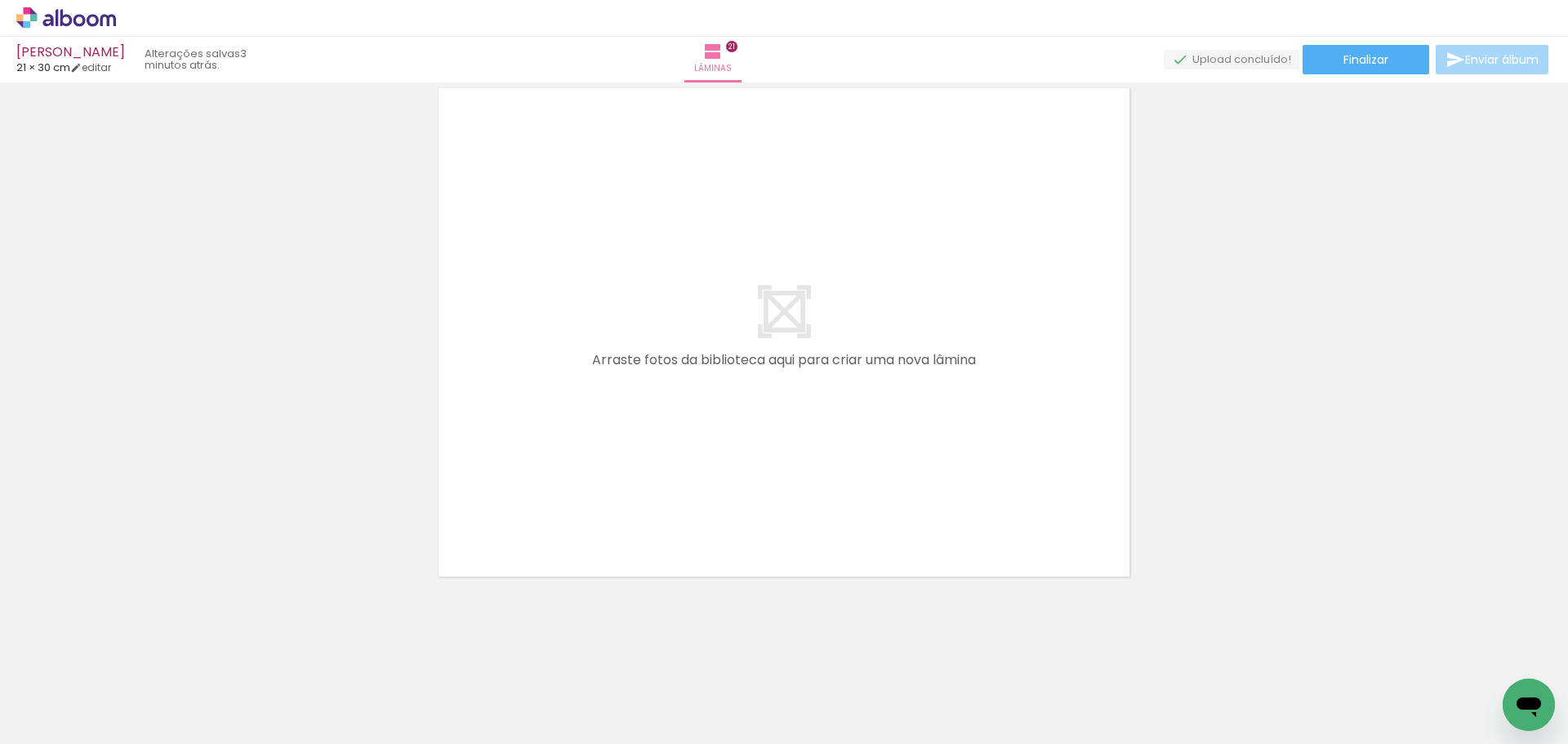
scroll to position [11543, 0]
click at [1363, 63] on span "Finalizar" at bounding box center [1365, 59] width 45 height 11
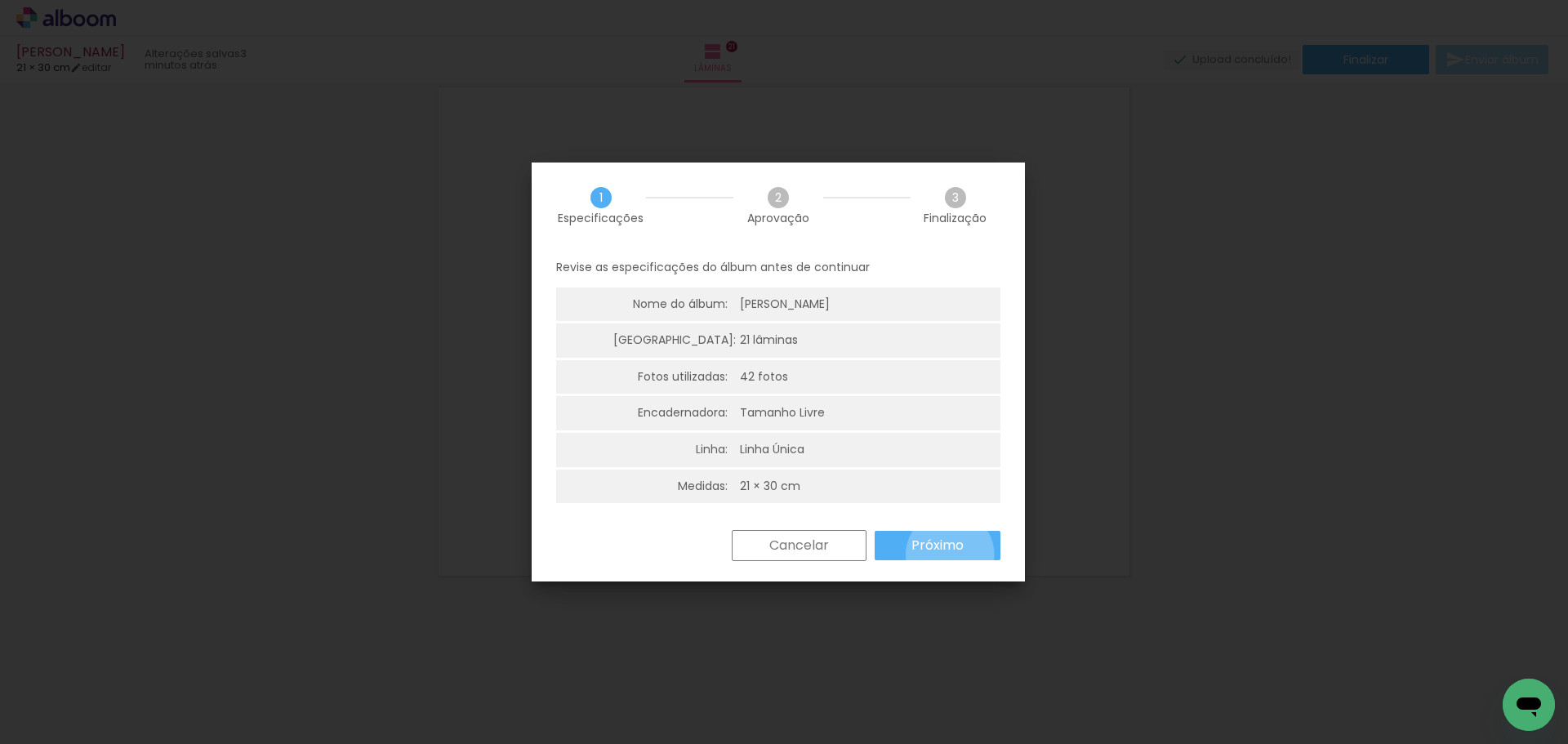
click at [949, 555] on paper-button "Próximo" at bounding box center [937, 546] width 125 height 30
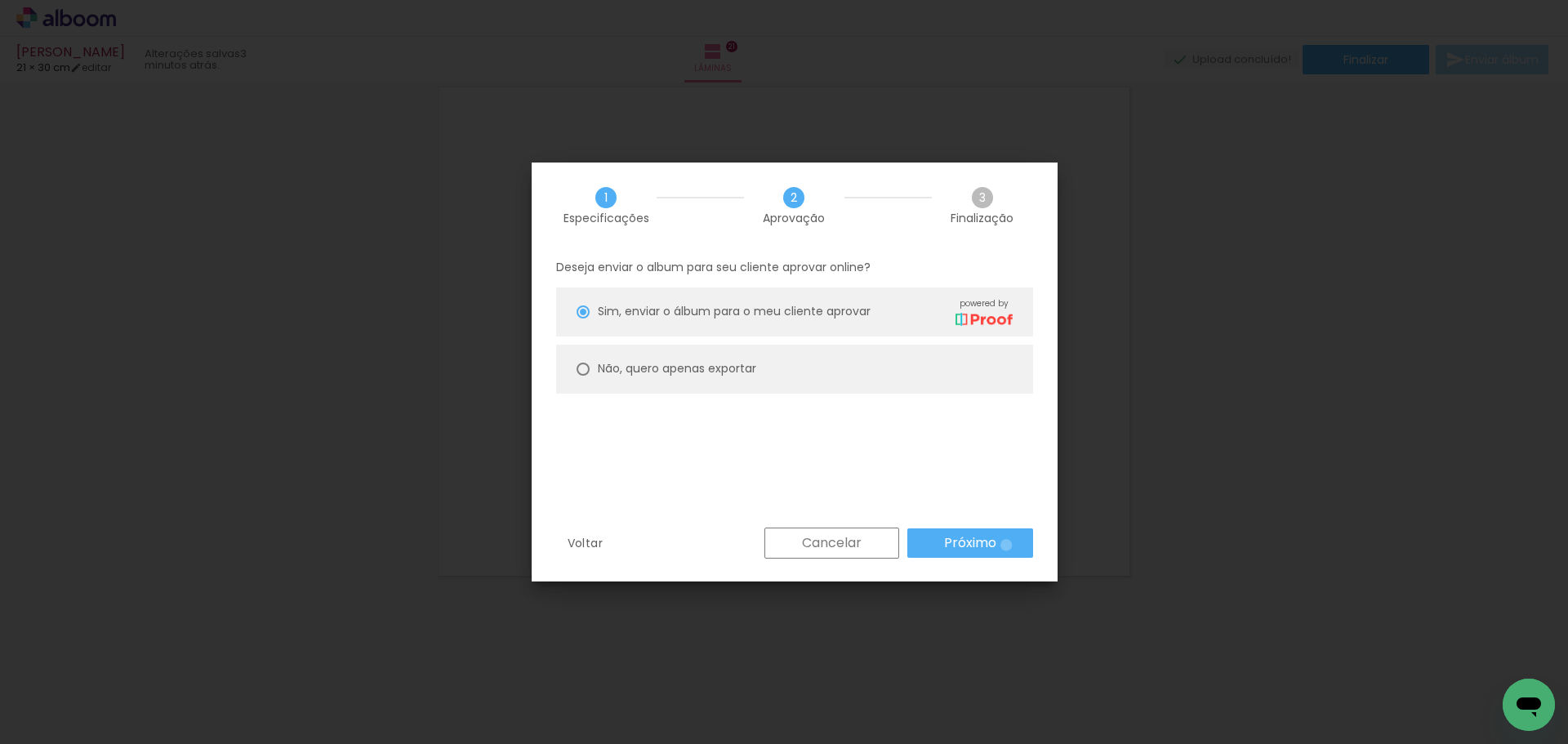
click at [1006, 545] on paper-button "Próximo" at bounding box center [970, 543] width 125 height 30
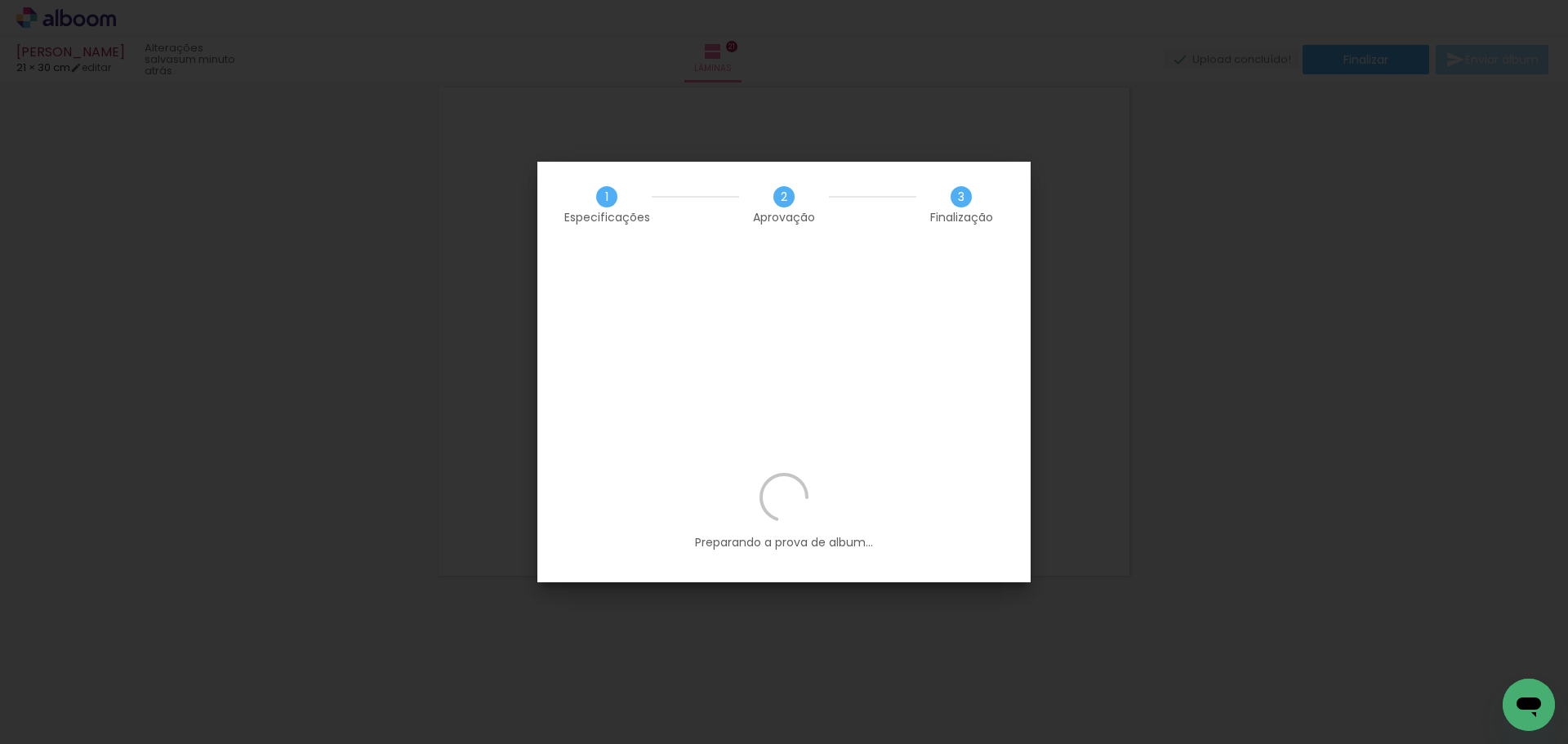
scroll to position [0, 2412]
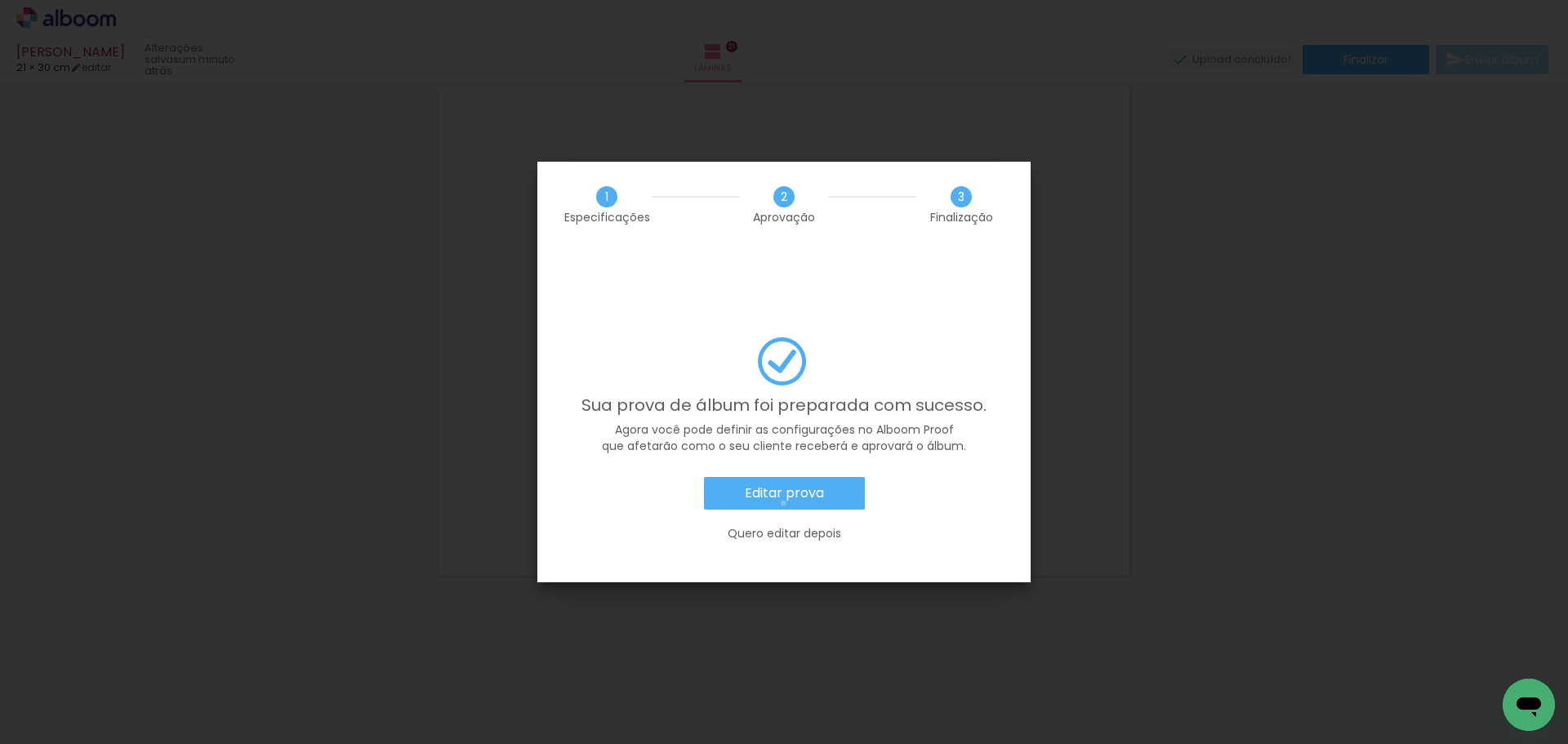
click at [784, 477] on paper-button "Editar prova" at bounding box center [784, 492] width 161 height 32
